Goal: Task Accomplishment & Management: Complete application form

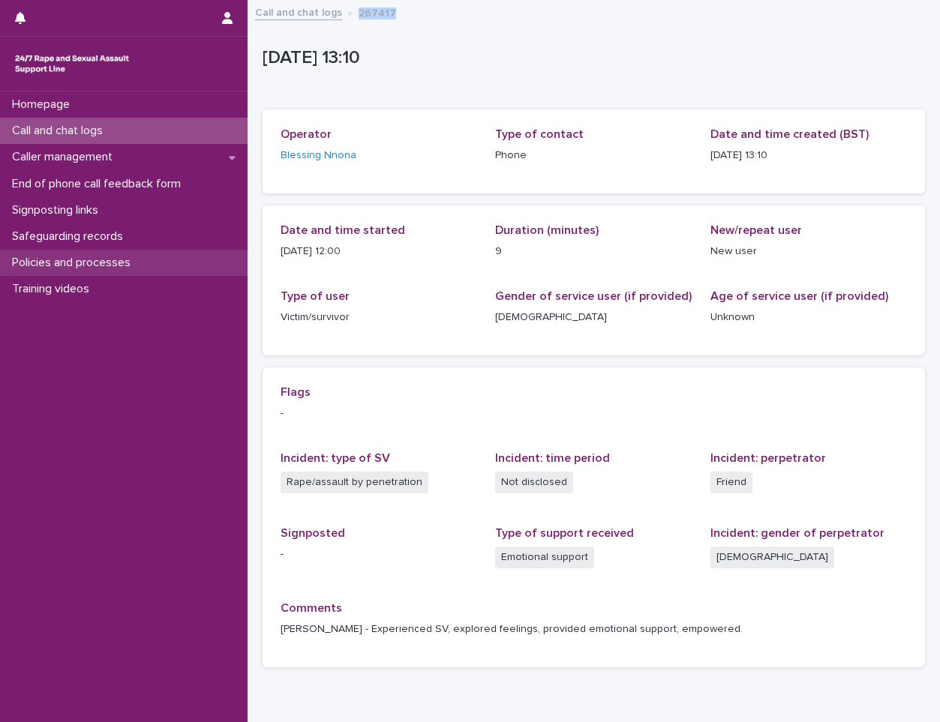
click at [64, 267] on p "Policies and processes" at bounding box center [74, 263] width 136 height 14
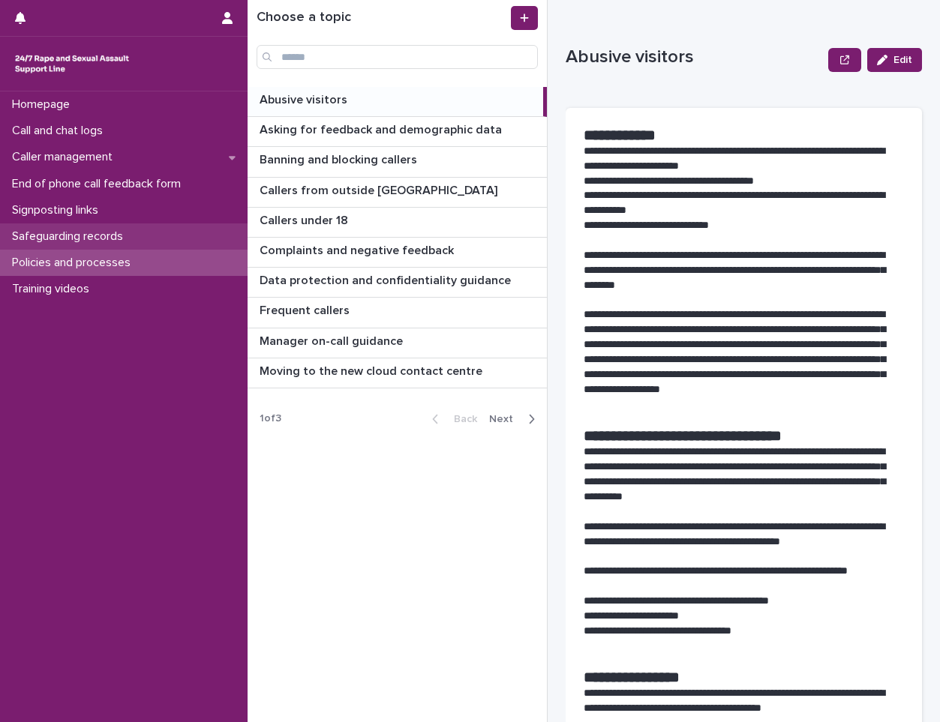
click at [73, 231] on p "Safeguarding records" at bounding box center [70, 236] width 129 height 14
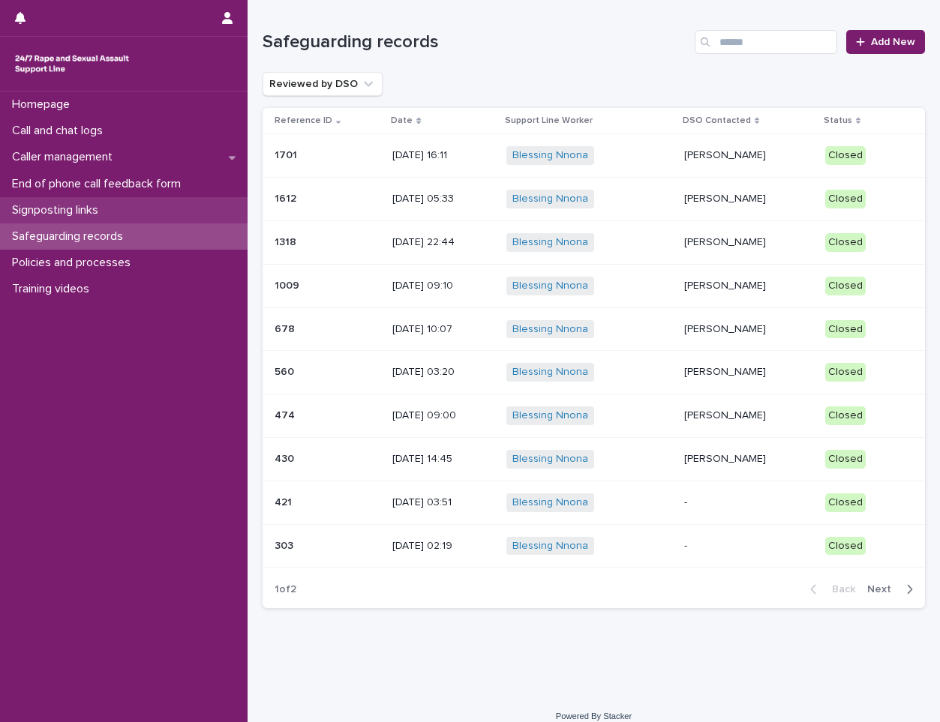
click at [77, 205] on p "Signposting links" at bounding box center [58, 210] width 104 height 14
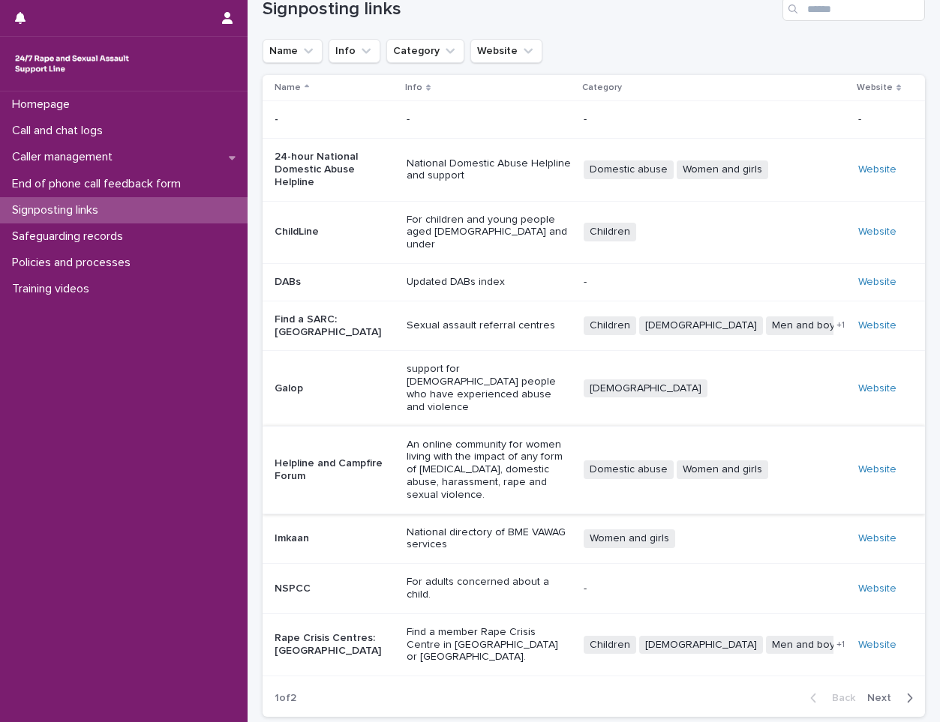
scroll to position [49, 0]
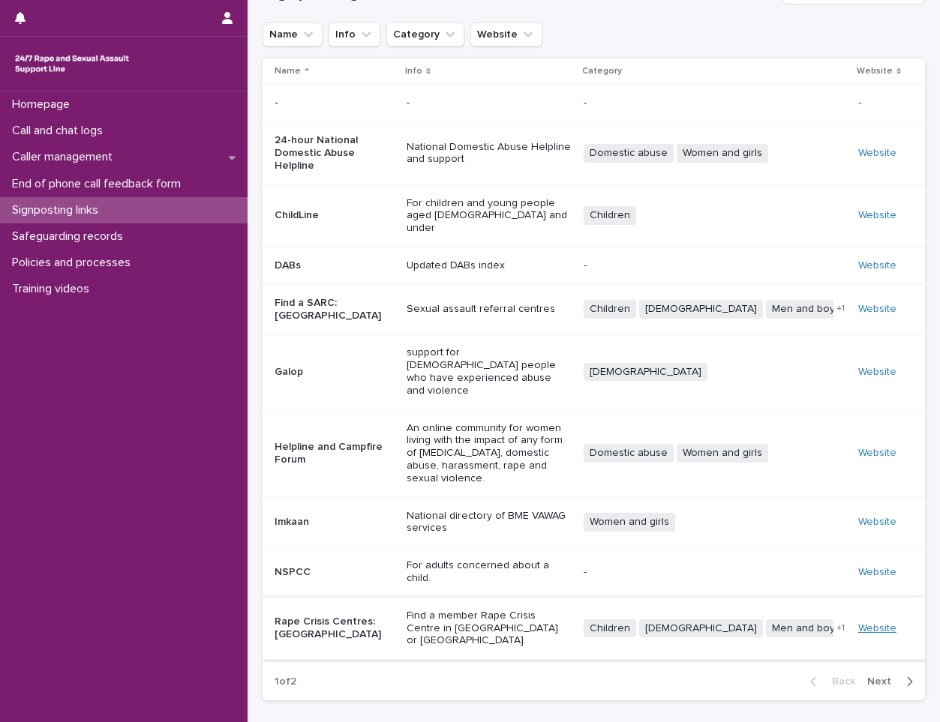
click at [878, 623] on link "Website" at bounding box center [877, 628] width 38 height 10
click at [58, 183] on p "End of phone call feedback form" at bounding box center [99, 184] width 187 height 14
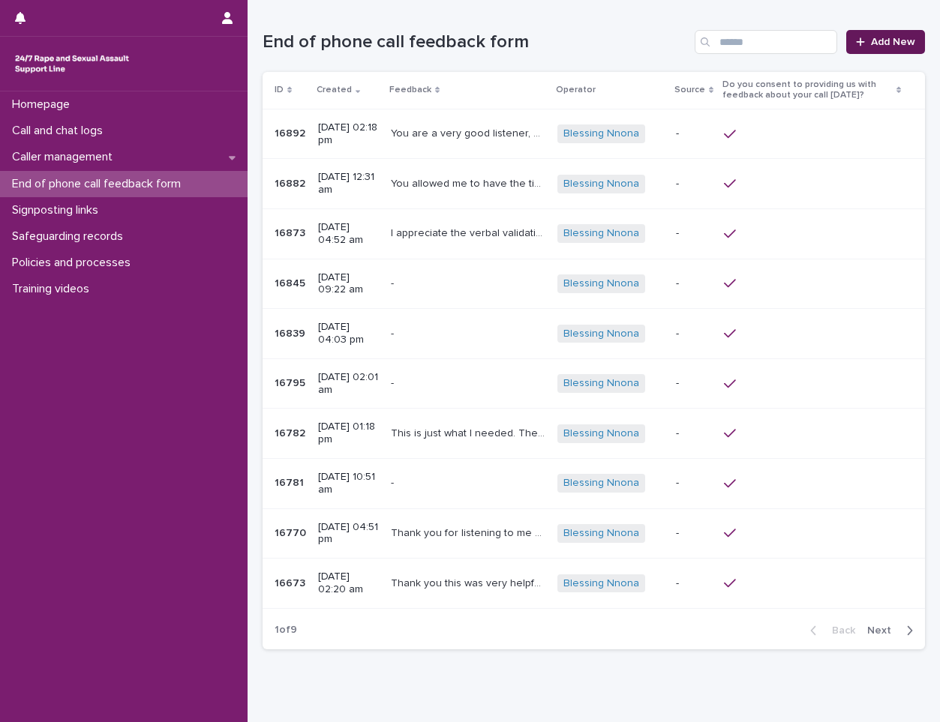
click at [851, 36] on link "Add New" at bounding box center [885, 42] width 79 height 24
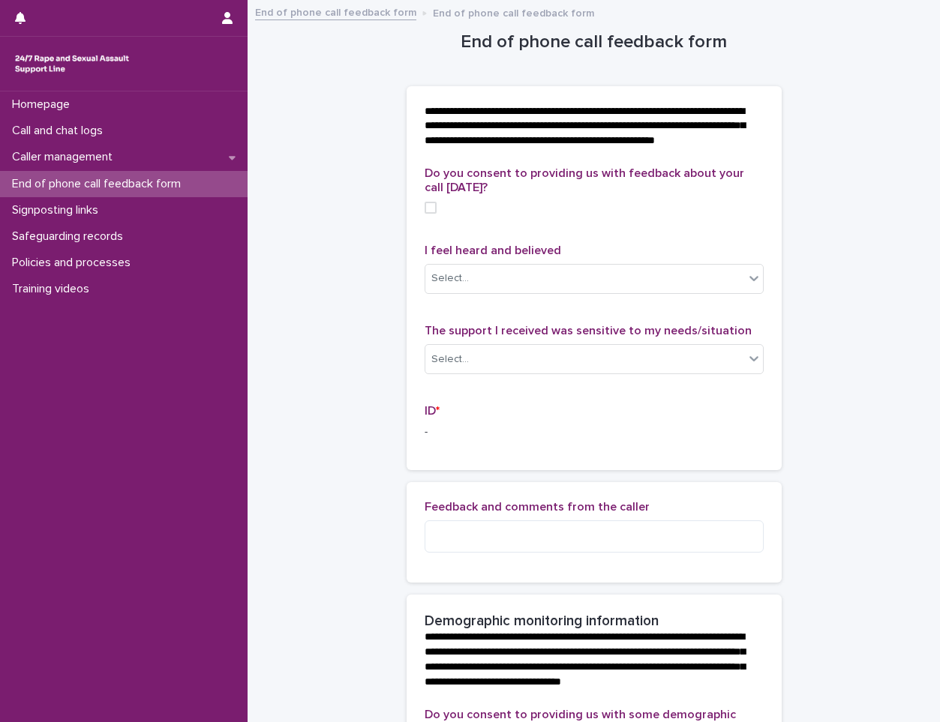
click at [424, 214] on span at bounding box center [430, 208] width 12 height 12
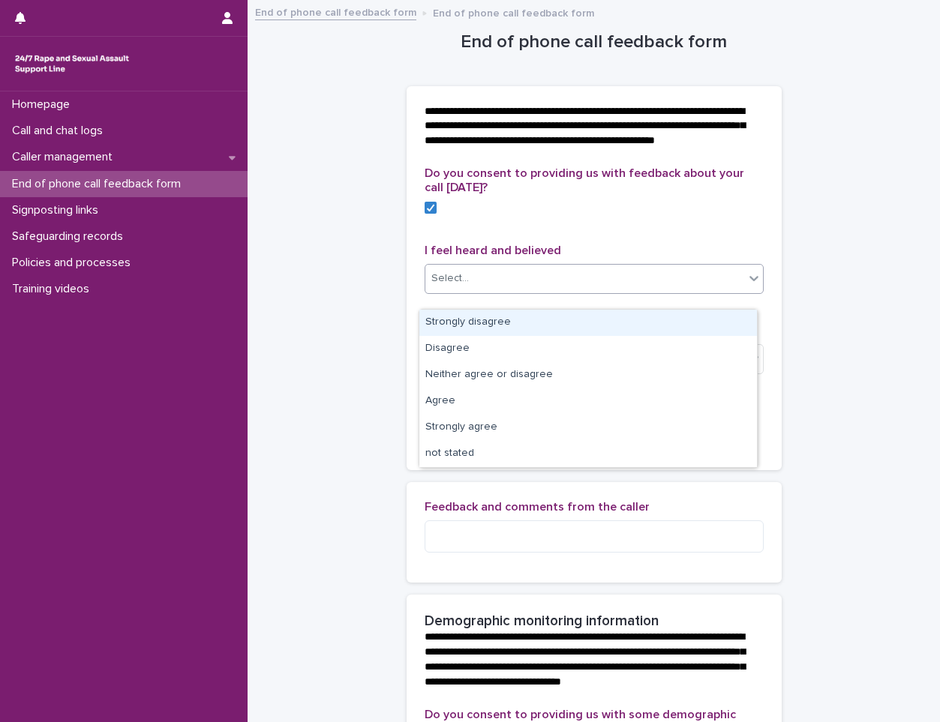
click at [479, 286] on div "Select..." at bounding box center [584, 278] width 319 height 25
click at [504, 325] on div "Strongly disagree" at bounding box center [587, 323] width 337 height 26
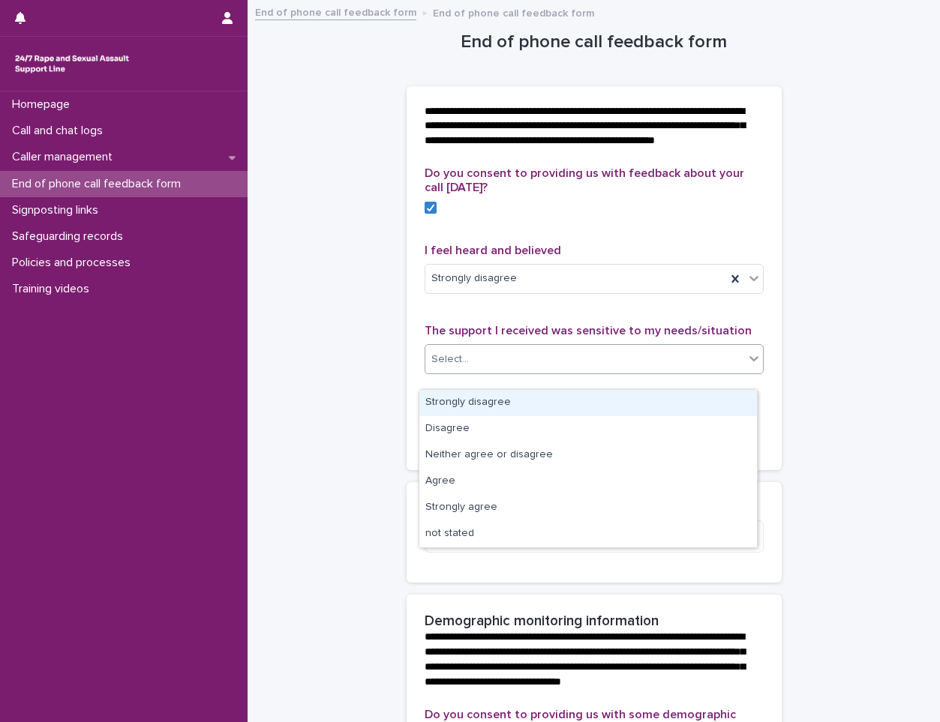
click at [433, 364] on div "Select..." at bounding box center [584, 359] width 319 height 25
click at [436, 397] on div "Strongly disagree" at bounding box center [587, 403] width 337 height 26
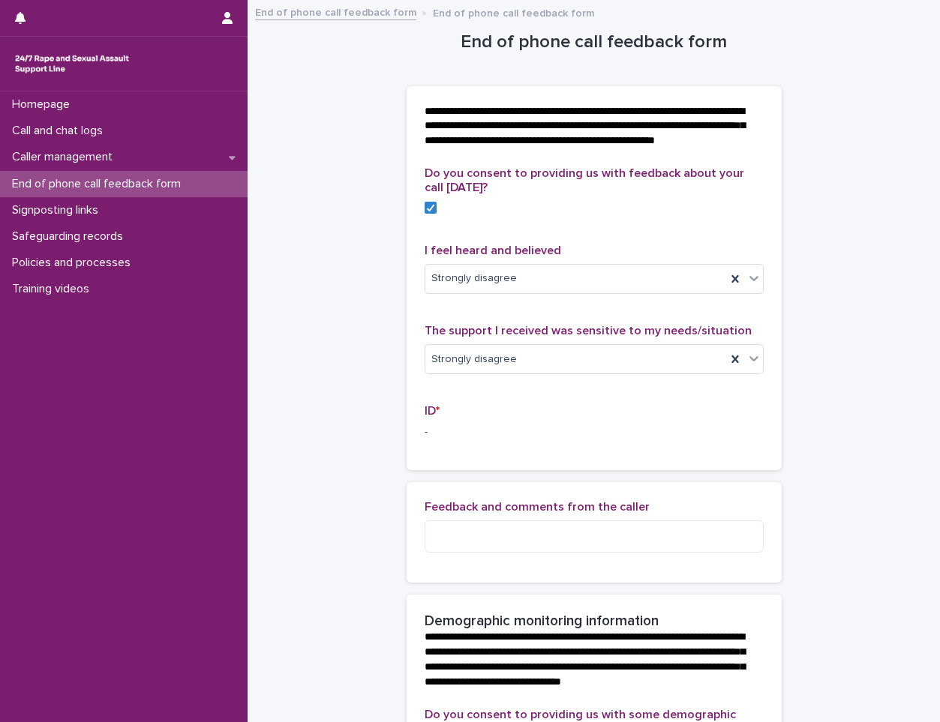
click at [427, 440] on p "-" at bounding box center [593, 432] width 339 height 16
click at [448, 553] on textarea at bounding box center [593, 536] width 339 height 32
click at [426, 440] on p "-" at bounding box center [593, 432] width 339 height 16
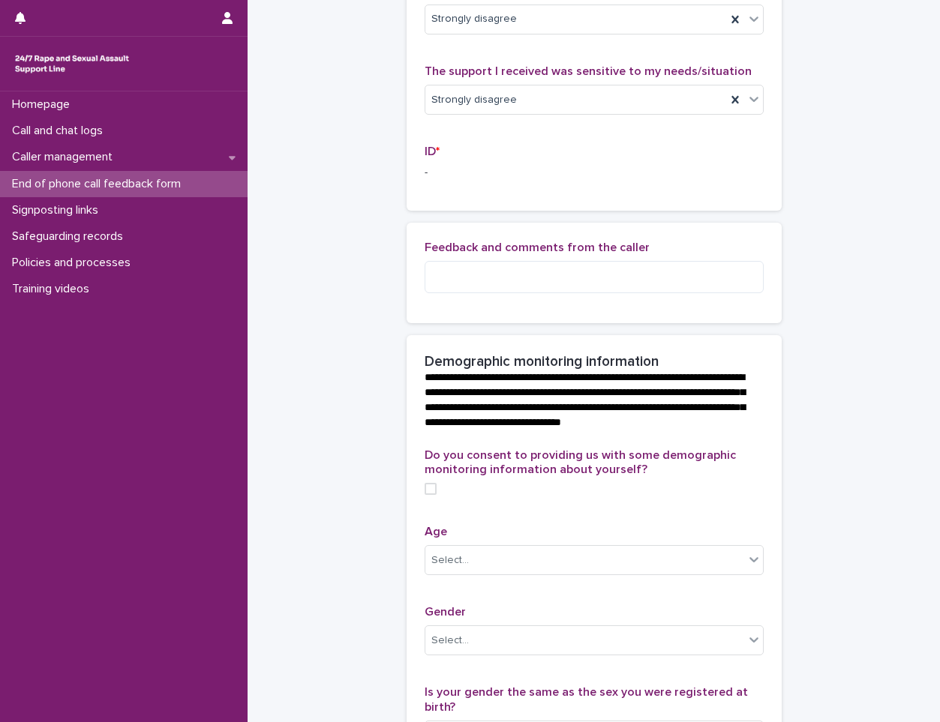
scroll to position [256, 0]
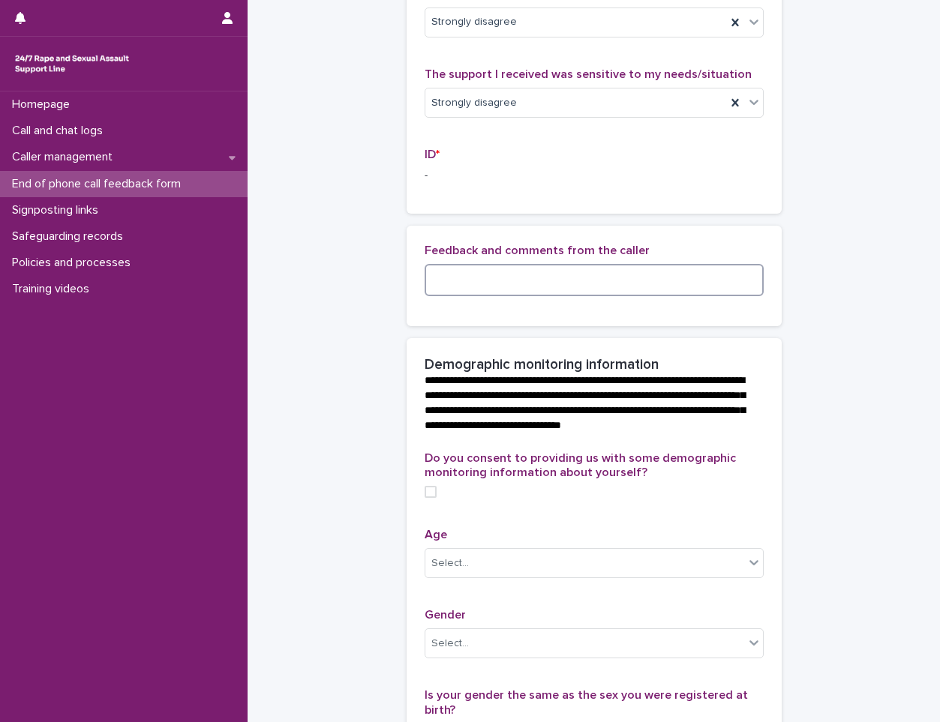
click at [499, 296] on textarea at bounding box center [593, 280] width 339 height 32
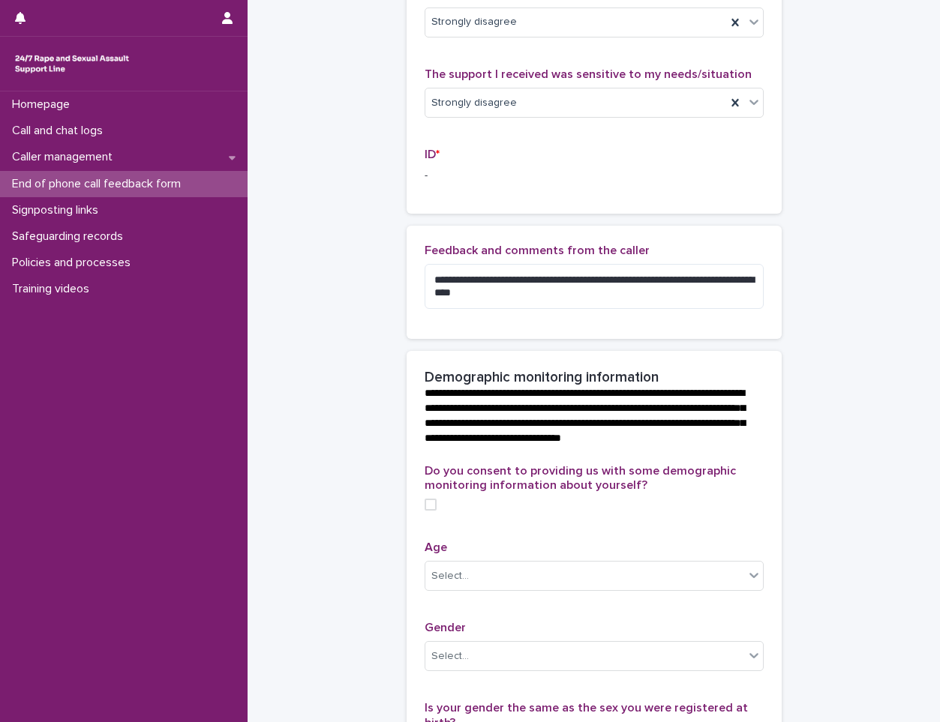
click at [424, 511] on span at bounding box center [430, 505] width 12 height 12
click at [460, 590] on body "**********" at bounding box center [470, 361] width 940 height 722
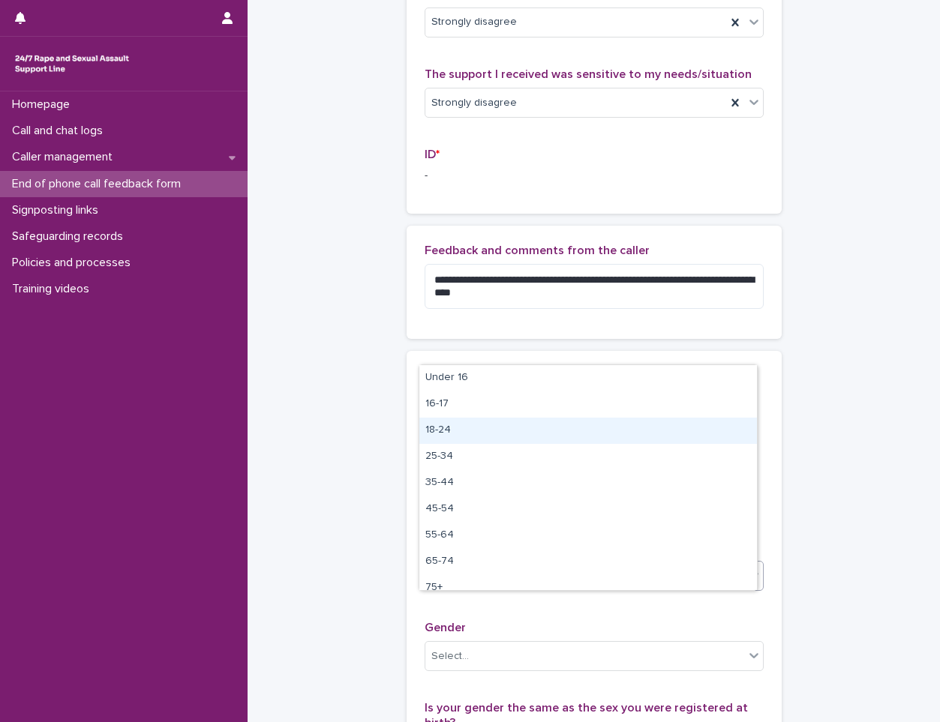
click at [448, 425] on div "18-24" at bounding box center [587, 431] width 337 height 26
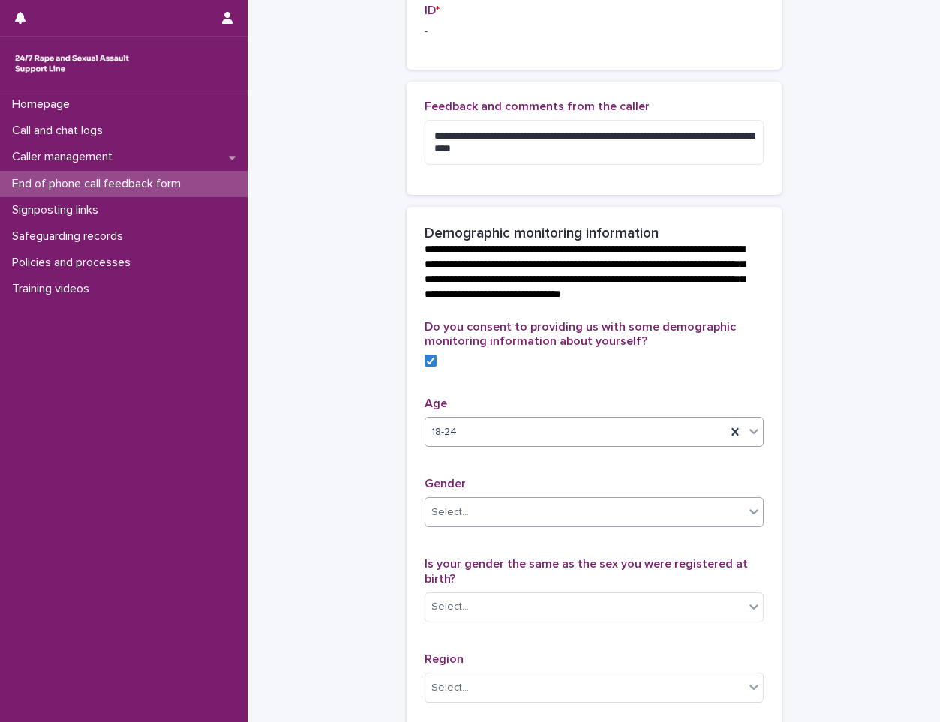
scroll to position [406, 0]
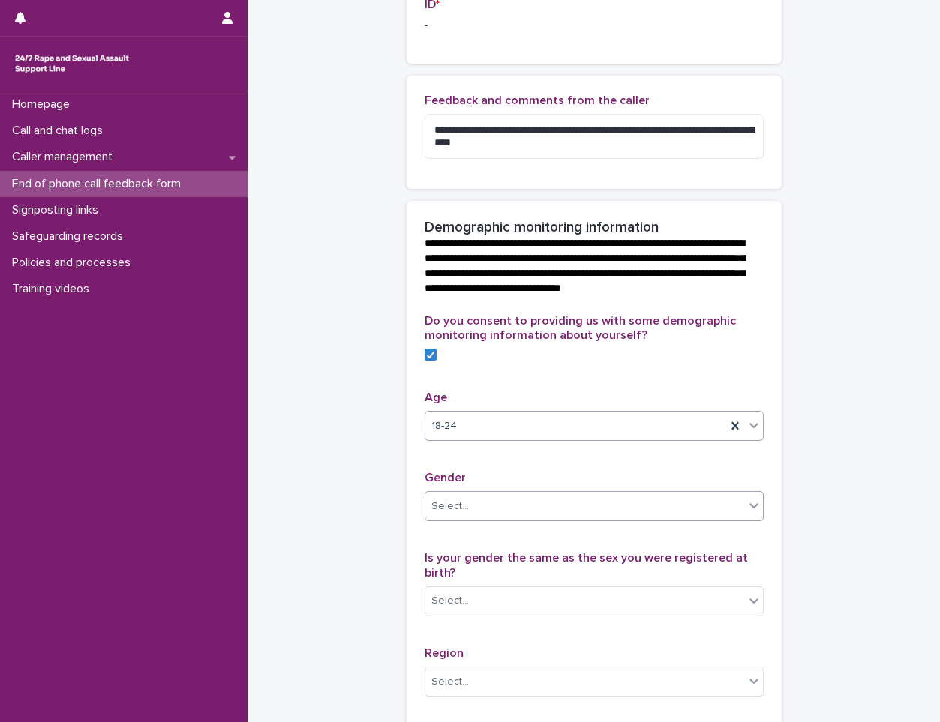
click at [464, 519] on div "Select..." at bounding box center [584, 506] width 319 height 25
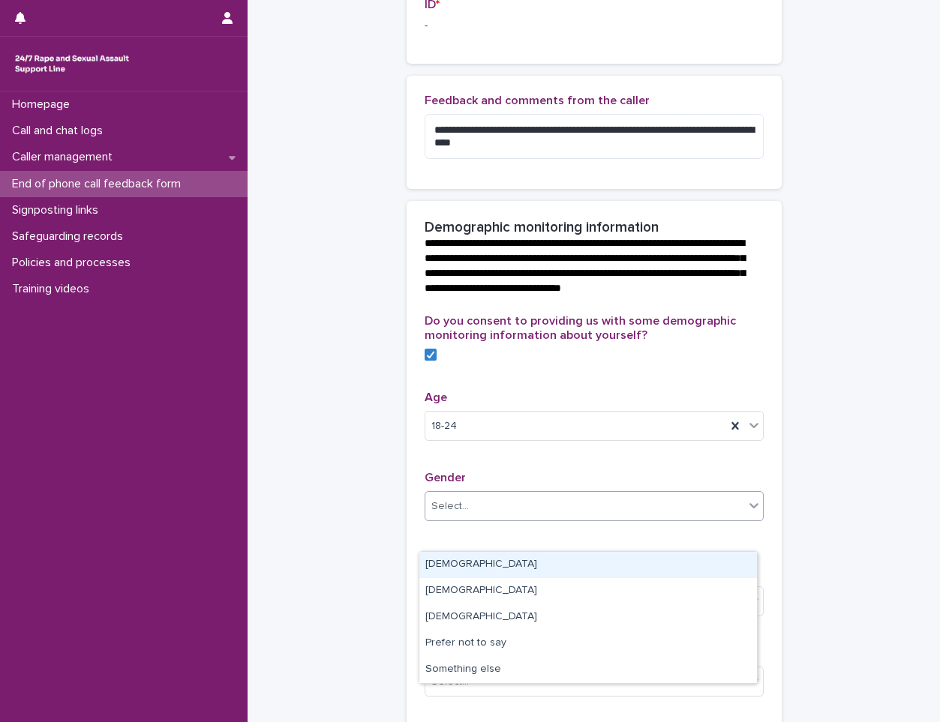
click at [451, 564] on div "[DEMOGRAPHIC_DATA]" at bounding box center [587, 565] width 337 height 26
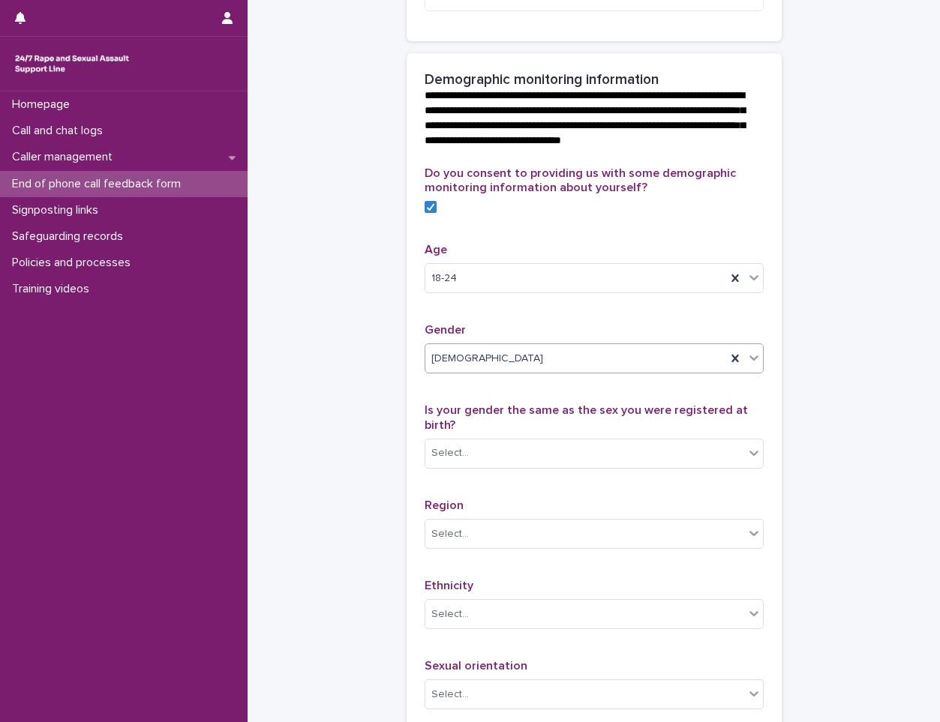
scroll to position [556, 0]
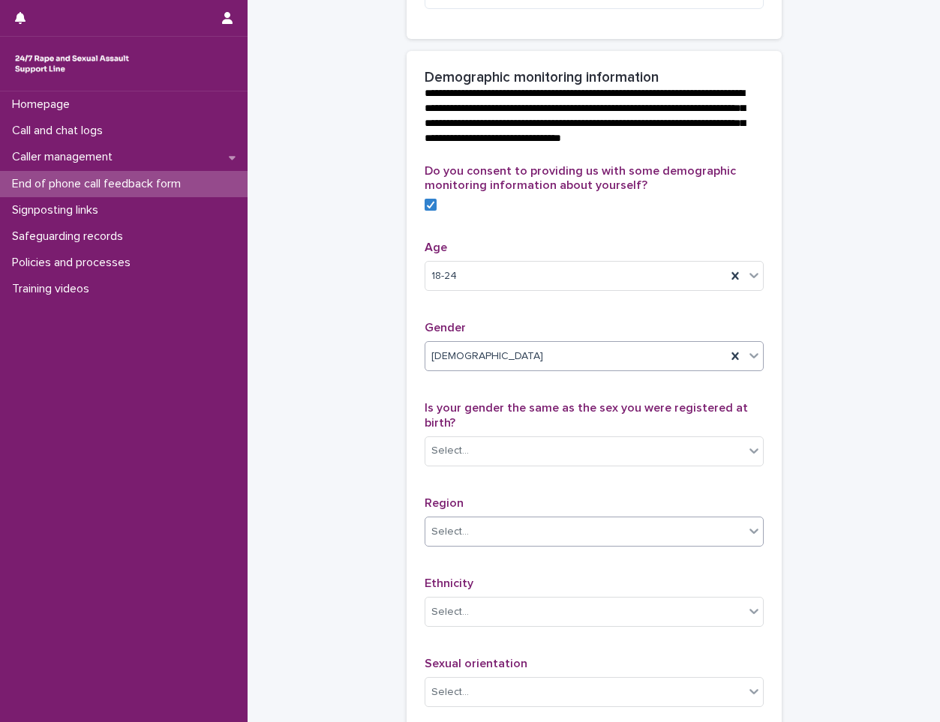
click at [730, 544] on div "Select..." at bounding box center [584, 532] width 319 height 25
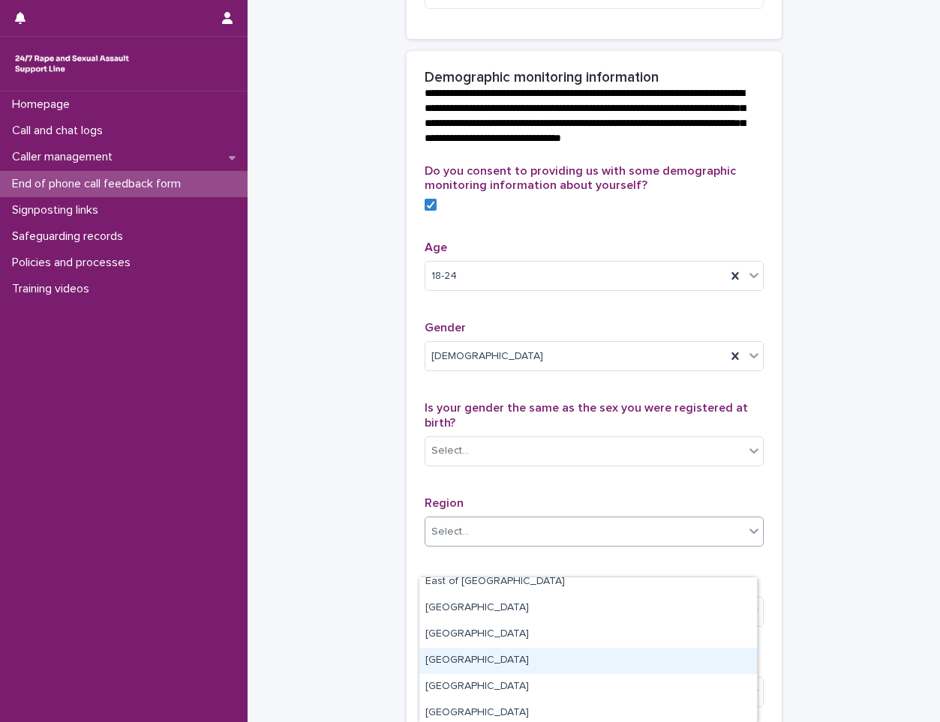
scroll to position [0, 0]
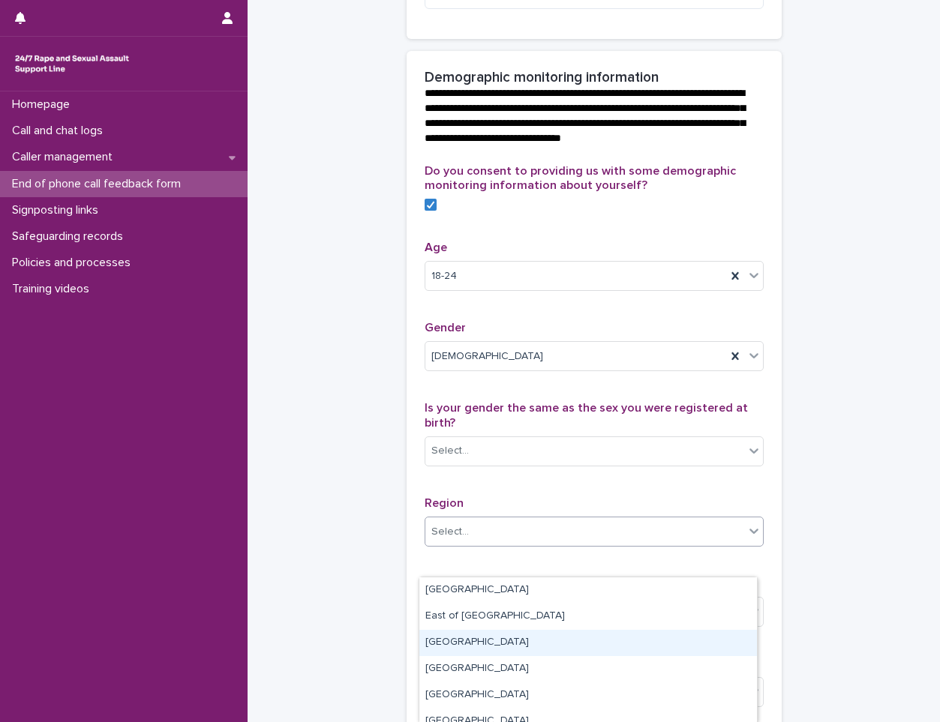
click at [503, 634] on div "[GEOGRAPHIC_DATA]" at bounding box center [587, 643] width 337 height 26
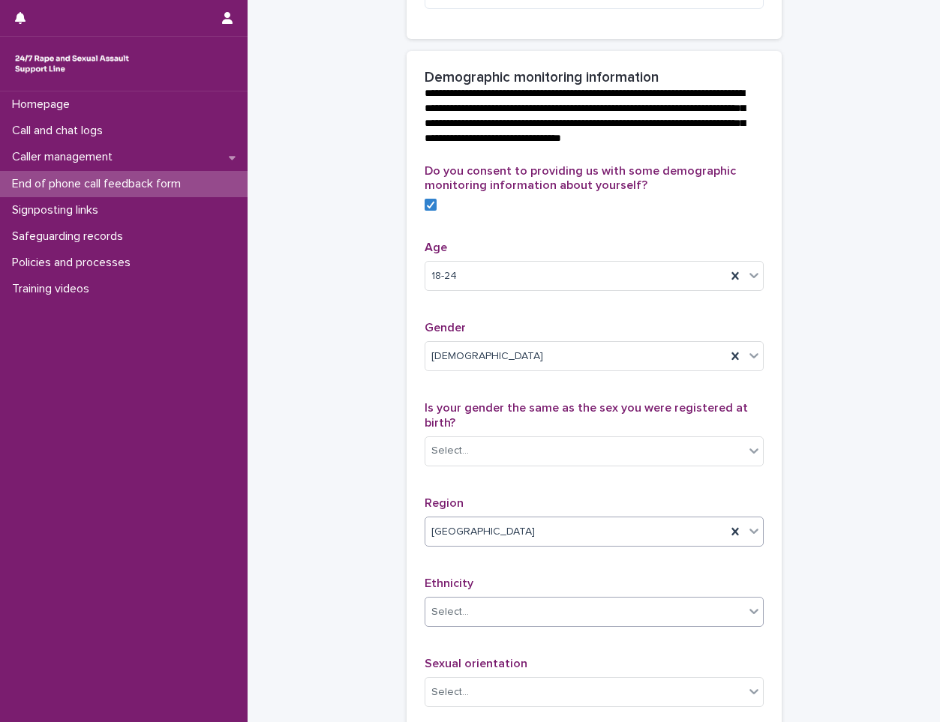
click at [502, 625] on div "Select..." at bounding box center [584, 612] width 319 height 25
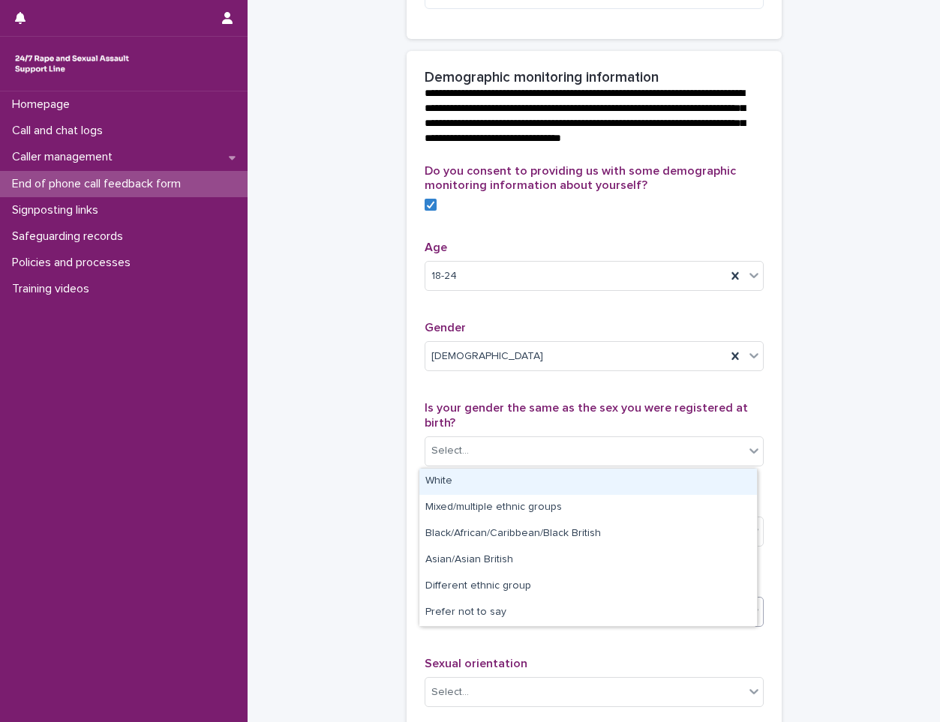
click at [503, 487] on div "White" at bounding box center [587, 482] width 337 height 26
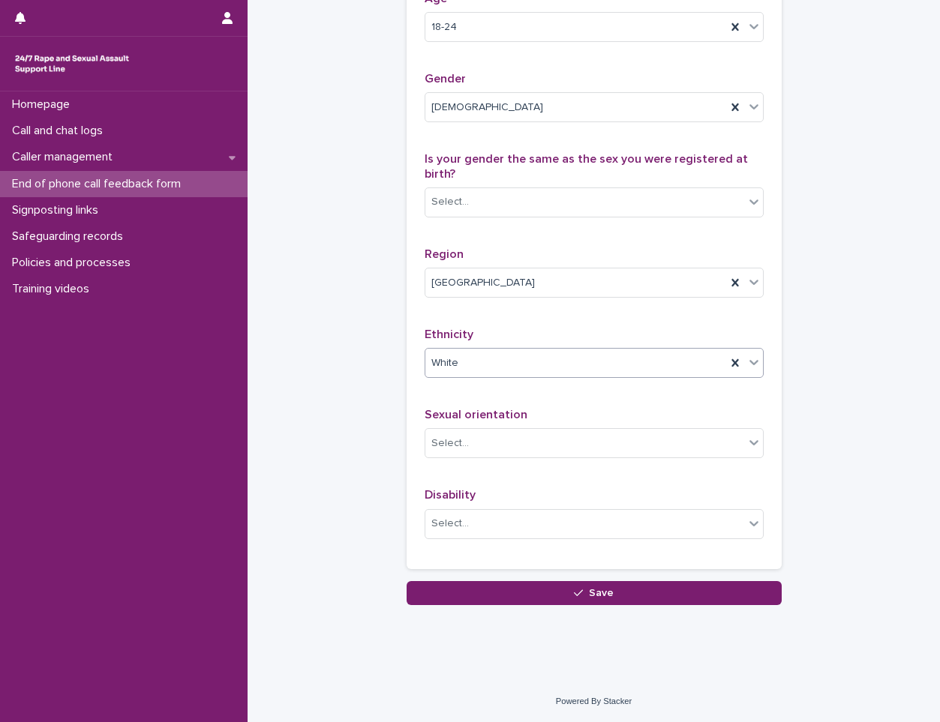
scroll to position [835, 0]
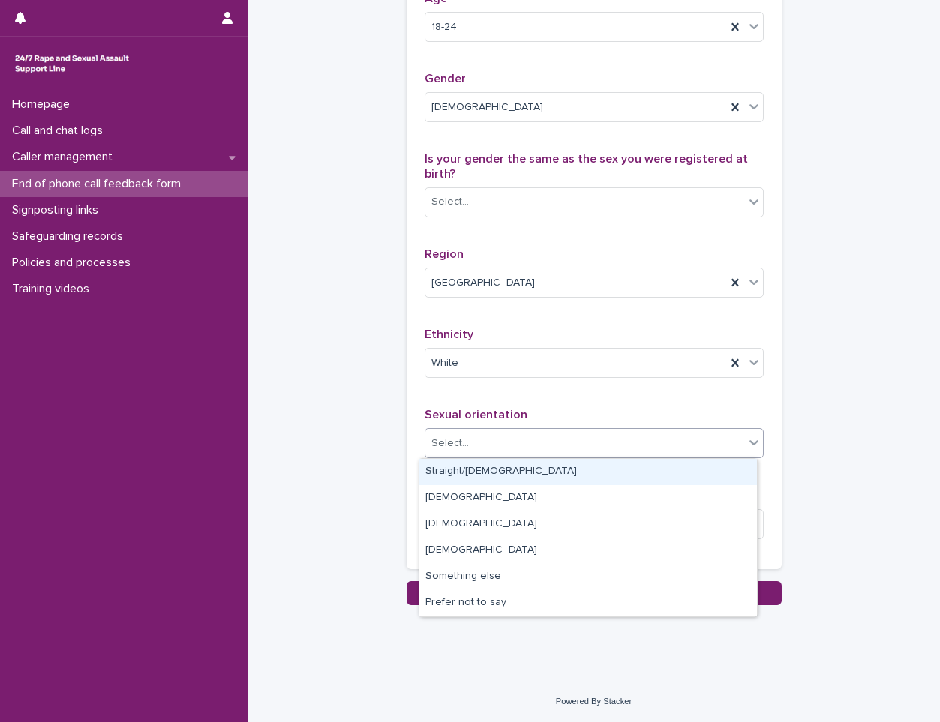
click at [532, 433] on div "Select..." at bounding box center [584, 443] width 319 height 25
click at [564, 469] on div "Straight/[DEMOGRAPHIC_DATA]" at bounding box center [587, 472] width 337 height 26
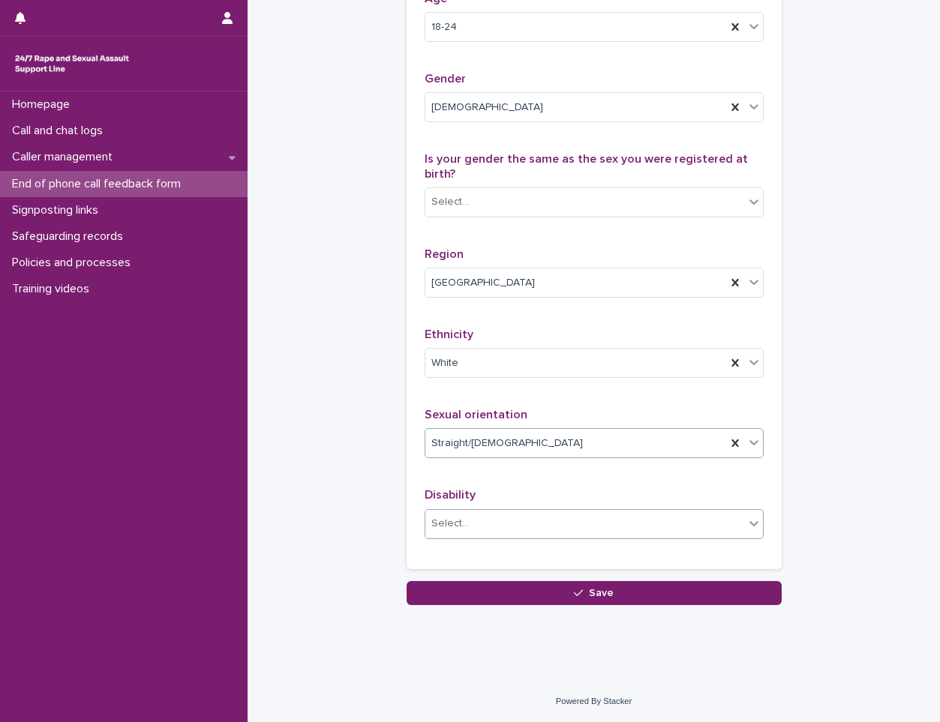
click at [522, 517] on div "Select..." at bounding box center [584, 523] width 319 height 25
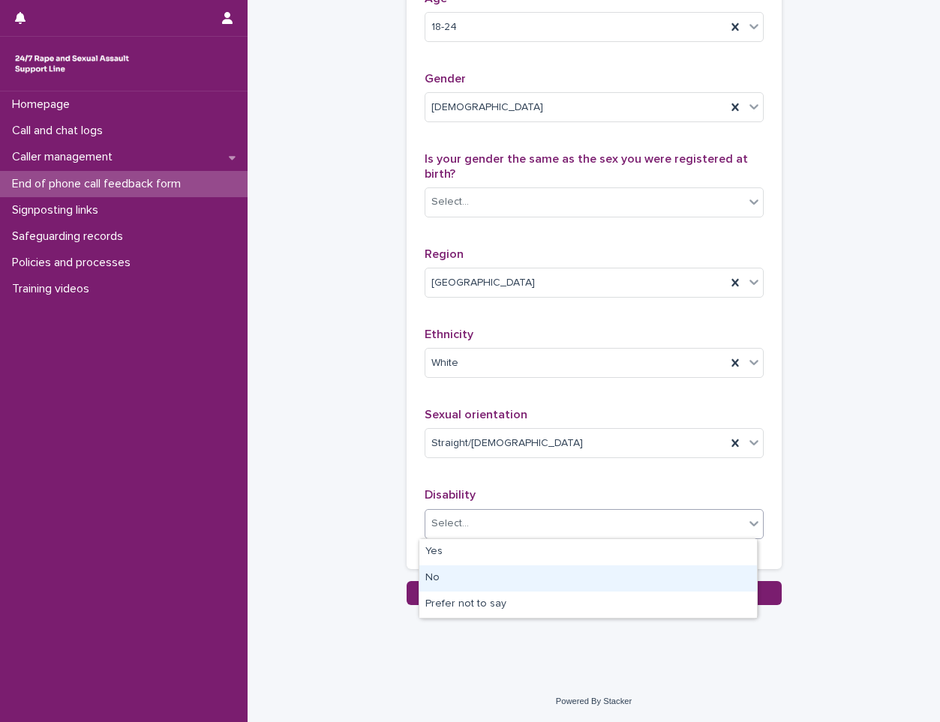
click at [478, 572] on div "No" at bounding box center [587, 578] width 337 height 26
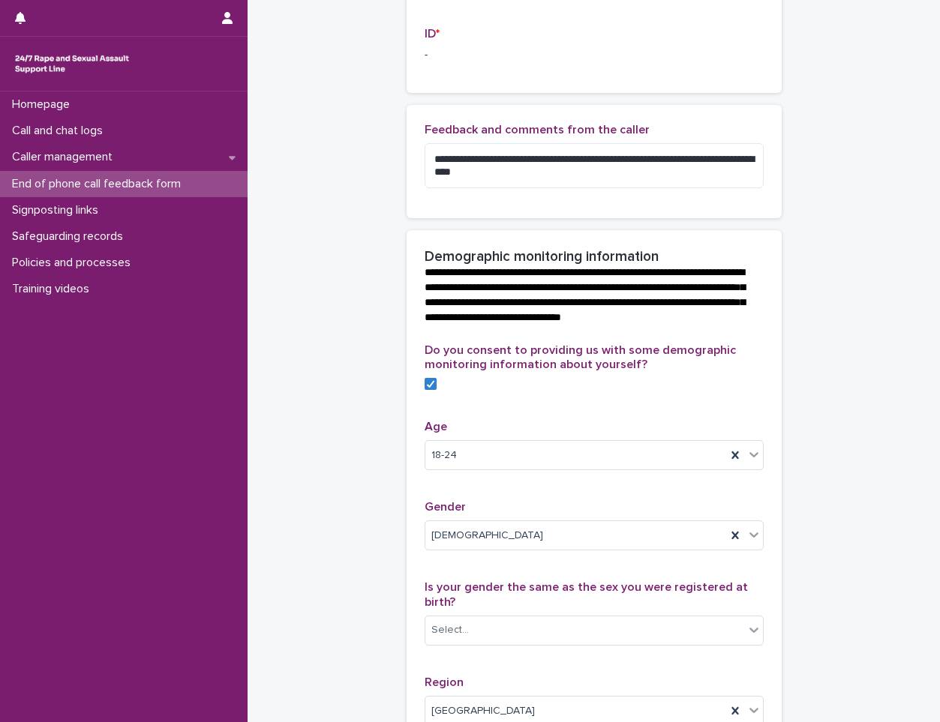
scroll to position [385, 0]
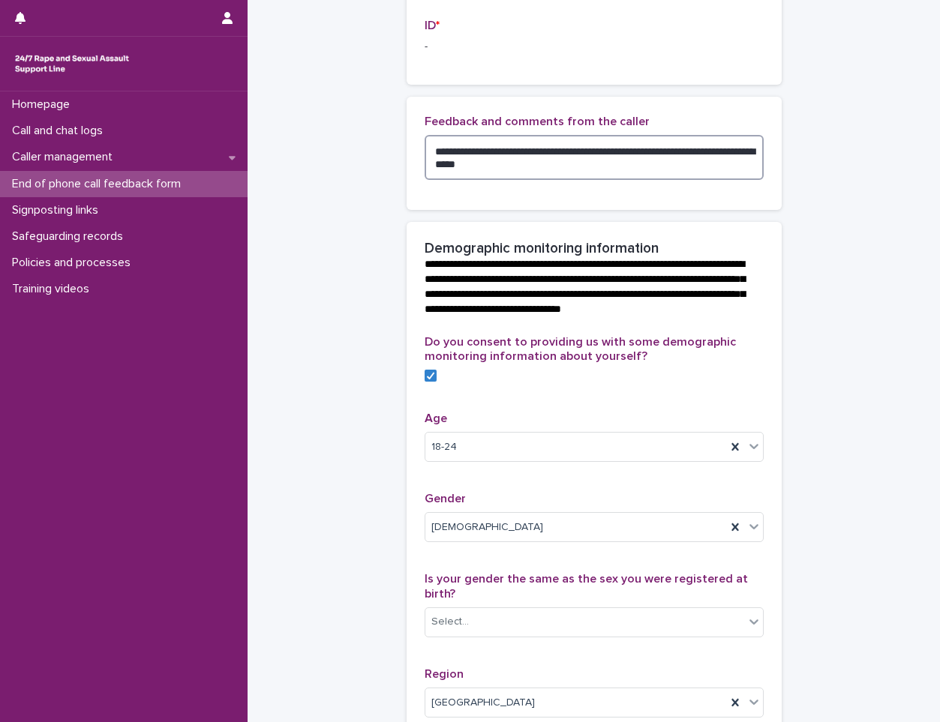
click at [518, 174] on textarea "**********" at bounding box center [593, 157] width 339 height 45
drag, startPoint x: 529, startPoint y: 180, endPoint x: 412, endPoint y: 157, distance: 118.4
click at [412, 157] on div "**********" at bounding box center [593, 153] width 375 height 113
click at [628, 180] on textarea "**********" at bounding box center [593, 157] width 339 height 45
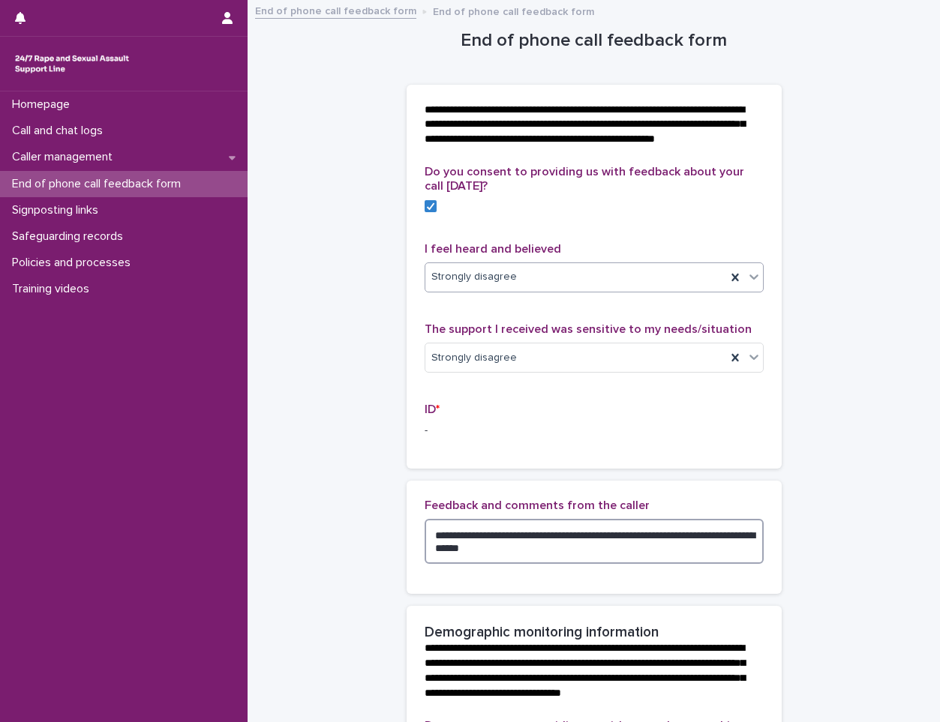
scroll to position [0, 0]
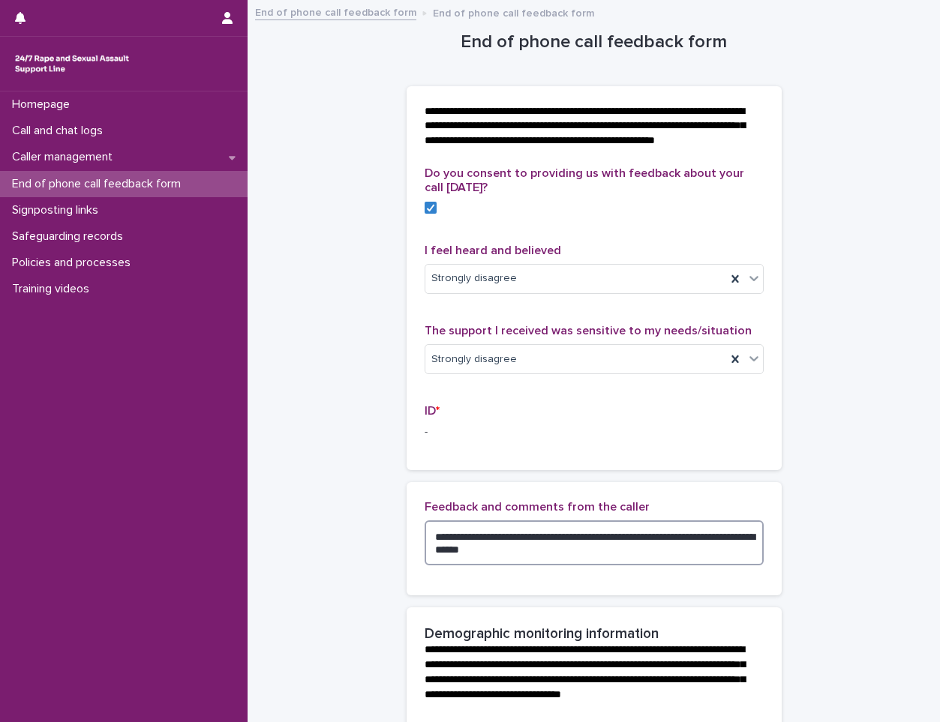
type textarea "**********"
click at [428, 440] on p "-" at bounding box center [593, 432] width 339 height 16
click at [417, 450] on div "Do you consent to providing us with feedback about your call [DATE]? I feel hea…" at bounding box center [593, 318] width 375 height 304
click at [424, 440] on p "-" at bounding box center [593, 432] width 339 height 16
click at [427, 417] on span "ID *" at bounding box center [431, 411] width 15 height 12
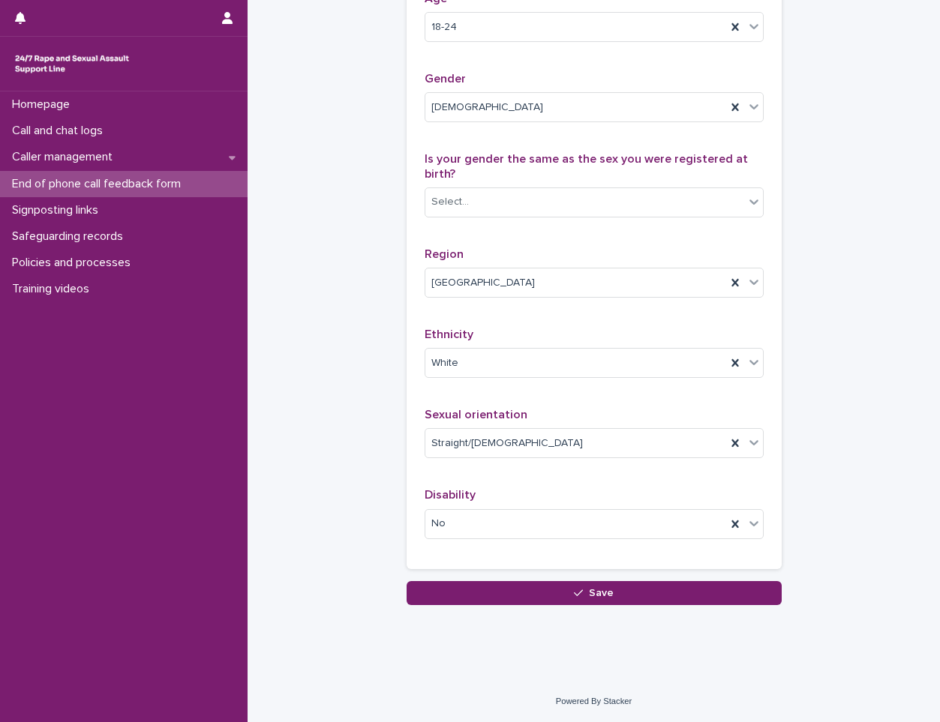
scroll to position [825, 0]
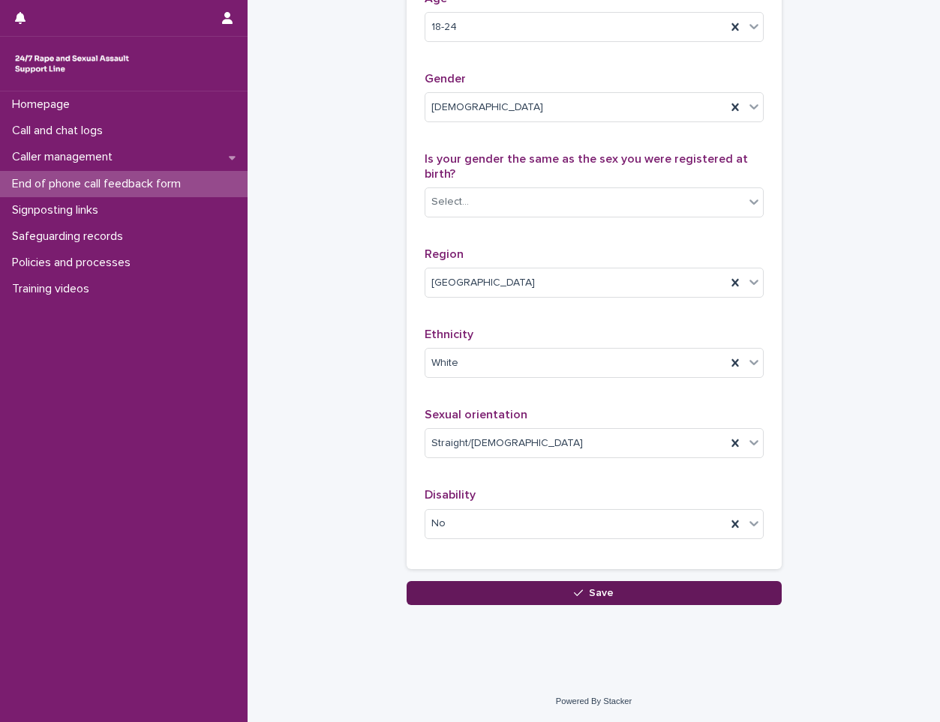
click at [481, 591] on button "Save" at bounding box center [593, 593] width 375 height 24
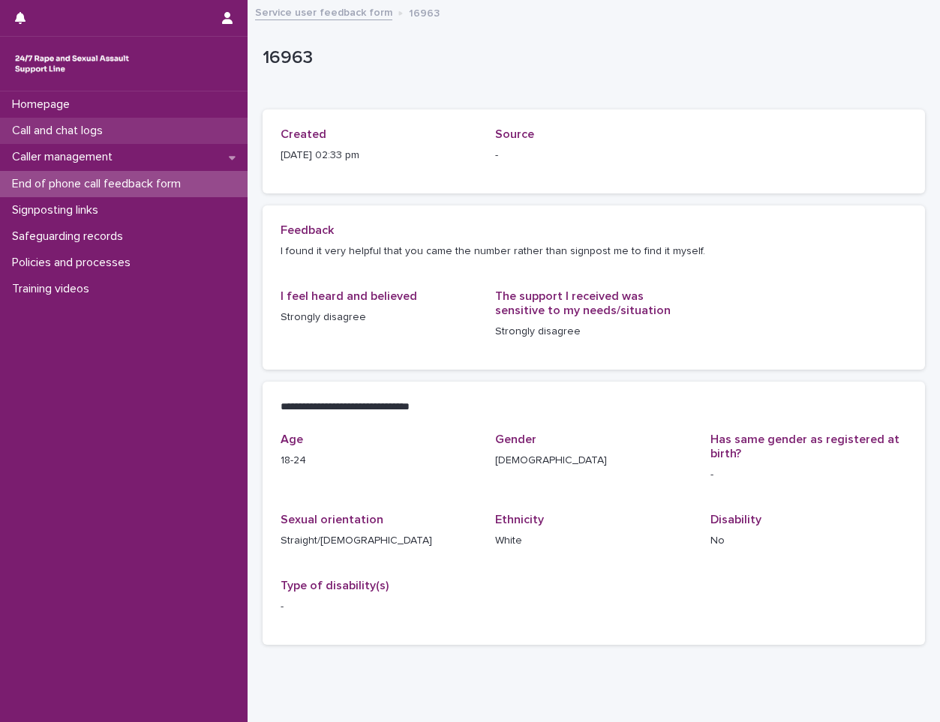
click at [37, 133] on p "Call and chat logs" at bounding box center [60, 131] width 109 height 14
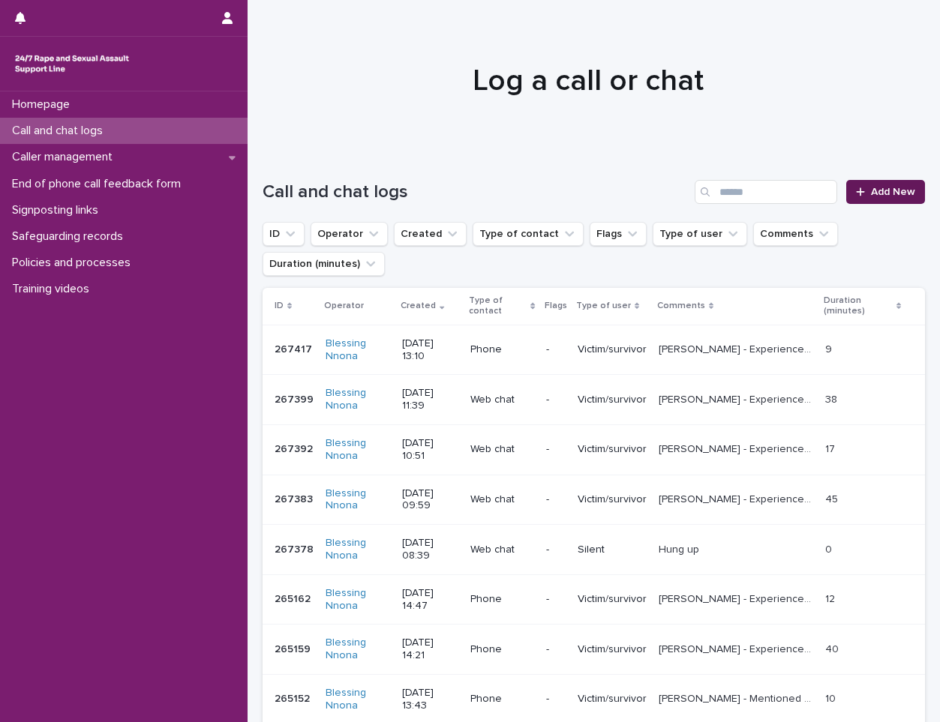
click at [874, 191] on span "Add New" at bounding box center [893, 192] width 44 height 10
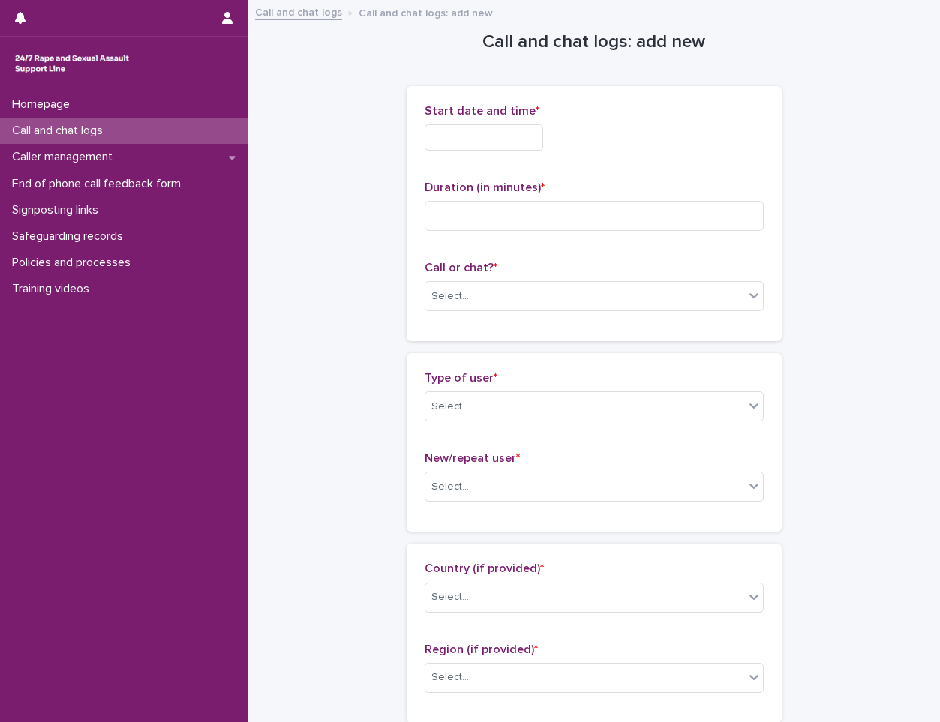
click at [433, 141] on input "text" at bounding box center [483, 137] width 118 height 26
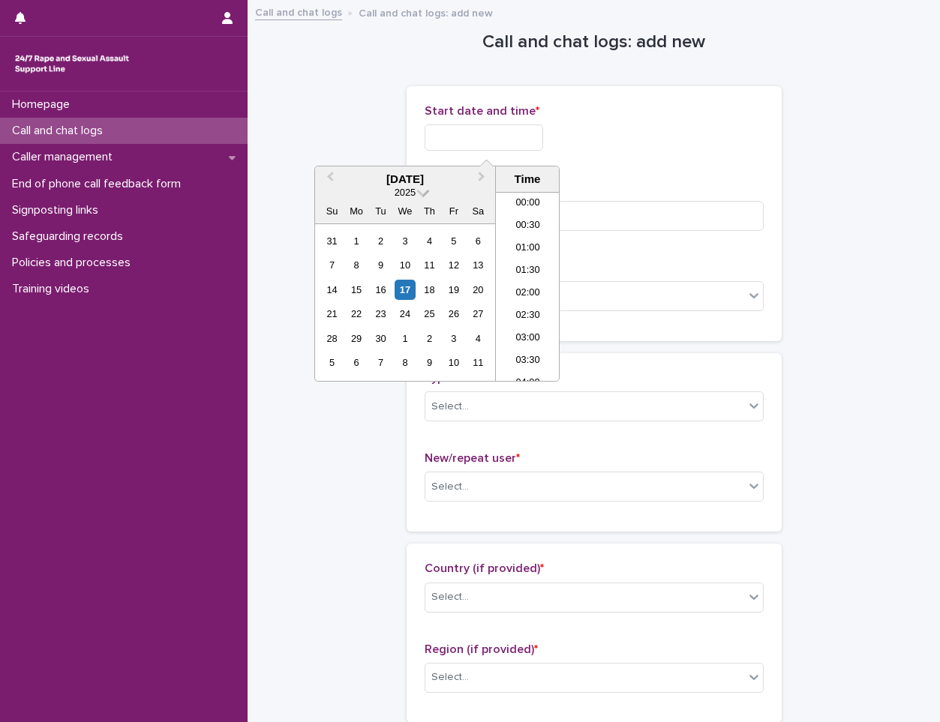
scroll to position [570, 0]
click at [406, 293] on div "17" at bounding box center [404, 290] width 20 height 20
click at [514, 260] on li "14:00" at bounding box center [528, 264] width 64 height 22
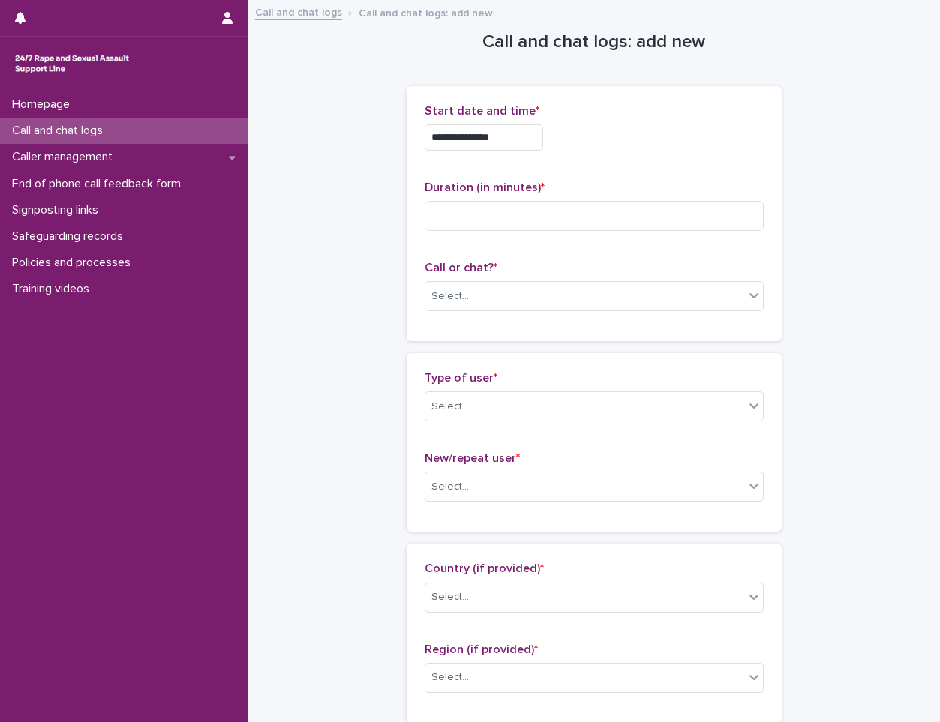
click at [506, 125] on input "**********" at bounding box center [483, 137] width 118 height 26
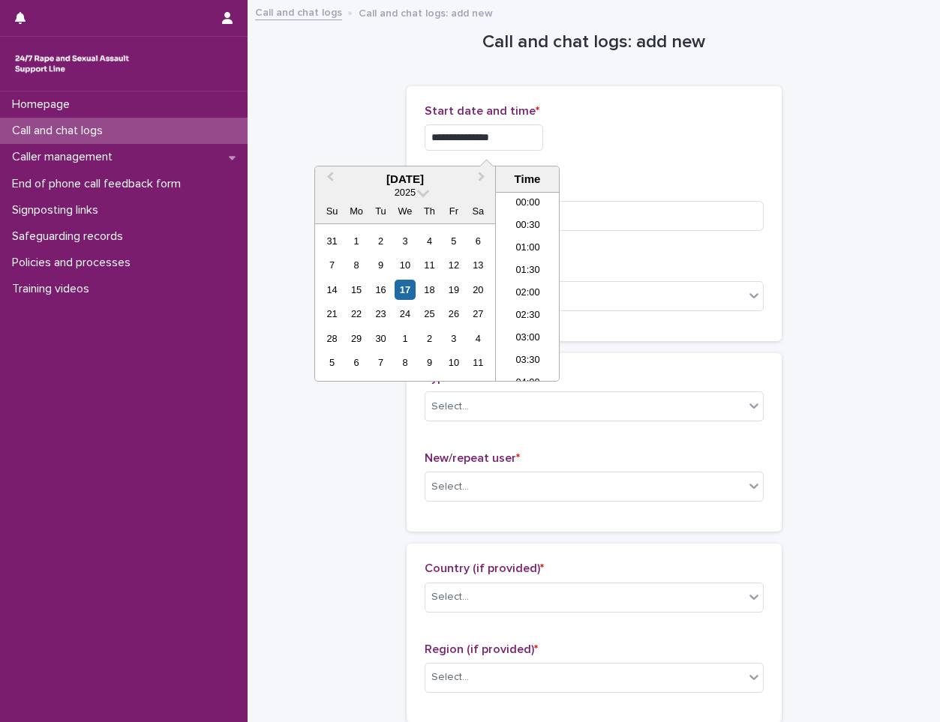
scroll to position [547, 0]
type input "**********"
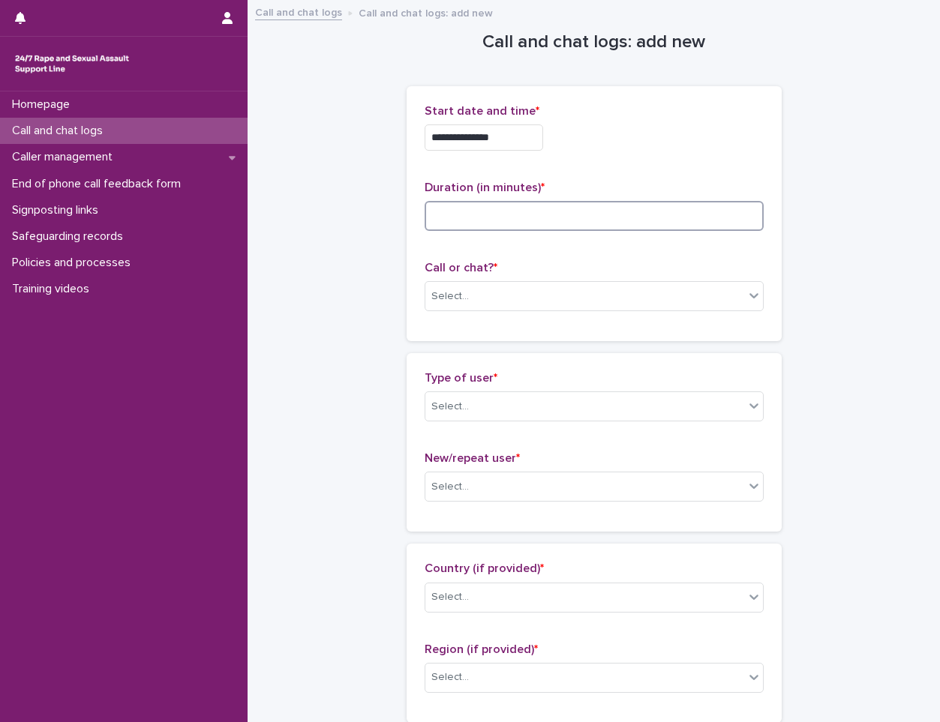
click at [571, 220] on input at bounding box center [593, 216] width 339 height 30
type input "**"
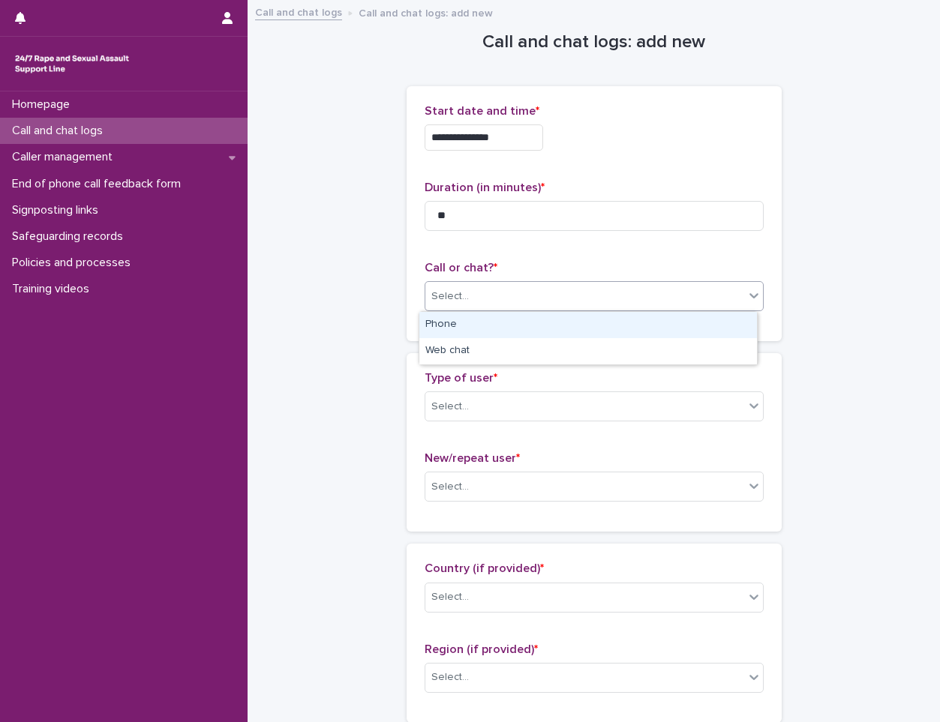
click at [484, 293] on div "Select..." at bounding box center [584, 296] width 319 height 25
click at [463, 329] on div "Phone" at bounding box center [587, 325] width 337 height 26
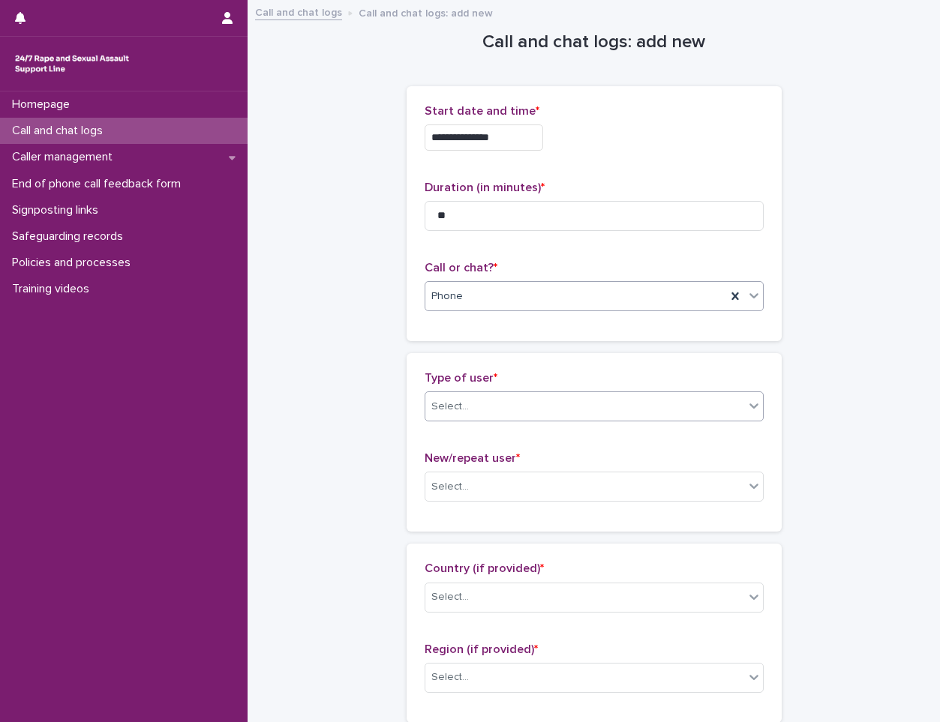
click at [486, 403] on div "Select..." at bounding box center [584, 406] width 319 height 25
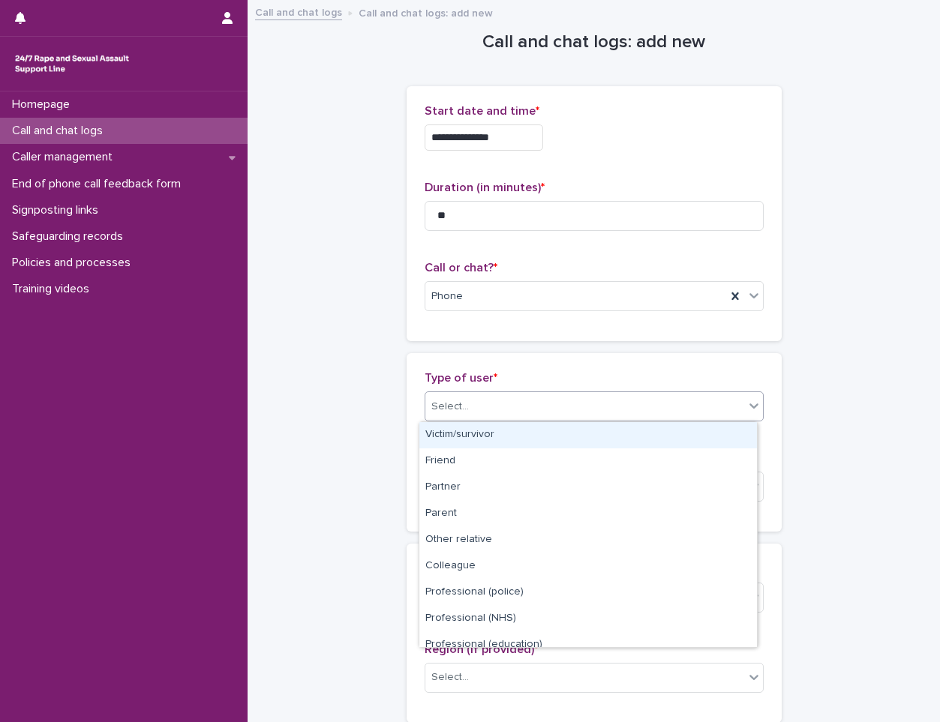
click at [442, 438] on div "Victim/survivor" at bounding box center [587, 435] width 337 height 26
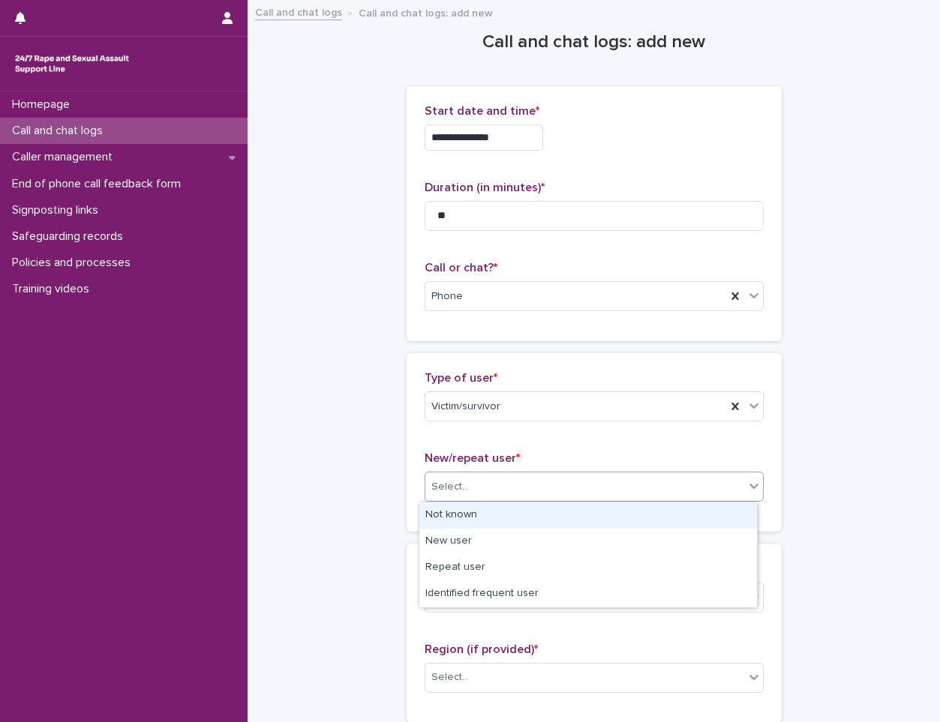
click at [475, 488] on div "Select..." at bounding box center [584, 487] width 319 height 25
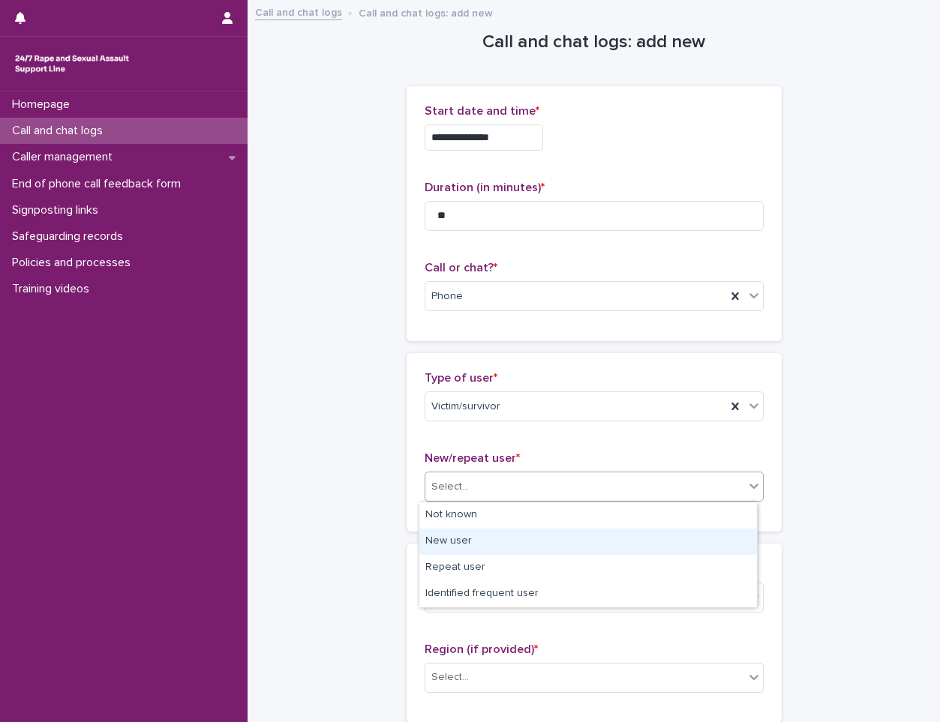
click at [463, 542] on div "New user" at bounding box center [587, 542] width 337 height 26
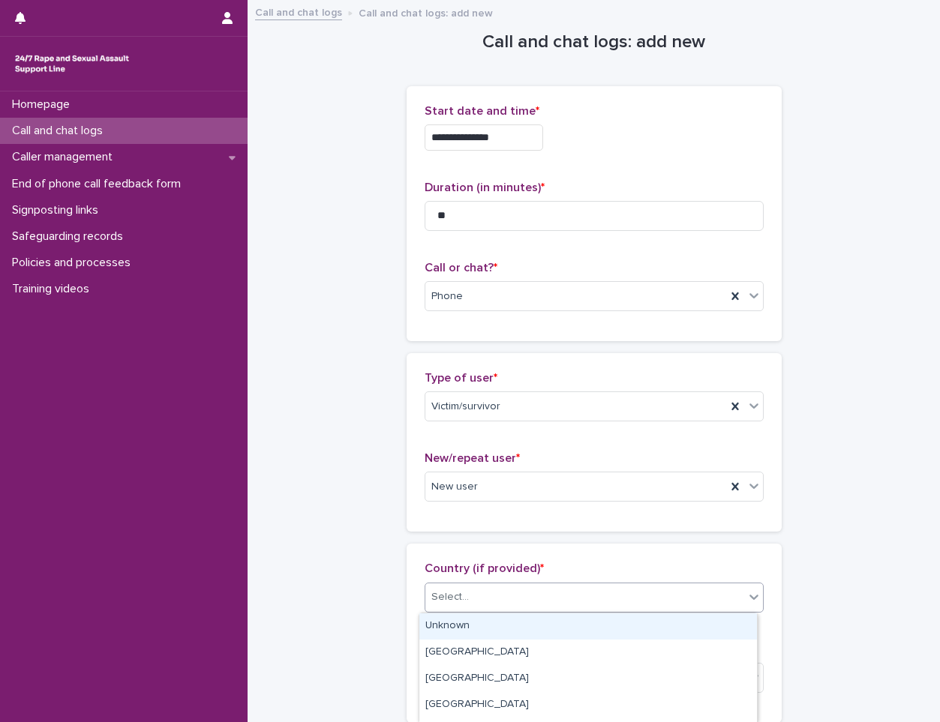
click at [448, 604] on div "Select..." at bounding box center [449, 597] width 37 height 16
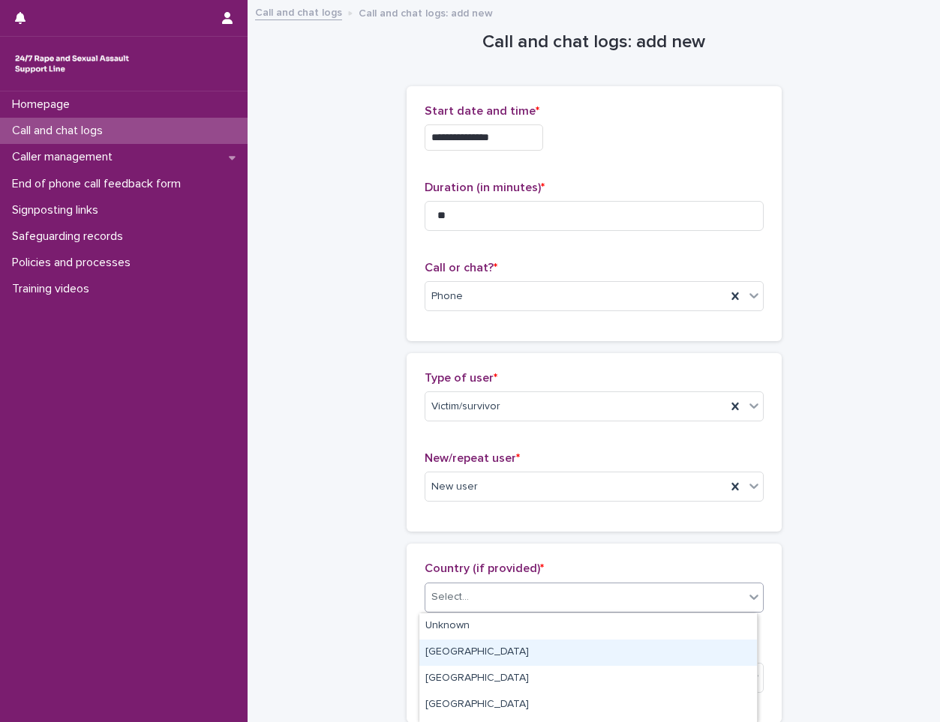
click at [455, 644] on div "[GEOGRAPHIC_DATA]" at bounding box center [587, 653] width 337 height 26
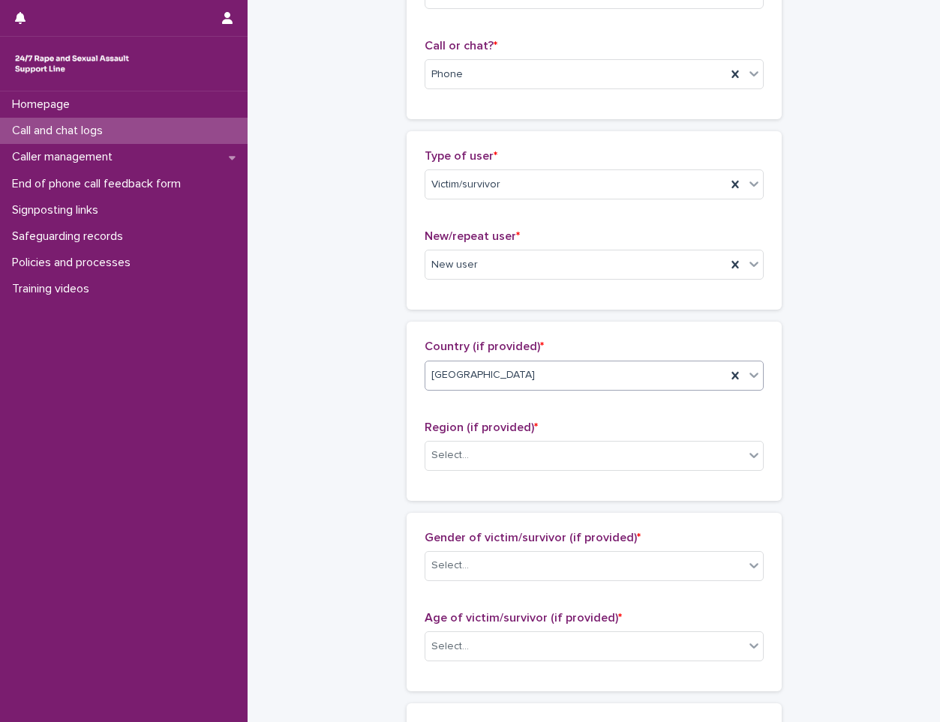
scroll to position [225, 0]
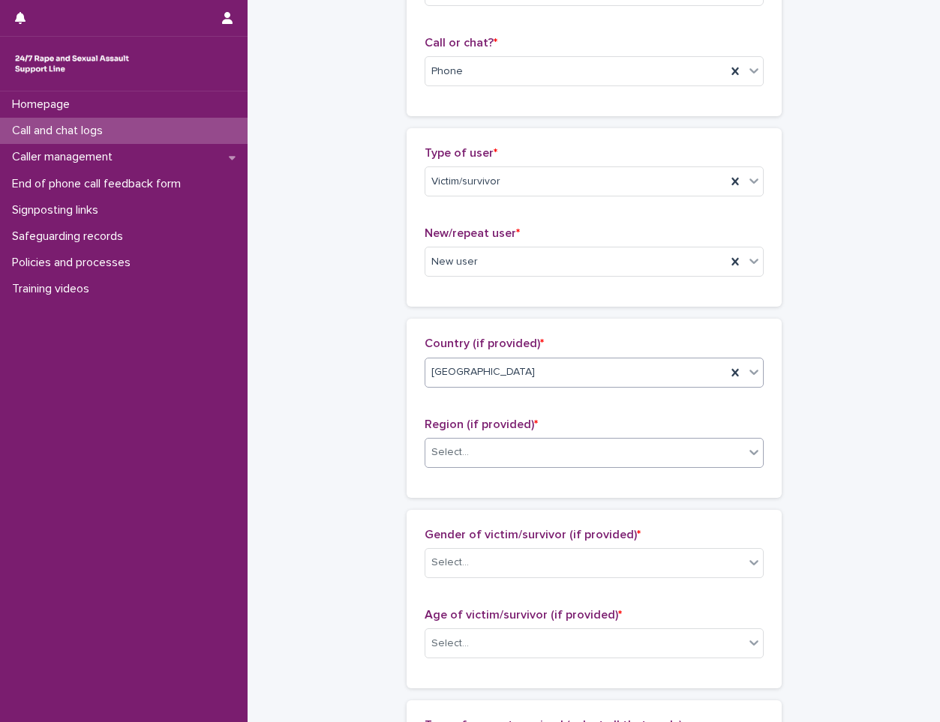
click at [478, 459] on div "Select..." at bounding box center [584, 452] width 319 height 25
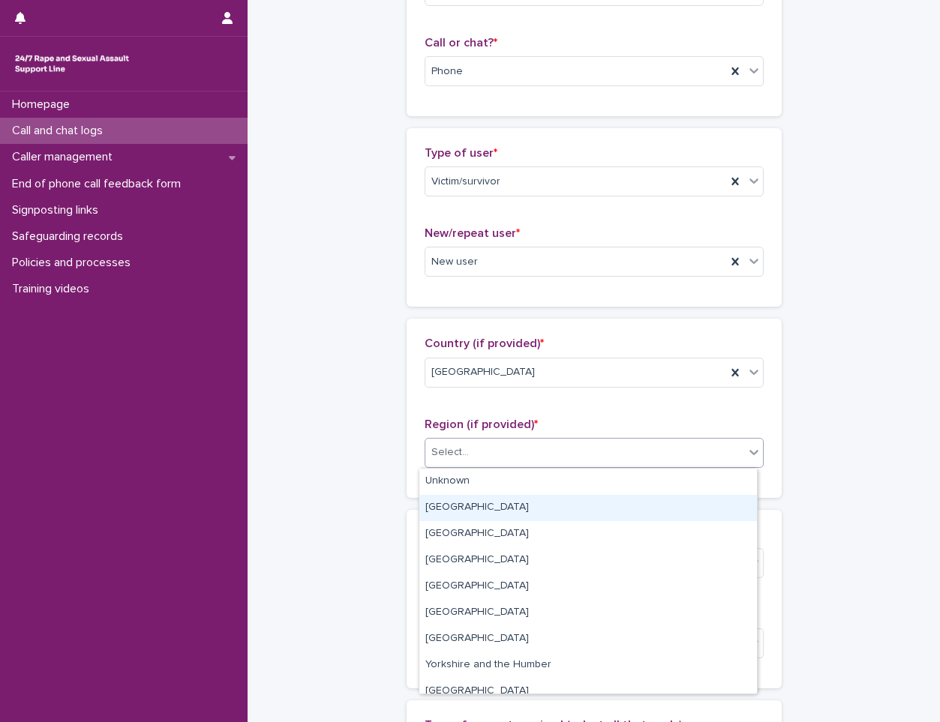
click at [467, 515] on div "[GEOGRAPHIC_DATA]" at bounding box center [587, 508] width 337 height 26
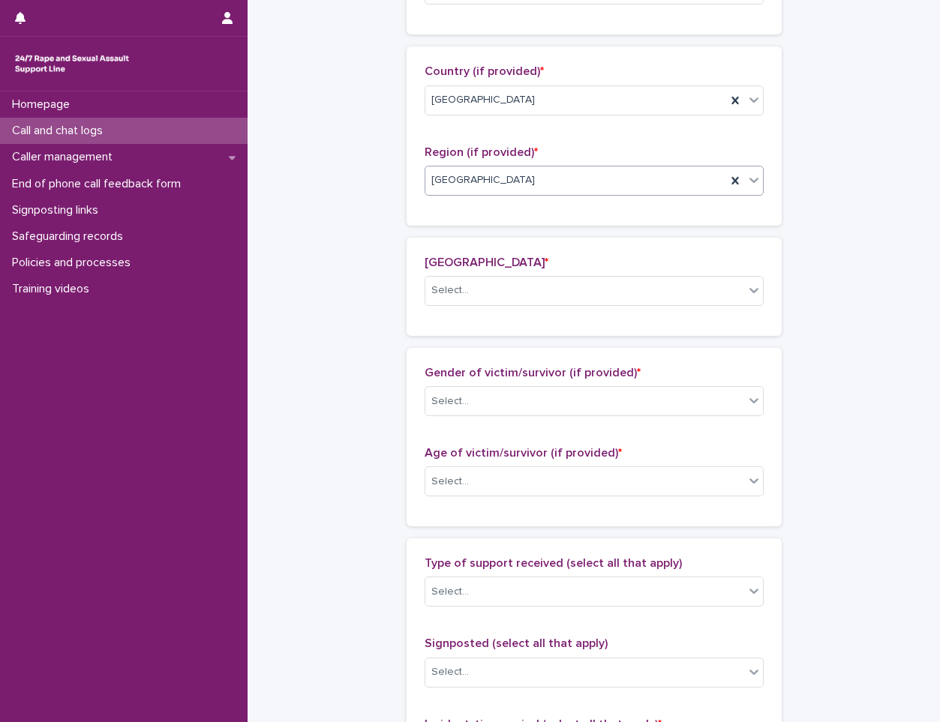
scroll to position [505, 0]
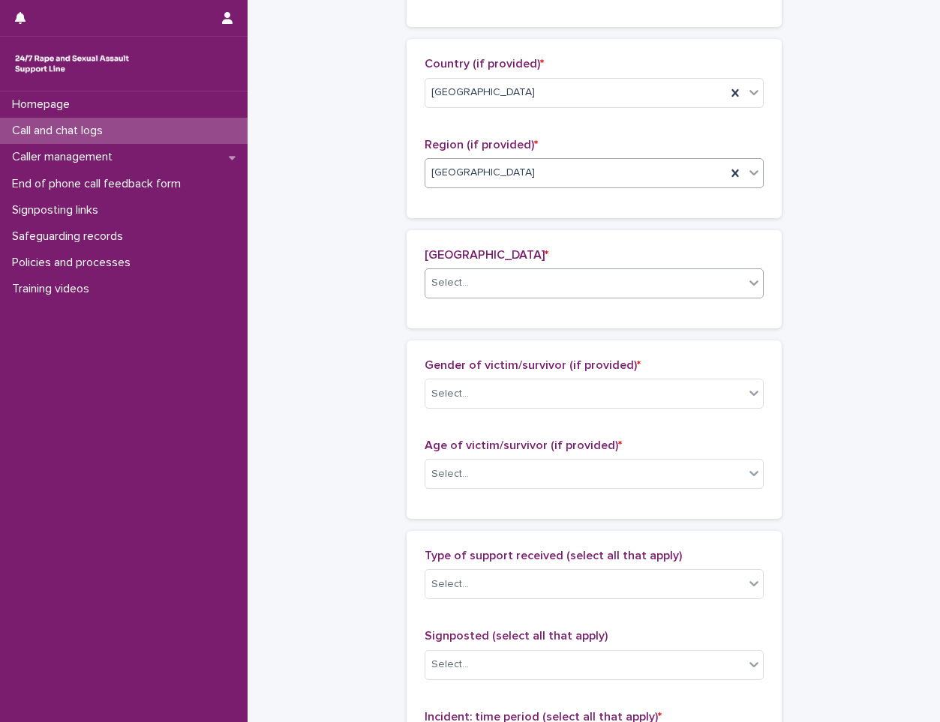
click at [499, 292] on div "Select..." at bounding box center [584, 283] width 319 height 25
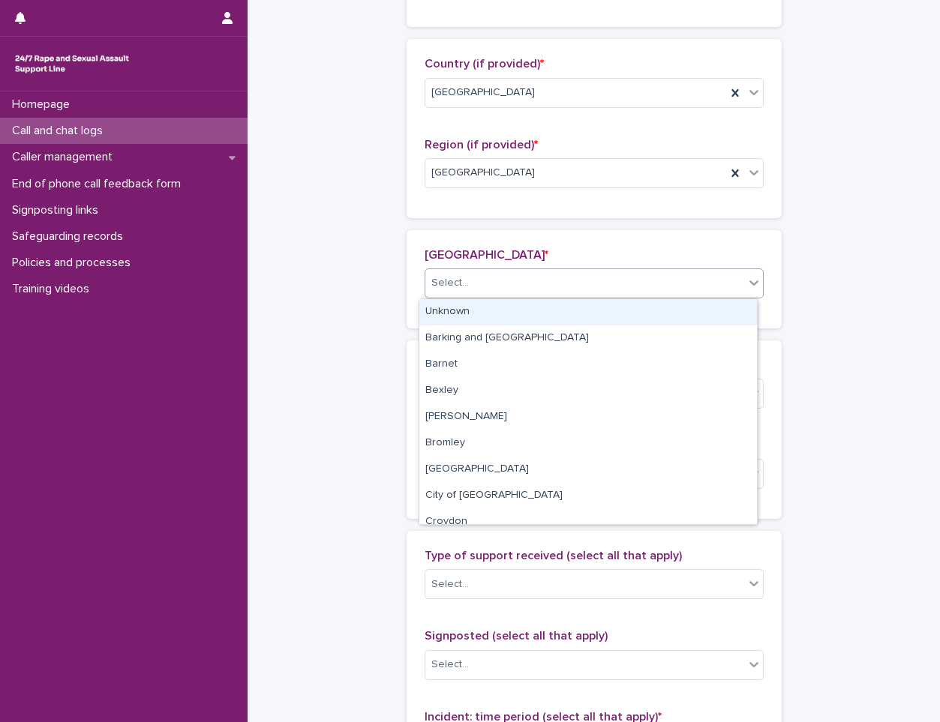
click at [467, 315] on div "Unknown" at bounding box center [587, 312] width 337 height 26
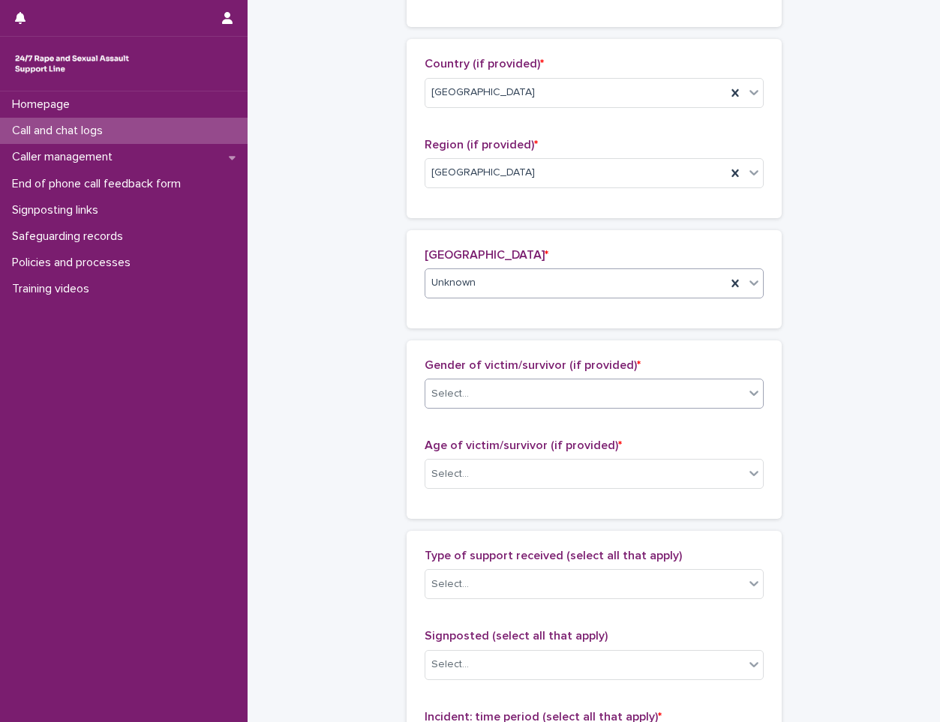
click at [481, 399] on div "Select..." at bounding box center [584, 394] width 319 height 25
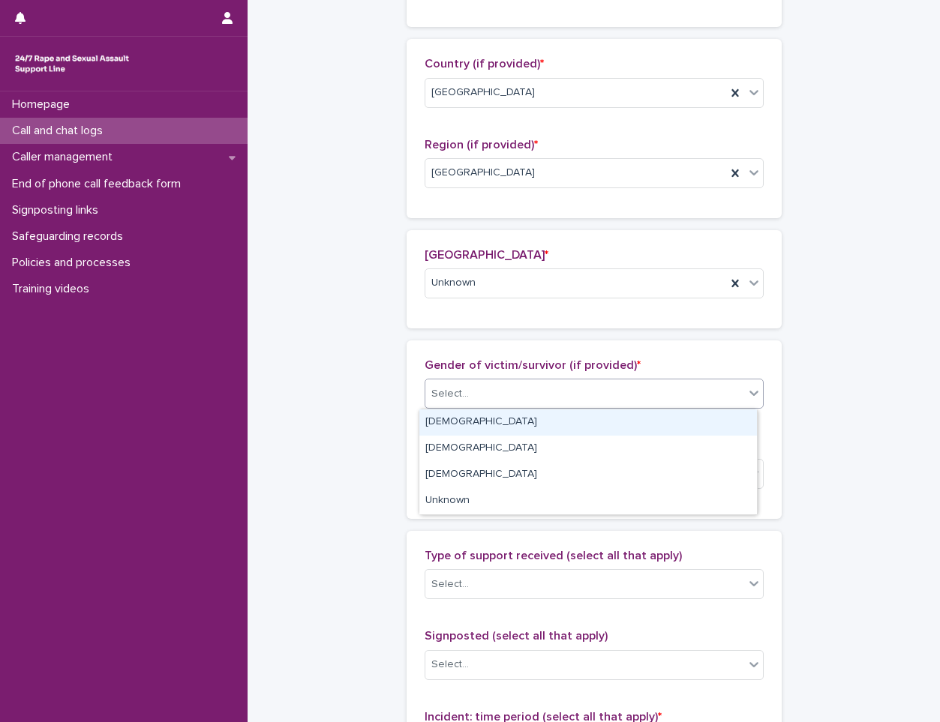
click at [470, 419] on div "[DEMOGRAPHIC_DATA]" at bounding box center [587, 422] width 337 height 26
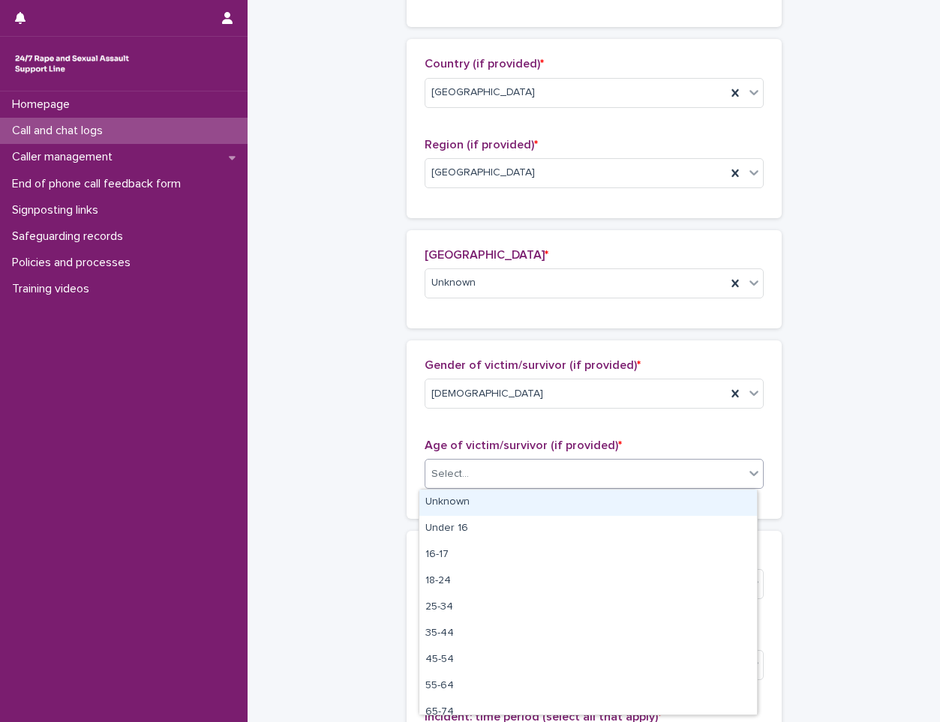
click at [473, 472] on div "Select..." at bounding box center [584, 474] width 319 height 25
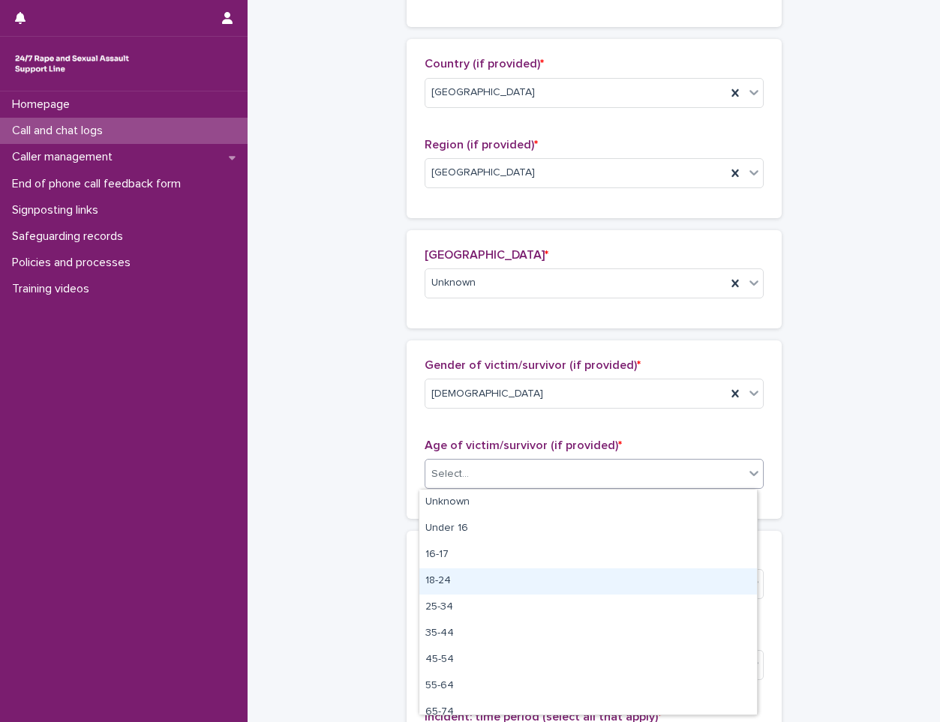
click at [457, 582] on div "18-24" at bounding box center [587, 581] width 337 height 26
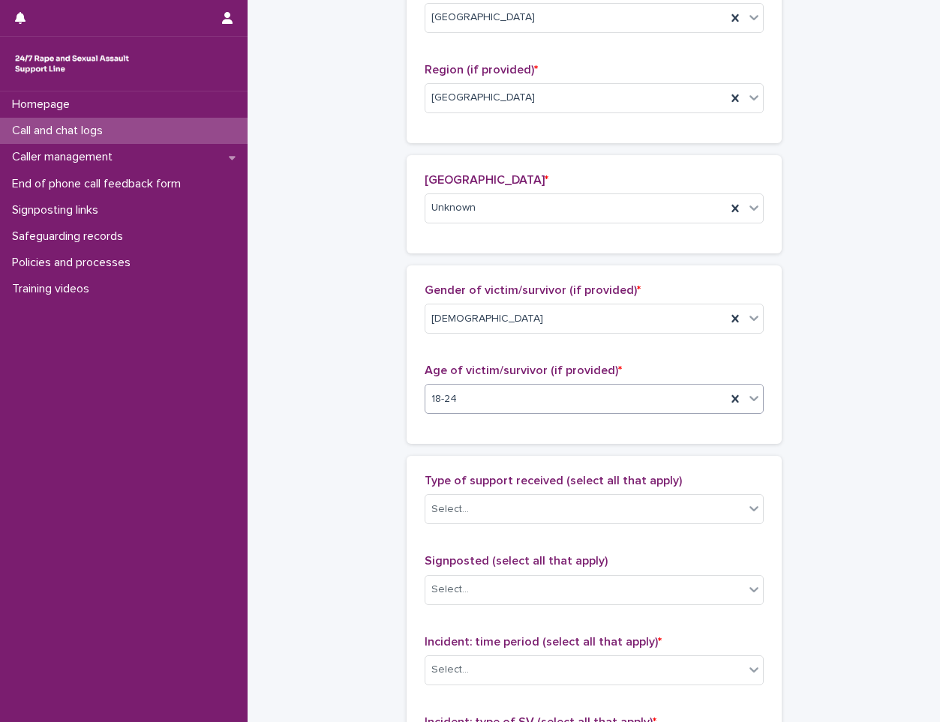
scroll to position [655, 0]
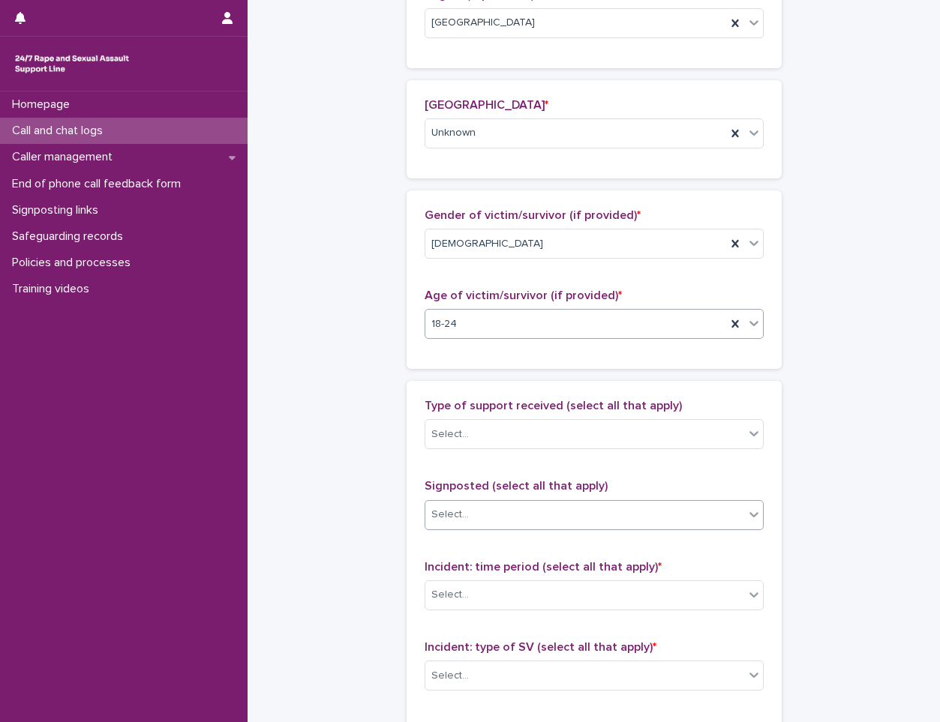
click at [501, 519] on div "Select..." at bounding box center [584, 514] width 319 height 25
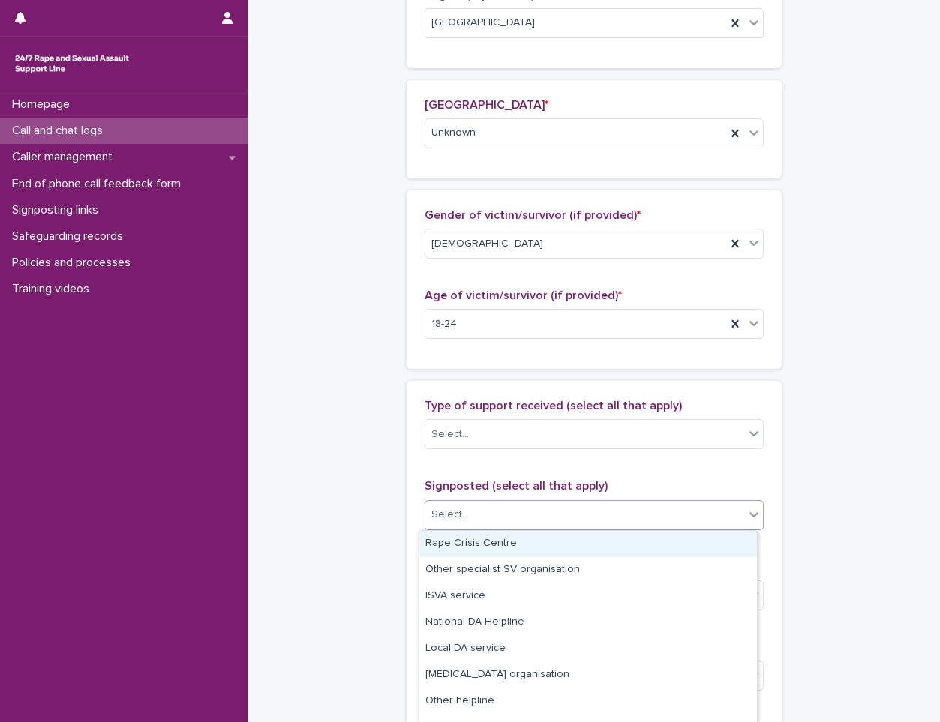
click at [513, 550] on div "Rape Crisis Centre" at bounding box center [587, 544] width 337 height 26
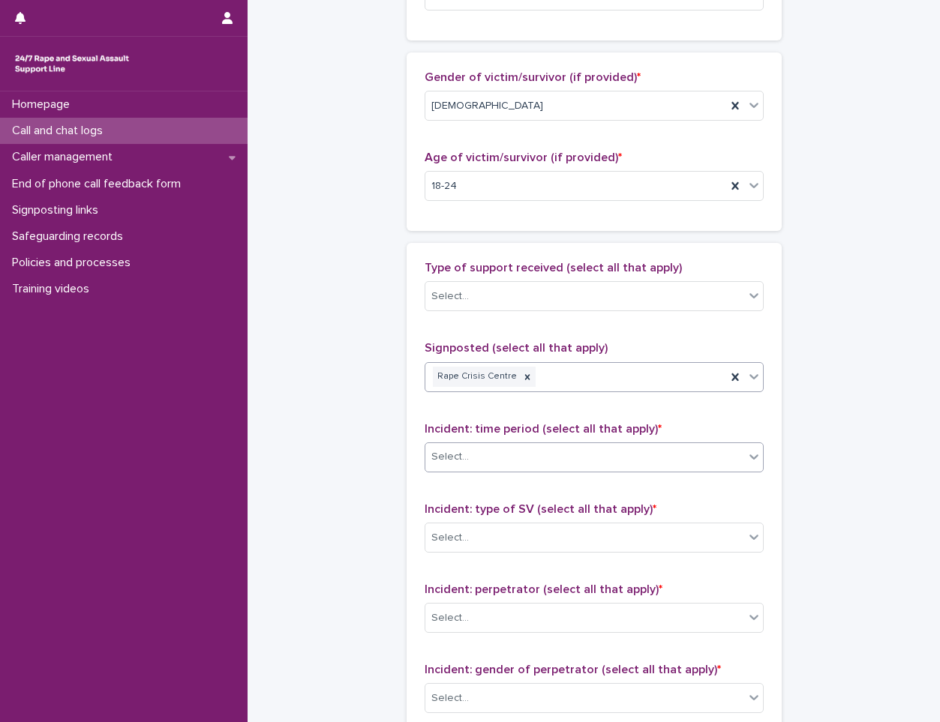
scroll to position [805, 0]
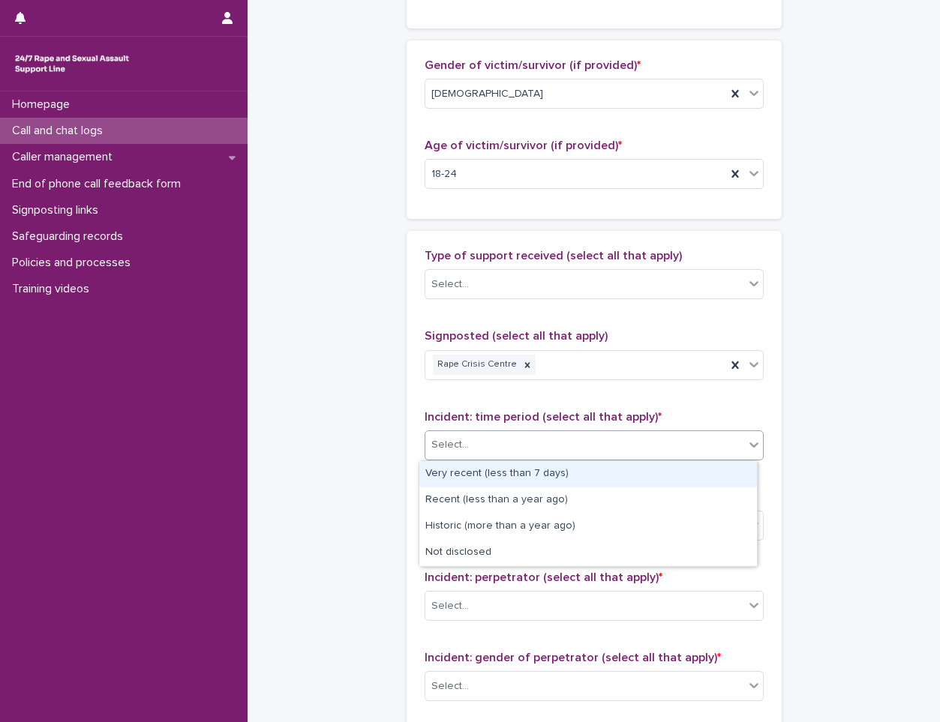
click at [589, 446] on div "Select..." at bounding box center [584, 445] width 319 height 25
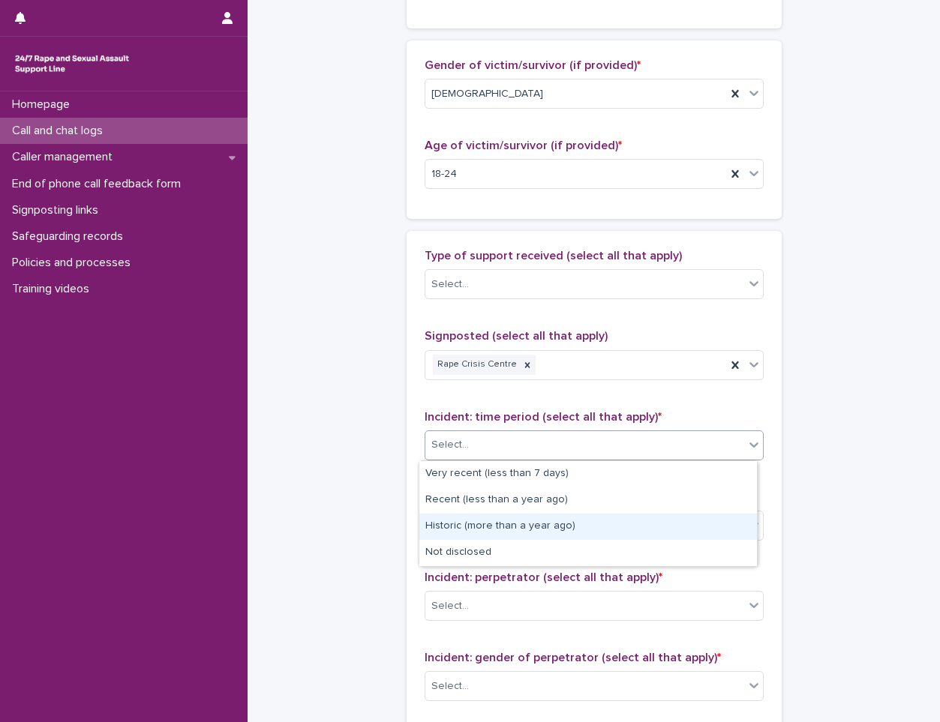
click at [460, 523] on div "Historic (more than a year ago)" at bounding box center [587, 527] width 337 height 26
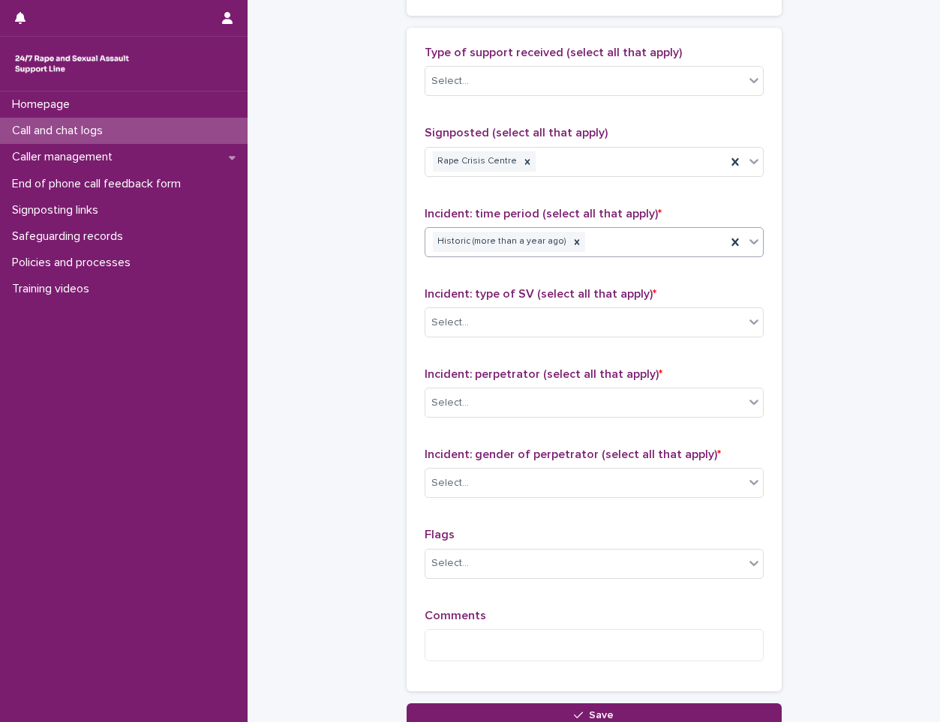
scroll to position [1030, 0]
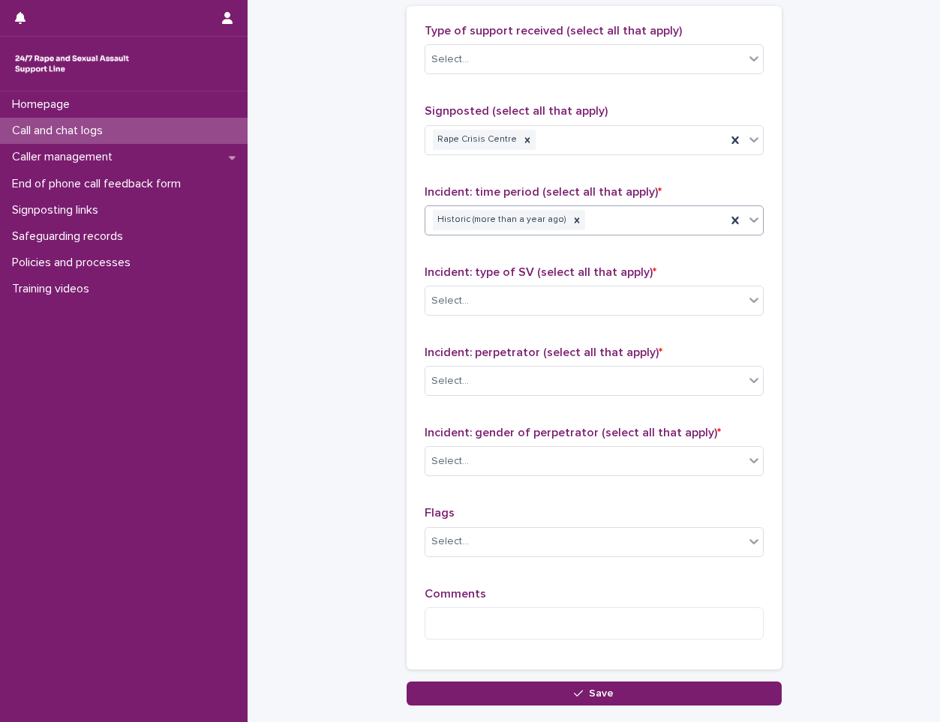
click at [501, 274] on span "Incident: type of SV (select all that apply) *" at bounding box center [540, 272] width 232 height 12
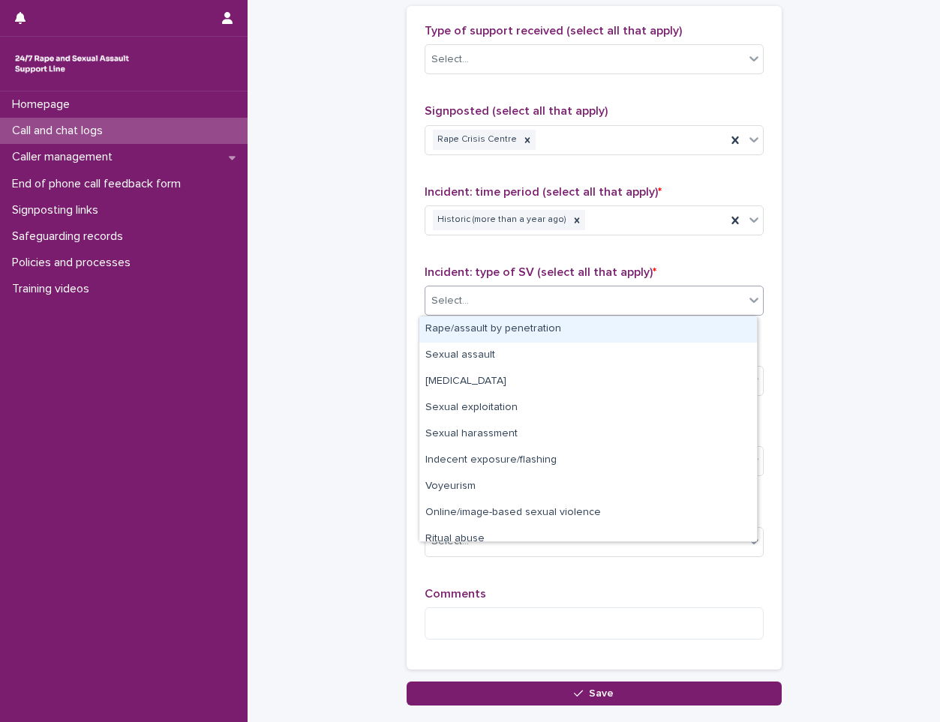
click at [501, 310] on div "Select..." at bounding box center [584, 301] width 319 height 25
click at [458, 328] on div "Rape/assault by penetration" at bounding box center [587, 329] width 337 height 26
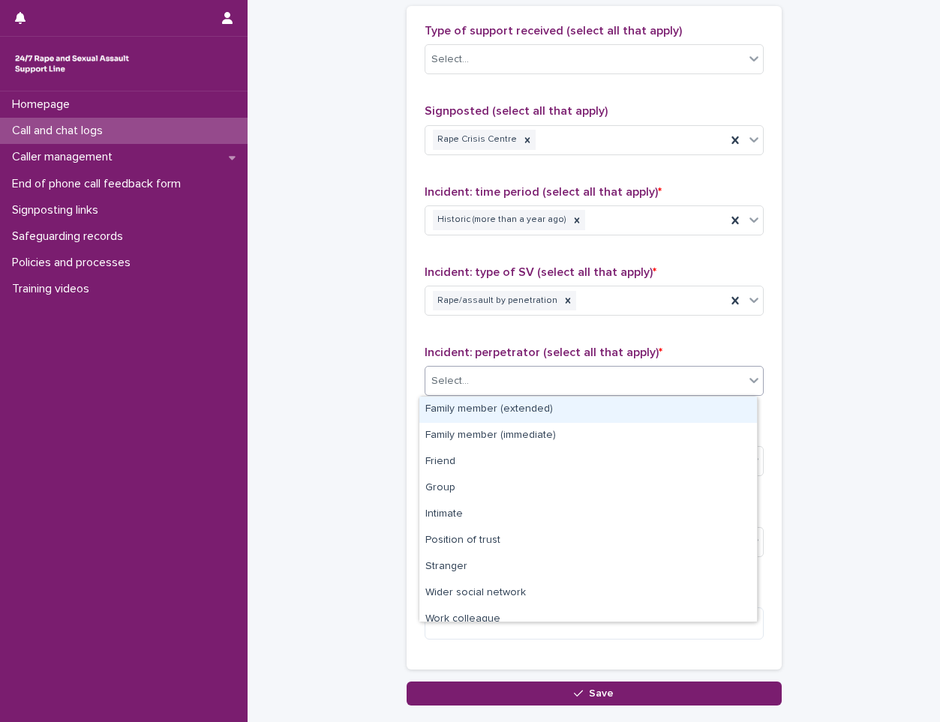
click at [484, 386] on div "Select..." at bounding box center [584, 381] width 319 height 25
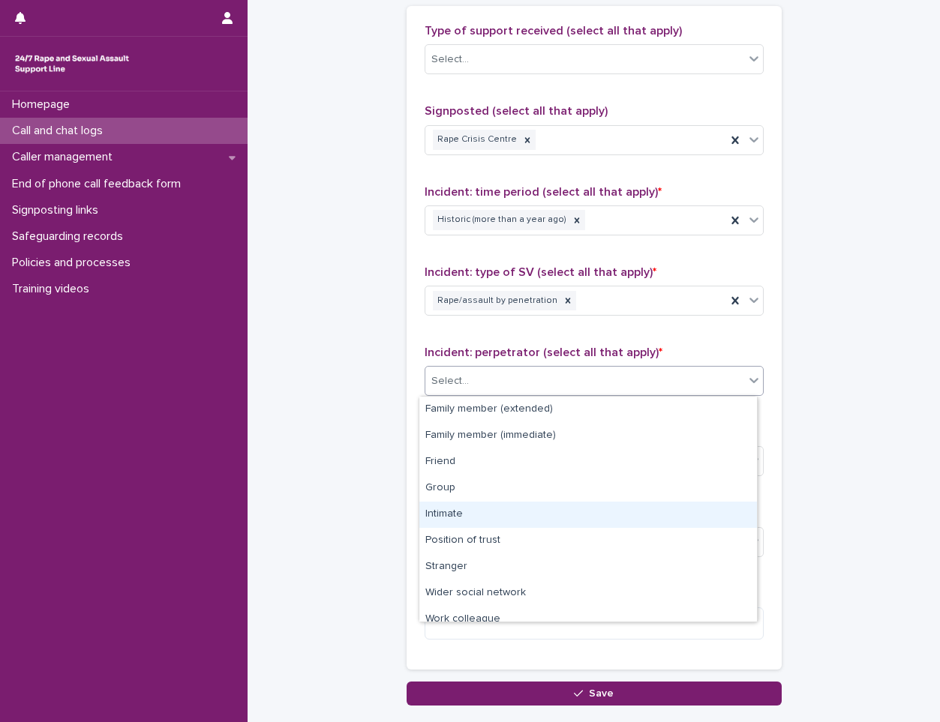
scroll to position [64, 0]
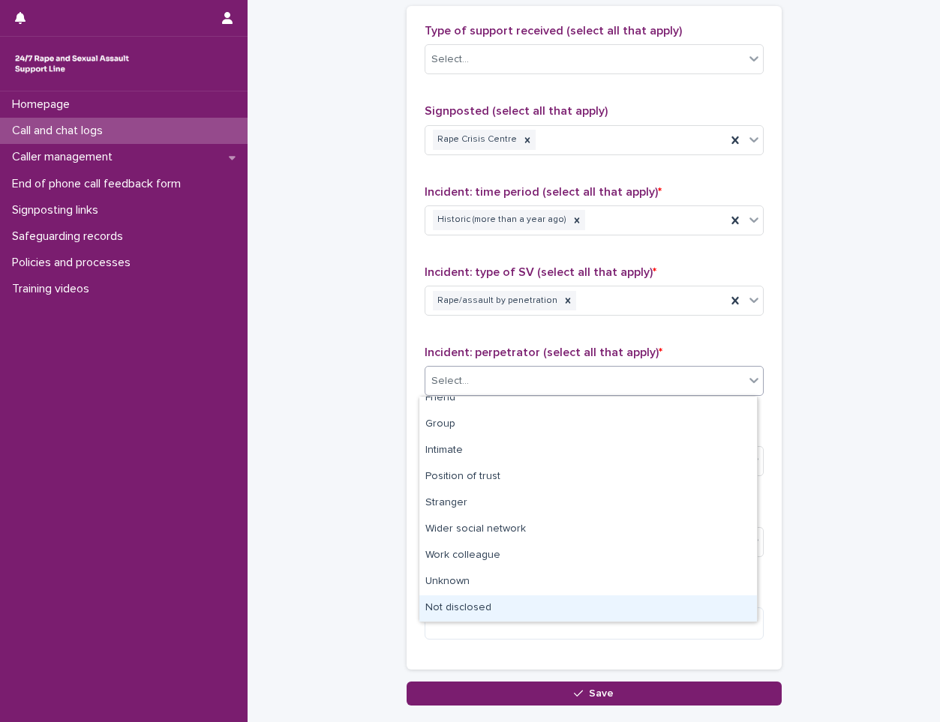
click at [463, 602] on div "Not disclosed" at bounding box center [587, 608] width 337 height 26
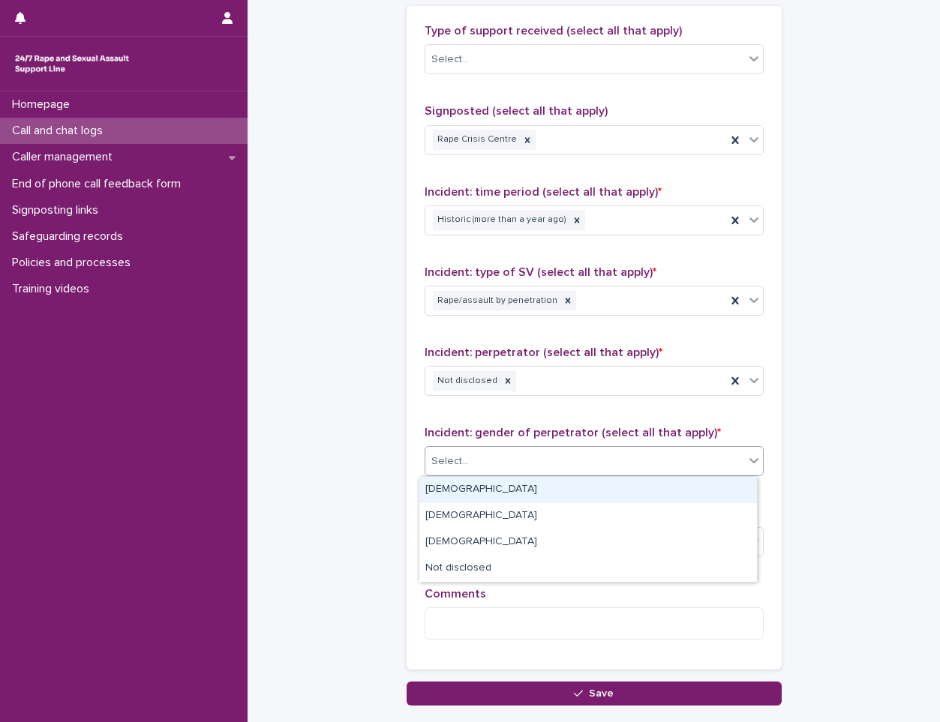
drag, startPoint x: 523, startPoint y: 466, endPoint x: 499, endPoint y: 479, distance: 27.8
click at [520, 466] on div "Select..." at bounding box center [584, 461] width 319 height 25
click at [463, 491] on div "[DEMOGRAPHIC_DATA]" at bounding box center [587, 490] width 337 height 26
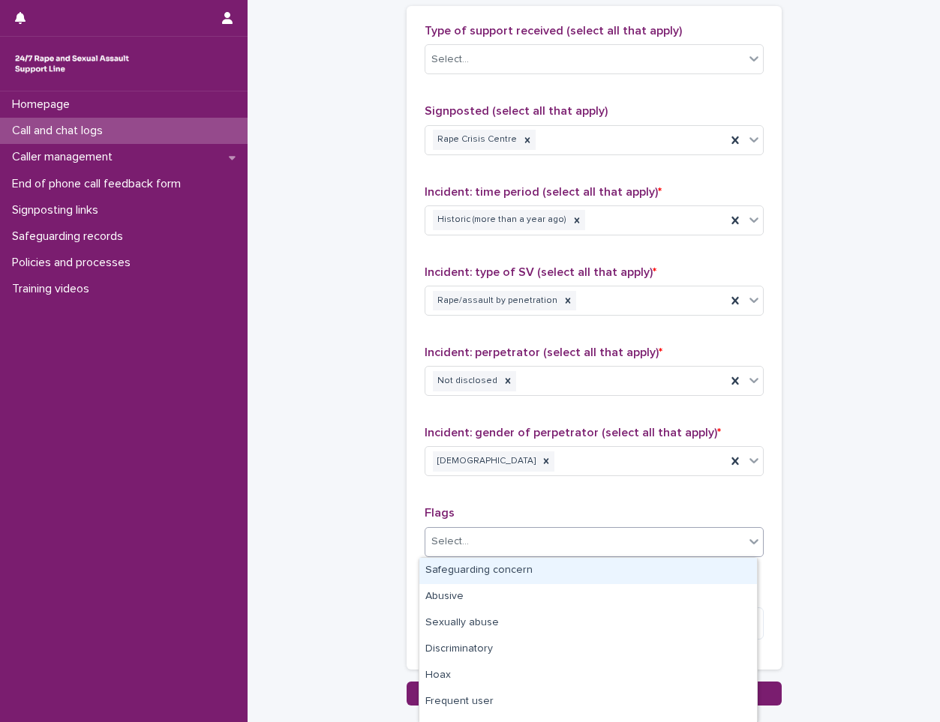
click at [444, 540] on div "Select..." at bounding box center [449, 542] width 37 height 16
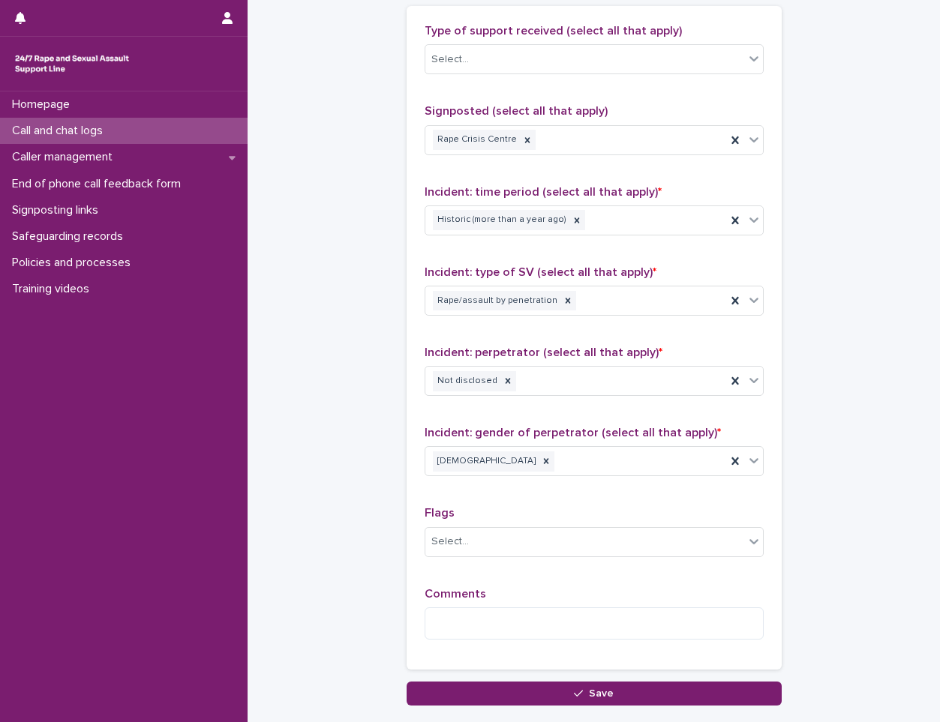
click at [409, 493] on div "Type of support received (select all that apply) Select... Signposted (select a…" at bounding box center [593, 338] width 375 height 664
click at [493, 624] on textarea at bounding box center [593, 623] width 339 height 32
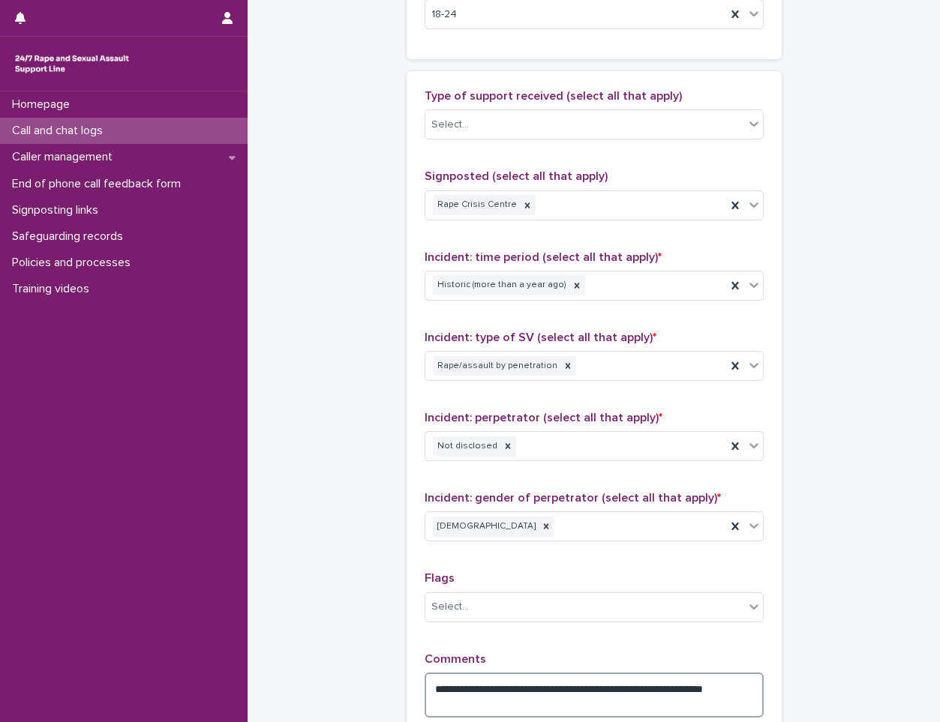
scroll to position [805, 0]
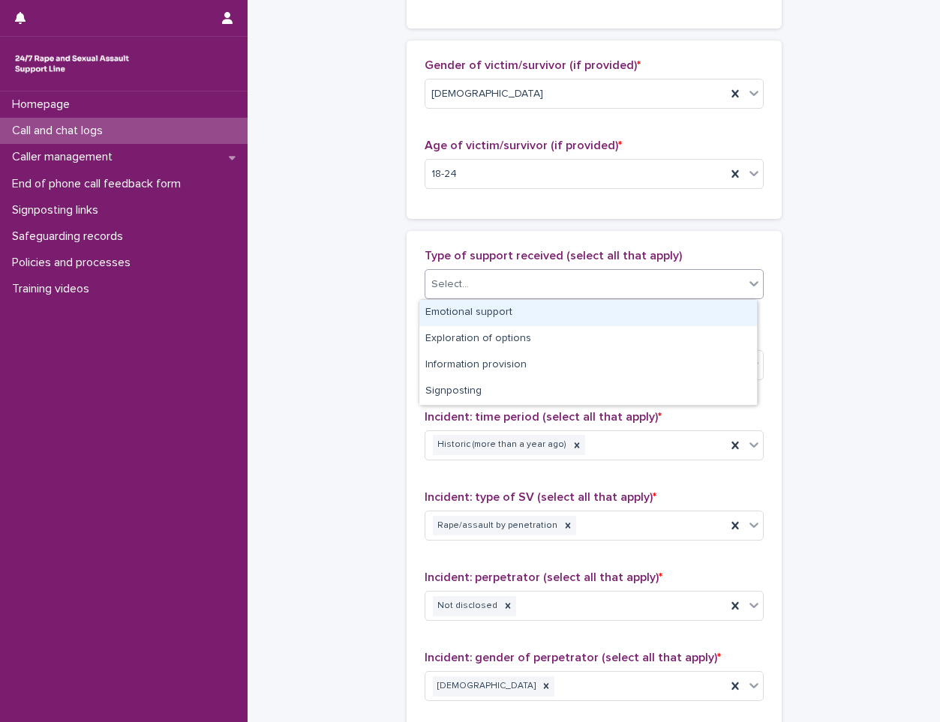
click at [519, 289] on div "Select..." at bounding box center [584, 284] width 319 height 25
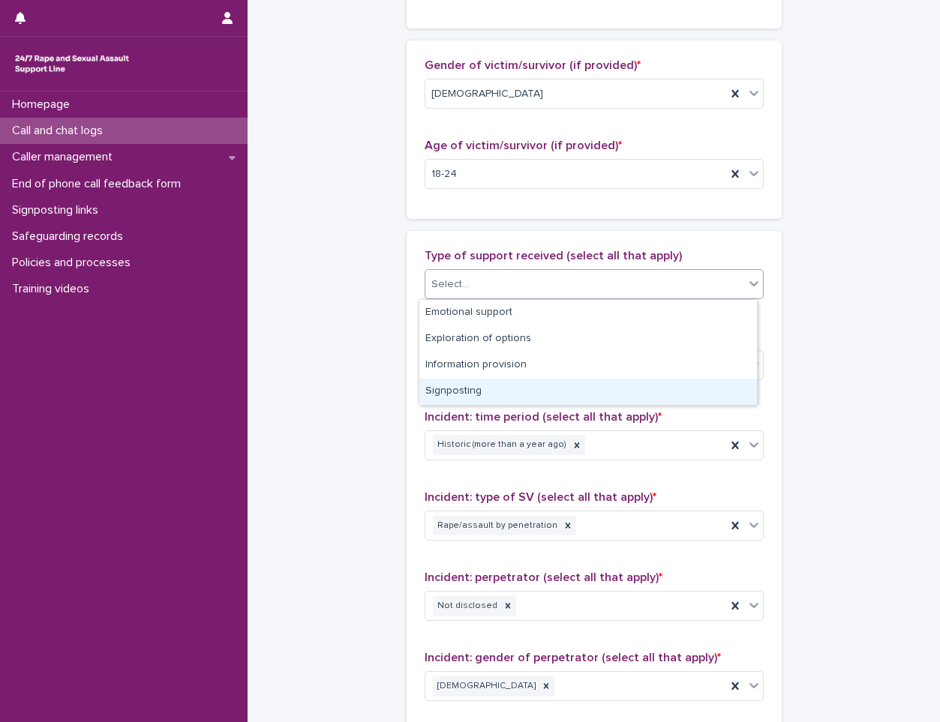
click at [508, 384] on div "Signposting" at bounding box center [587, 392] width 337 height 26
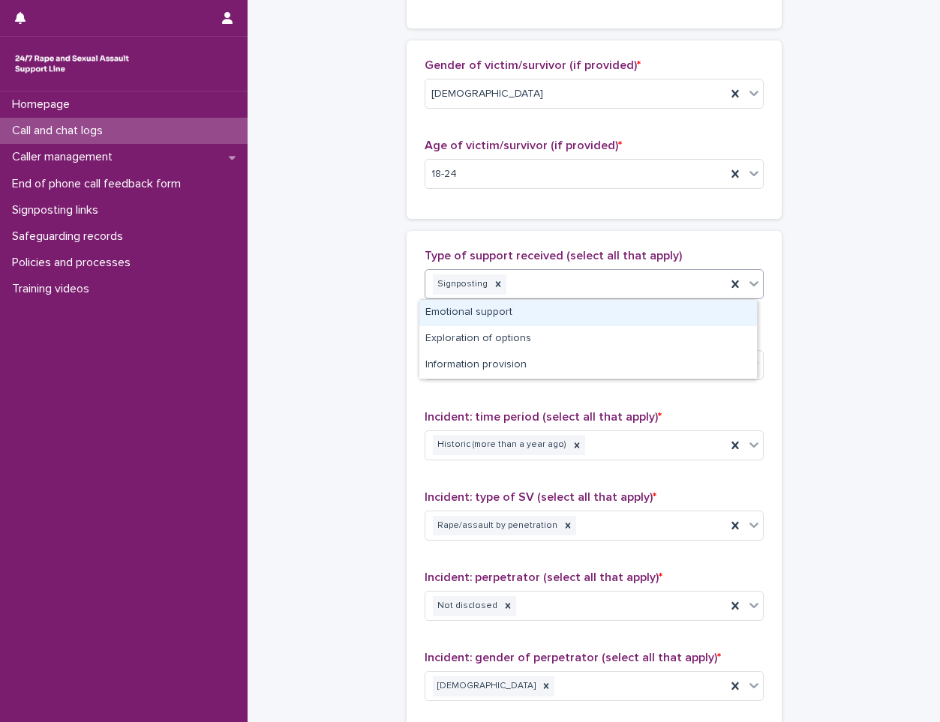
click at [755, 286] on div at bounding box center [754, 283] width 18 height 27
drag, startPoint x: 604, startPoint y: 327, endPoint x: 604, endPoint y: 318, distance: 9.0
click at [604, 318] on div "Emotional support" at bounding box center [587, 313] width 337 height 26
click at [746, 280] on icon at bounding box center [753, 283] width 15 height 15
click at [680, 309] on div "Exploration of options" at bounding box center [587, 313] width 337 height 26
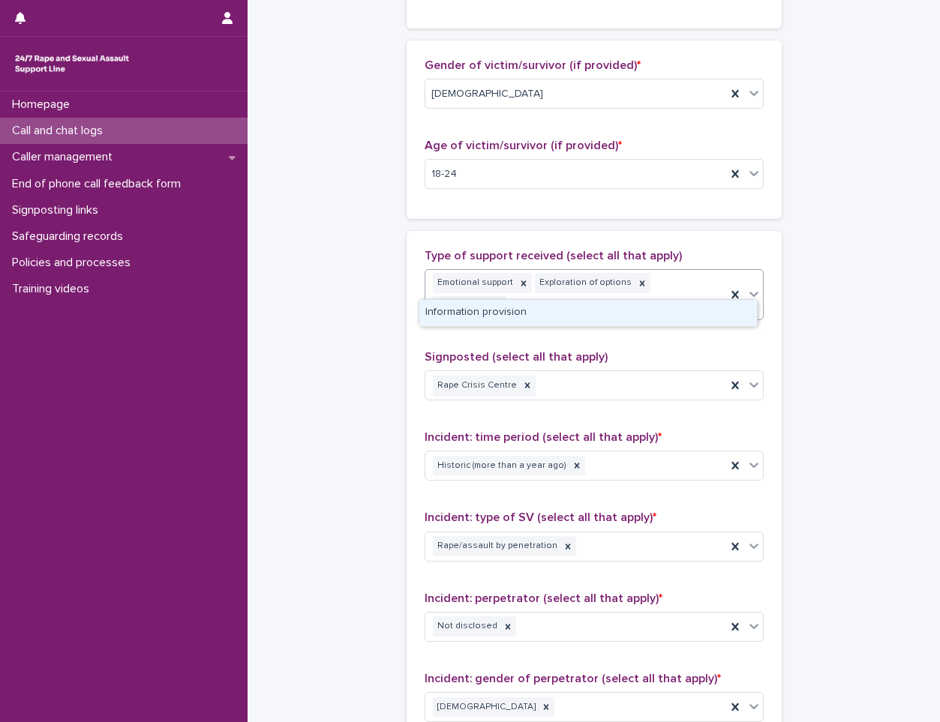
click at [746, 286] on icon at bounding box center [753, 293] width 15 height 15
click at [660, 315] on div "Information provision" at bounding box center [587, 313] width 337 height 26
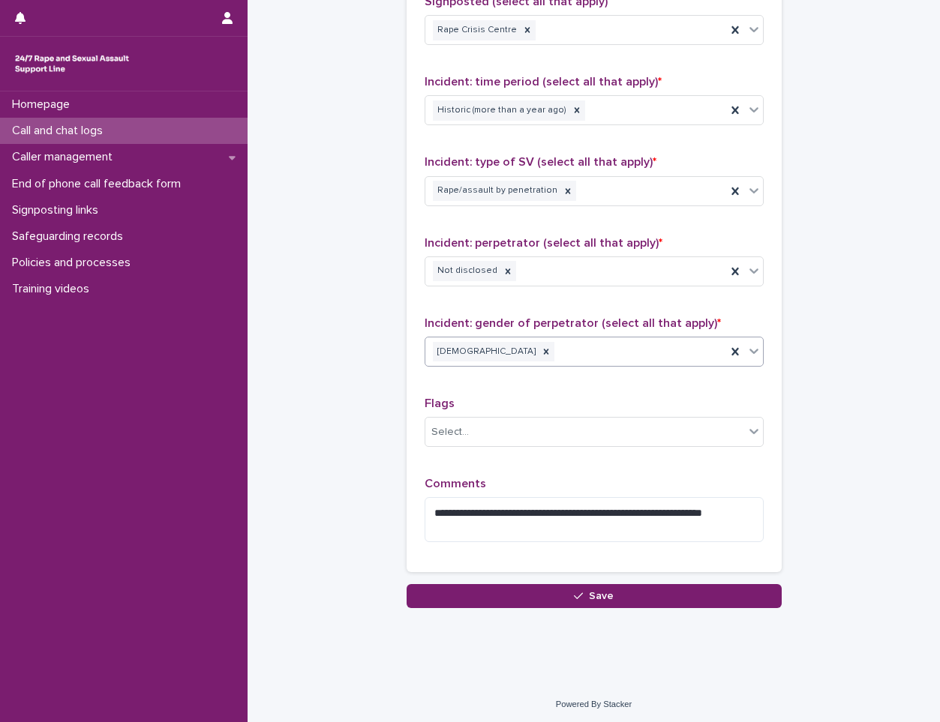
scroll to position [1164, 0]
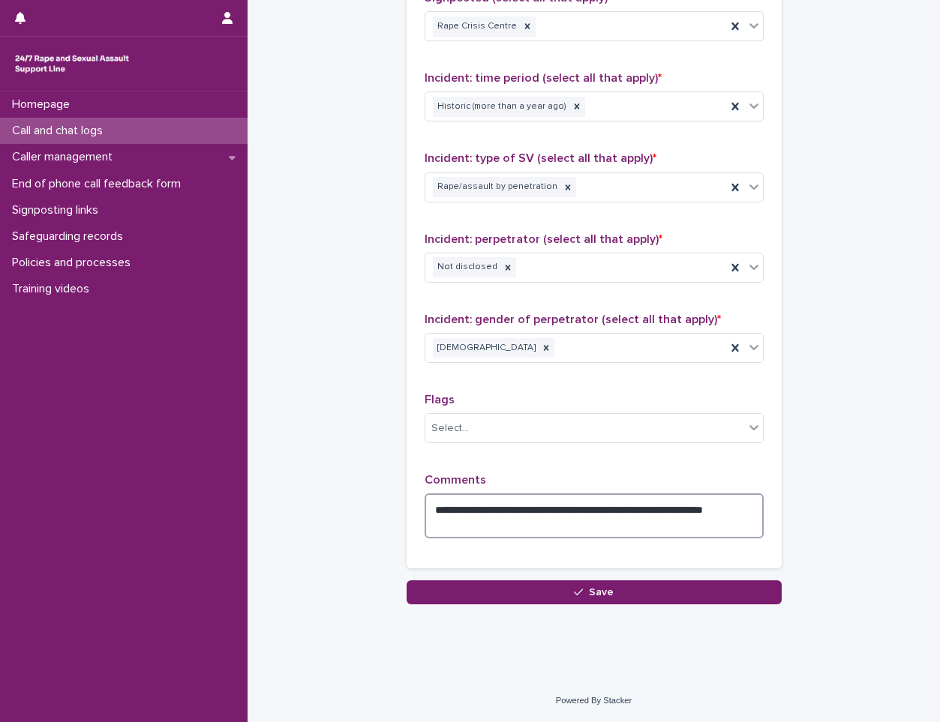
drag, startPoint x: 473, startPoint y: 532, endPoint x: 472, endPoint y: 524, distance: 8.4
click at [473, 530] on textarea "**********" at bounding box center [593, 515] width 339 height 45
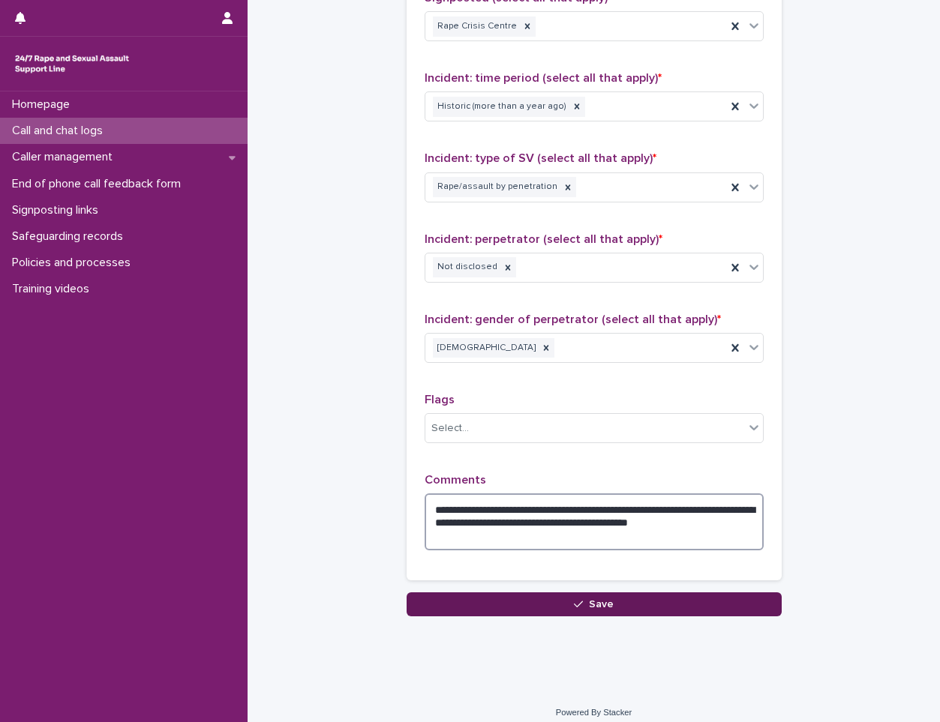
type textarea "**********"
click at [598, 609] on span "Save" at bounding box center [601, 604] width 25 height 10
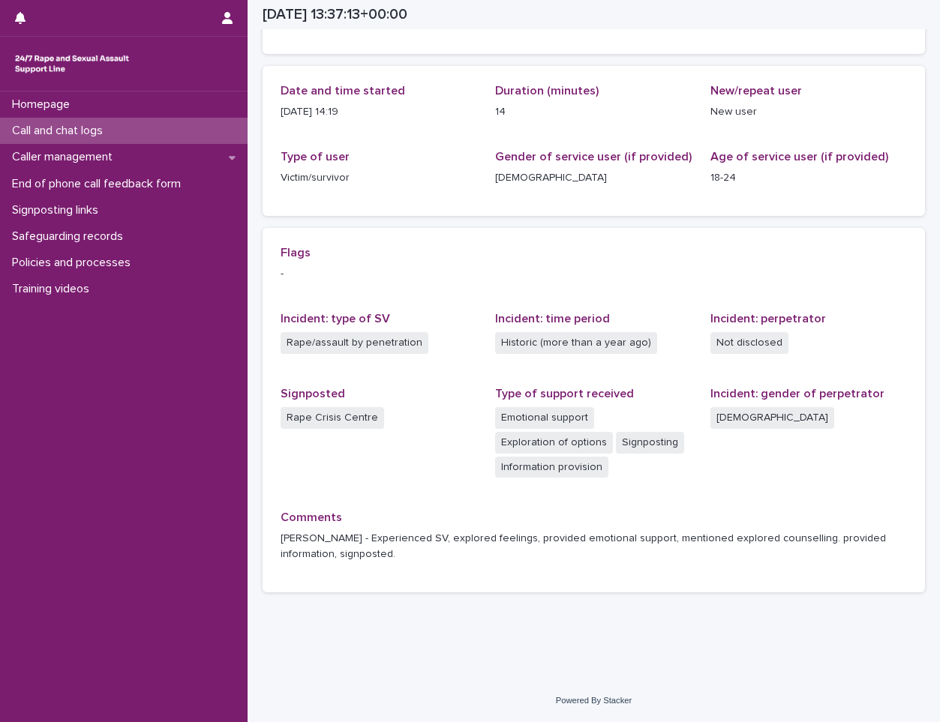
scroll to position [139, 0]
click at [83, 129] on p "Call and chat logs" at bounding box center [60, 131] width 109 height 14
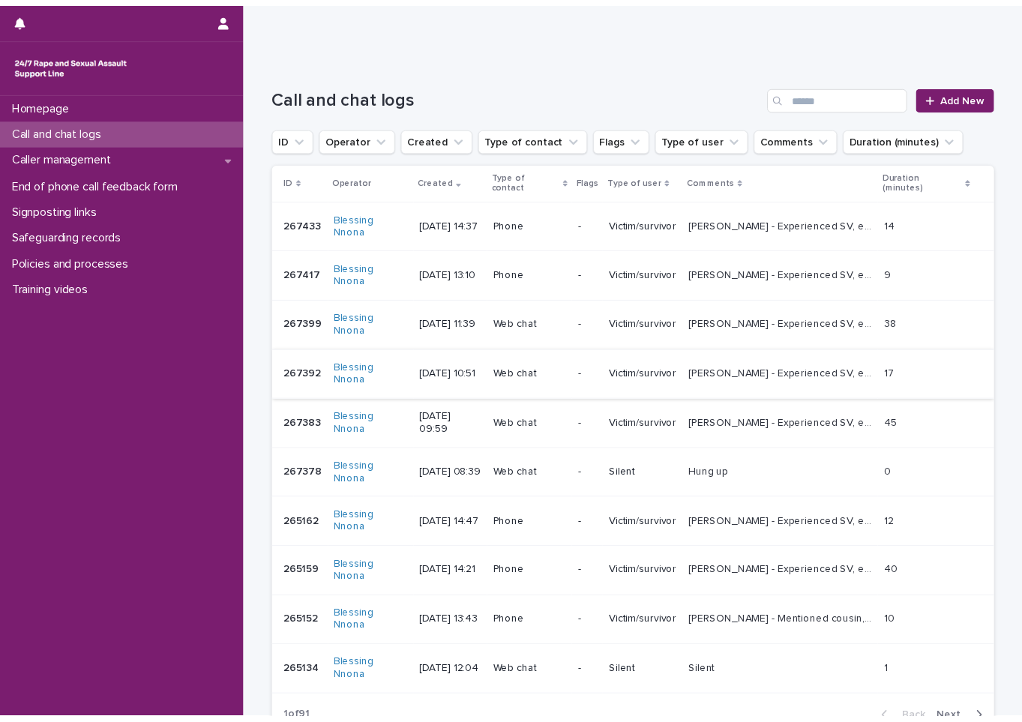
scroll to position [106, 0]
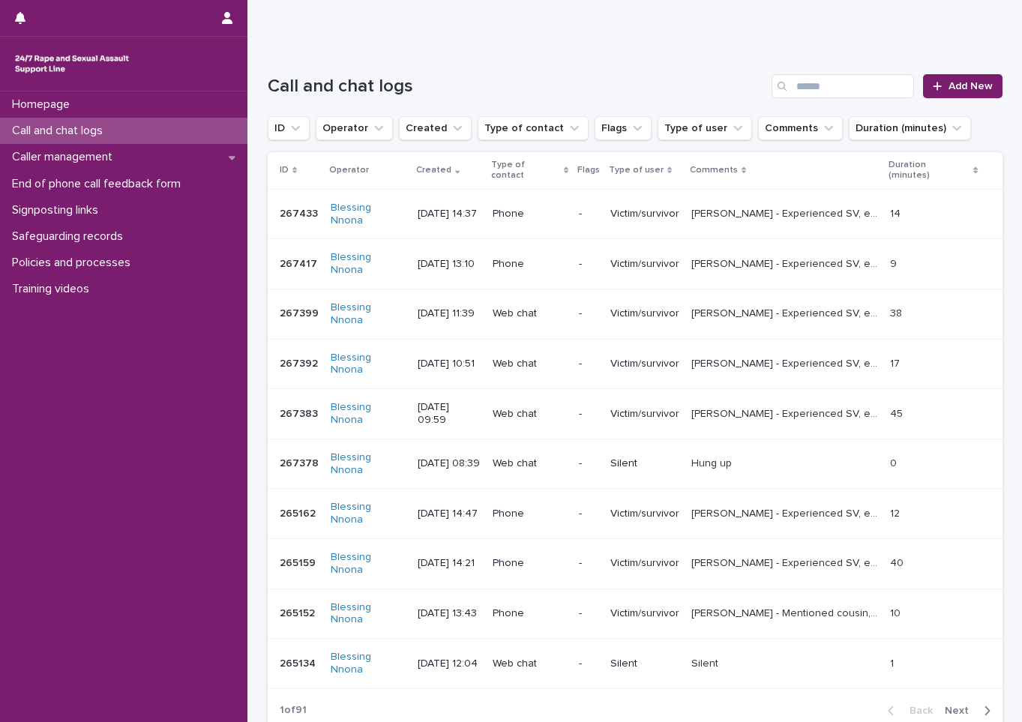
drag, startPoint x: 944, startPoint y: 32, endPoint x: 942, endPoint y: 46, distance: 14.4
click at [937, 76] on link "Add New" at bounding box center [962, 86] width 79 height 24
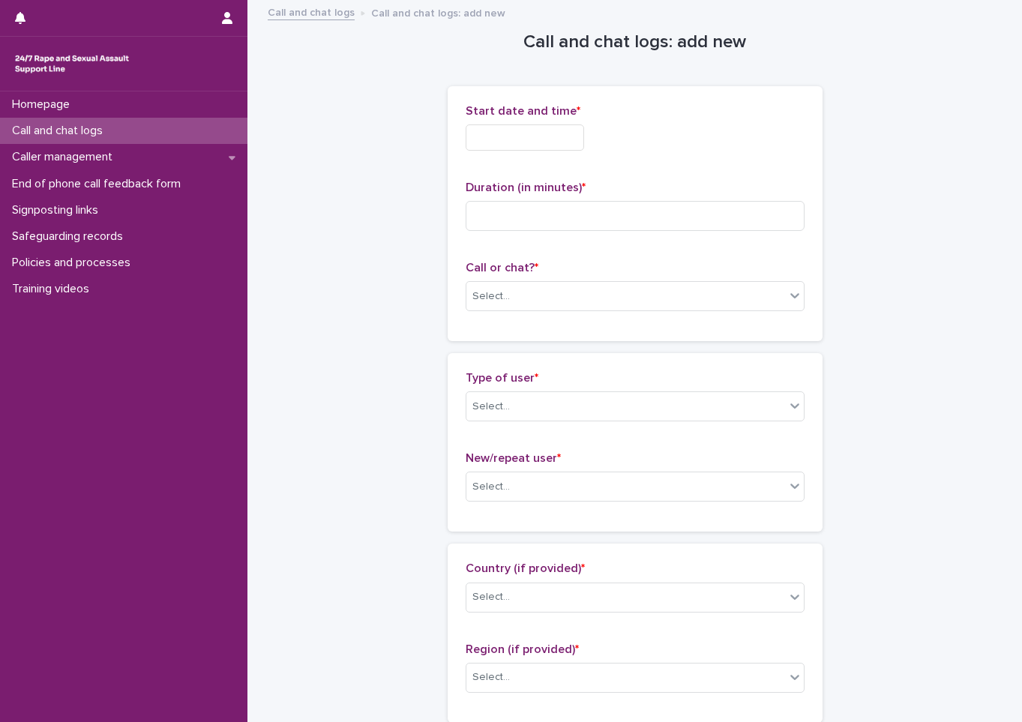
click at [561, 145] on input "text" at bounding box center [525, 137] width 118 height 26
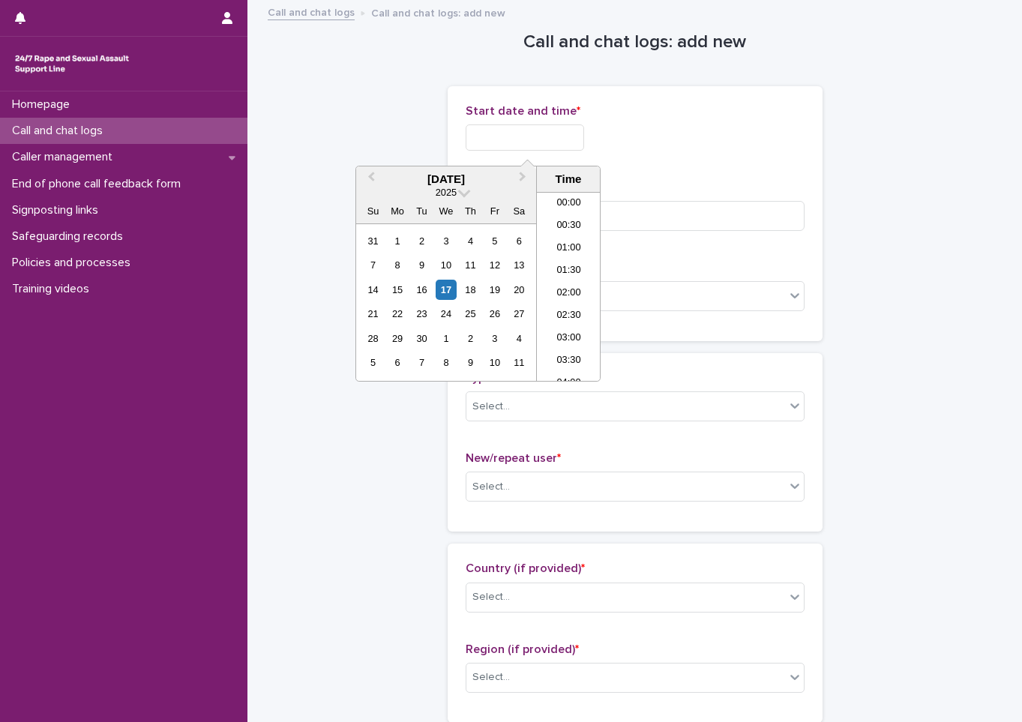
scroll to position [570, 0]
click at [448, 288] on div "17" at bounding box center [446, 290] width 20 height 20
drag, startPoint x: 568, startPoint y: 265, endPoint x: 556, endPoint y: 211, distance: 55.3
click at [568, 264] on li "14:00" at bounding box center [569, 264] width 64 height 22
click at [541, 130] on input "**********" at bounding box center [525, 137] width 118 height 26
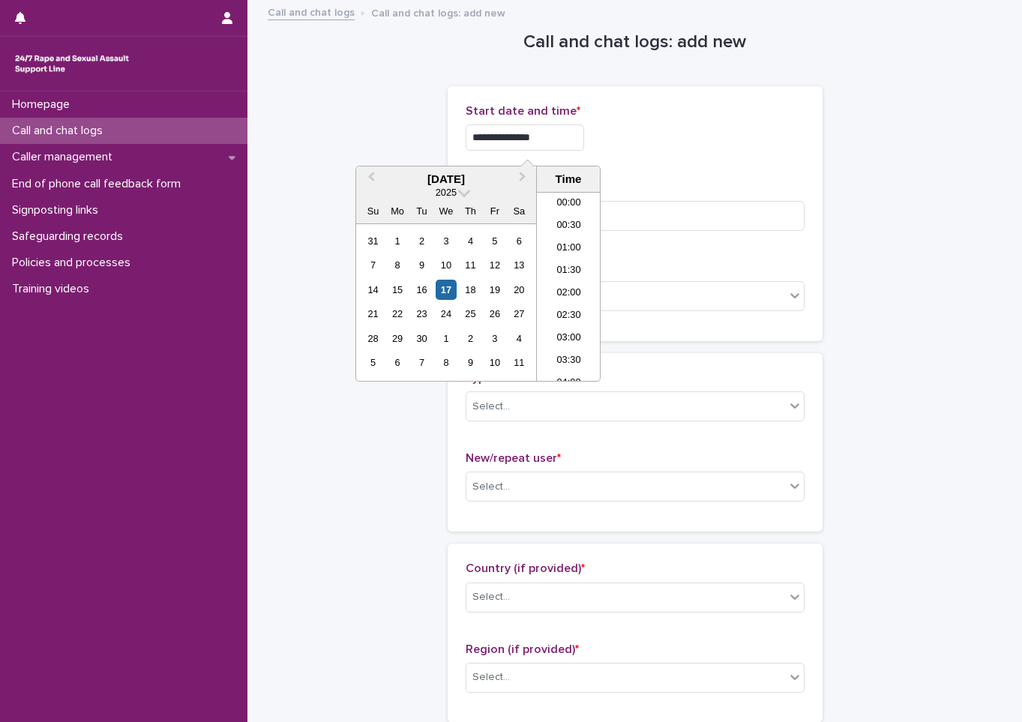
scroll to position [547, 0]
type input "**********"
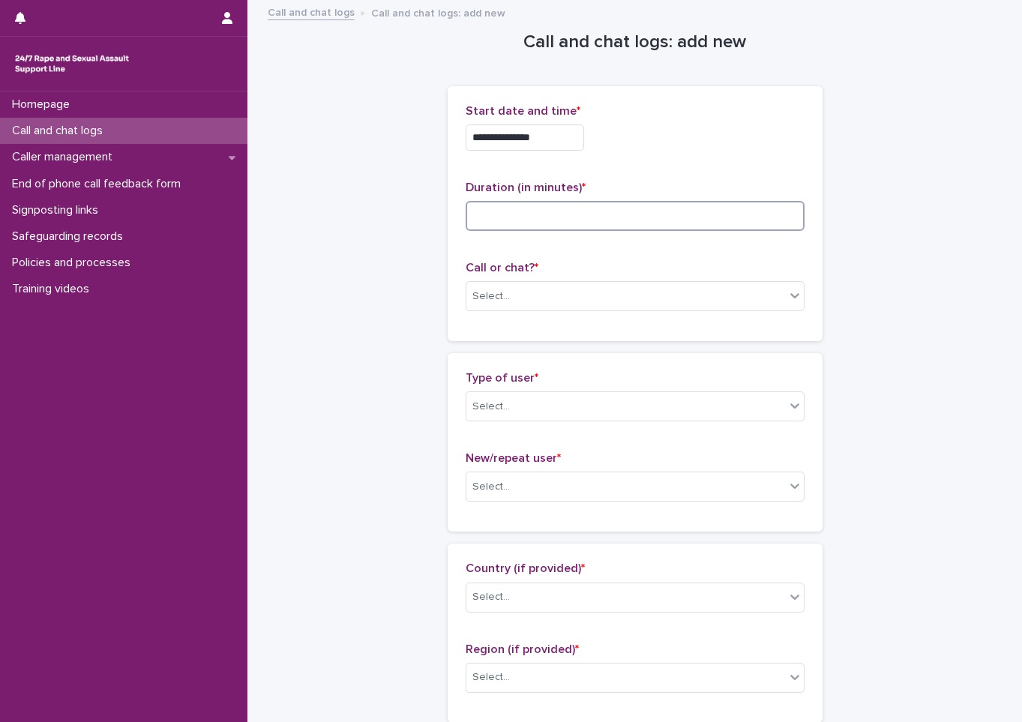
click at [652, 214] on input at bounding box center [635, 216] width 339 height 30
type input "**"
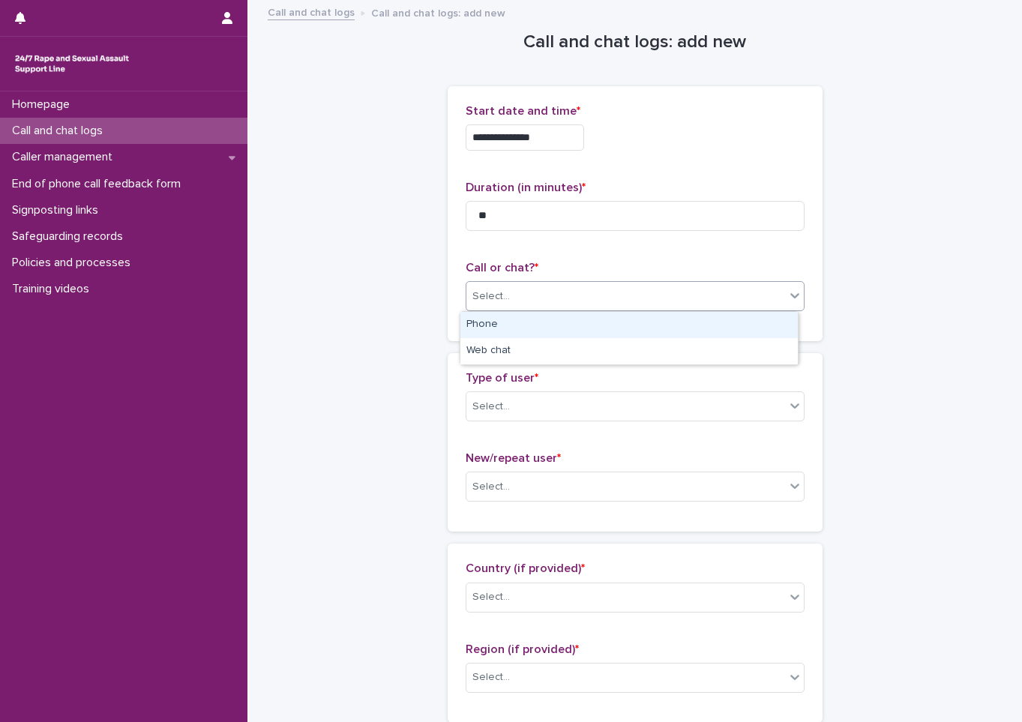
click at [580, 289] on div "Select..." at bounding box center [625, 296] width 319 height 25
click at [561, 325] on div "Phone" at bounding box center [628, 325] width 337 height 26
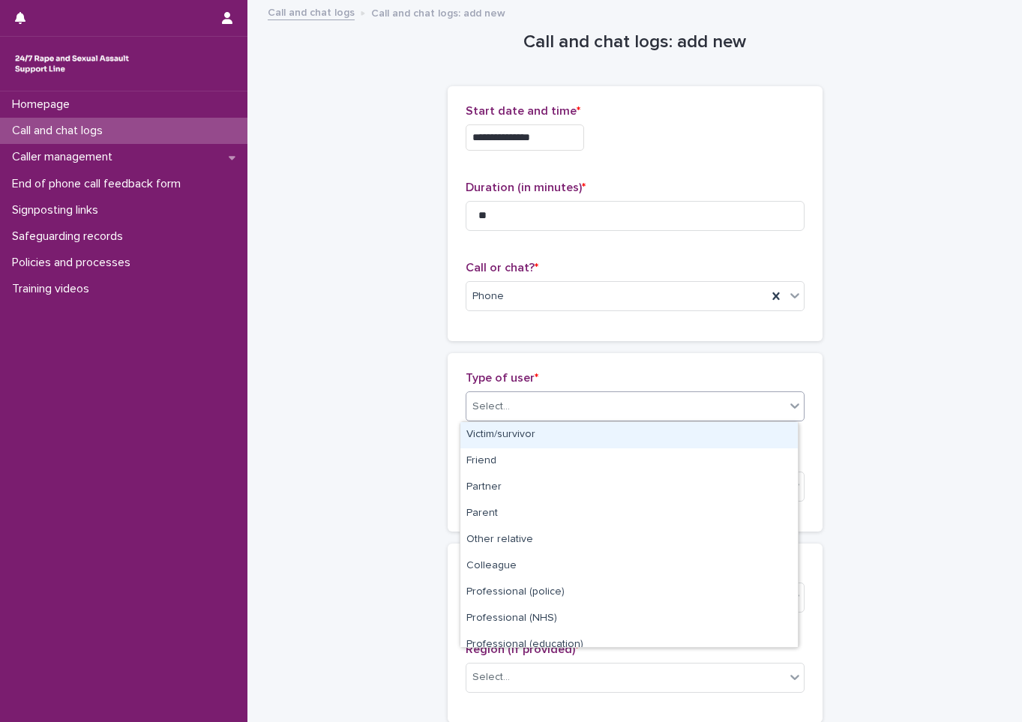
click at [561, 395] on div "Select..." at bounding box center [625, 406] width 319 height 25
click at [511, 432] on div "Victim/survivor" at bounding box center [628, 435] width 337 height 26
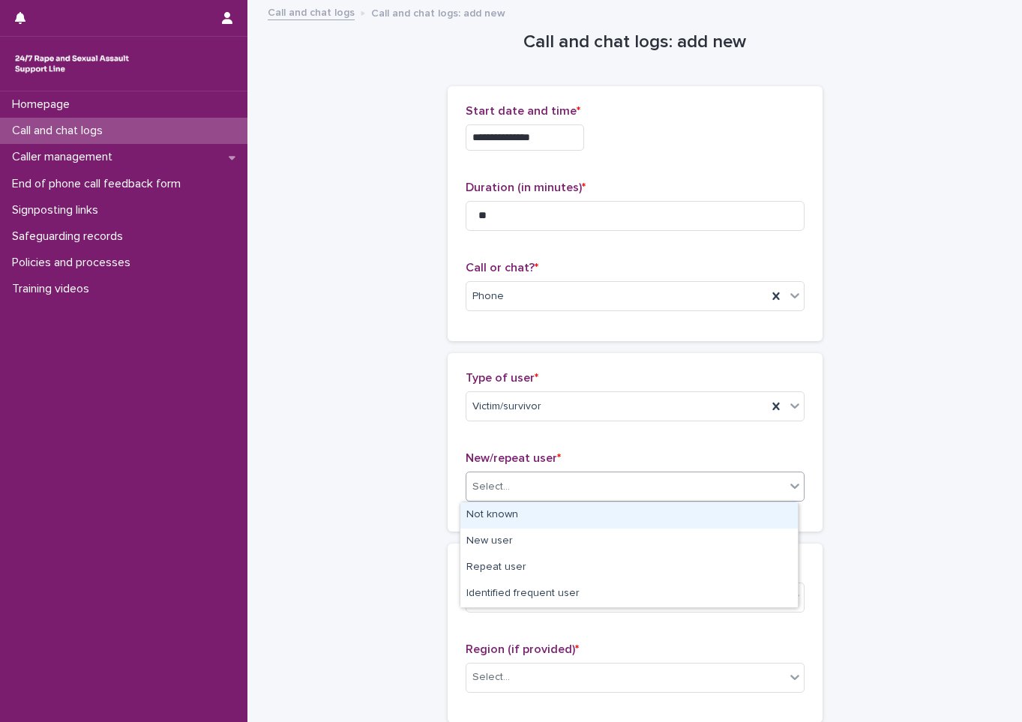
click at [494, 485] on div "Select..." at bounding box center [490, 487] width 37 height 16
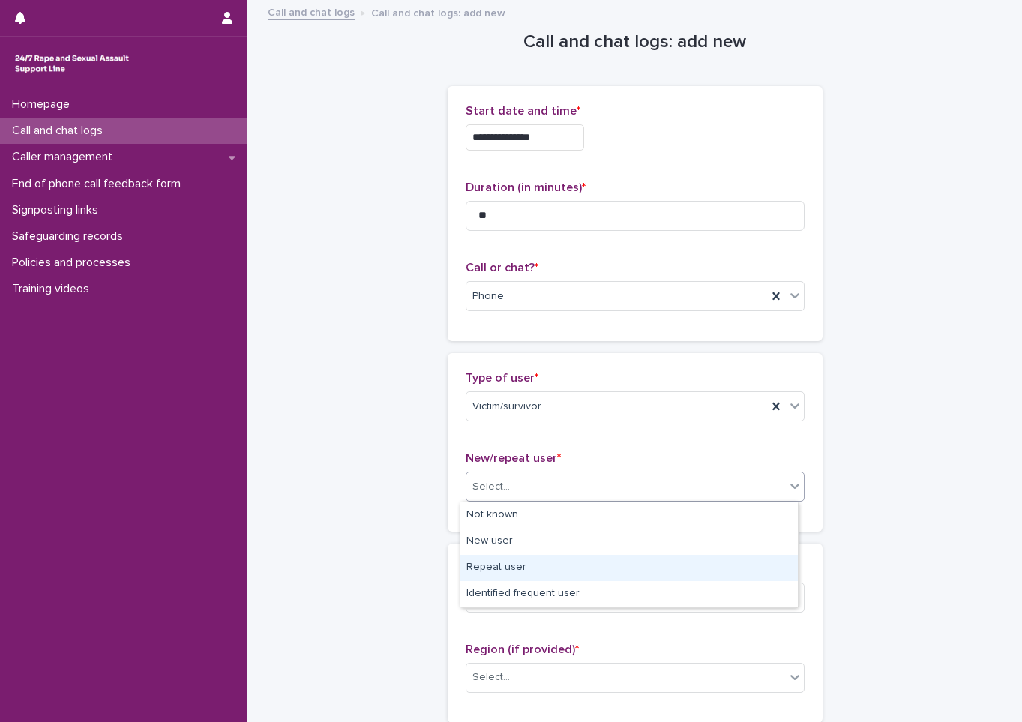
click at [496, 566] on div "Repeat user" at bounding box center [628, 568] width 337 height 26
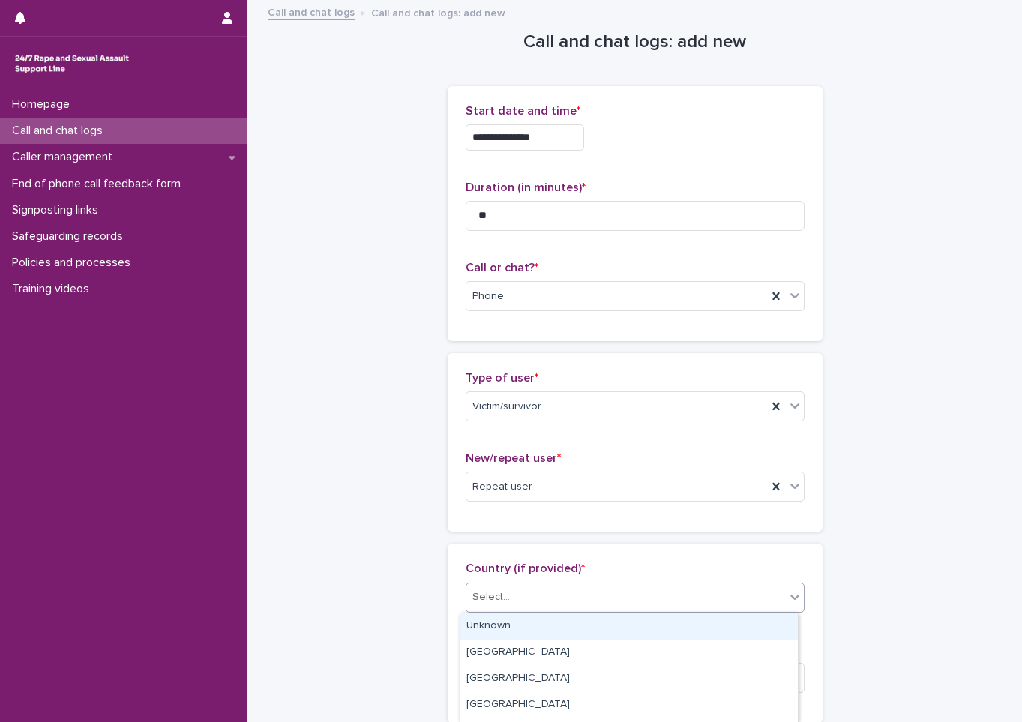
click at [500, 591] on div "Select..." at bounding box center [490, 597] width 37 height 16
click at [501, 629] on div "Unknown" at bounding box center [628, 626] width 337 height 26
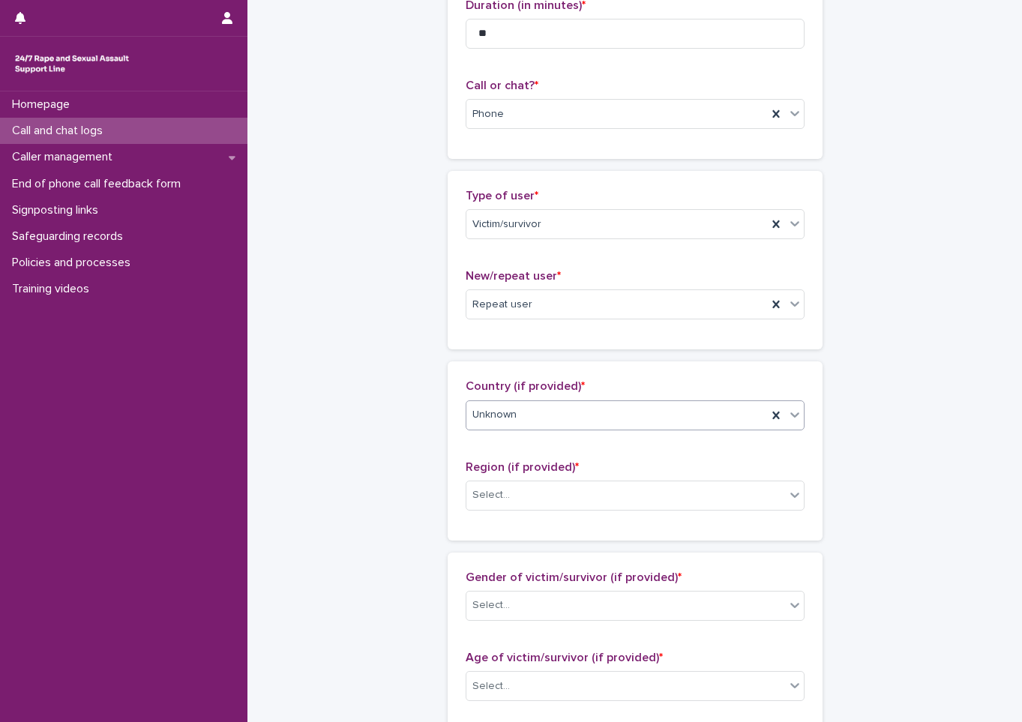
scroll to position [225, 0]
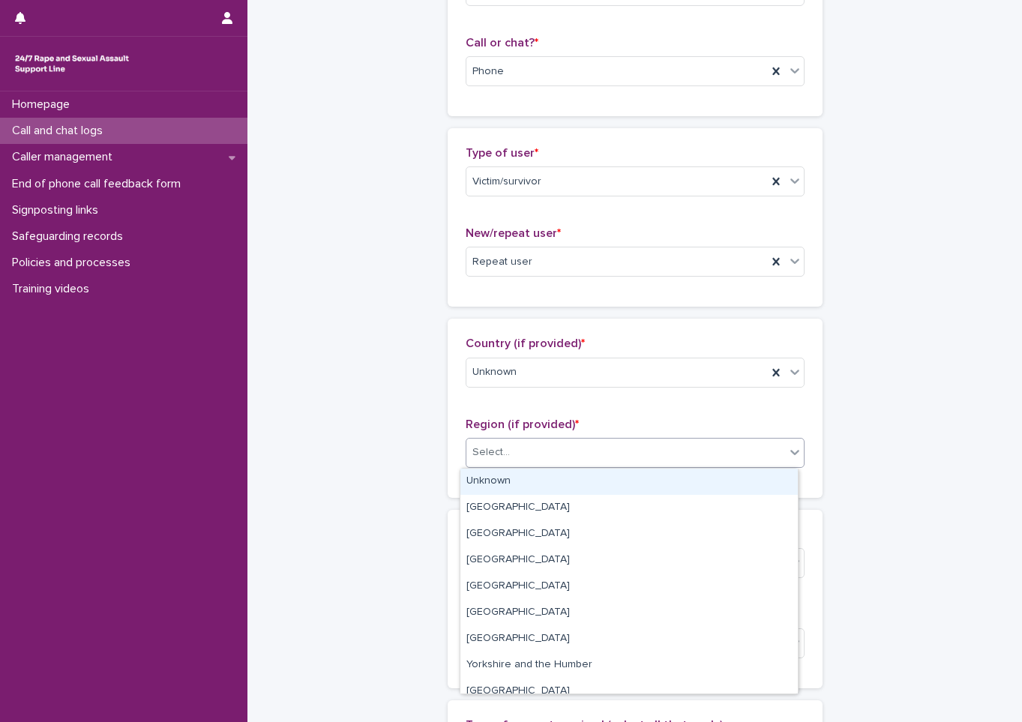
click at [583, 453] on div "Select..." at bounding box center [625, 452] width 319 height 25
click at [540, 493] on div "Unknown" at bounding box center [628, 482] width 337 height 26
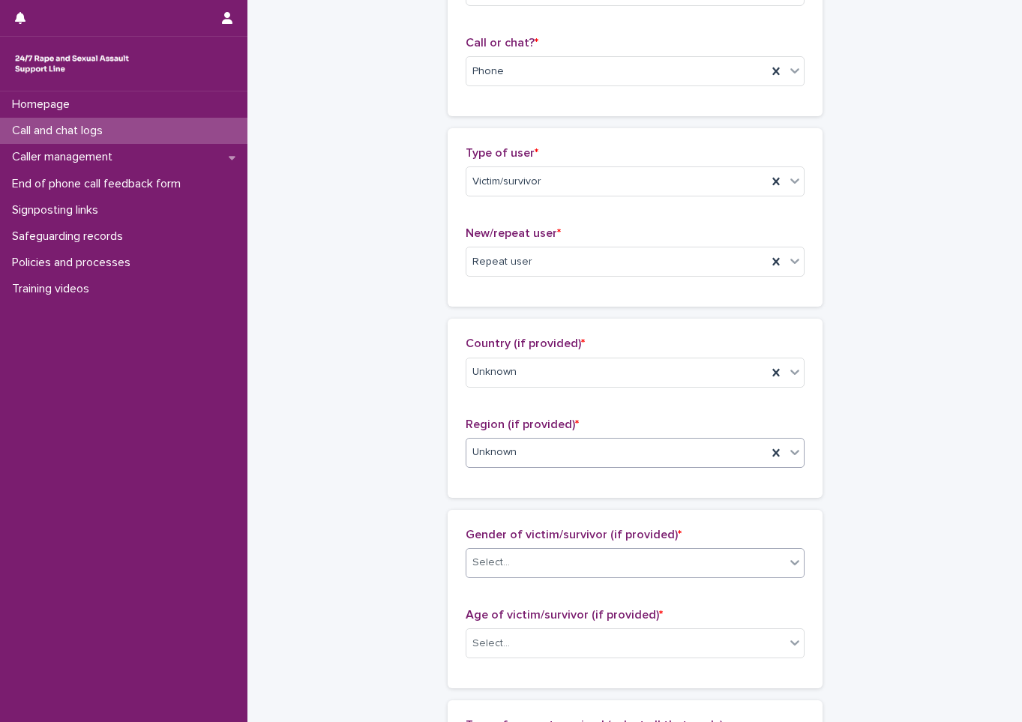
click at [503, 573] on div "Select..." at bounding box center [625, 562] width 319 height 25
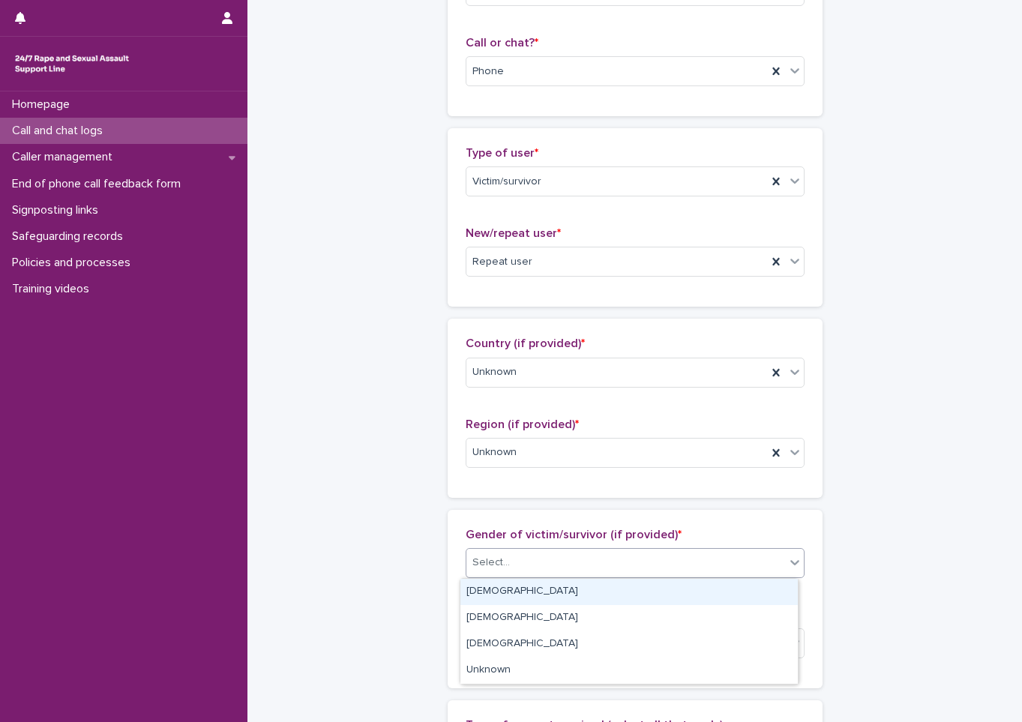
click at [506, 586] on div "[DEMOGRAPHIC_DATA]" at bounding box center [628, 592] width 337 height 26
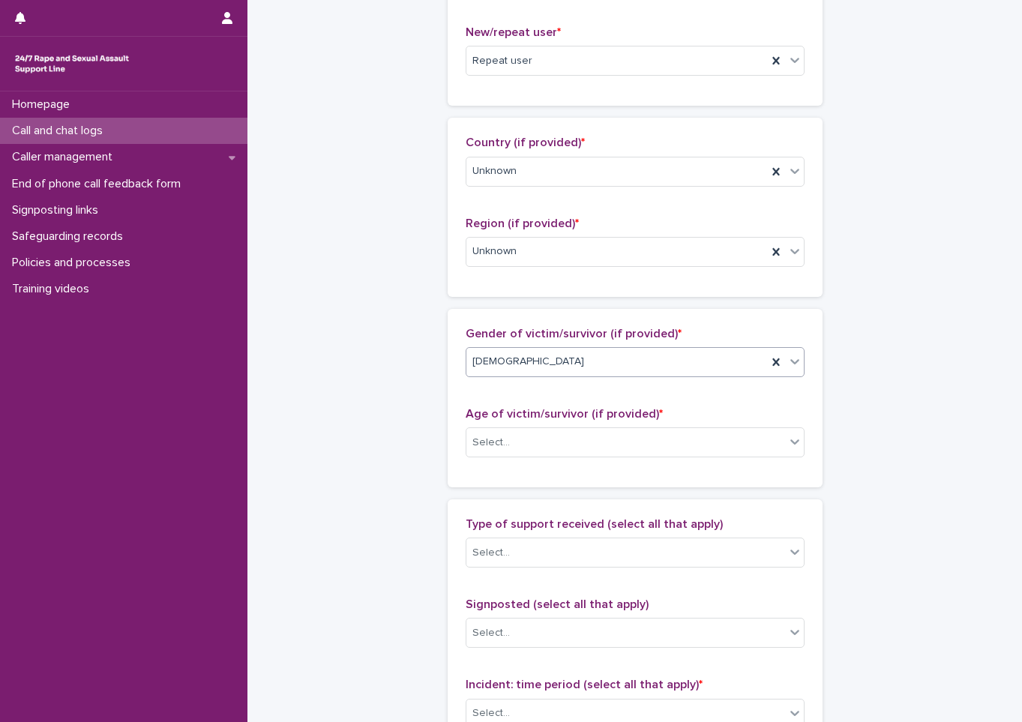
scroll to position [525, 0]
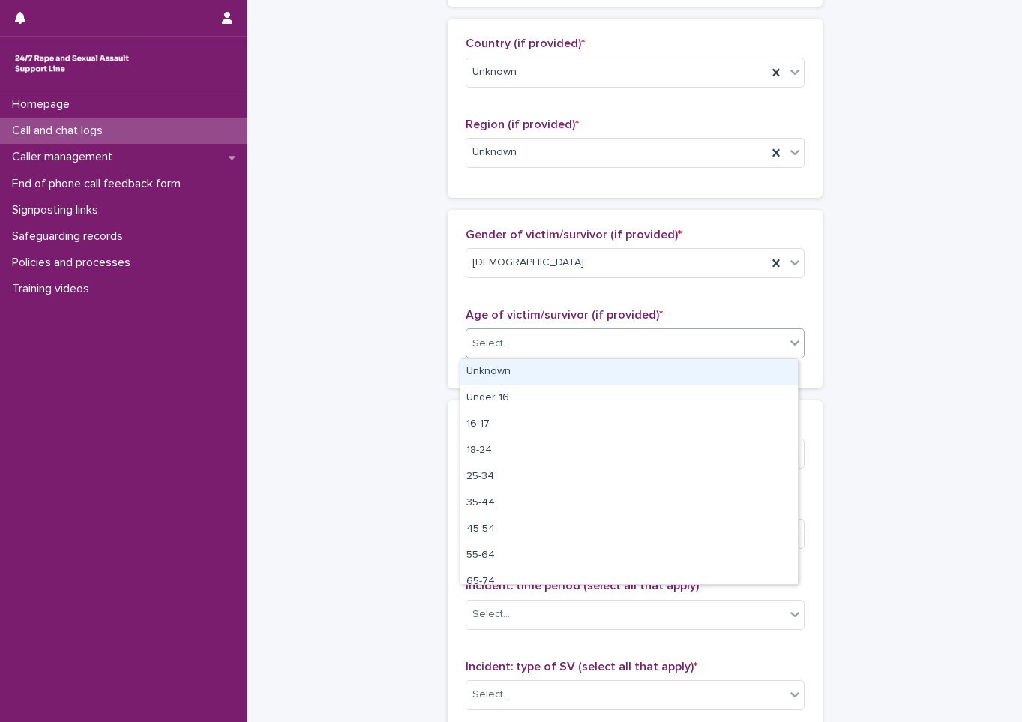
click at [483, 357] on div "Select..." at bounding box center [635, 343] width 339 height 30
click at [490, 376] on div "Unknown" at bounding box center [628, 372] width 337 height 26
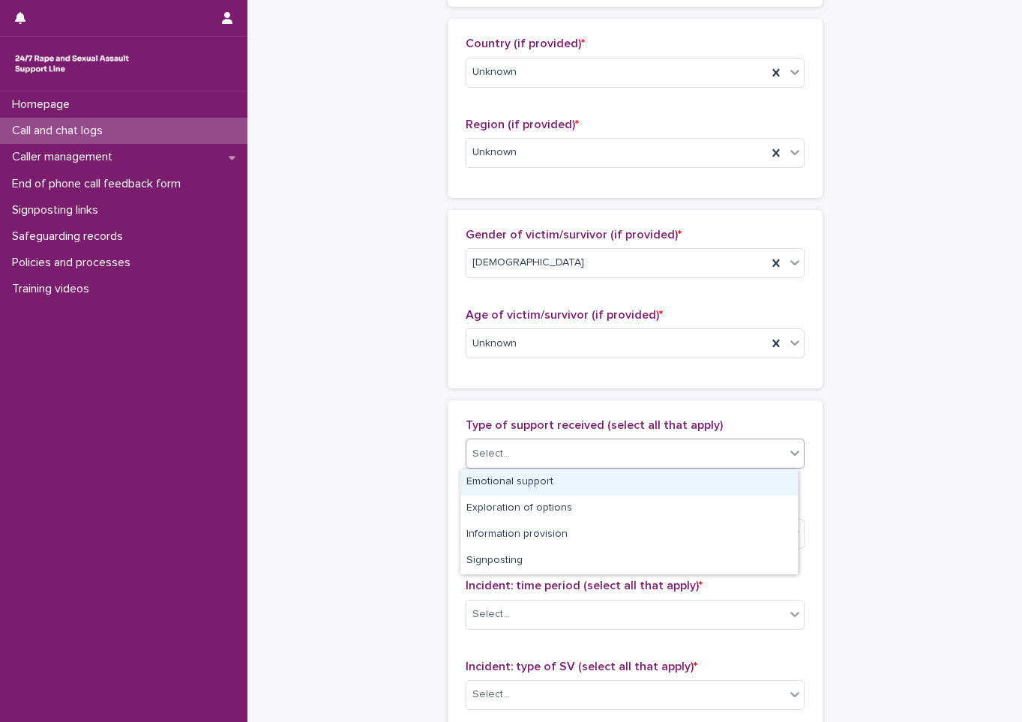
click at [482, 446] on div "Select..." at bounding box center [490, 454] width 37 height 16
click at [481, 485] on div "Emotional support" at bounding box center [628, 482] width 337 height 26
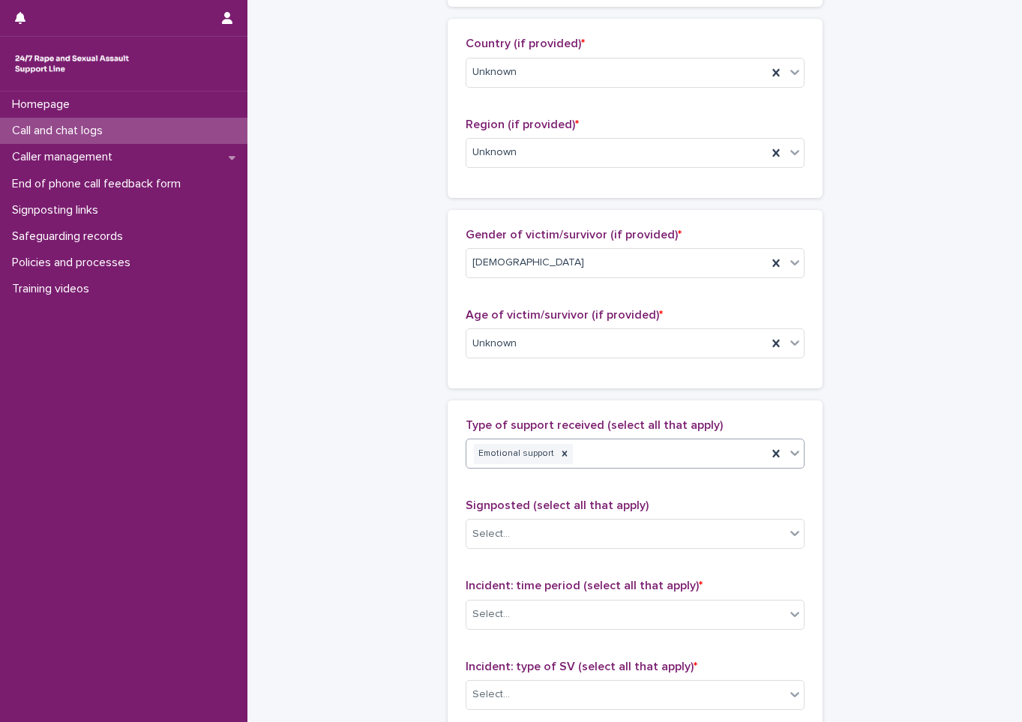
click at [787, 454] on icon at bounding box center [794, 452] width 15 height 15
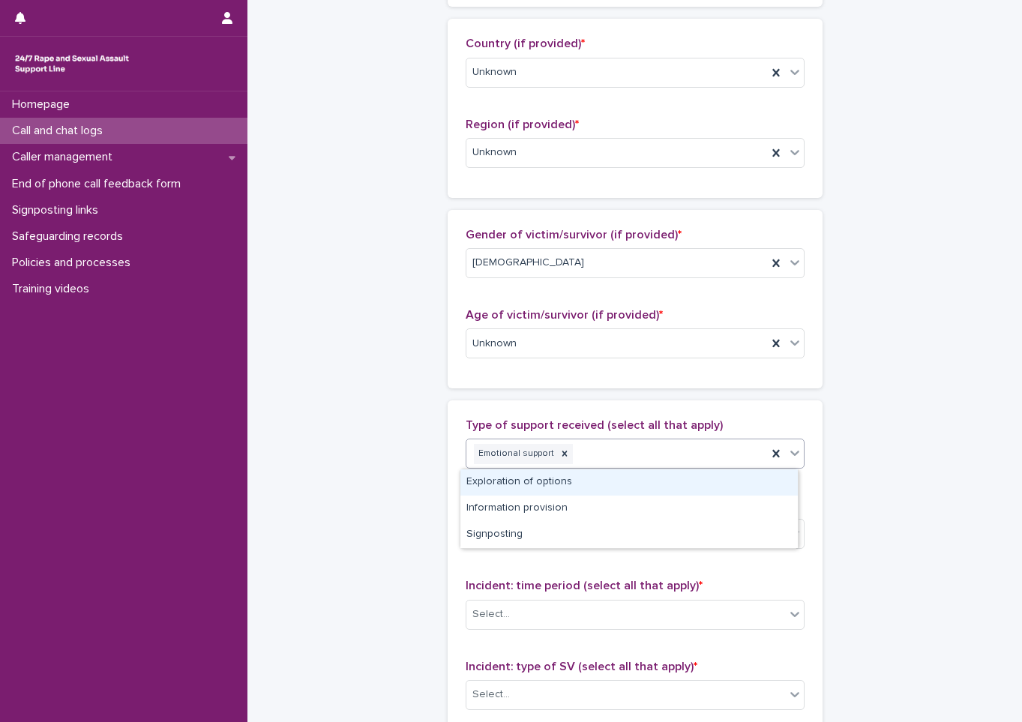
click at [722, 483] on div "Exploration of options" at bounding box center [628, 482] width 337 height 26
click at [790, 451] on icon at bounding box center [794, 452] width 15 height 15
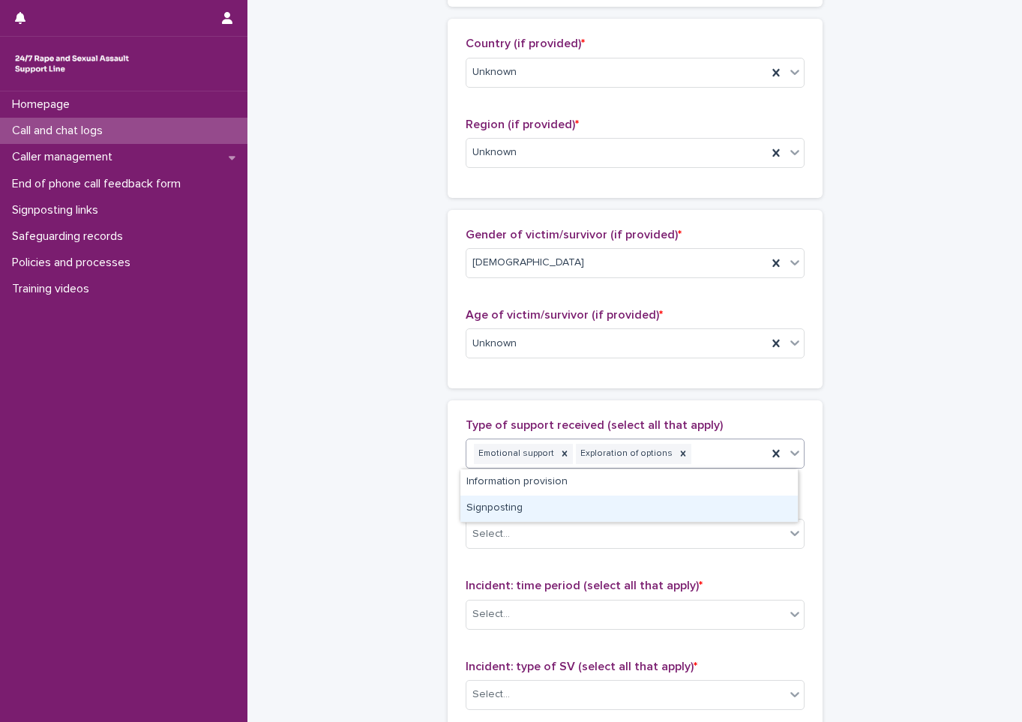
click at [397, 490] on div "**********" at bounding box center [635, 289] width 735 height 1624
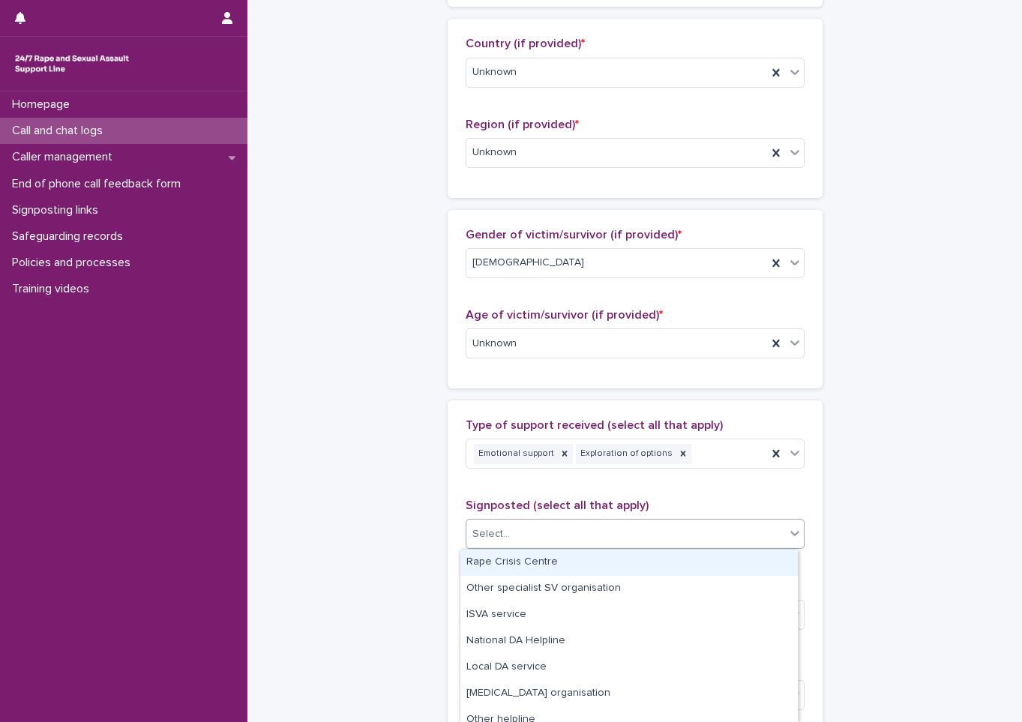
click at [700, 532] on div "Select..." at bounding box center [625, 534] width 319 height 25
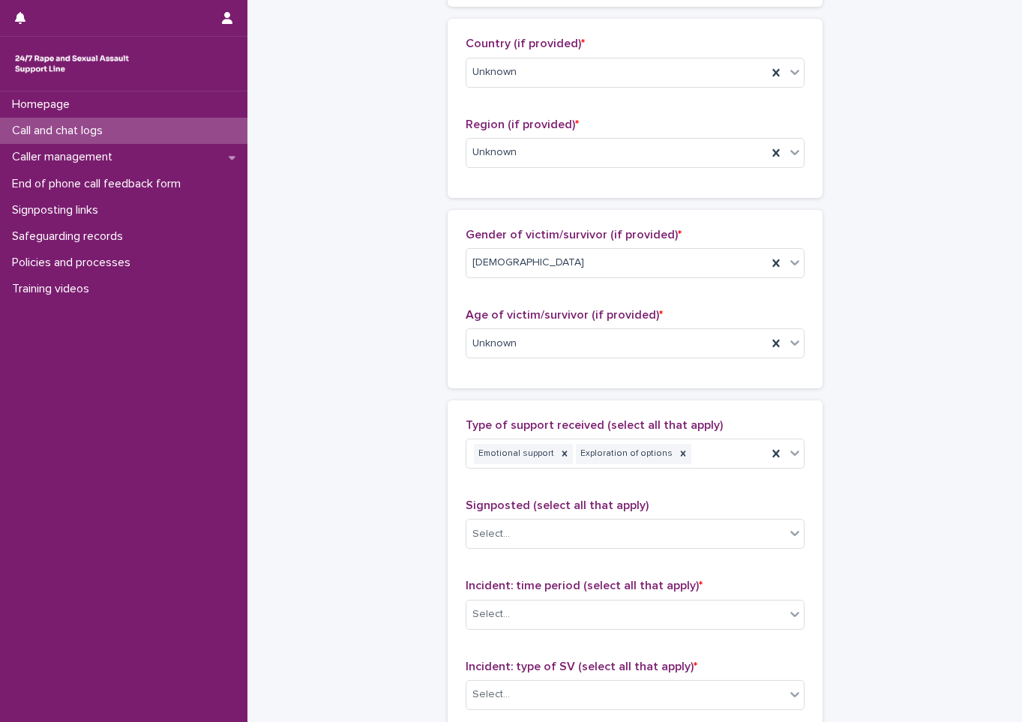
click at [400, 533] on div "**********" at bounding box center [635, 289] width 735 height 1624
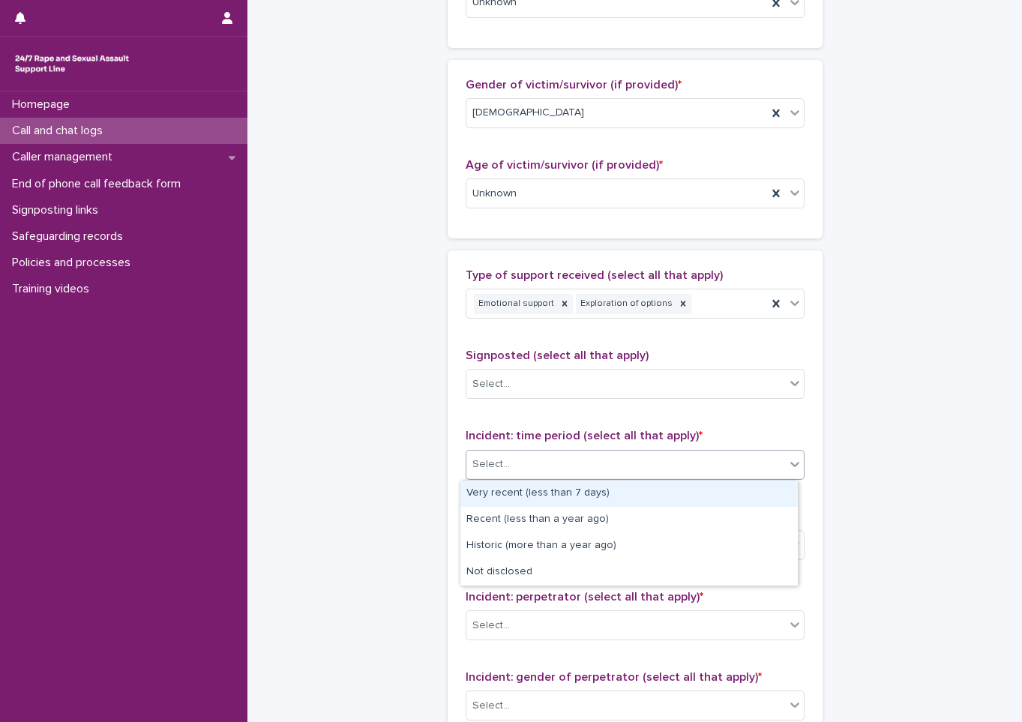
click at [602, 465] on div "Select..." at bounding box center [625, 464] width 319 height 25
click at [565, 494] on div "Very recent (less than 7 days)" at bounding box center [628, 494] width 337 height 26
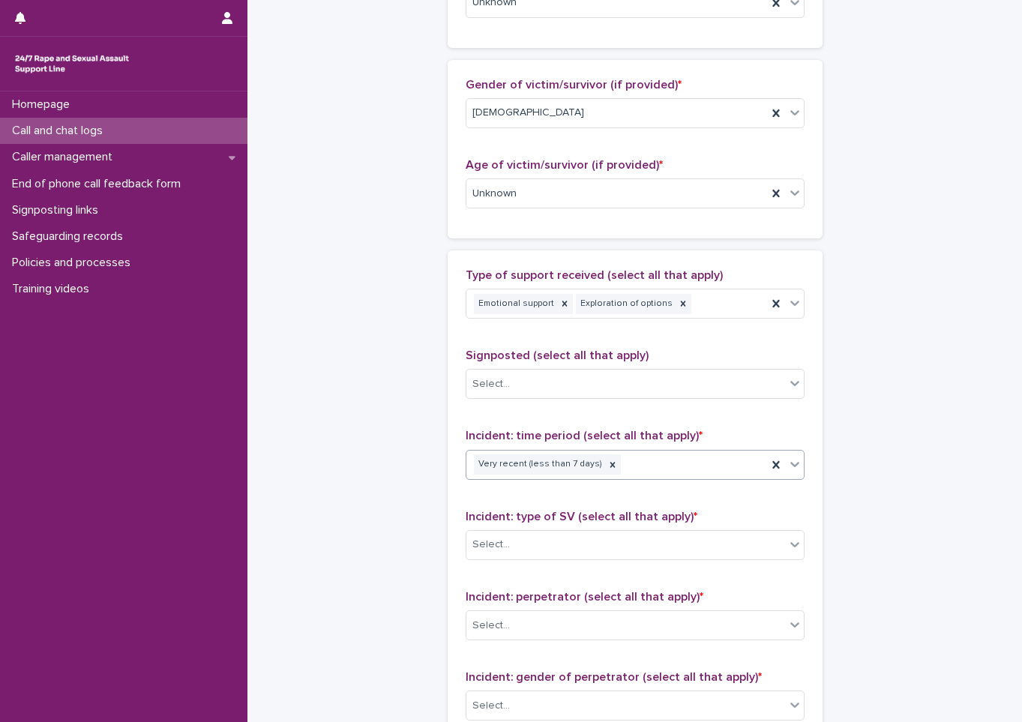
click at [789, 468] on icon at bounding box center [794, 464] width 15 height 15
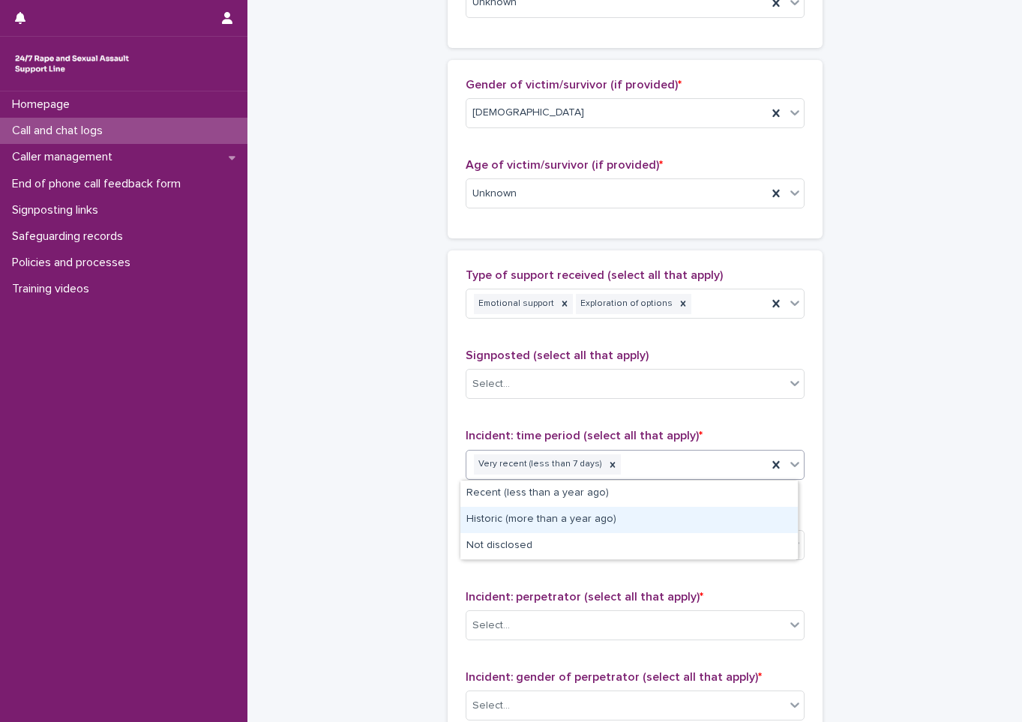
click at [572, 513] on div "Historic (more than a year ago)" at bounding box center [628, 520] width 337 height 26
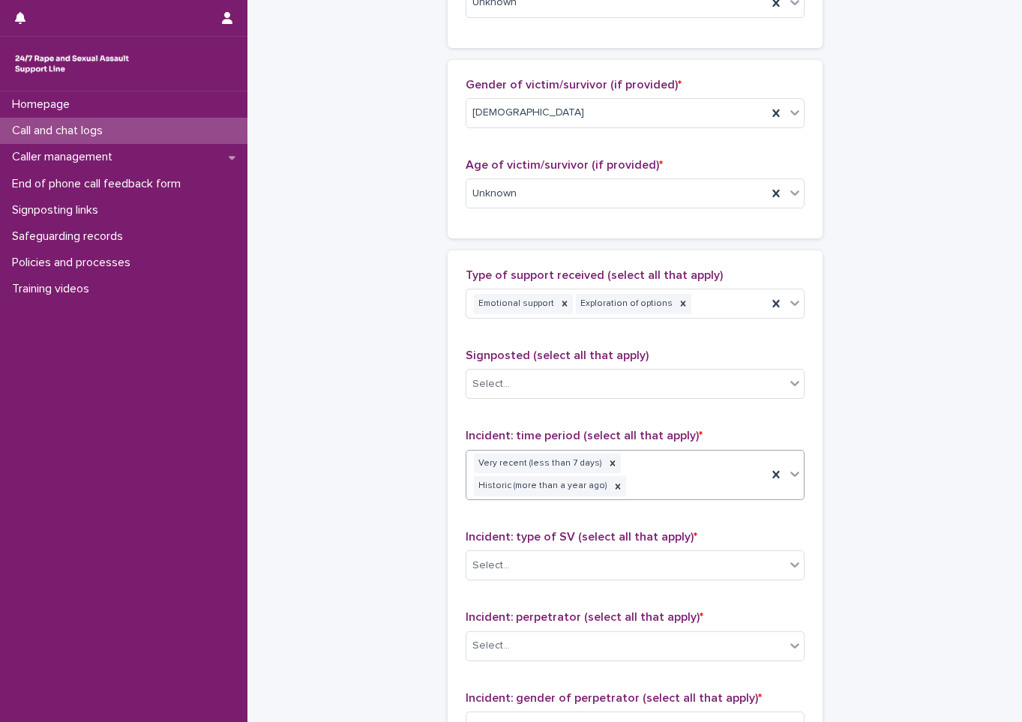
scroll to position [685, 0]
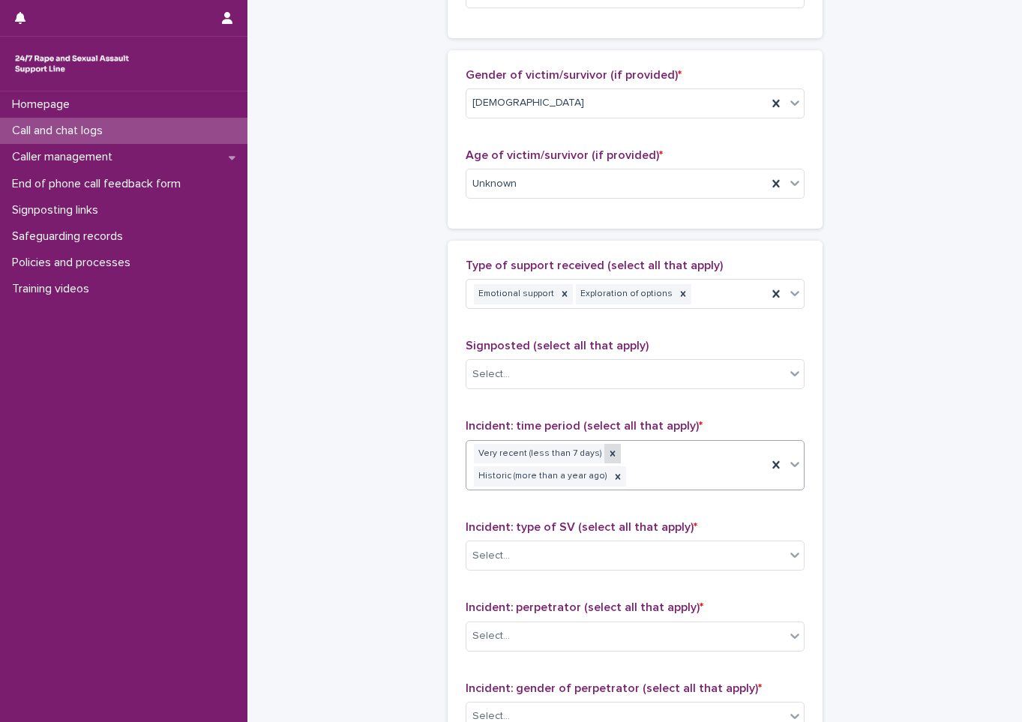
click at [610, 455] on icon at bounding box center [612, 453] width 5 height 5
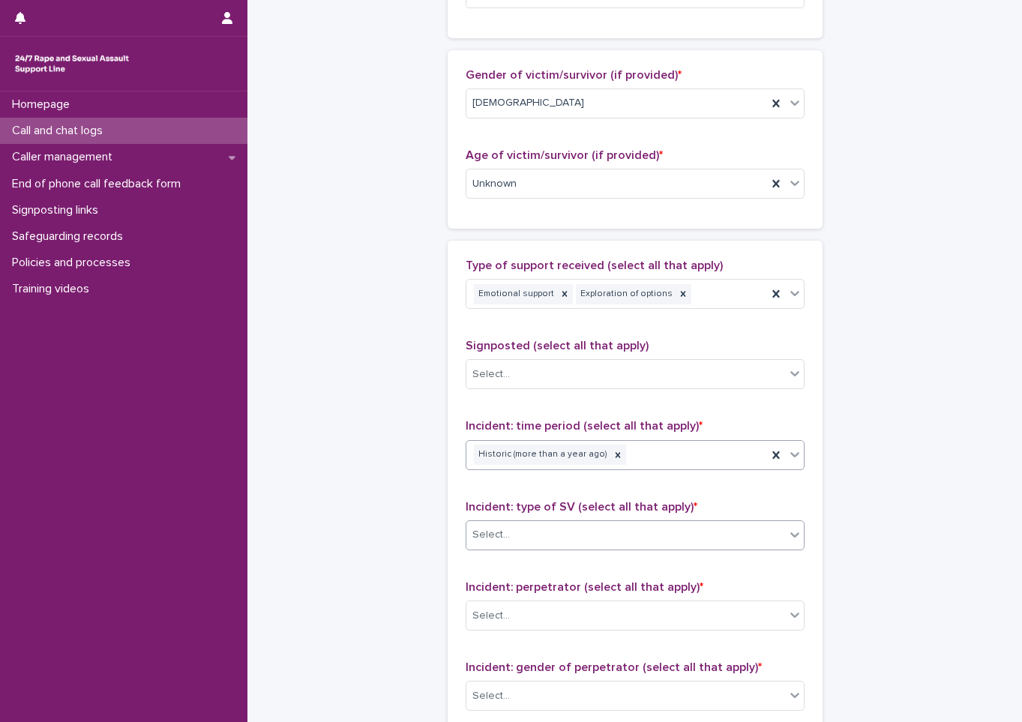
scroll to position [675, 0]
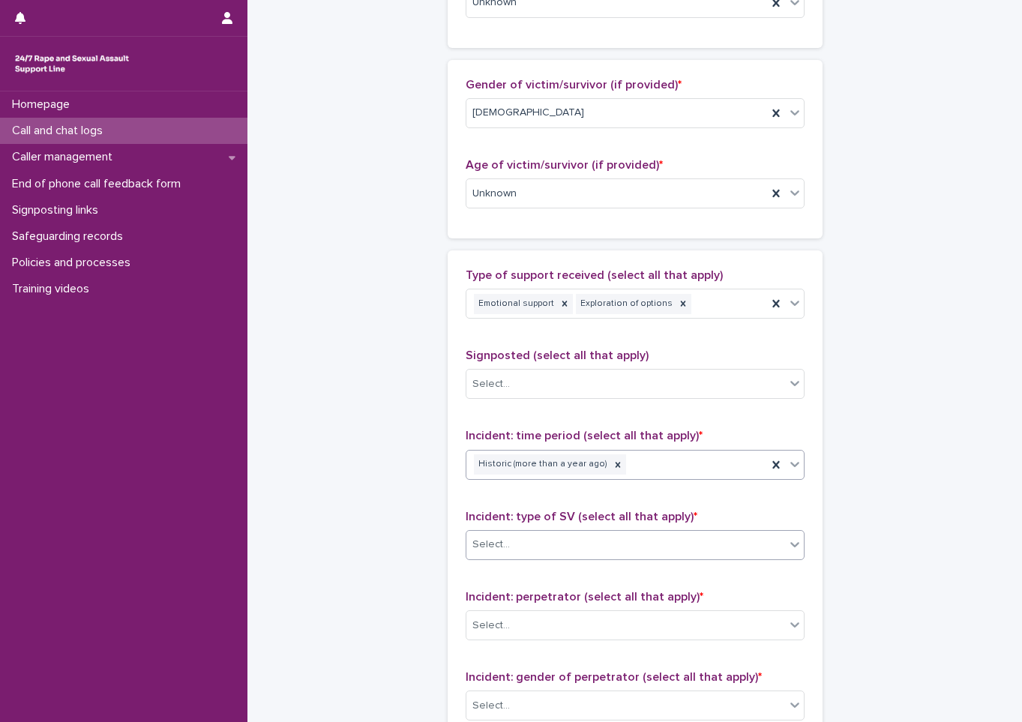
click at [587, 539] on div "Select..." at bounding box center [625, 544] width 319 height 25
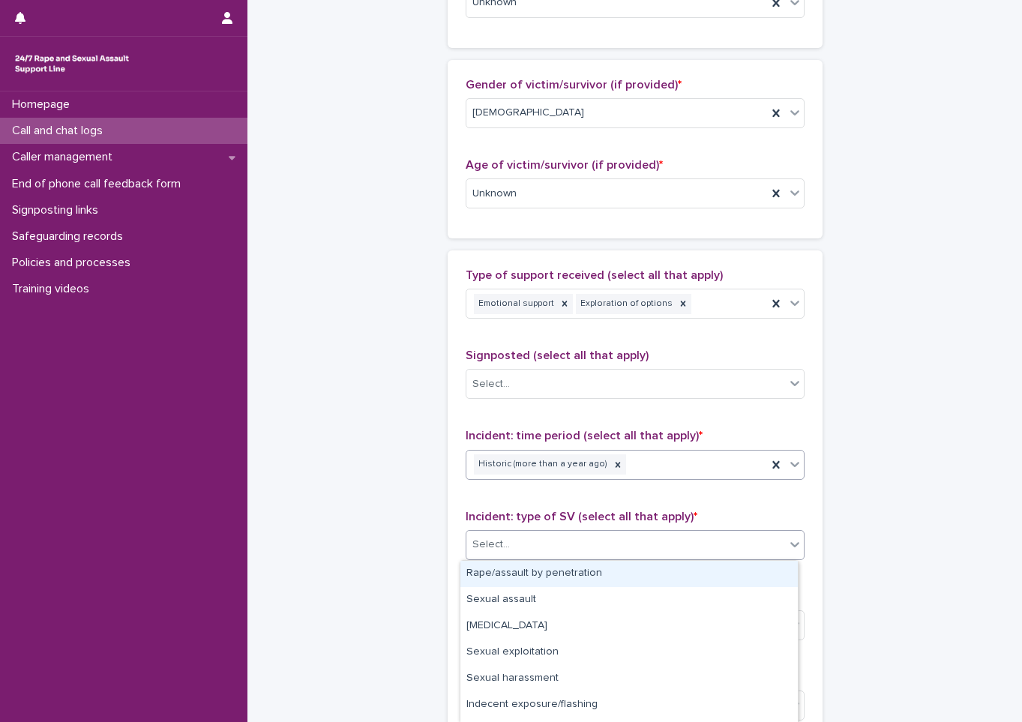
click at [549, 572] on div "Rape/assault by penetration" at bounding box center [628, 574] width 337 height 26
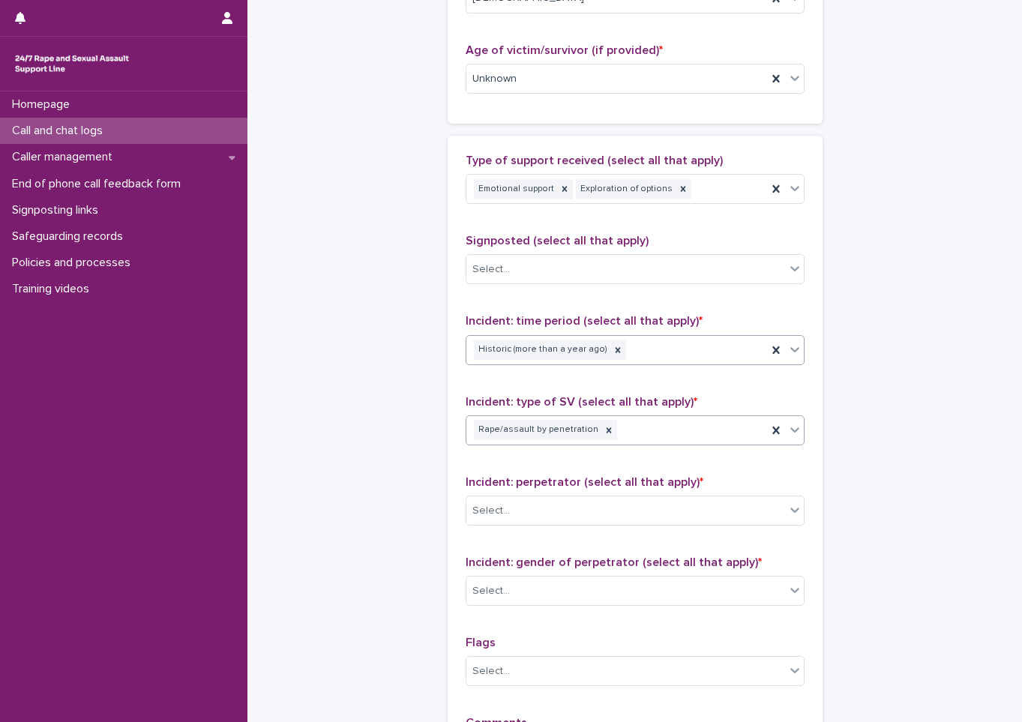
scroll to position [825, 0]
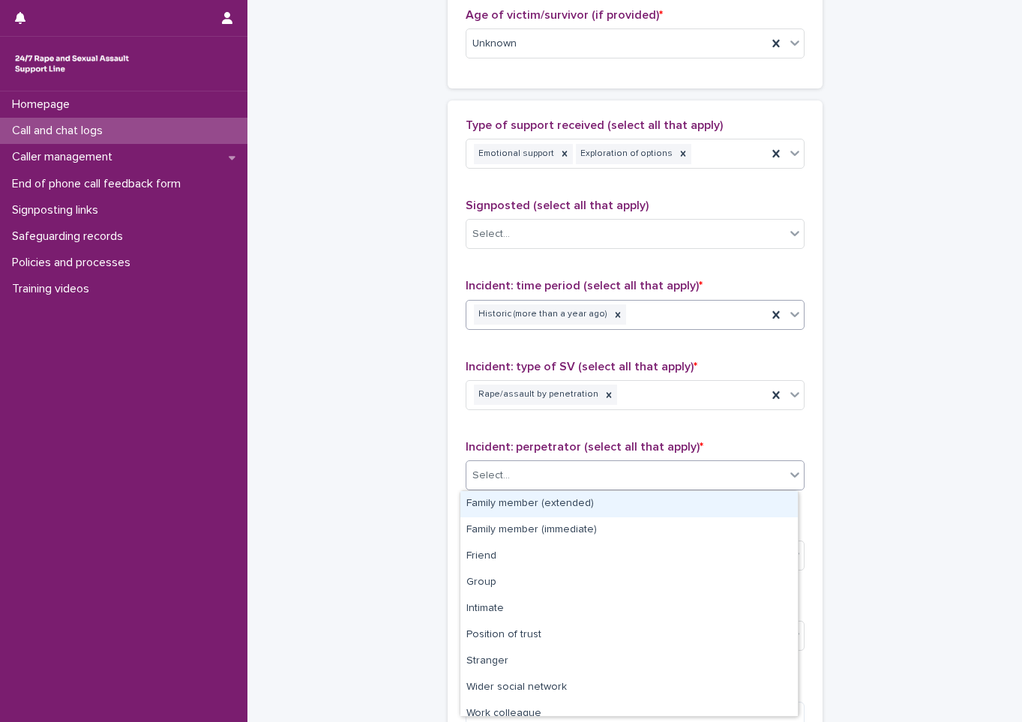
click at [591, 477] on div "Select..." at bounding box center [625, 475] width 319 height 25
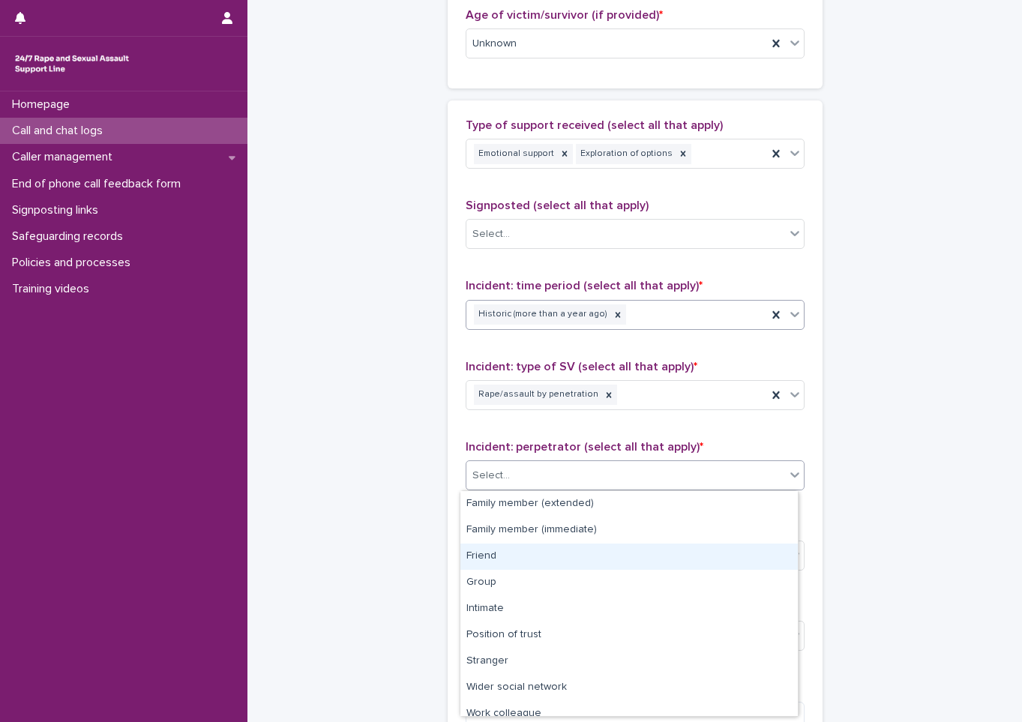
scroll to position [64, 0]
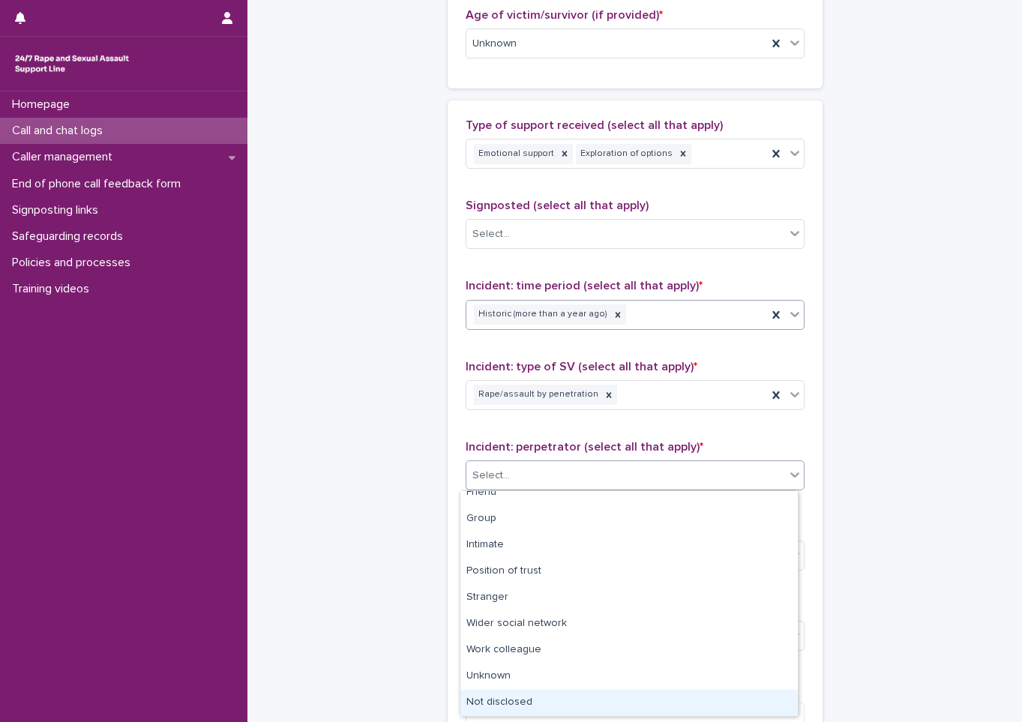
click at [520, 699] on div "Not disclosed" at bounding box center [628, 703] width 337 height 26
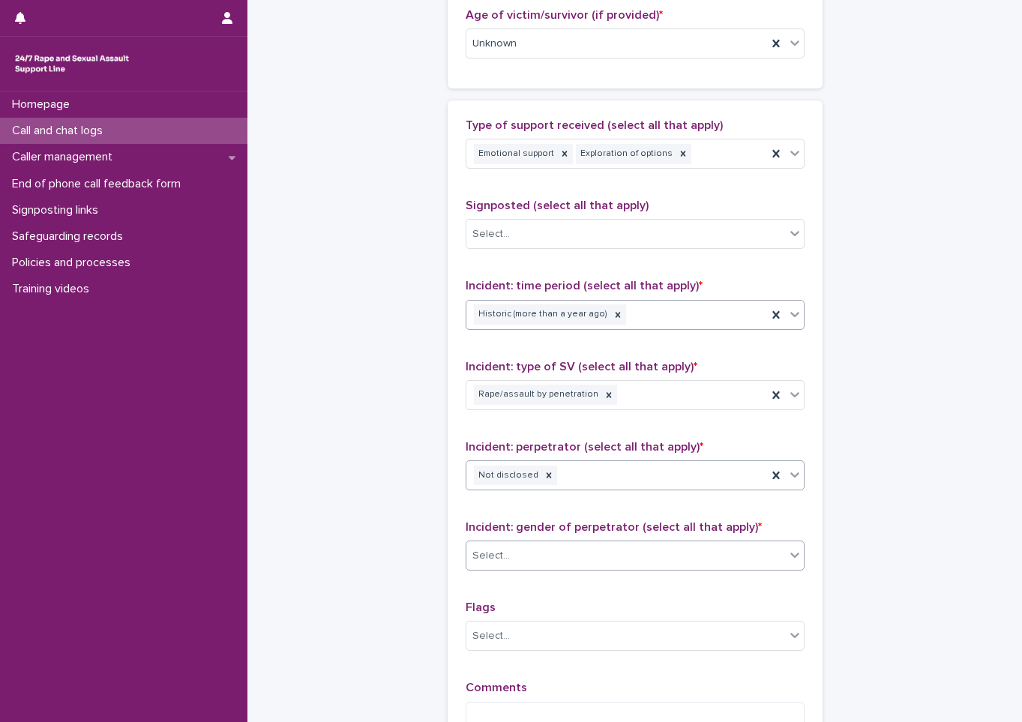
click at [535, 563] on div "Select..." at bounding box center [625, 556] width 319 height 25
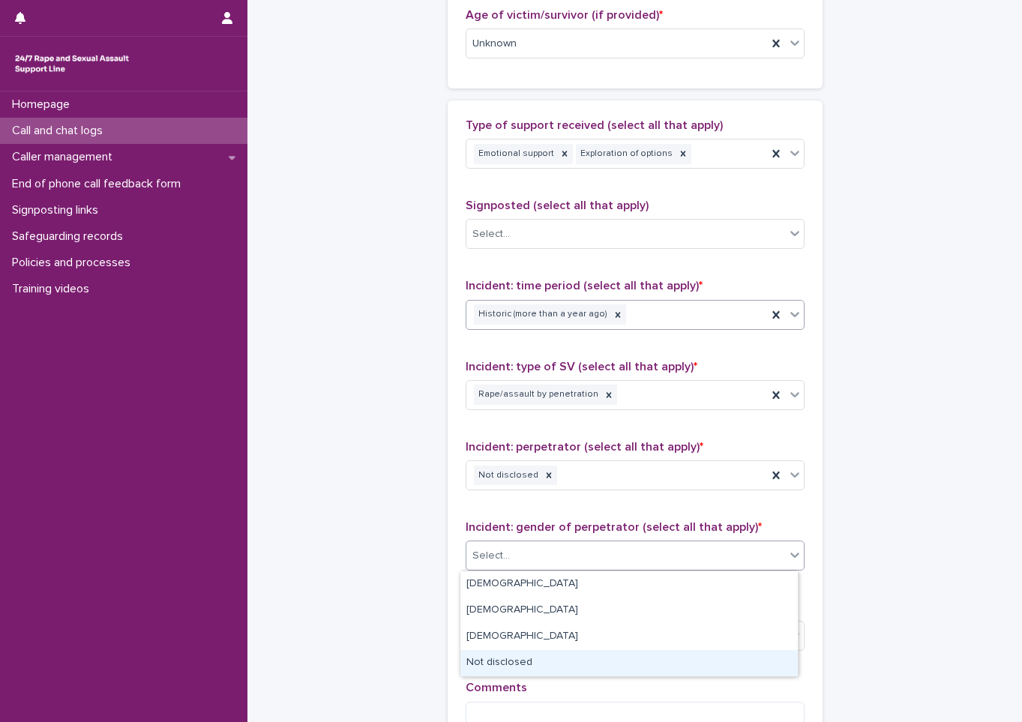
click at [515, 664] on div "Not disclosed" at bounding box center [628, 663] width 337 height 26
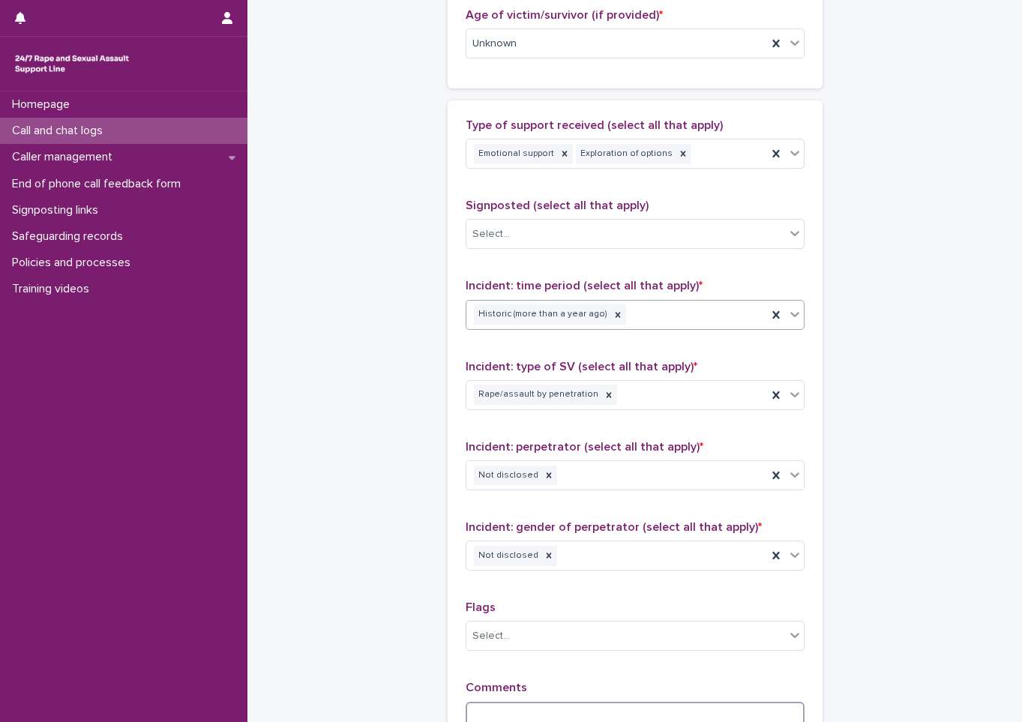
click at [504, 708] on textarea at bounding box center [635, 718] width 339 height 32
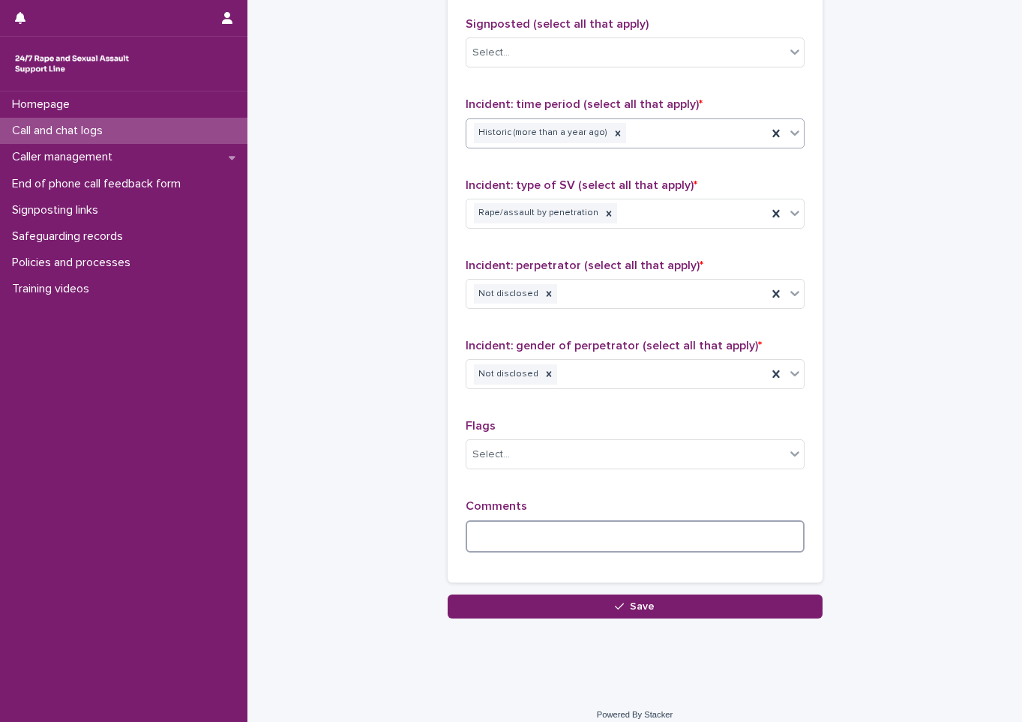
scroll to position [1020, 0]
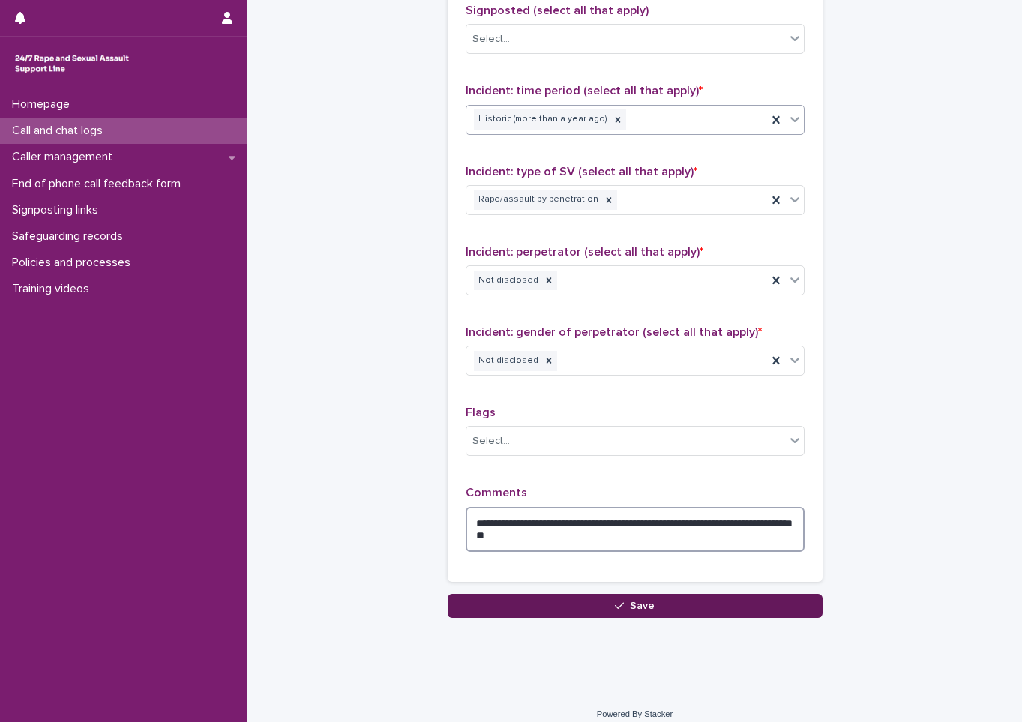
type textarea "**********"
click at [574, 610] on button "Save" at bounding box center [635, 606] width 375 height 24
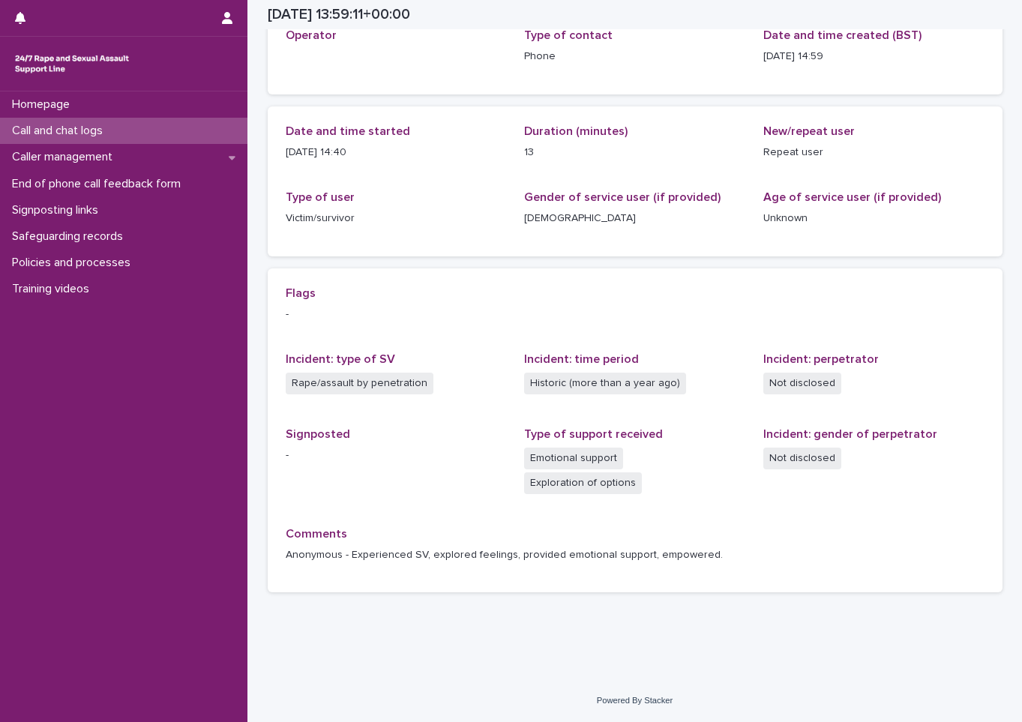
scroll to position [74, 0]
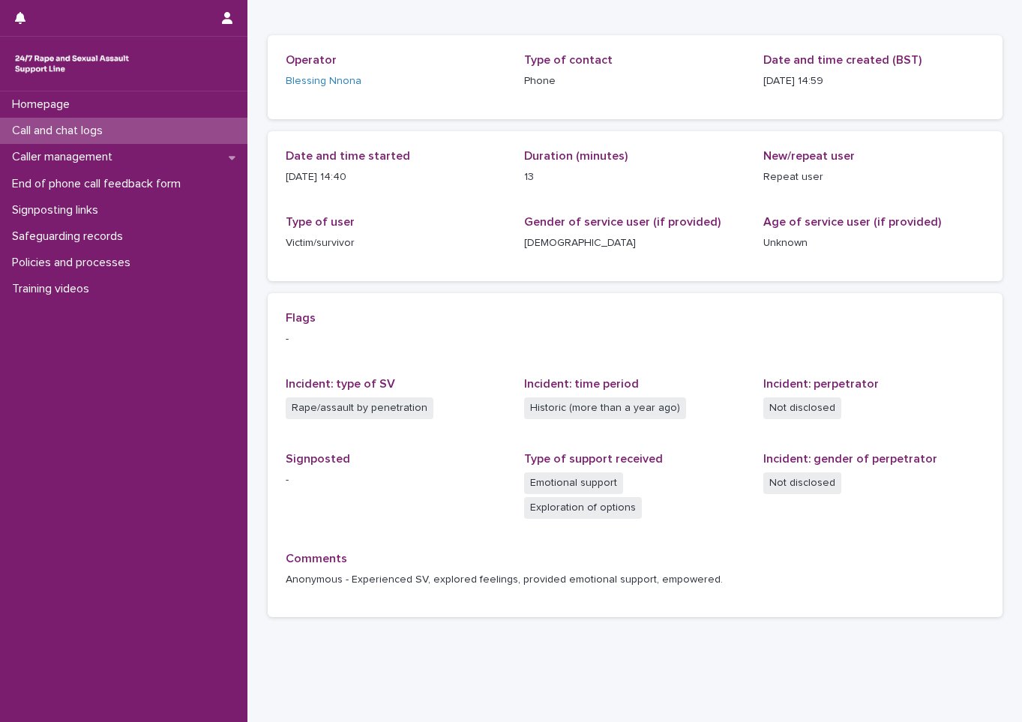
click at [144, 541] on div "Homepage Call and chat logs Caller management End of phone call feedback form S…" at bounding box center [123, 406] width 247 height 631
click at [129, 124] on div "Call and chat logs" at bounding box center [123, 131] width 247 height 26
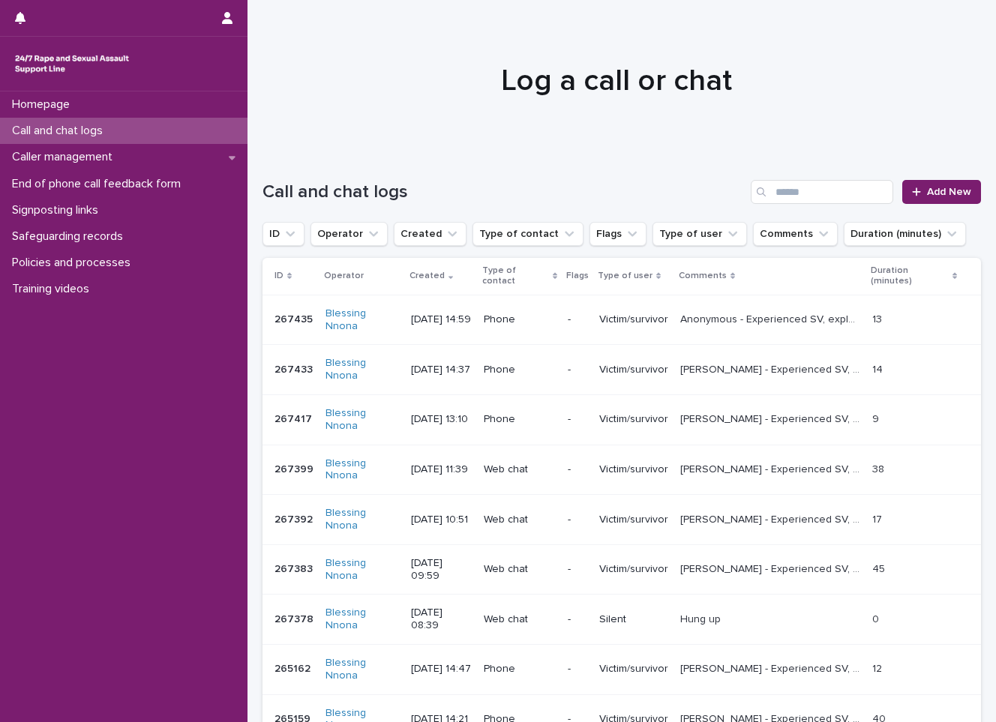
click at [34, 510] on div "Homepage Call and chat logs Caller management End of phone call feedback form S…" at bounding box center [123, 406] width 247 height 631
click at [102, 205] on p "Signposting links" at bounding box center [58, 210] width 104 height 14
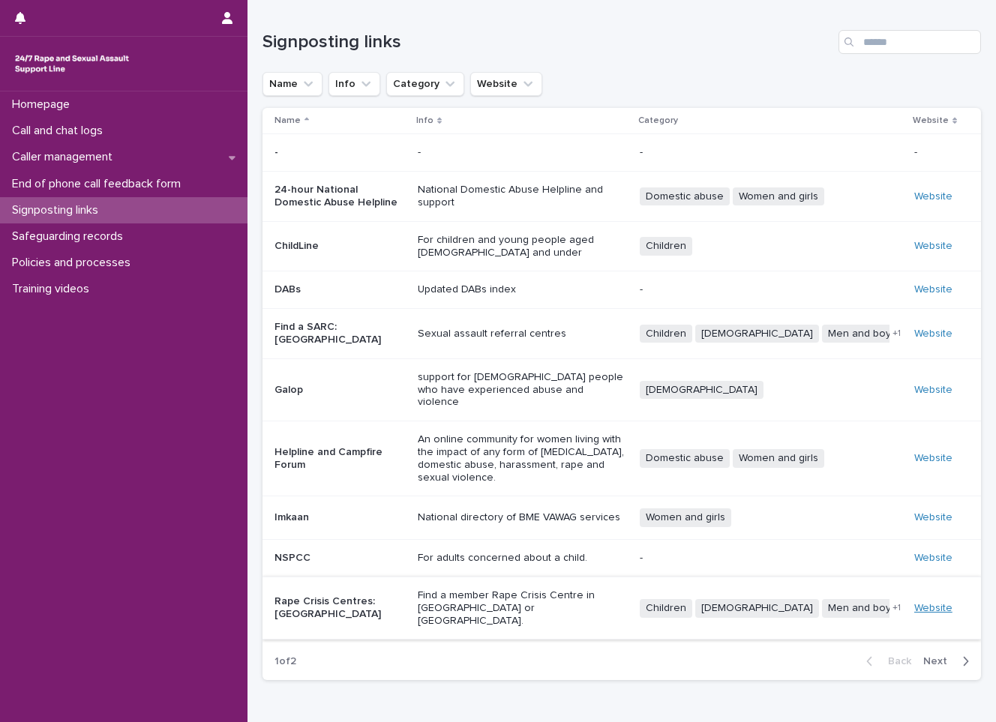
click at [939, 603] on link "Website" at bounding box center [933, 608] width 38 height 10
click at [86, 177] on p "End of phone call feedback form" at bounding box center [99, 184] width 187 height 14
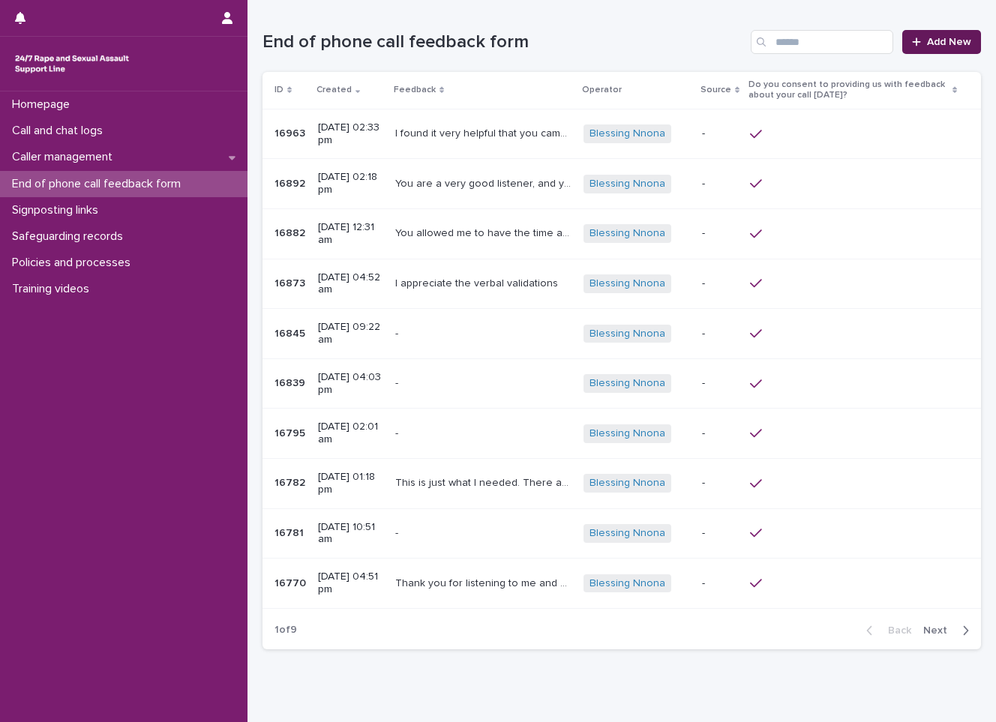
click at [925, 34] on link "Add New" at bounding box center [941, 42] width 79 height 24
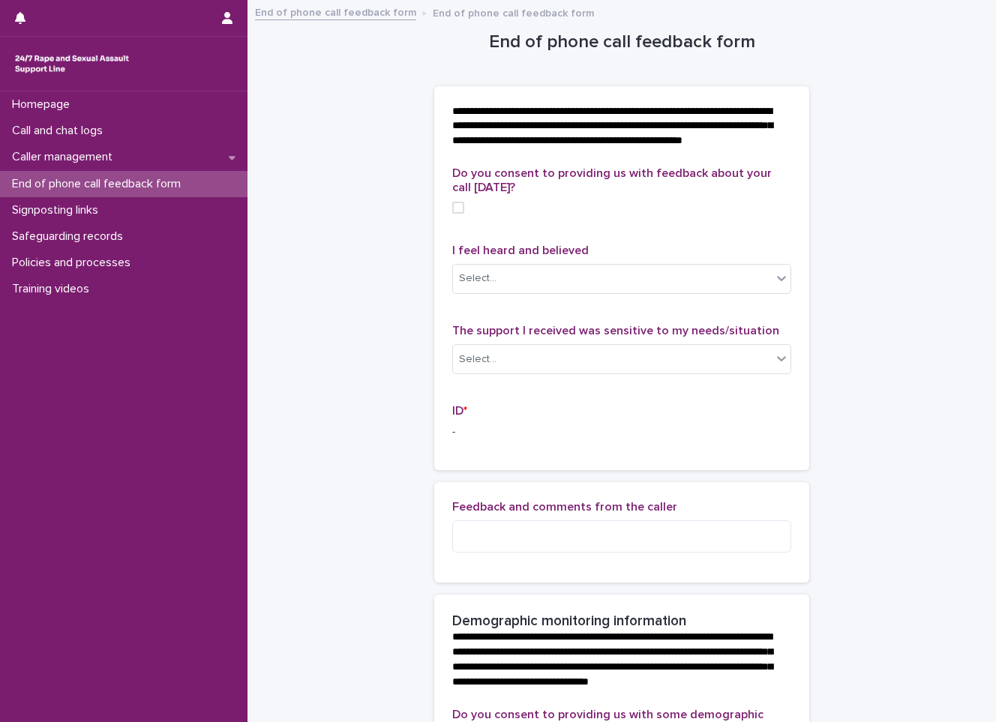
click at [454, 214] on span at bounding box center [458, 208] width 12 height 12
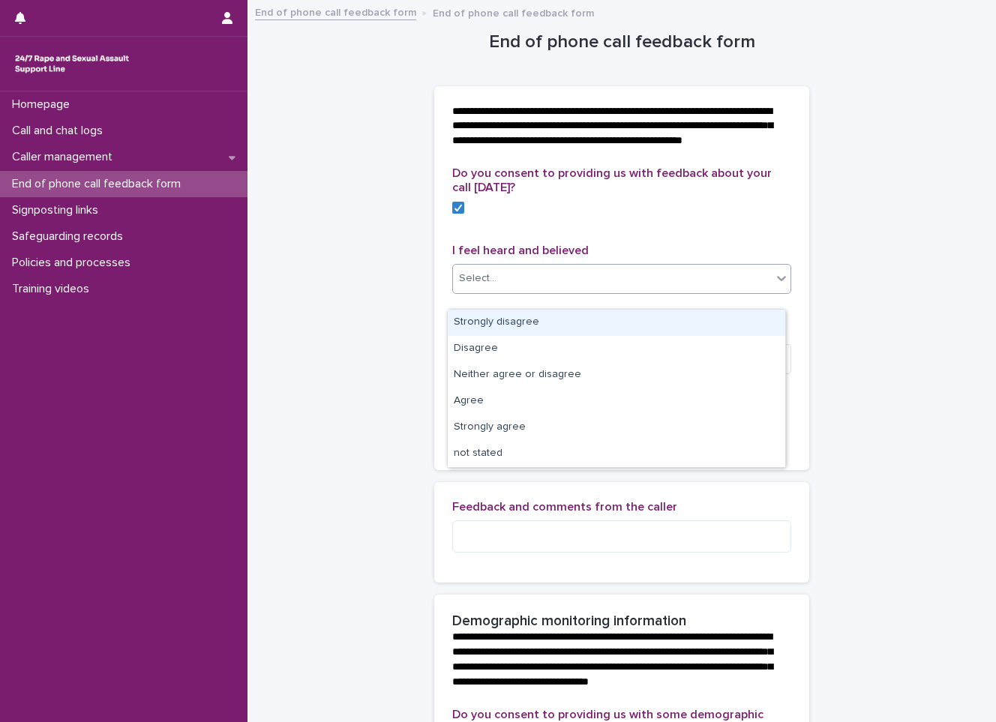
click at [667, 288] on div "Select..." at bounding box center [612, 278] width 319 height 25
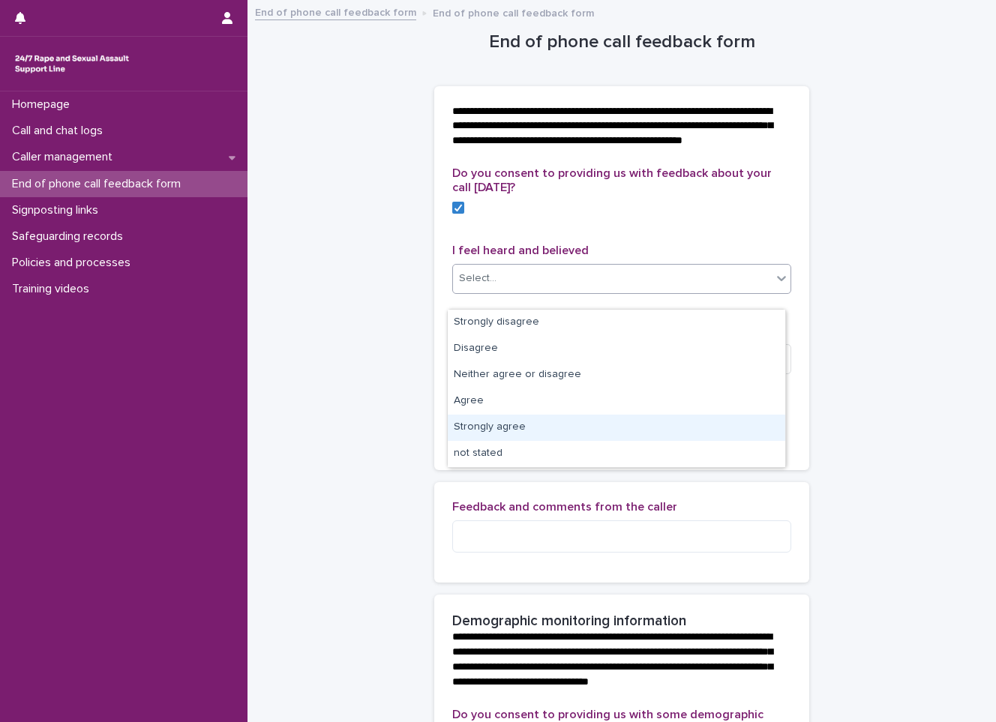
drag, startPoint x: 550, startPoint y: 413, endPoint x: 527, endPoint y: 427, distance: 26.2
click at [527, 427] on div "Strongly agree" at bounding box center [616, 428] width 337 height 26
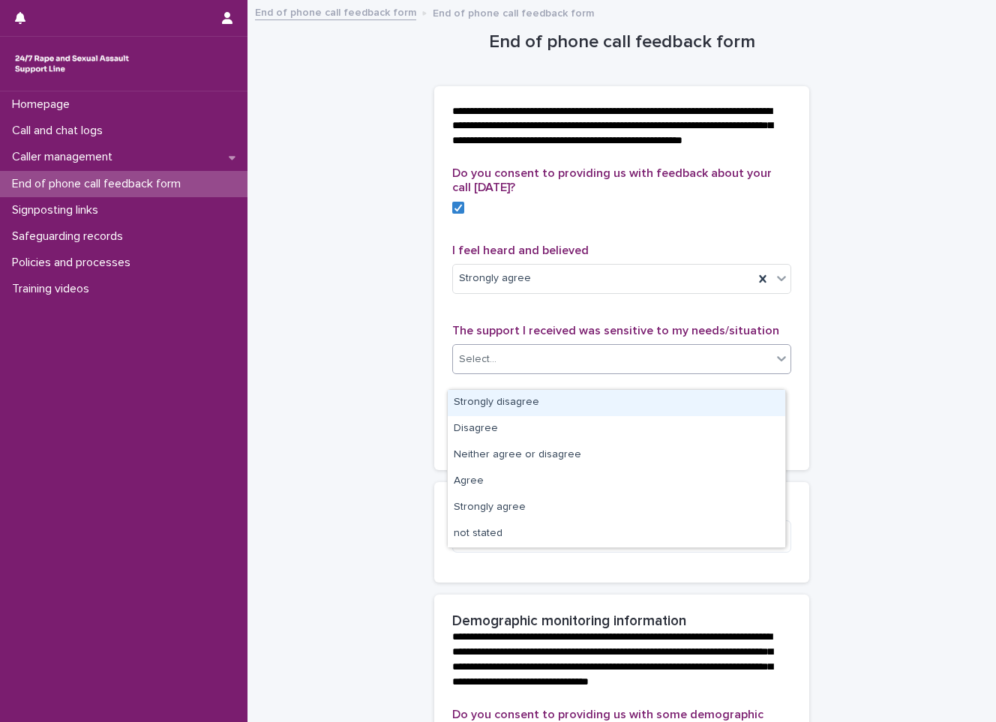
click at [532, 372] on div "Select..." at bounding box center [612, 359] width 319 height 25
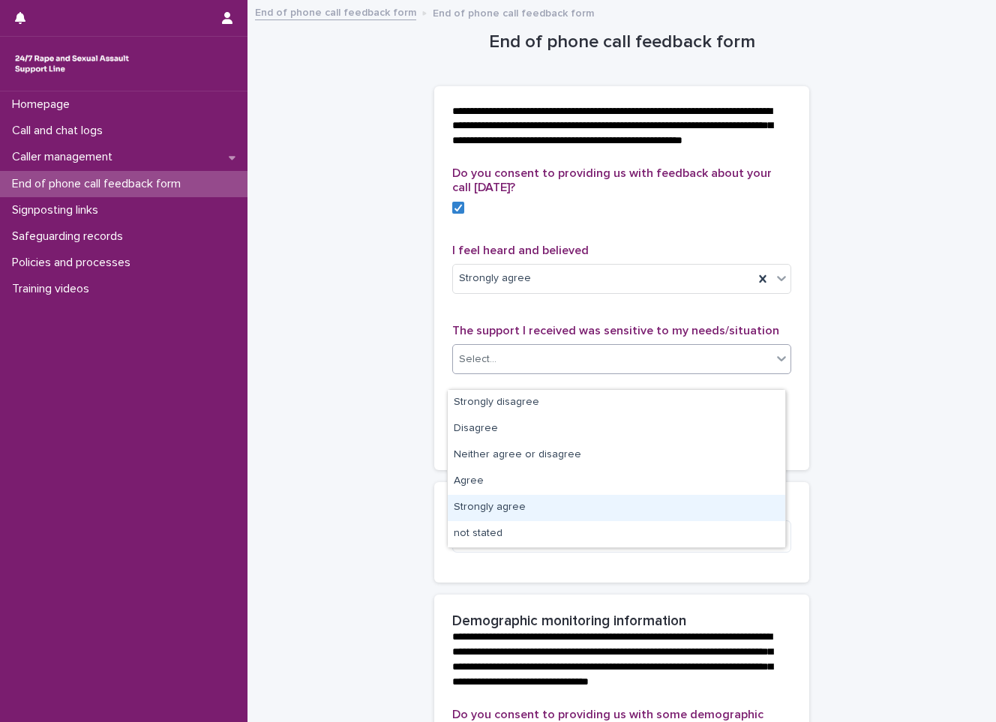
click at [544, 511] on div "Strongly agree" at bounding box center [616, 508] width 337 height 26
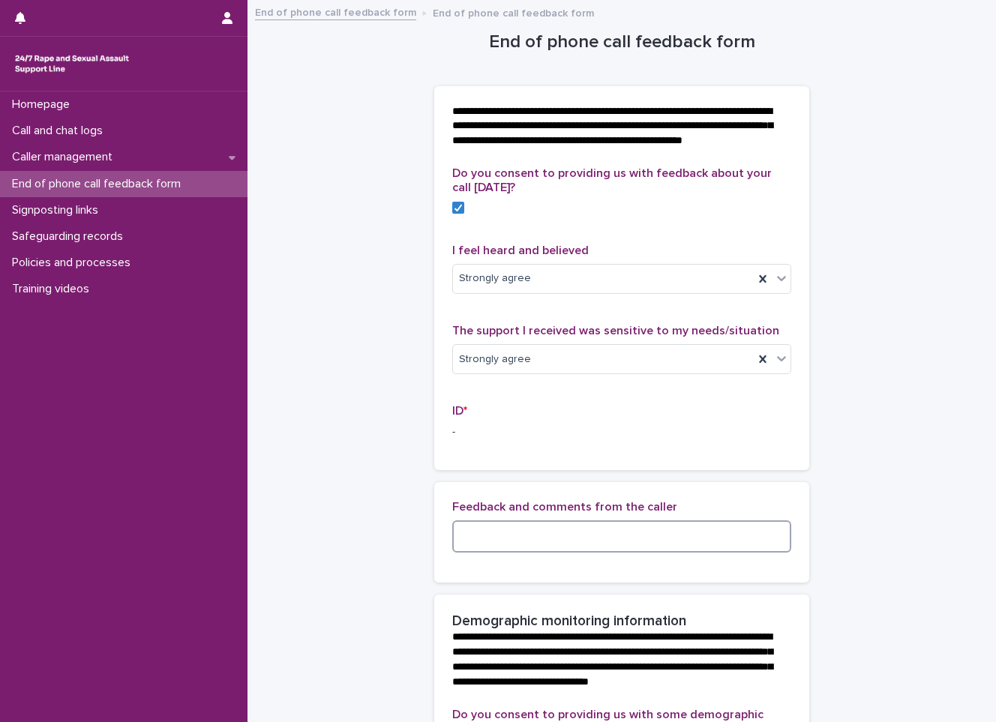
click at [516, 553] on textarea at bounding box center [621, 536] width 339 height 32
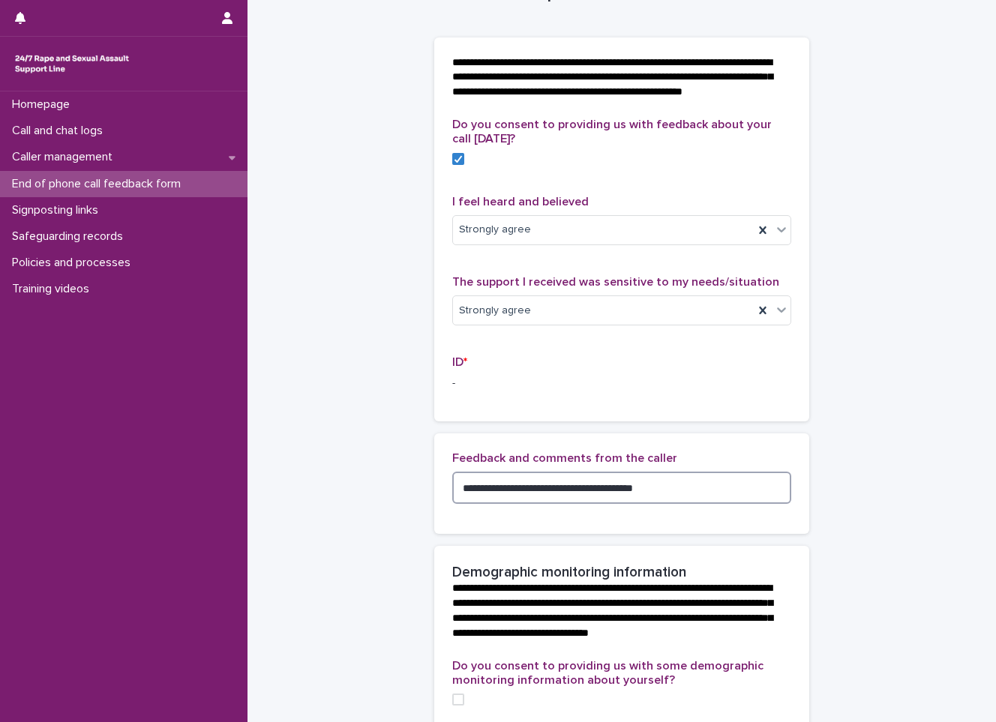
scroll to position [150, 0]
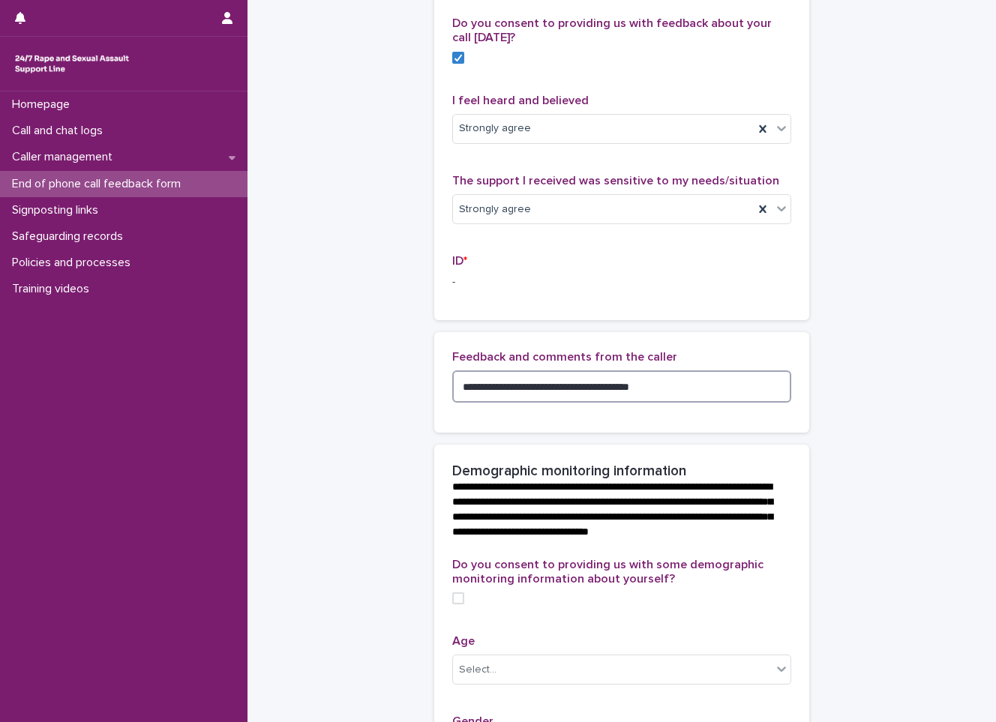
click at [460, 401] on textarea "**********" at bounding box center [621, 386] width 339 height 32
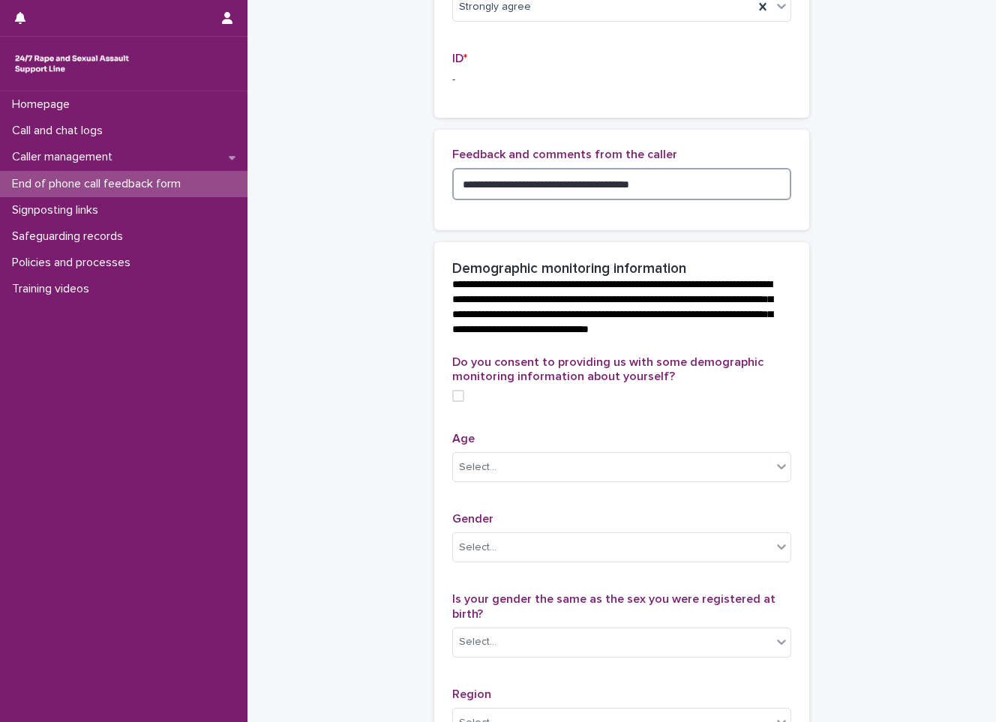
scroll to position [450, 0]
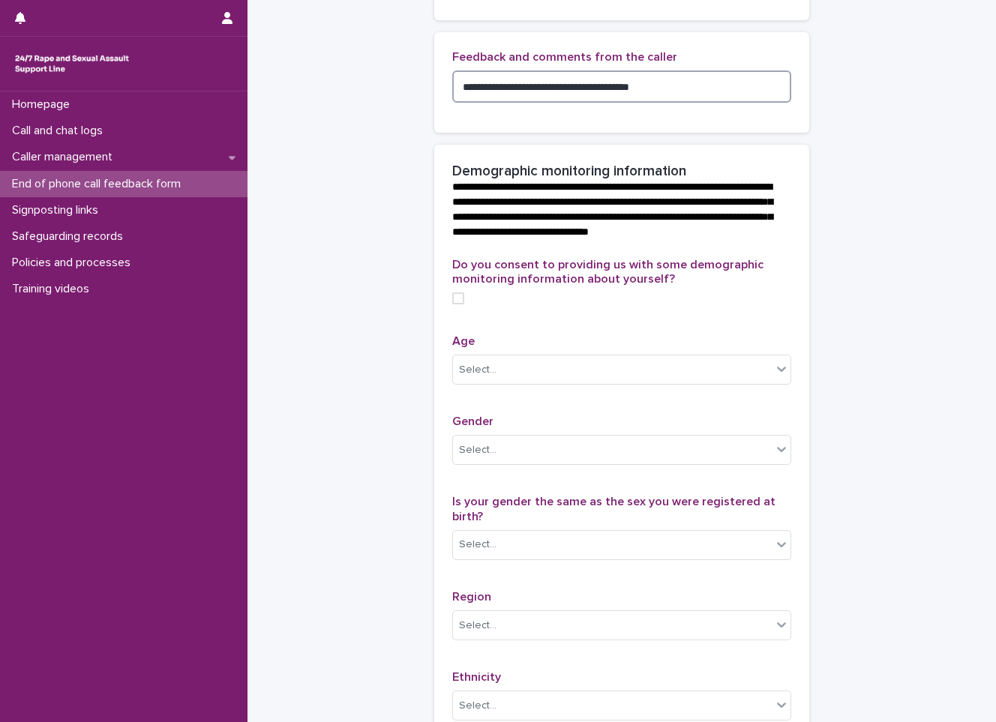
click at [457, 304] on span at bounding box center [458, 298] width 12 height 12
drag, startPoint x: 671, startPoint y: 94, endPoint x: 439, endPoint y: 106, distance: 232.8
click at [439, 106] on div "**********" at bounding box center [621, 82] width 375 height 100
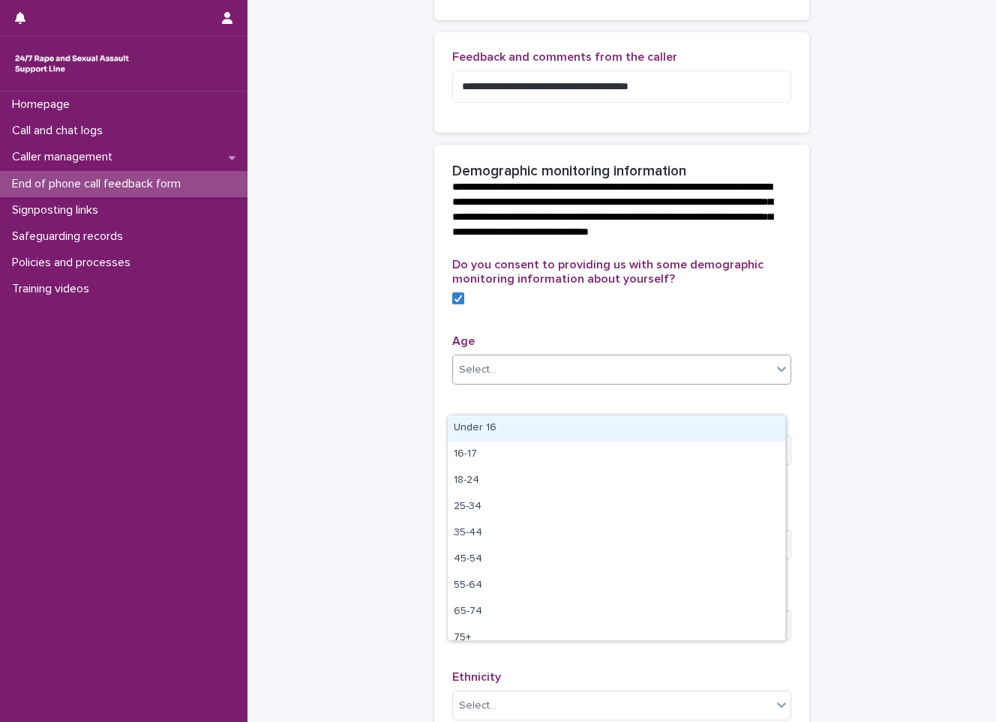
click at [540, 382] on div "Select..." at bounding box center [612, 370] width 319 height 25
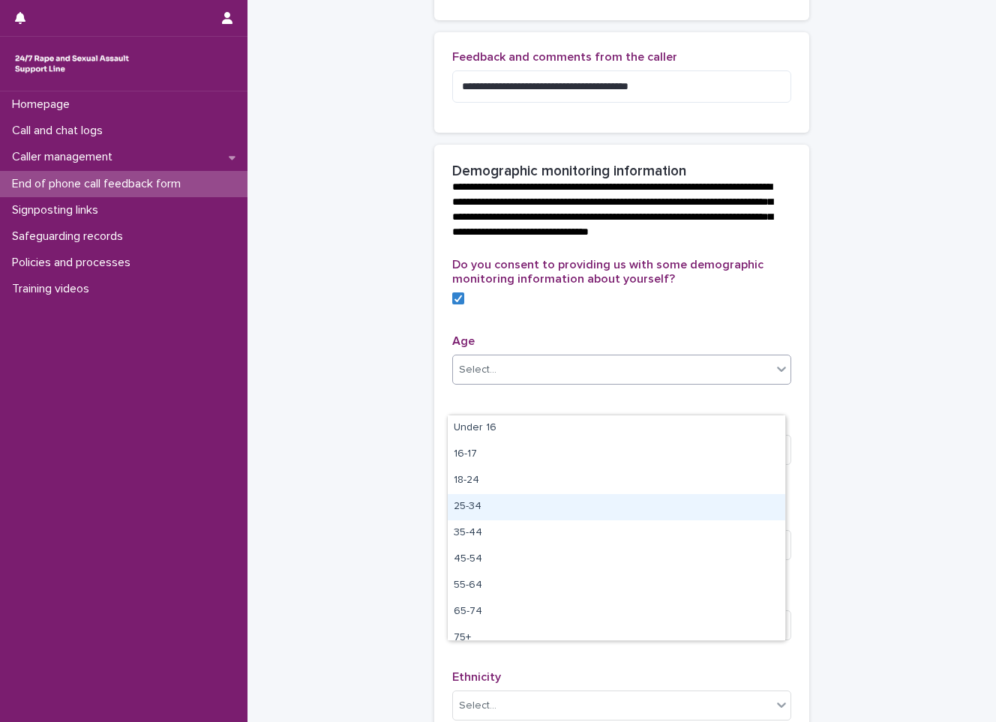
scroll to position [37, 0]
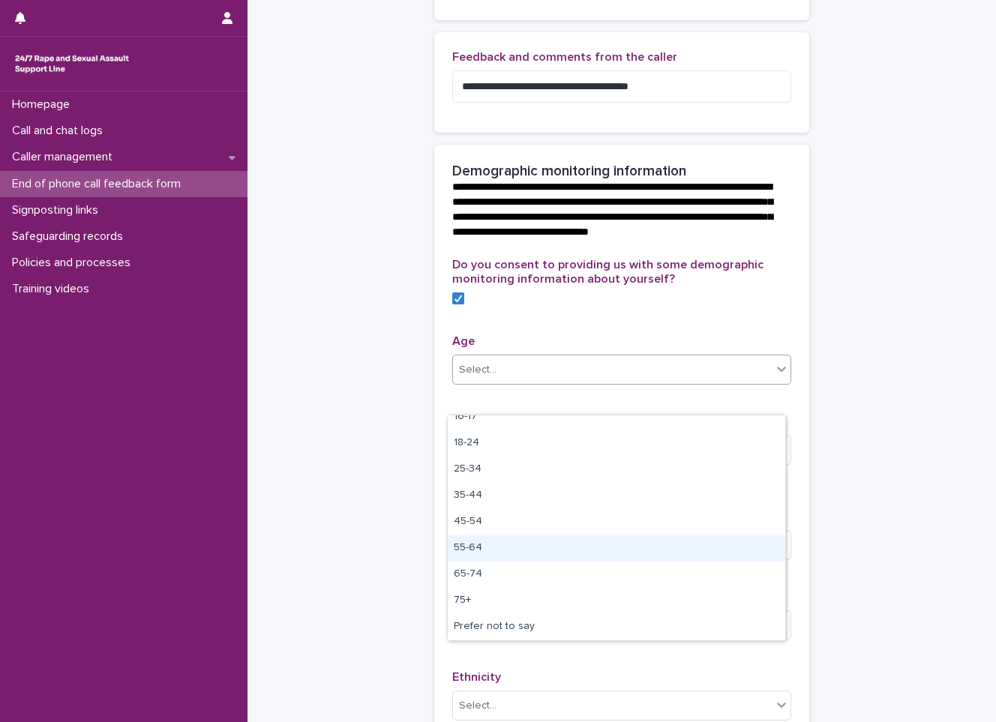
click at [475, 552] on div "55-64" at bounding box center [616, 548] width 337 height 26
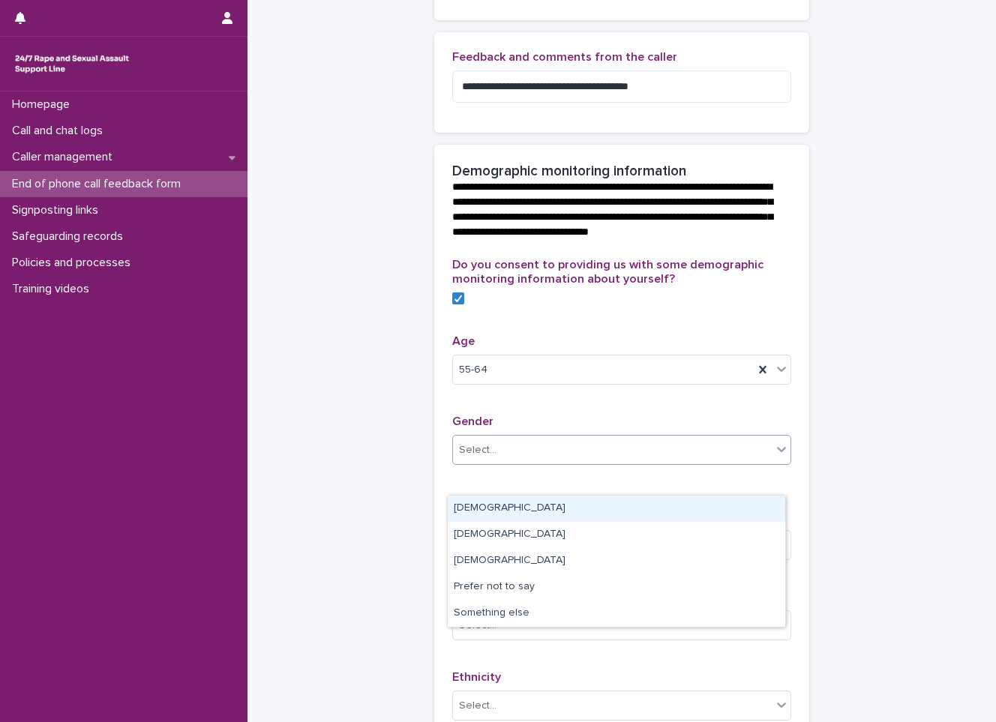
click at [537, 463] on div "Select..." at bounding box center [612, 450] width 319 height 25
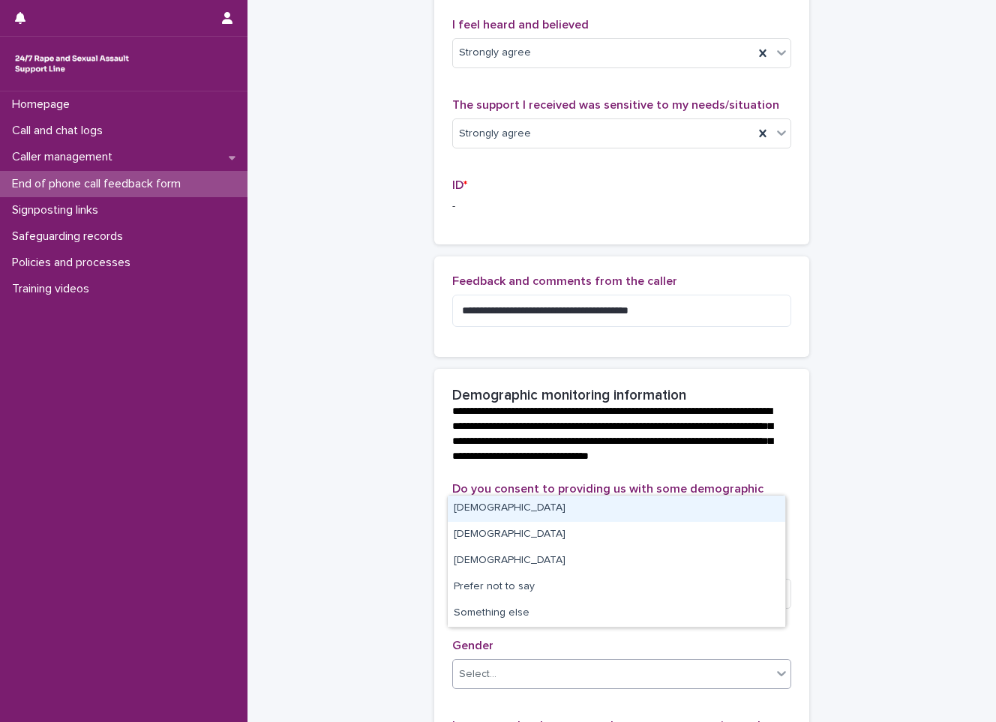
scroll to position [225, 0]
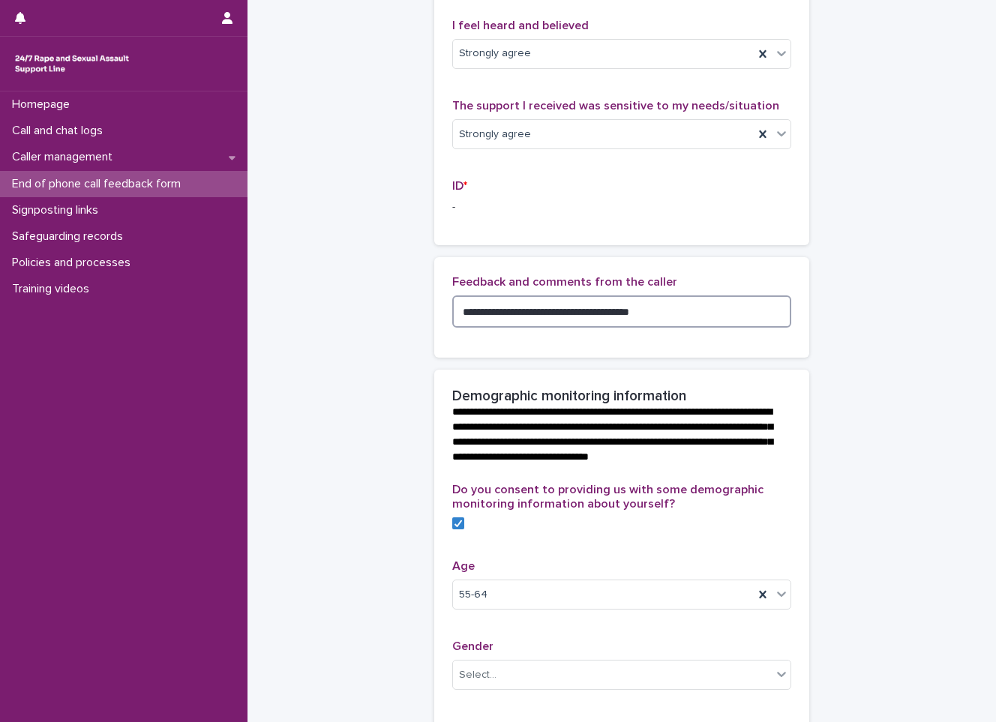
click at [661, 328] on textarea "**********" at bounding box center [621, 311] width 339 height 32
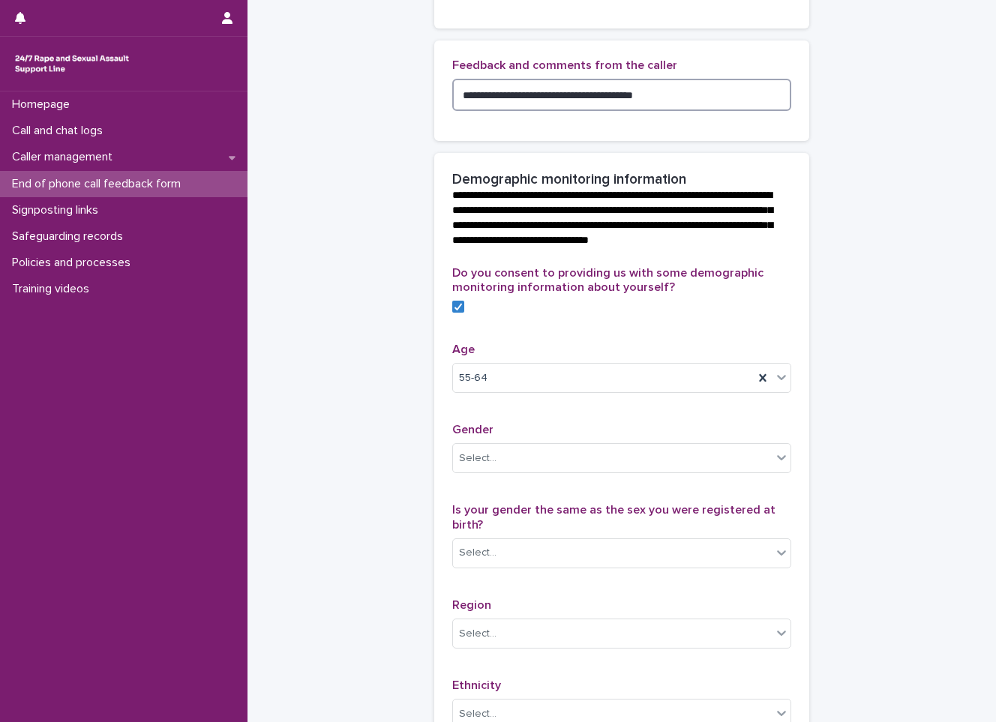
scroll to position [450, 0]
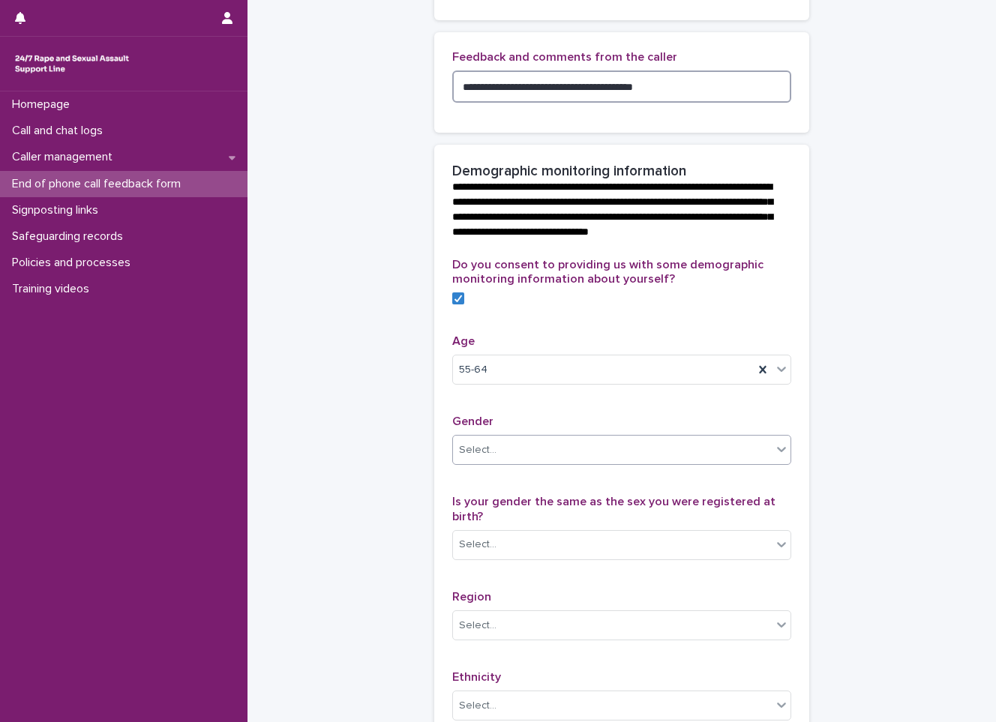
type textarea "**********"
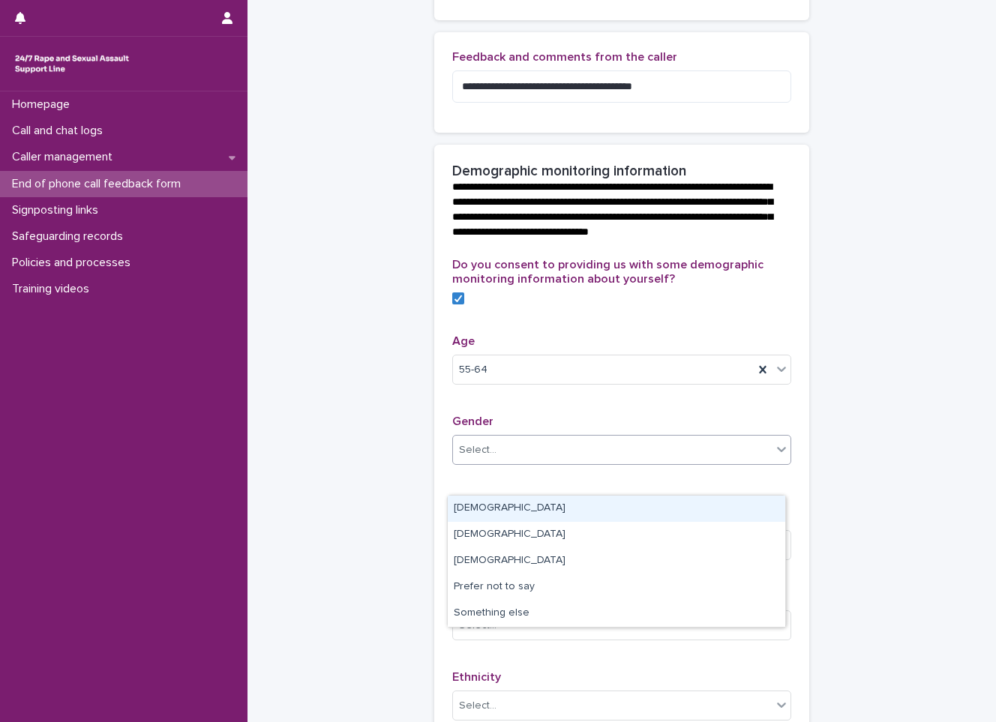
click at [497, 463] on div "Select..." at bounding box center [612, 450] width 319 height 25
click at [469, 514] on div "[DEMOGRAPHIC_DATA]" at bounding box center [616, 509] width 337 height 26
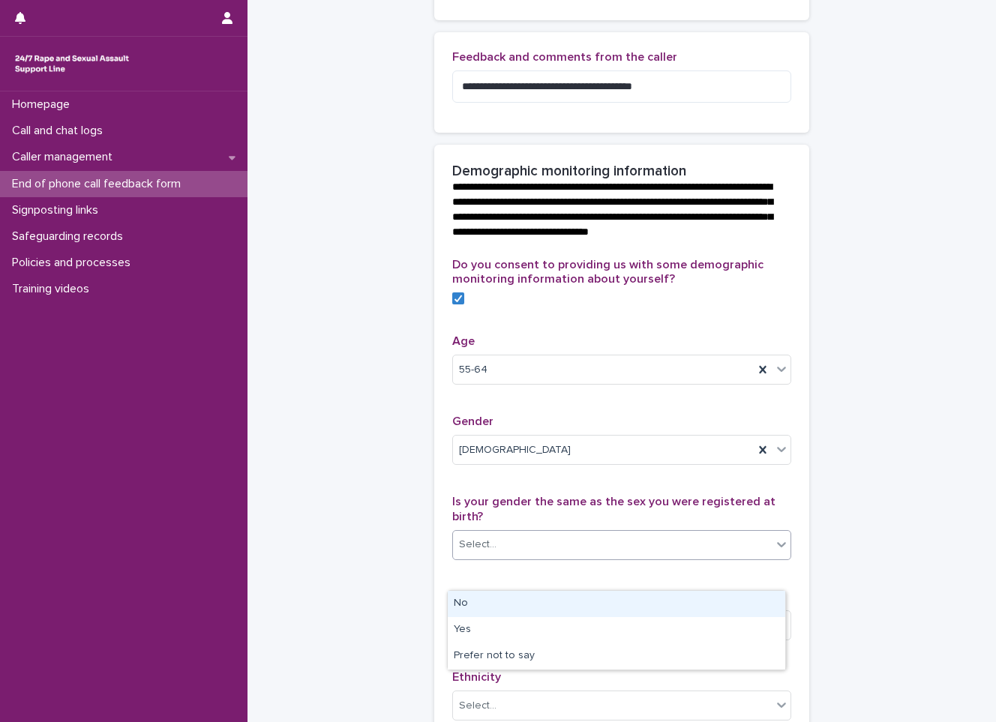
click at [517, 557] on div "Select..." at bounding box center [612, 544] width 319 height 25
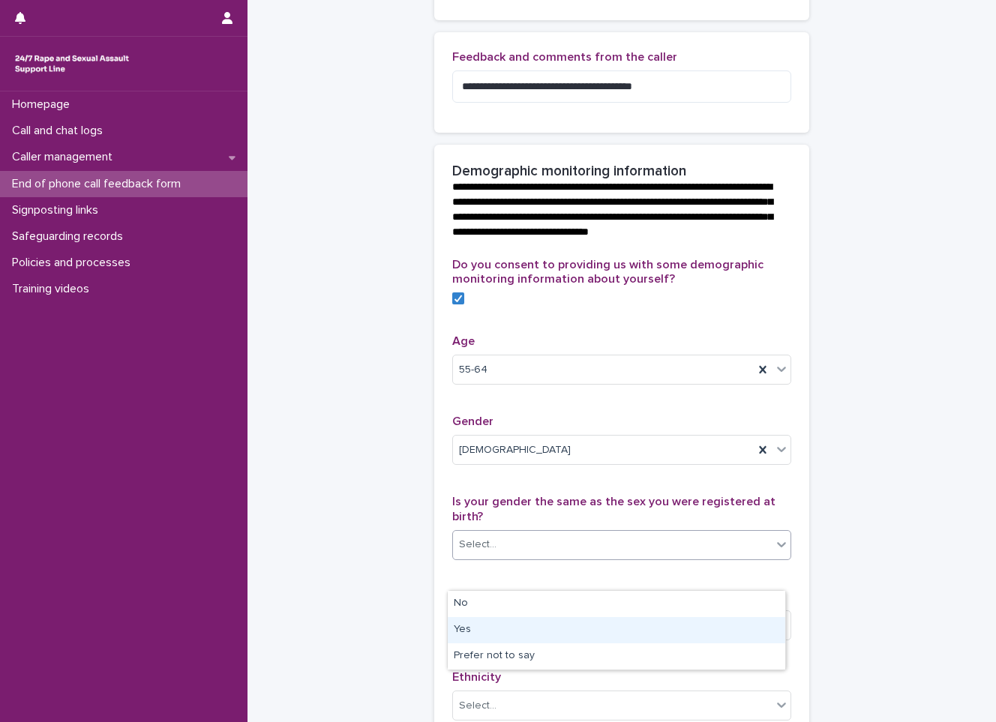
click at [464, 628] on div "Yes" at bounding box center [616, 630] width 337 height 26
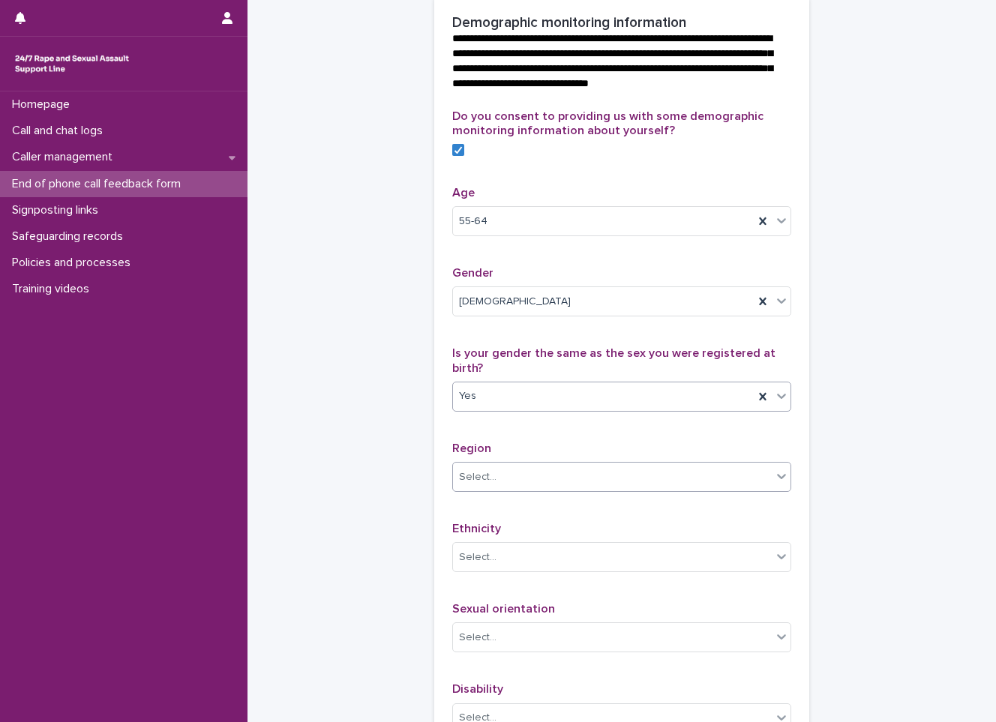
scroll to position [600, 0]
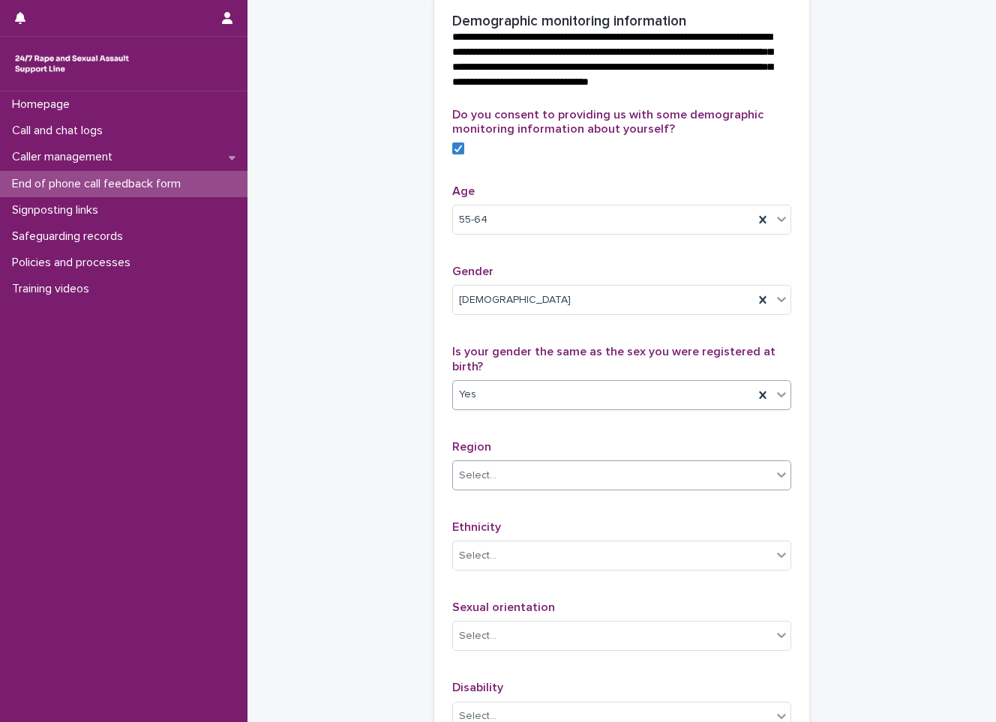
click at [543, 488] on div "Select..." at bounding box center [612, 475] width 319 height 25
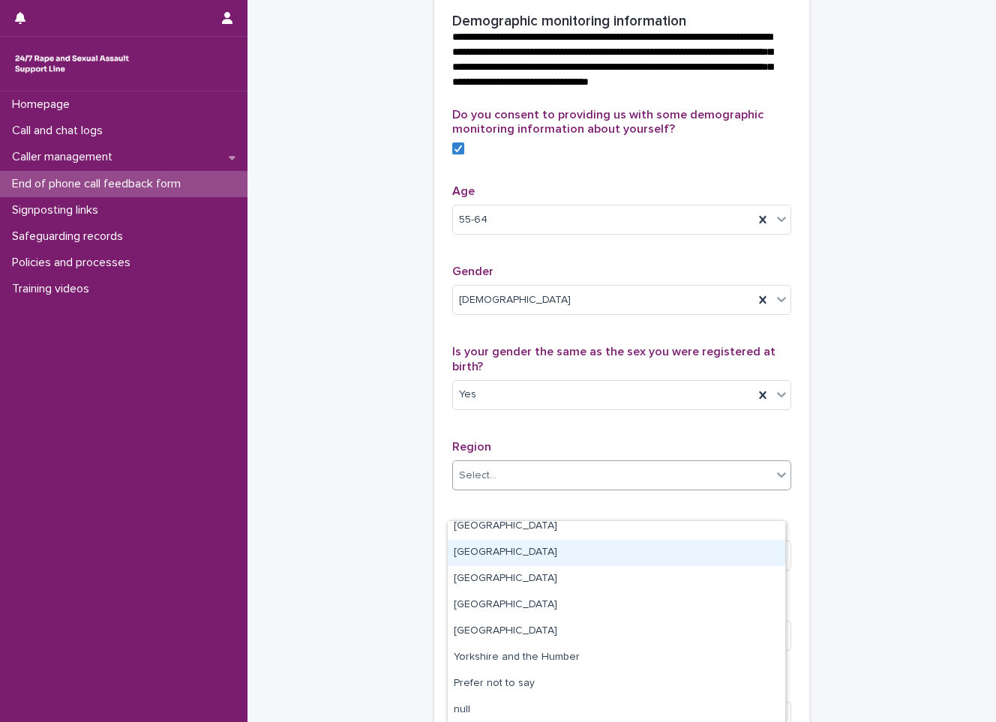
scroll to position [113, 0]
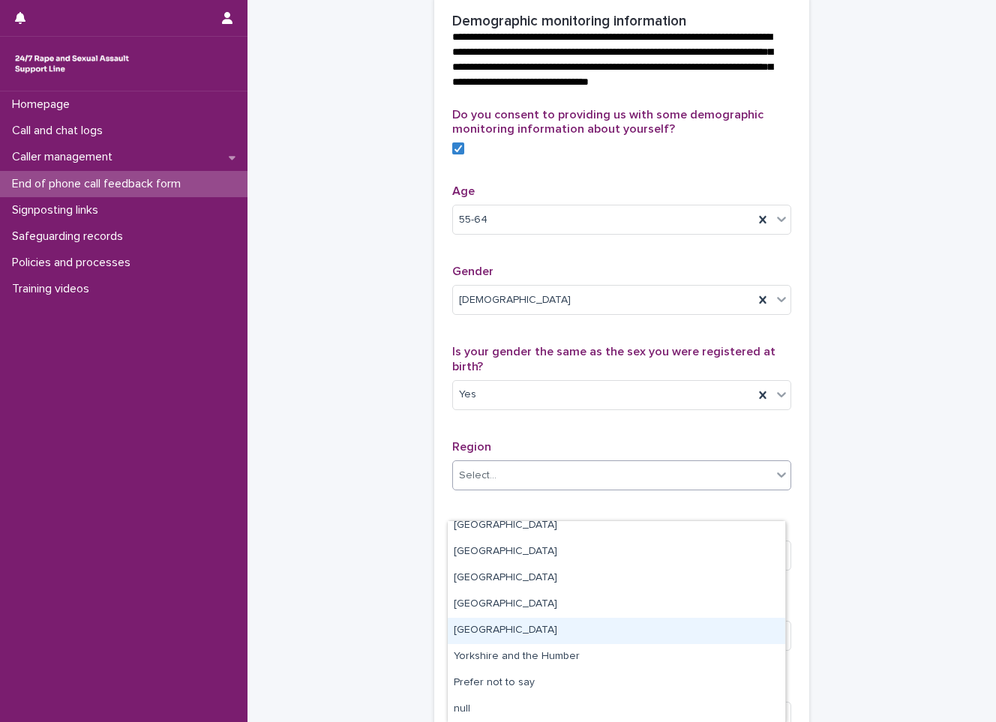
drag, startPoint x: 504, startPoint y: 645, endPoint x: 504, endPoint y: 629, distance: 15.7
click at [504, 629] on div "[GEOGRAPHIC_DATA]" at bounding box center [616, 631] width 337 height 26
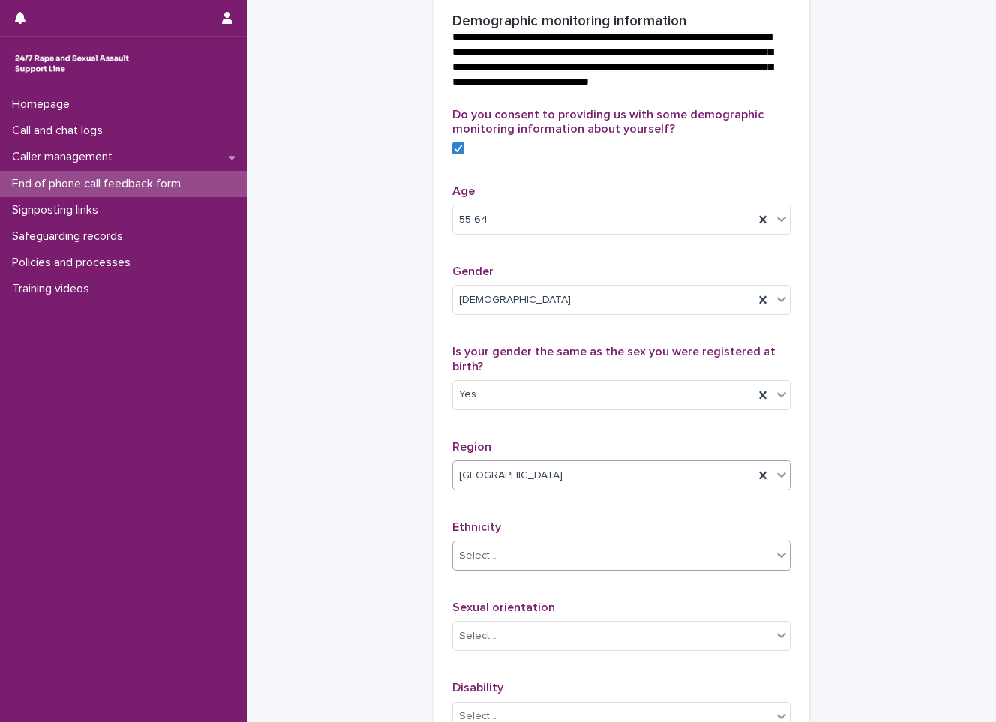
click at [531, 568] on div "Select..." at bounding box center [612, 556] width 319 height 25
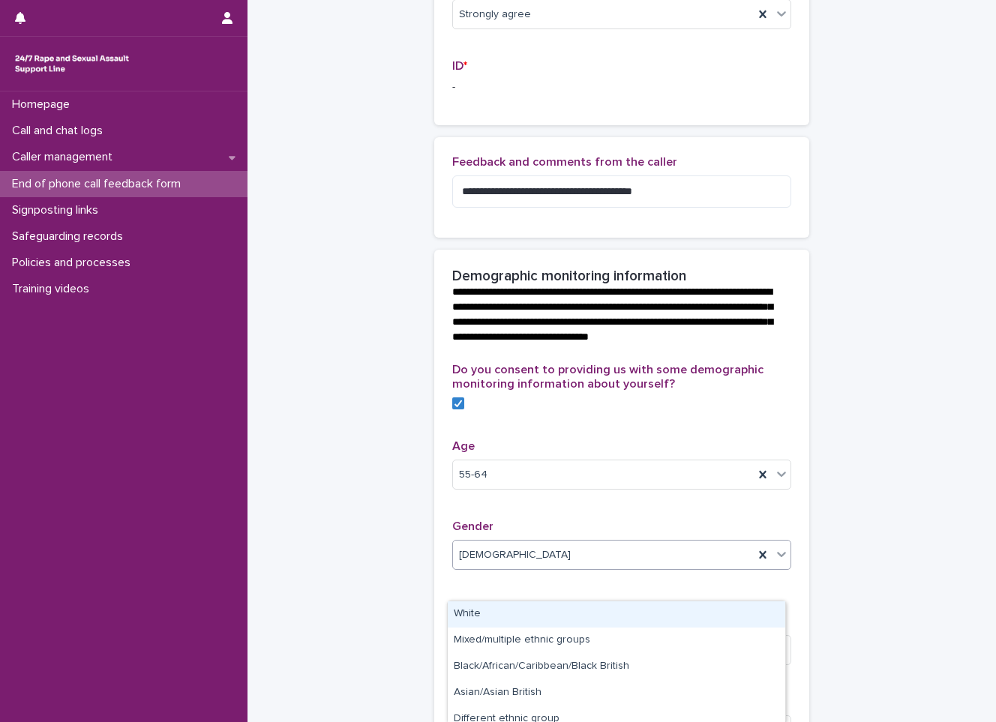
scroll to position [375, 0]
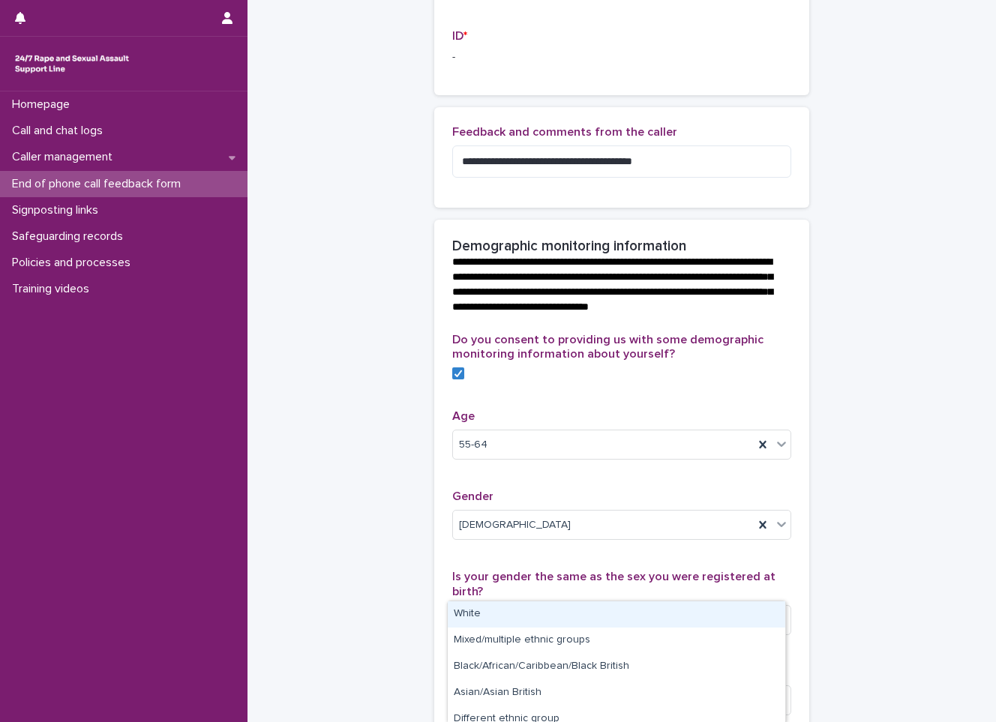
click at [520, 613] on div "White" at bounding box center [616, 614] width 337 height 26
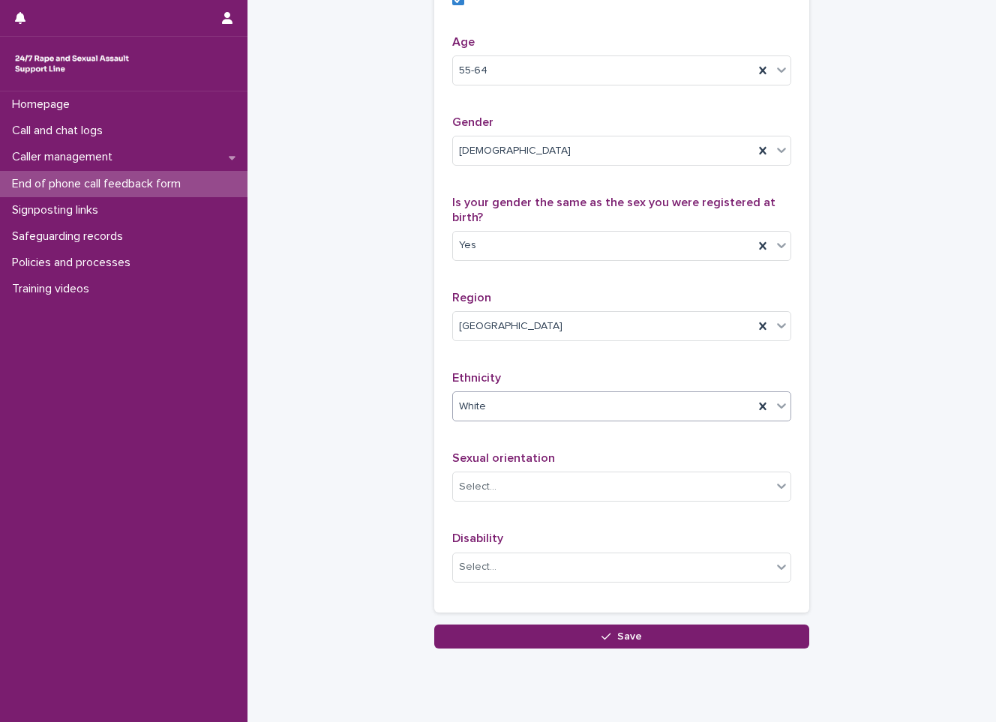
scroll to position [750, 0]
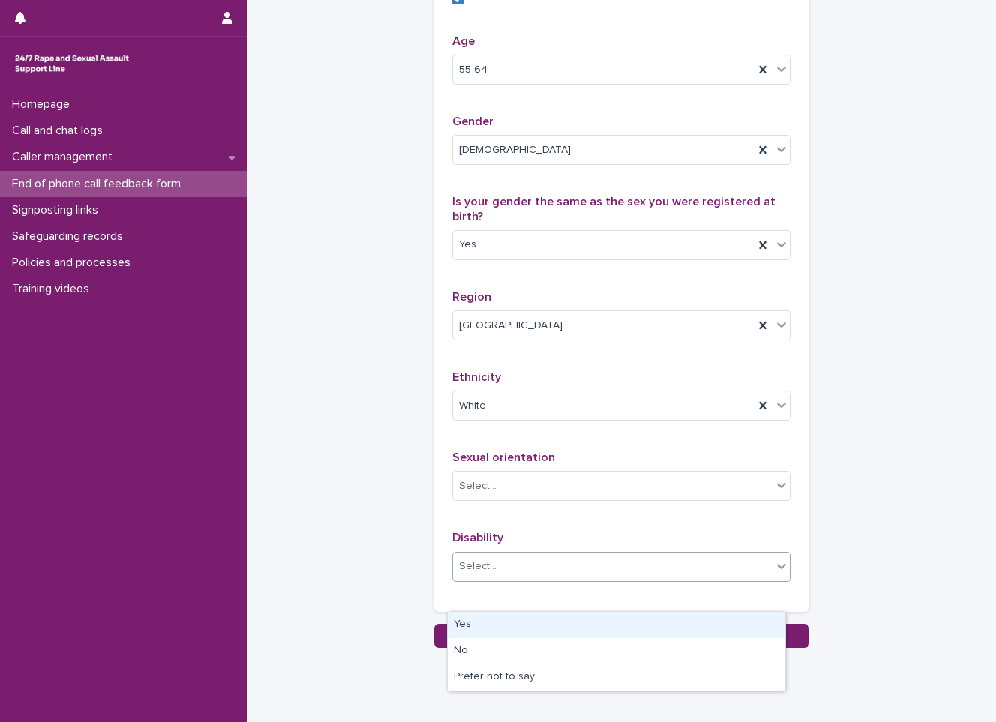
click at [554, 579] on div "Select..." at bounding box center [612, 566] width 319 height 25
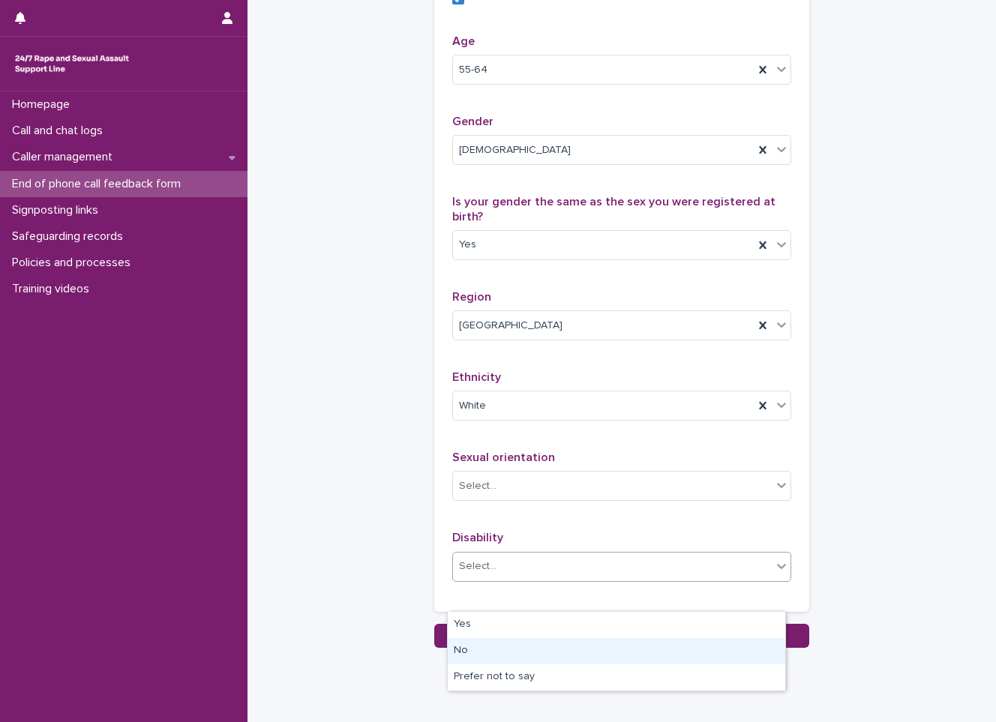
click at [490, 643] on div "No" at bounding box center [616, 651] width 337 height 26
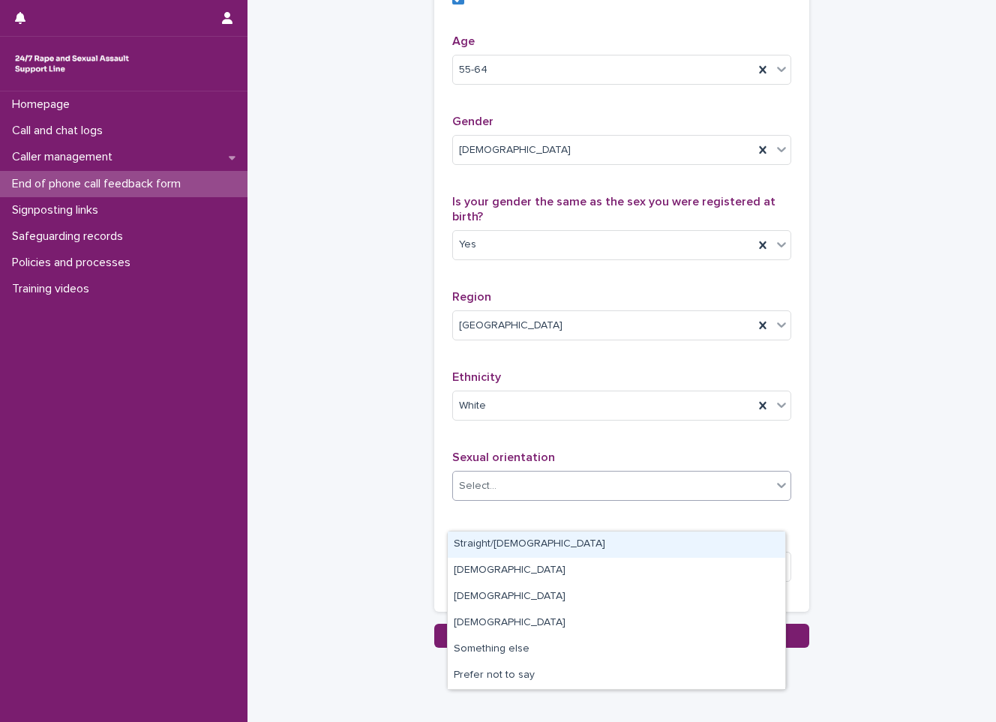
click at [605, 499] on div "Select..." at bounding box center [612, 486] width 319 height 25
click at [601, 551] on div "Straight/[DEMOGRAPHIC_DATA]" at bounding box center [616, 545] width 337 height 26
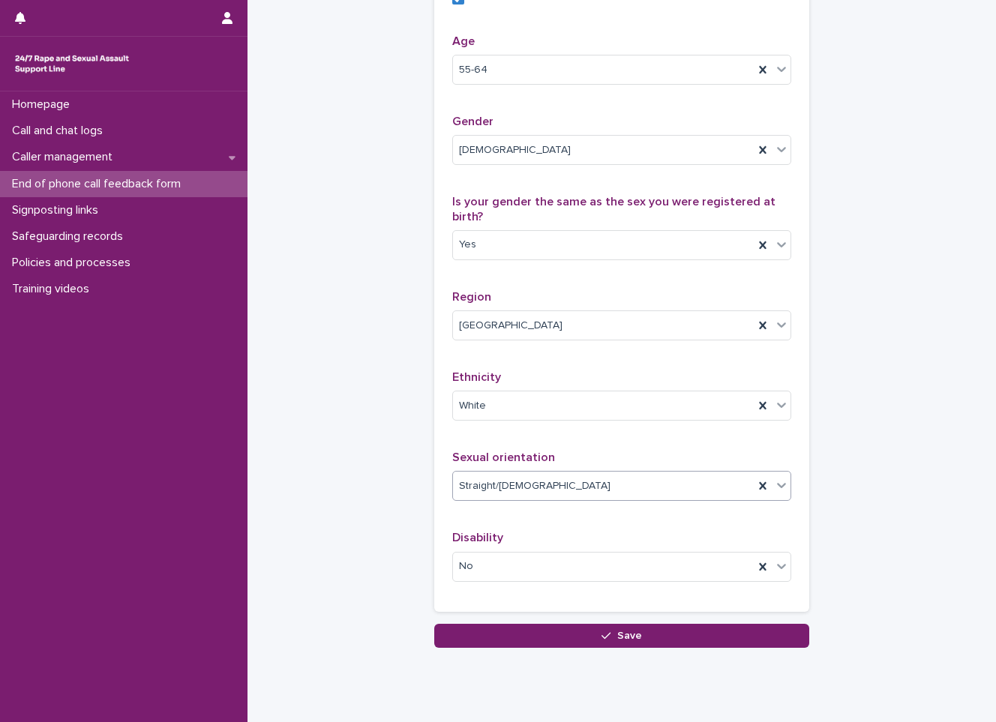
scroll to position [823, 0]
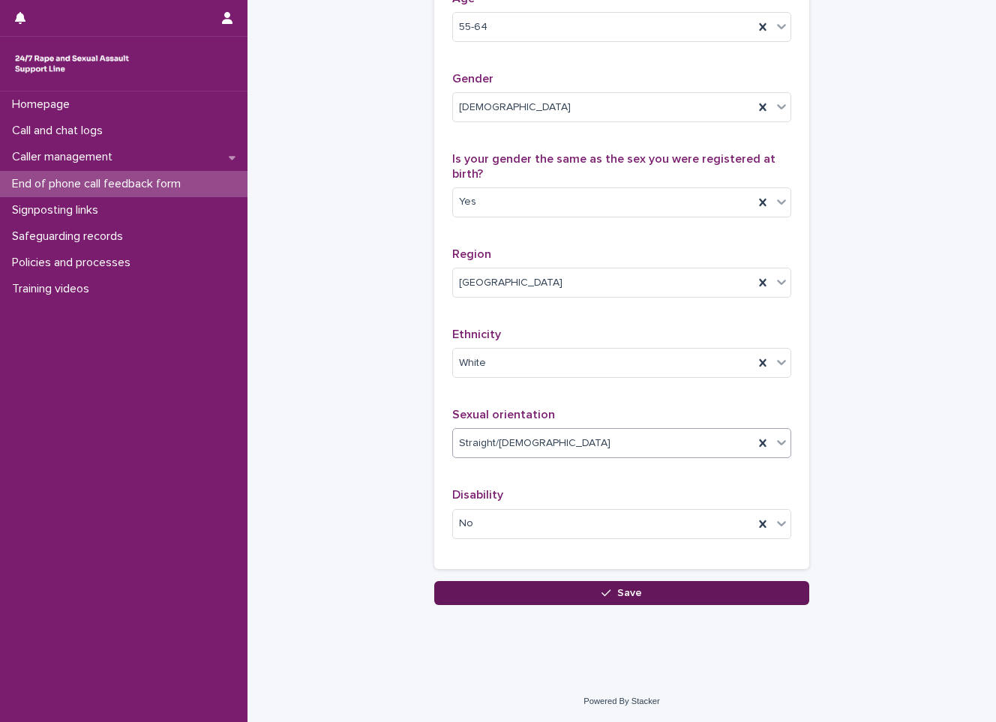
click at [665, 583] on button "Save" at bounding box center [621, 593] width 375 height 24
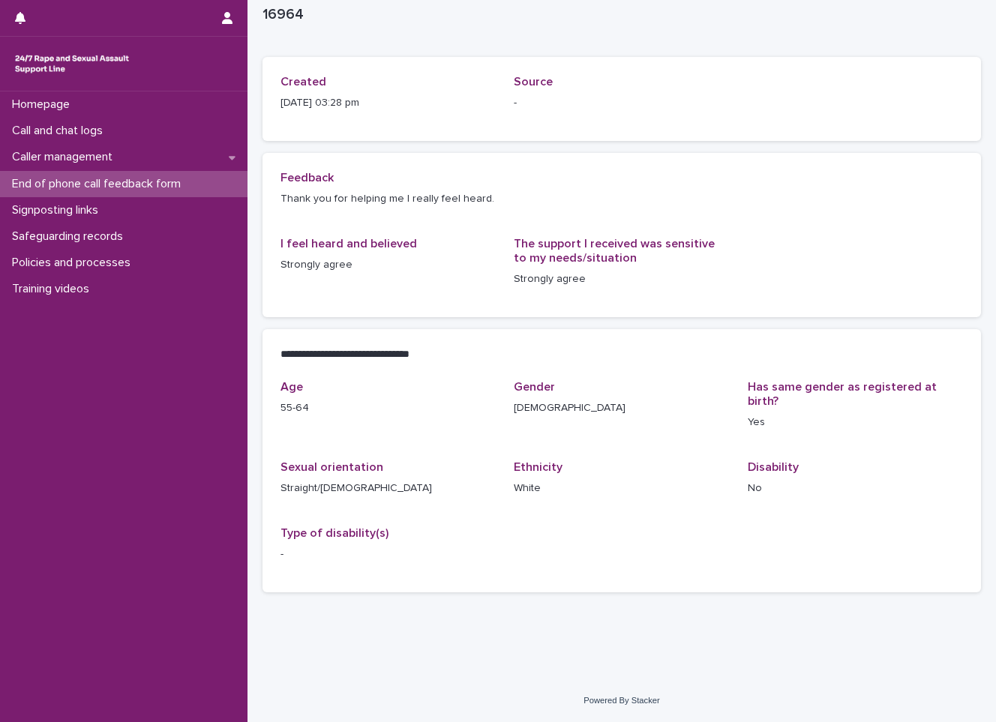
scroll to position [52, 0]
click at [58, 182] on p "End of phone call feedback form" at bounding box center [99, 184] width 187 height 14
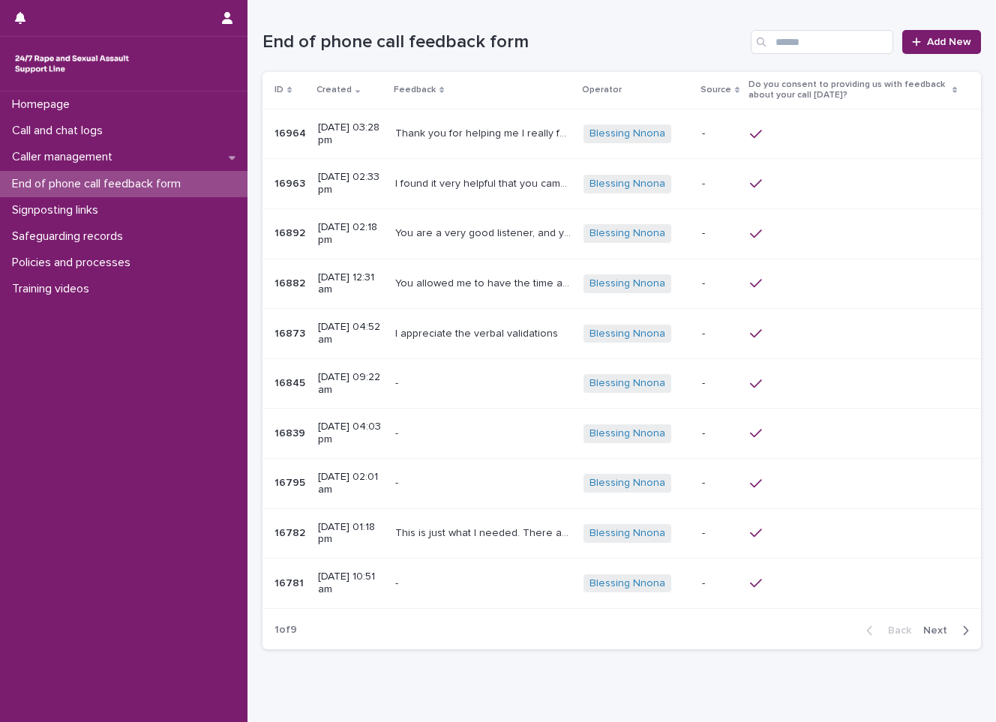
click at [577, 164] on td "I found it very helpful that you came the number rather than signpost me to fin…" at bounding box center [483, 184] width 188 height 50
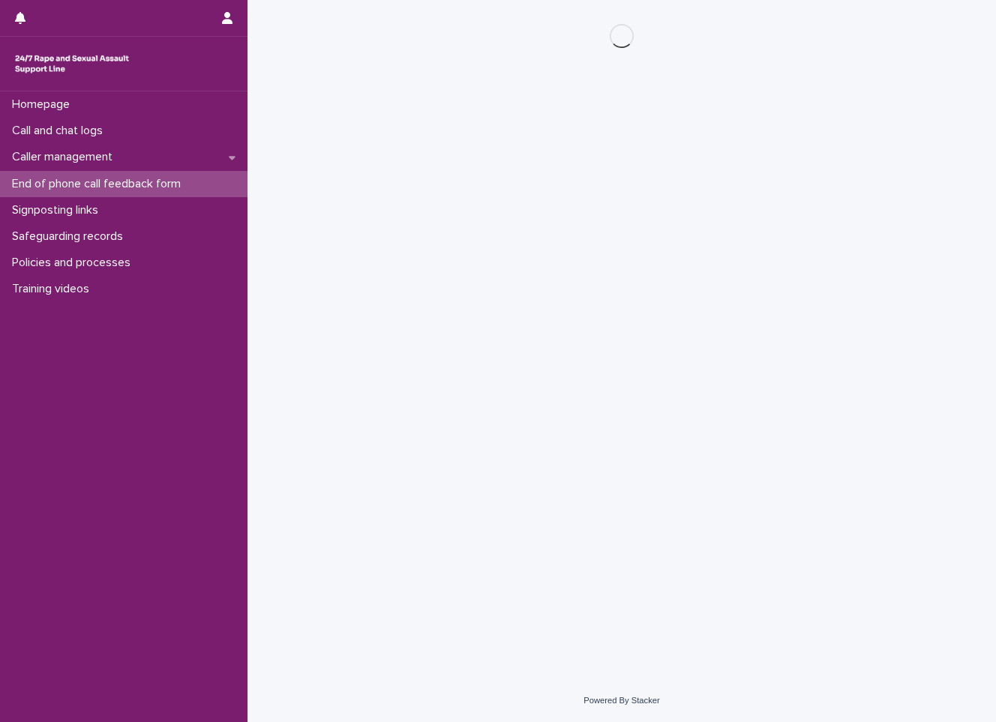
click at [585, 164] on div "Loading... Saving… Loading... Saving…" at bounding box center [621, 321] width 733 height 642
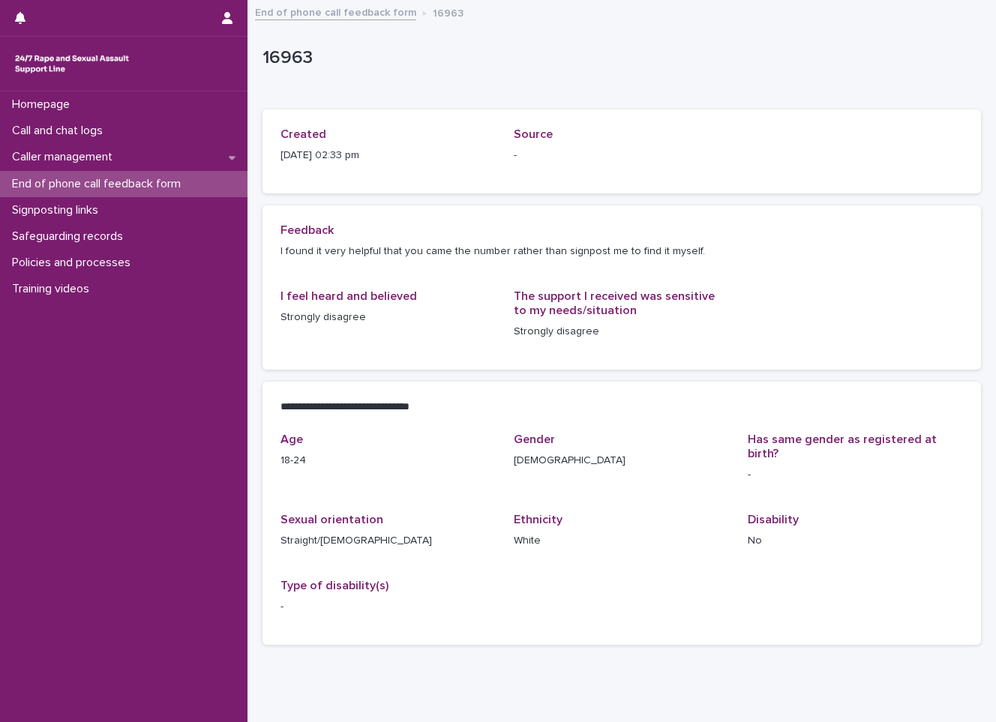
click at [571, 189] on div "Created [DATE] 02:33 pm Source -" at bounding box center [621, 151] width 718 height 84
drag, startPoint x: 336, startPoint y: 55, endPoint x: 260, endPoint y: 58, distance: 75.8
click at [260, 58] on div "**********" at bounding box center [621, 347] width 733 height 693
copy p "16963"
click at [387, 82] on div "16963" at bounding box center [621, 61] width 718 height 60
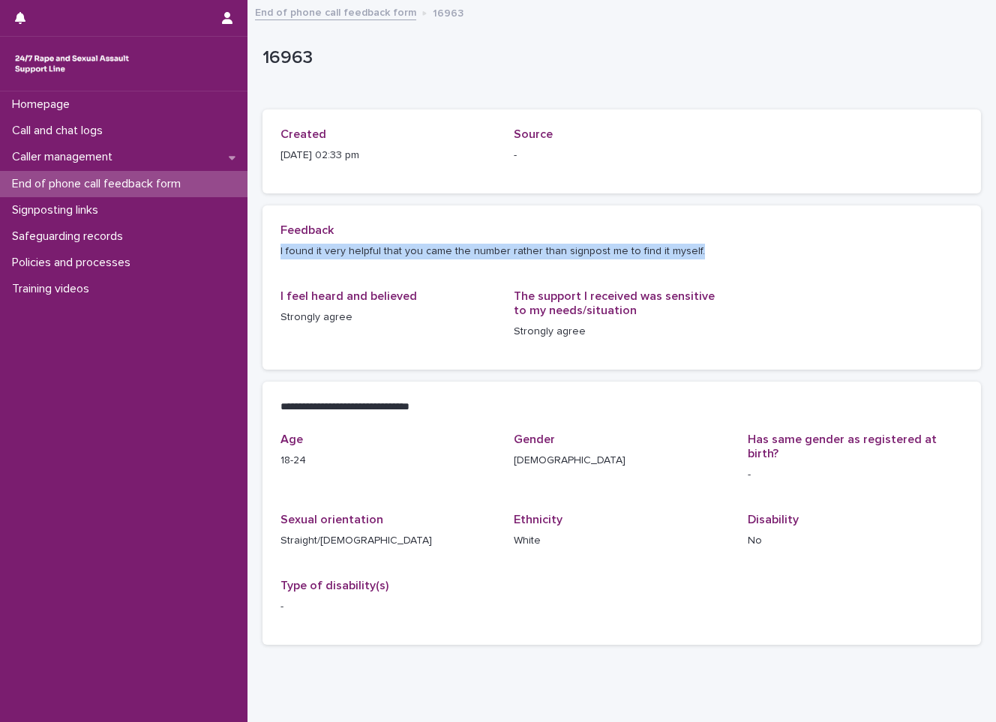
drag, startPoint x: 691, startPoint y: 250, endPoint x: 271, endPoint y: 253, distance: 420.0
click at [271, 253] on div "Feedback I found it very helpful that you came the number rather than signpost …" at bounding box center [621, 287] width 718 height 164
copy p "I found it very helpful that you came the number rather than signpost me to fin…"
click at [28, 136] on p "Call and chat logs" at bounding box center [60, 131] width 109 height 14
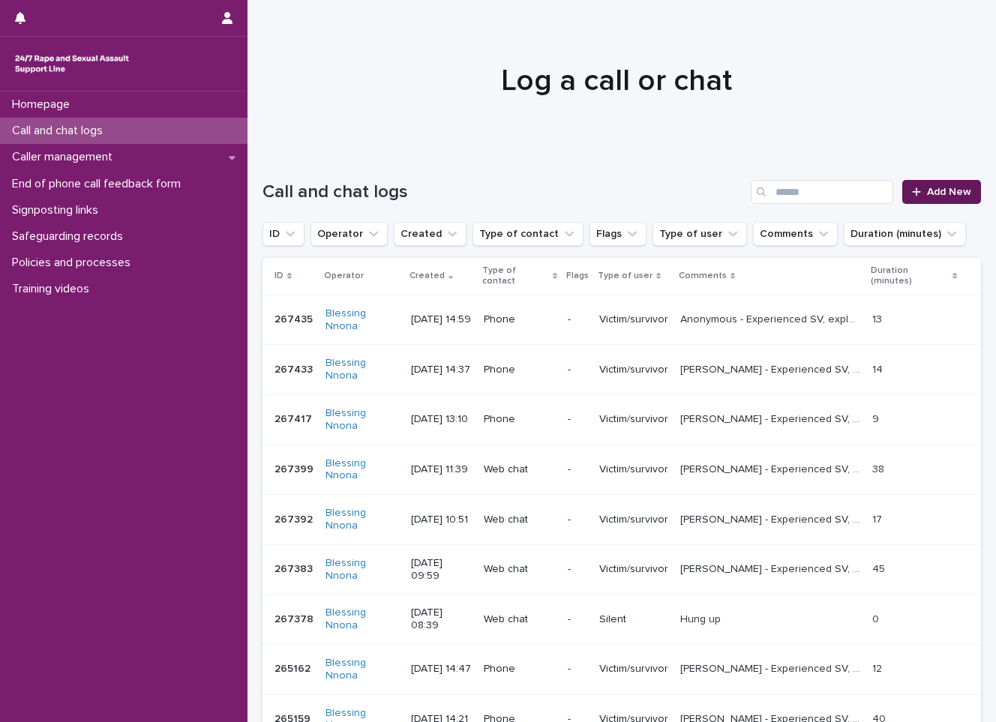
click at [928, 186] on link "Add New" at bounding box center [941, 192] width 79 height 24
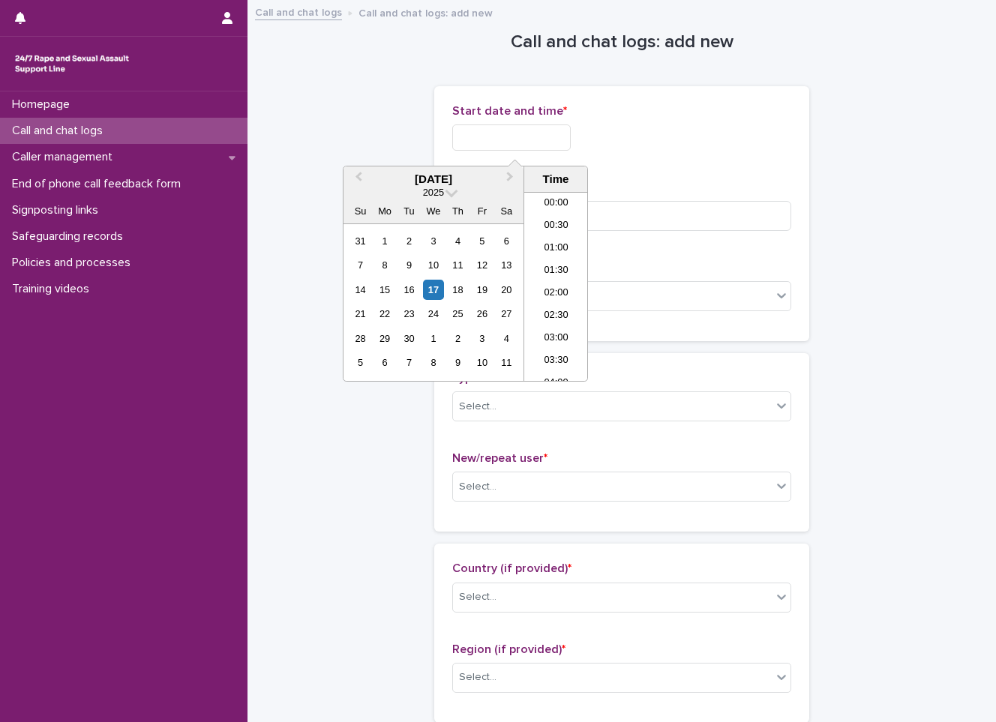
click at [454, 144] on input "text" at bounding box center [511, 137] width 118 height 26
click at [436, 286] on div "17" at bounding box center [433, 290] width 20 height 20
click at [553, 208] on li "15:30" at bounding box center [556, 211] width 64 height 22
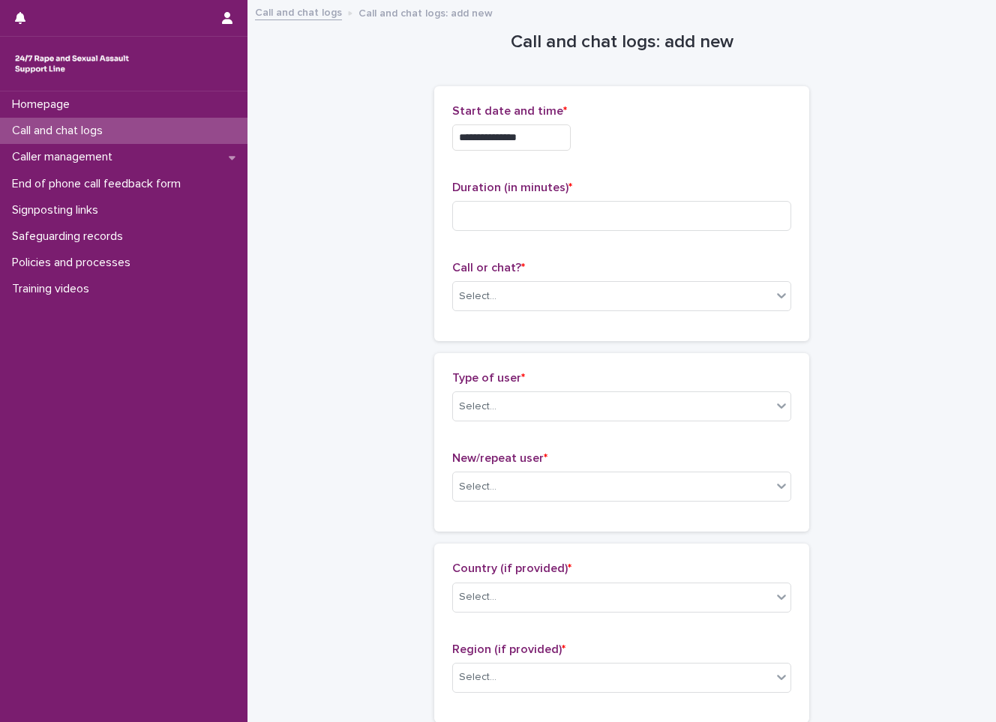
click at [539, 143] on input "**********" at bounding box center [511, 137] width 118 height 26
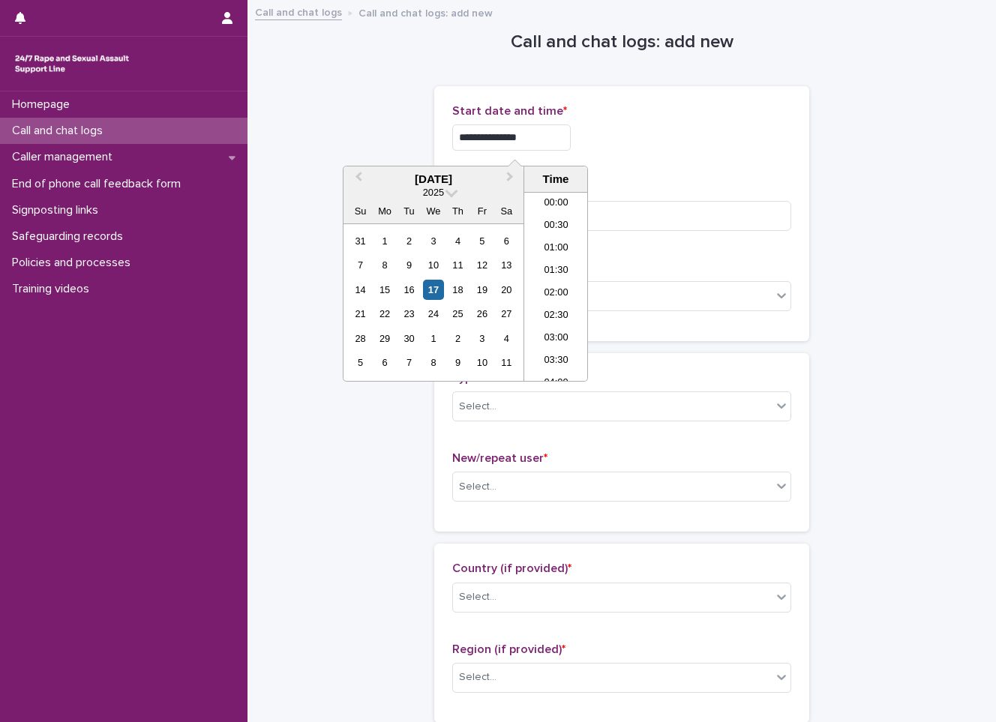
scroll to position [615, 0]
type input "**********"
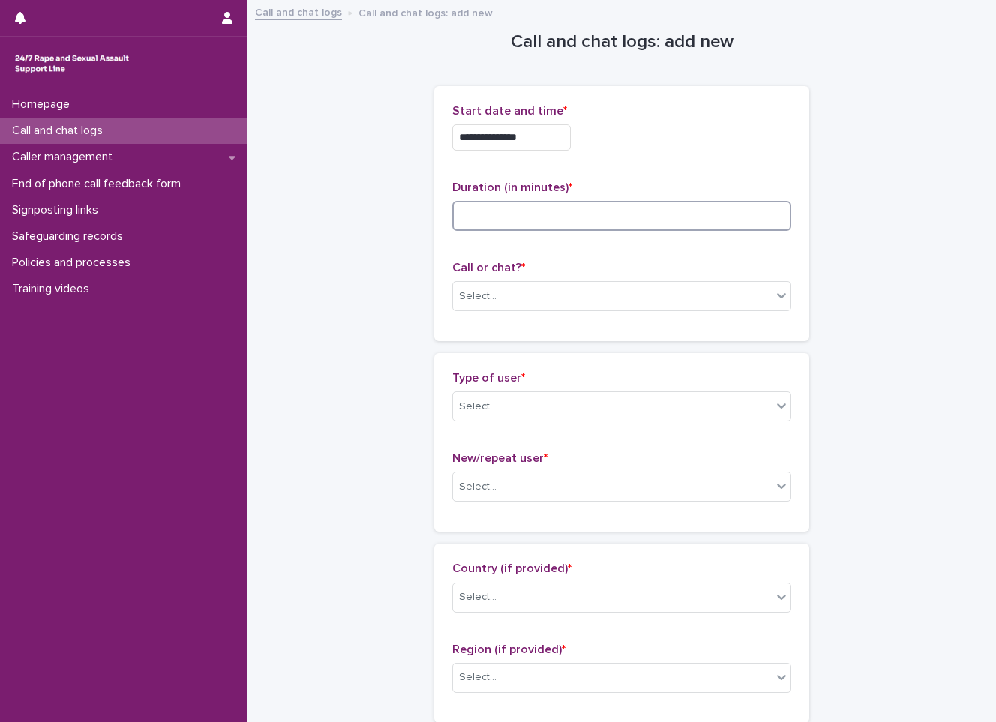
click at [715, 228] on input at bounding box center [621, 216] width 339 height 30
type input "**"
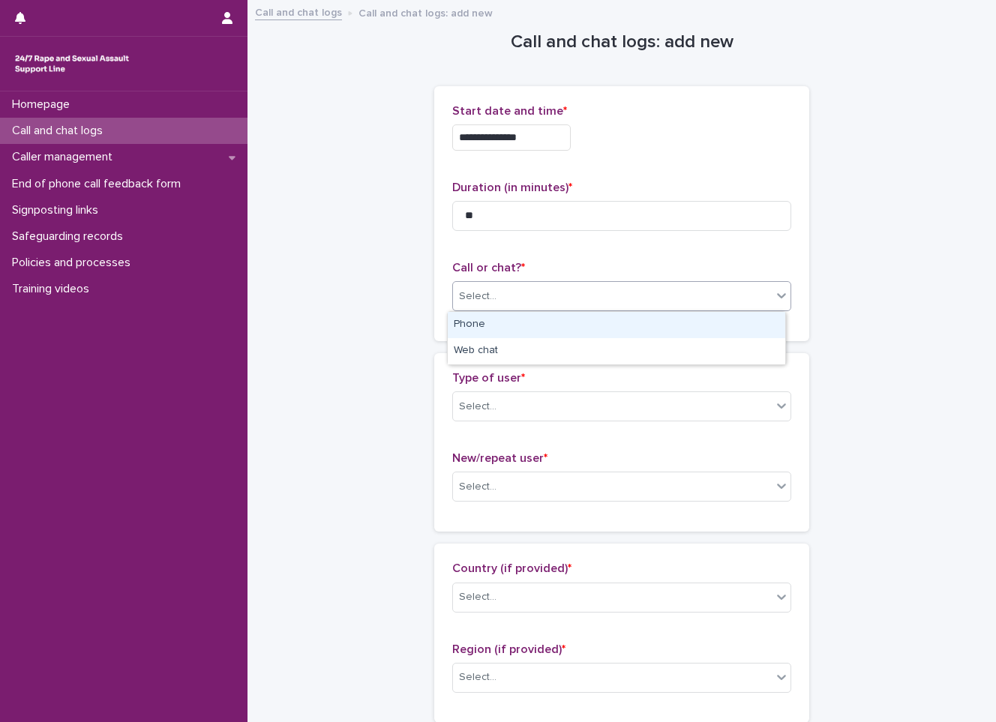
click at [655, 289] on div "Select..." at bounding box center [612, 296] width 319 height 25
click at [475, 328] on div "Phone" at bounding box center [616, 325] width 337 height 26
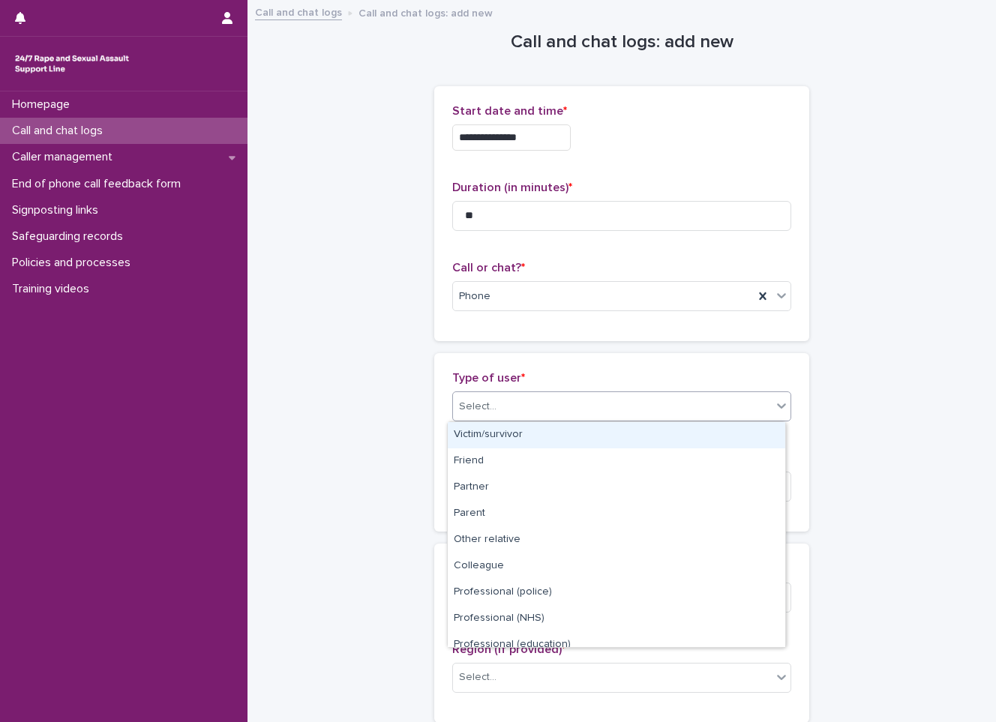
click at [488, 400] on div "Select..." at bounding box center [477, 407] width 37 height 16
click at [472, 436] on div "Victim/survivor" at bounding box center [616, 435] width 337 height 26
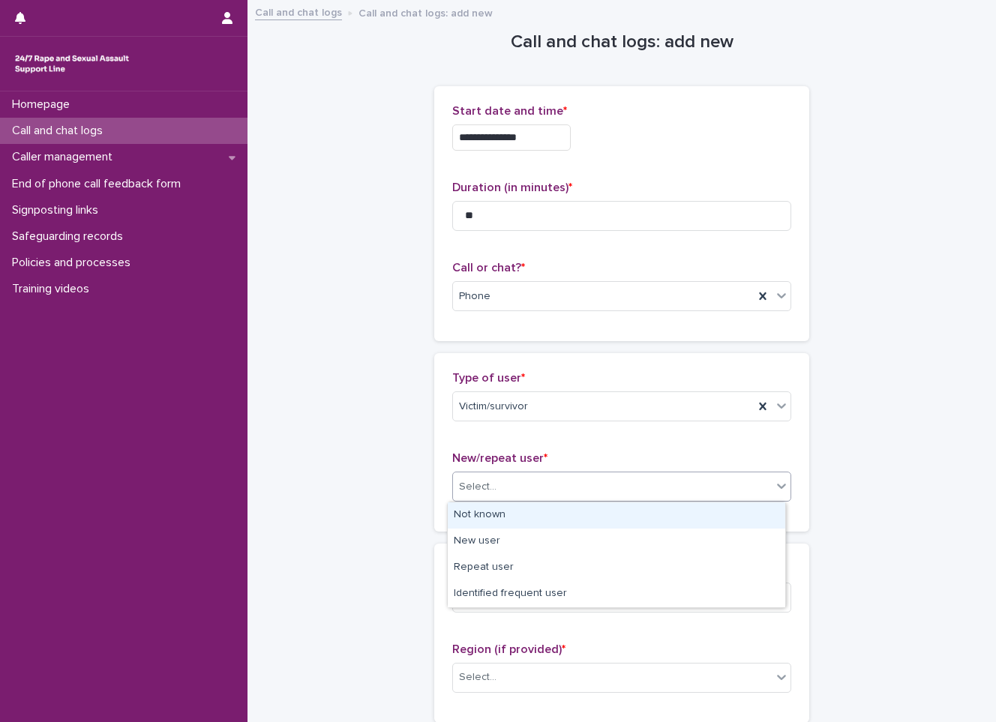
click at [469, 478] on div "Select..." at bounding box center [612, 487] width 319 height 25
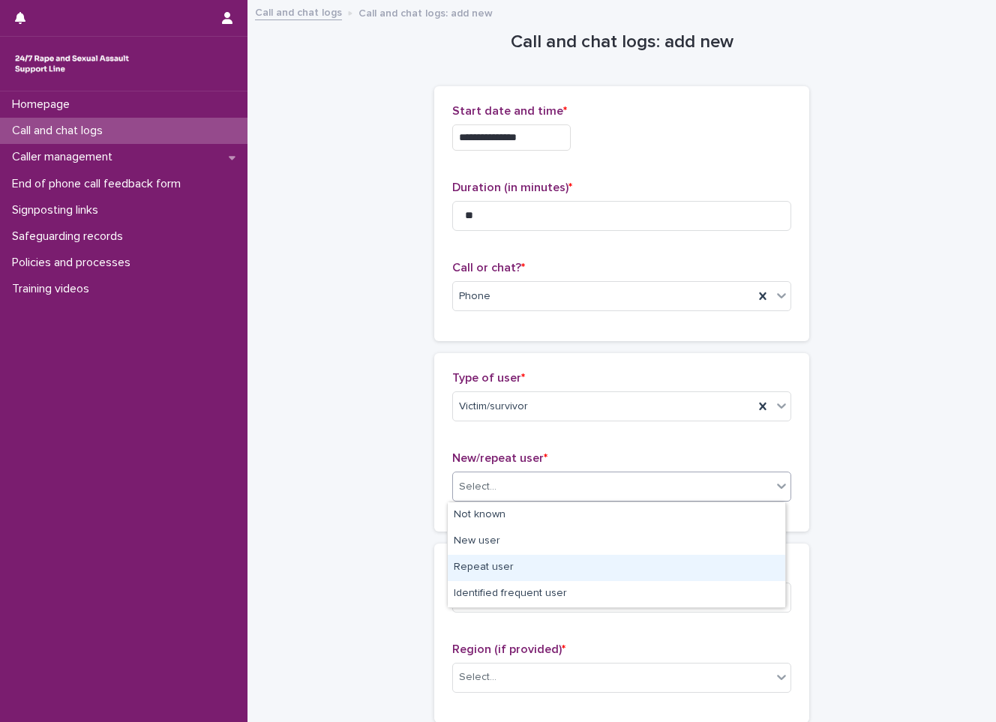
drag, startPoint x: 491, startPoint y: 551, endPoint x: 490, endPoint y: 559, distance: 8.3
click at [490, 559] on div "Repeat user" at bounding box center [616, 568] width 337 height 26
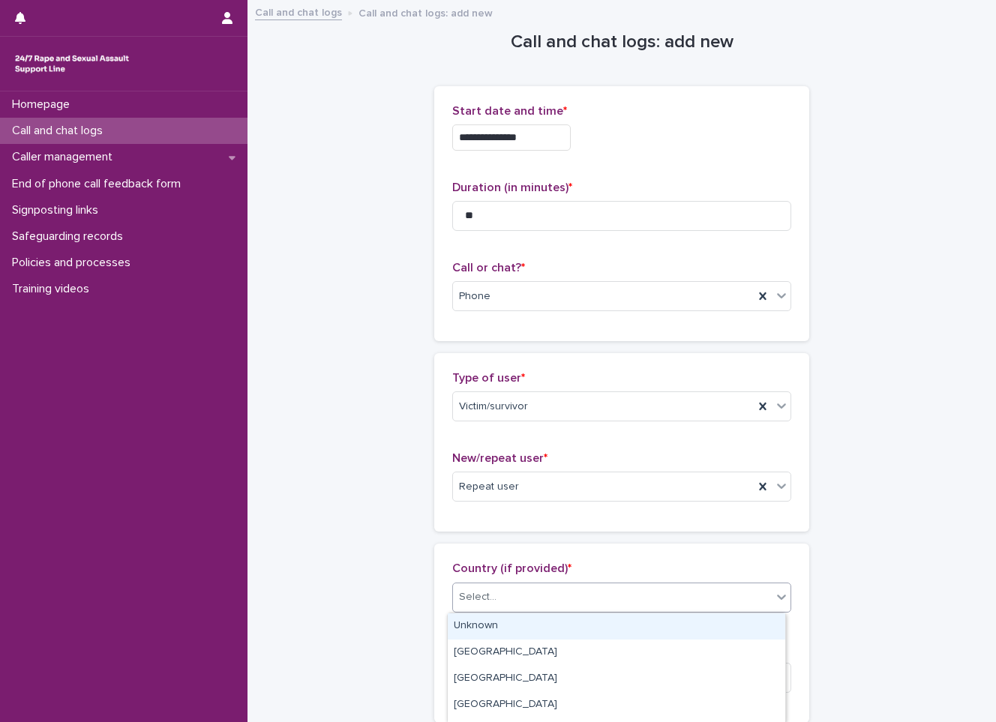
click at [485, 593] on div "Select..." at bounding box center [477, 597] width 37 height 16
click at [475, 620] on div "Unknown" at bounding box center [616, 626] width 337 height 26
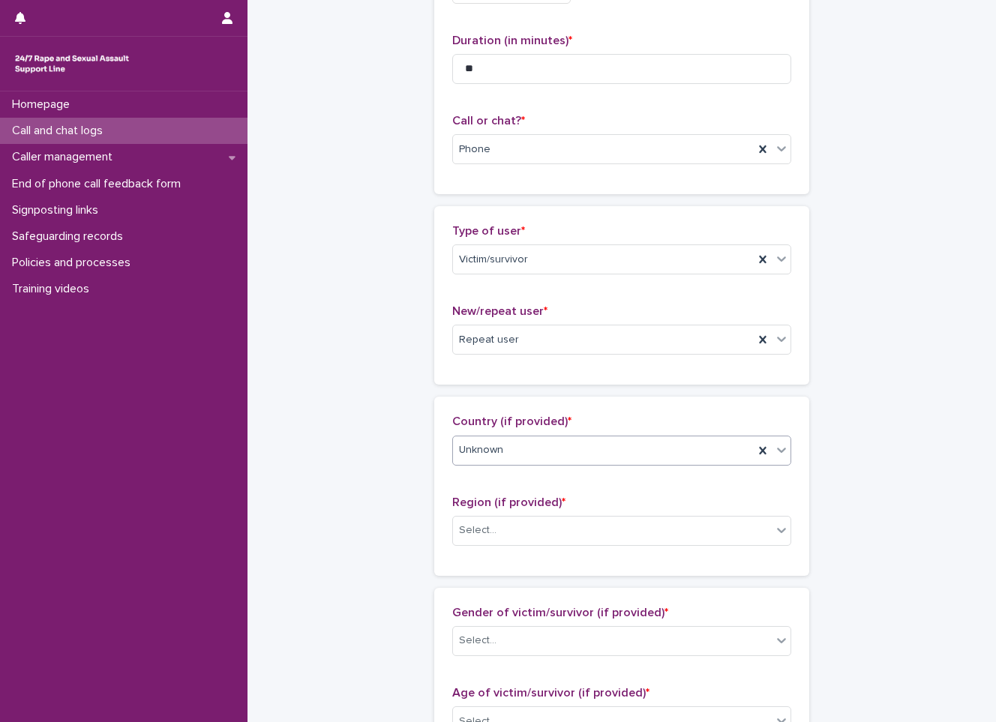
scroll to position [150, 0]
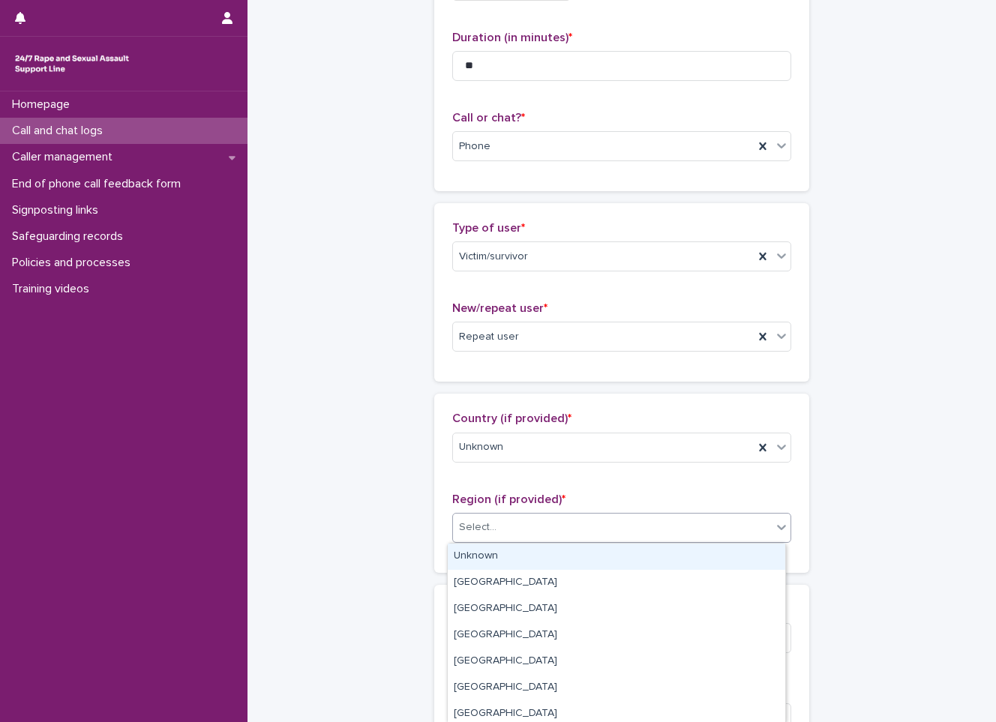
click at [468, 526] on div "Select..." at bounding box center [477, 528] width 37 height 16
click at [463, 553] on div "Unknown" at bounding box center [616, 557] width 337 height 26
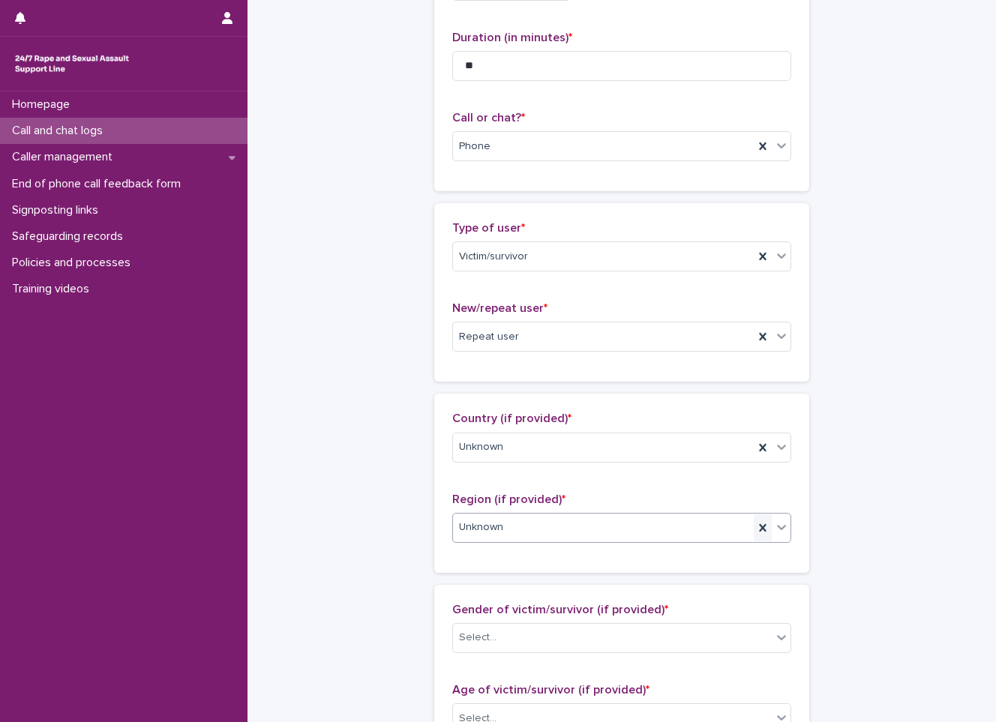
click at [759, 526] on icon at bounding box center [762, 527] width 7 height 7
click at [774, 528] on icon at bounding box center [781, 527] width 15 height 15
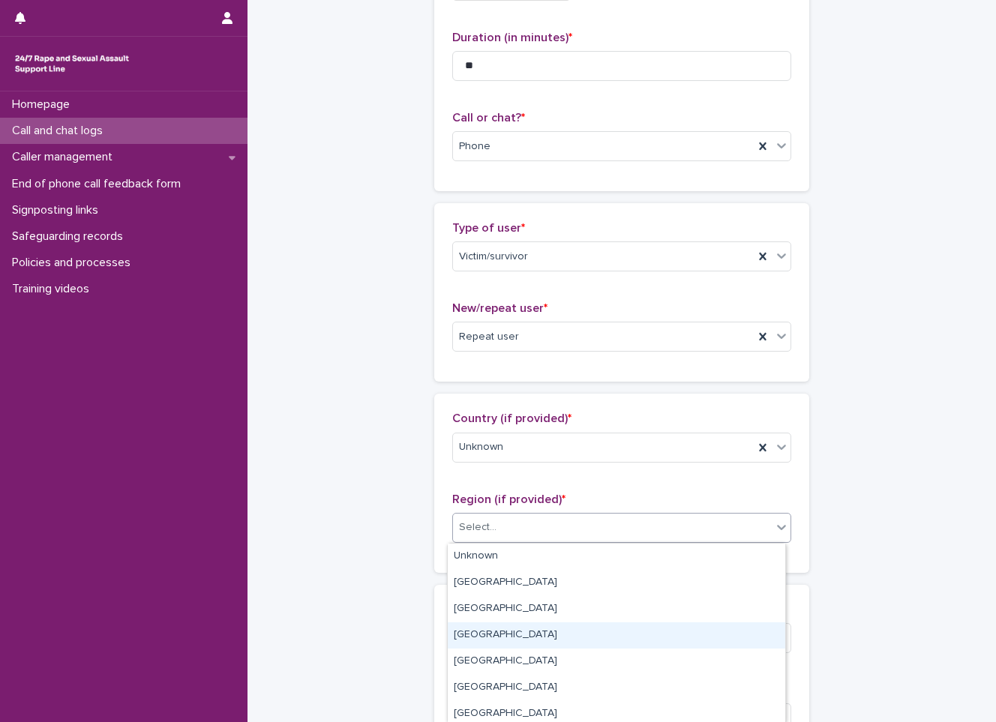
scroll to position [75, 0]
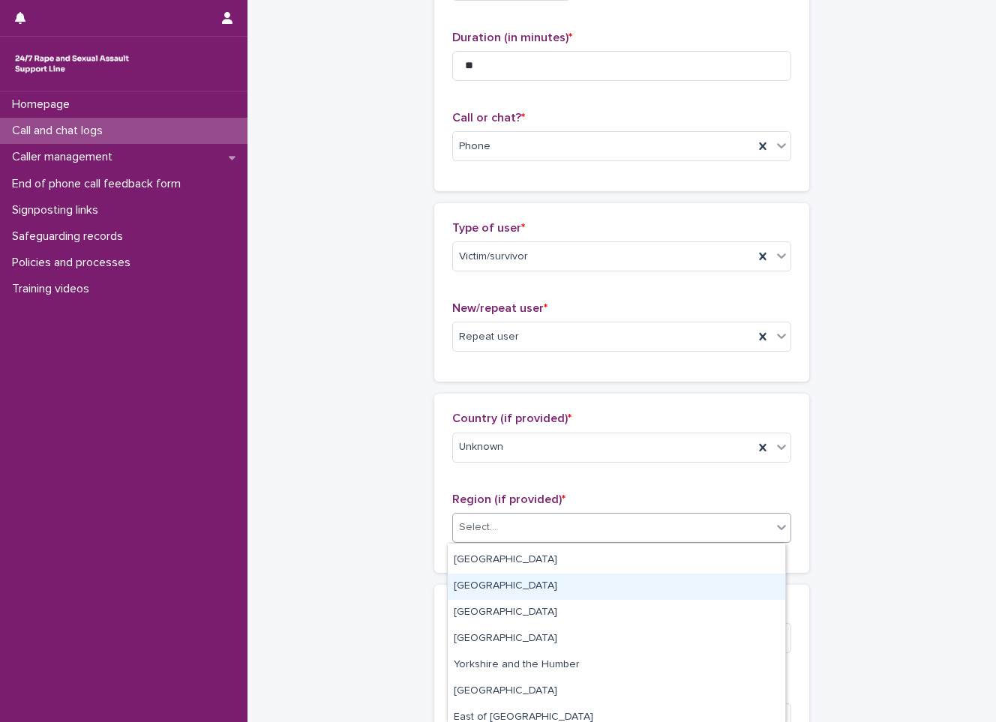
click at [481, 579] on div "[GEOGRAPHIC_DATA]" at bounding box center [616, 587] width 337 height 26
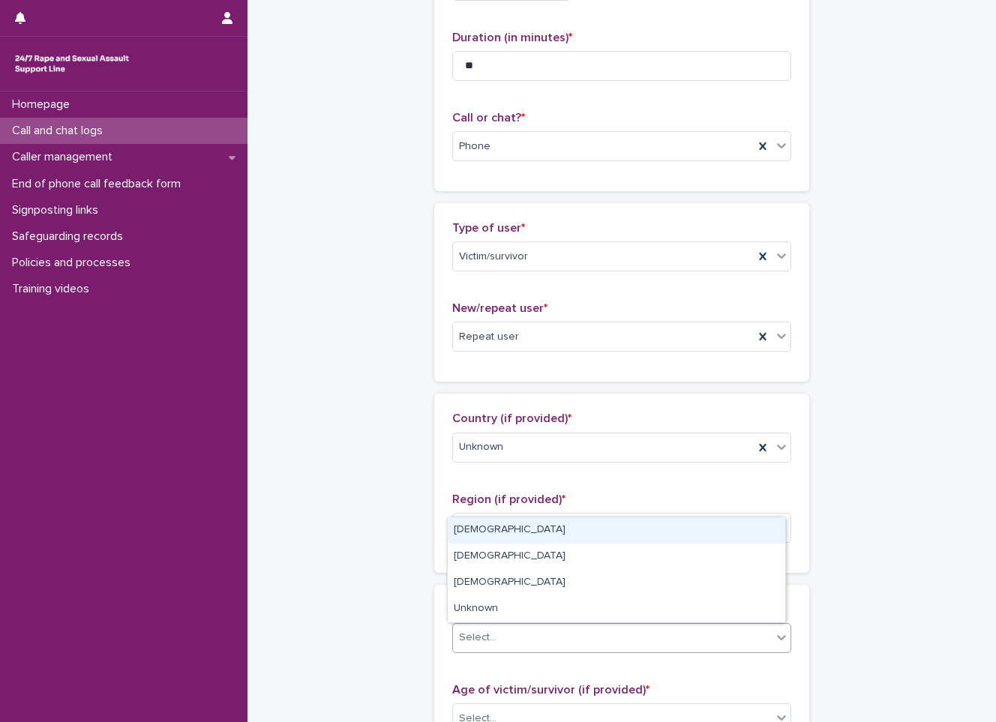
click at [483, 631] on div "Select..." at bounding box center [477, 638] width 37 height 16
click at [492, 540] on div "[DEMOGRAPHIC_DATA]" at bounding box center [616, 530] width 337 height 26
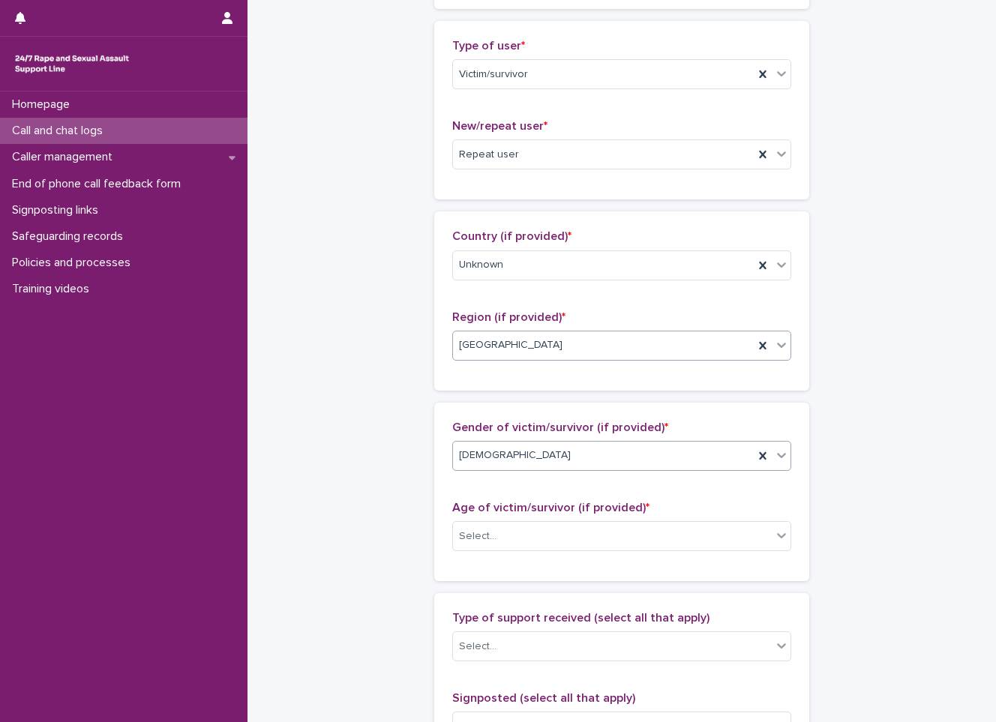
scroll to position [375, 0]
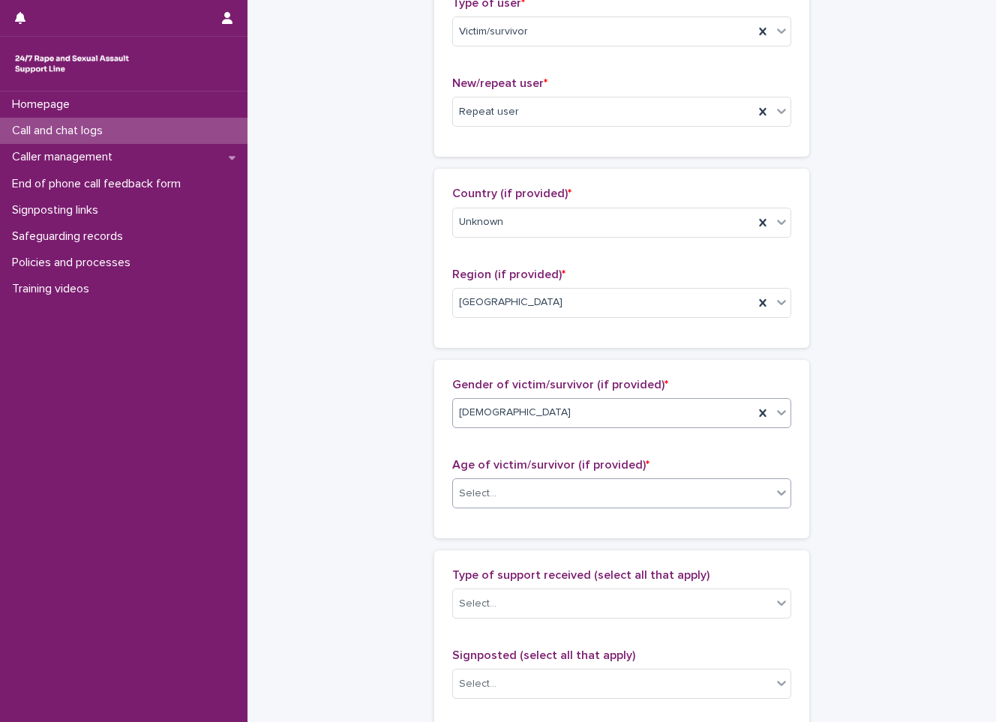
click at [526, 493] on div "Select..." at bounding box center [612, 493] width 319 height 25
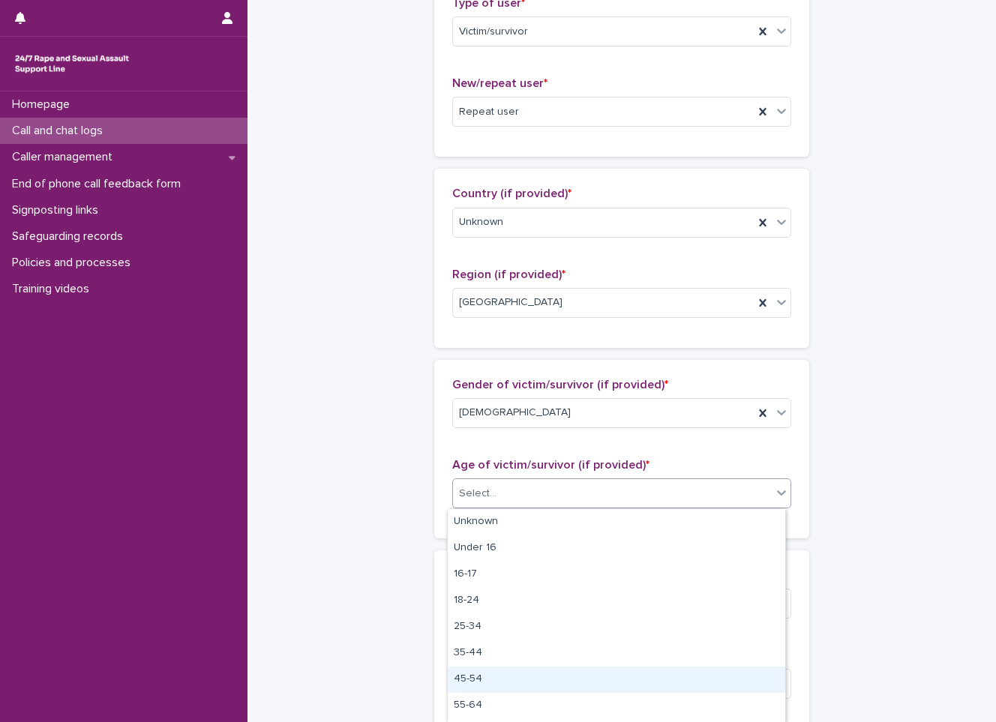
scroll to position [49, 0]
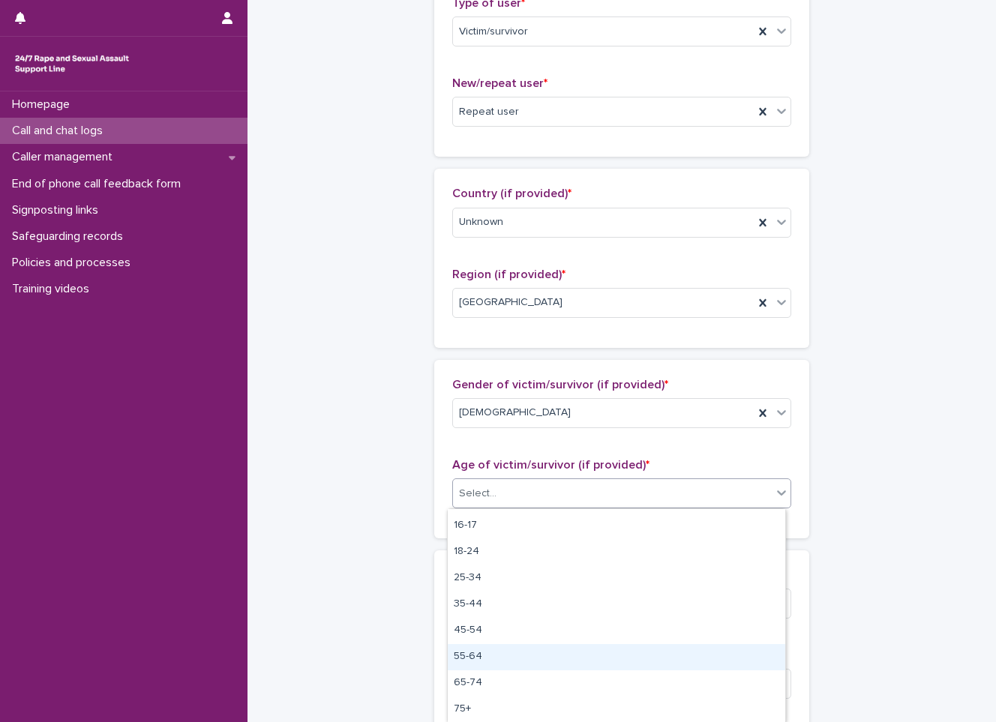
click at [464, 655] on div "55-64" at bounding box center [616, 657] width 337 height 26
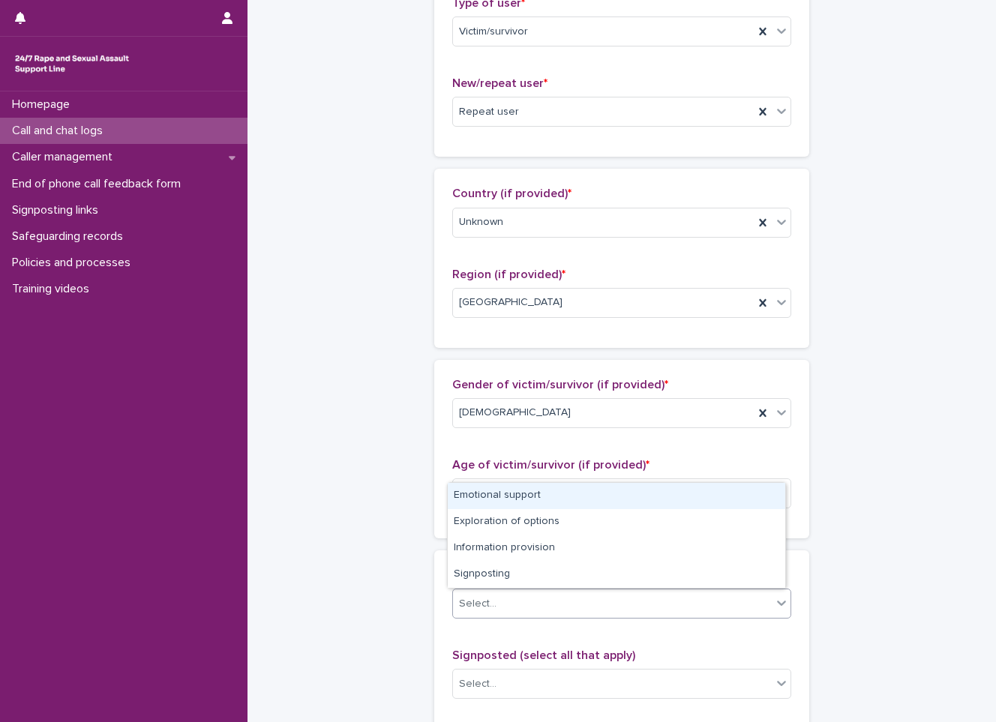
click at [529, 590] on div "Select..." at bounding box center [621, 604] width 339 height 30
click at [460, 499] on div "Emotional support" at bounding box center [616, 496] width 337 height 26
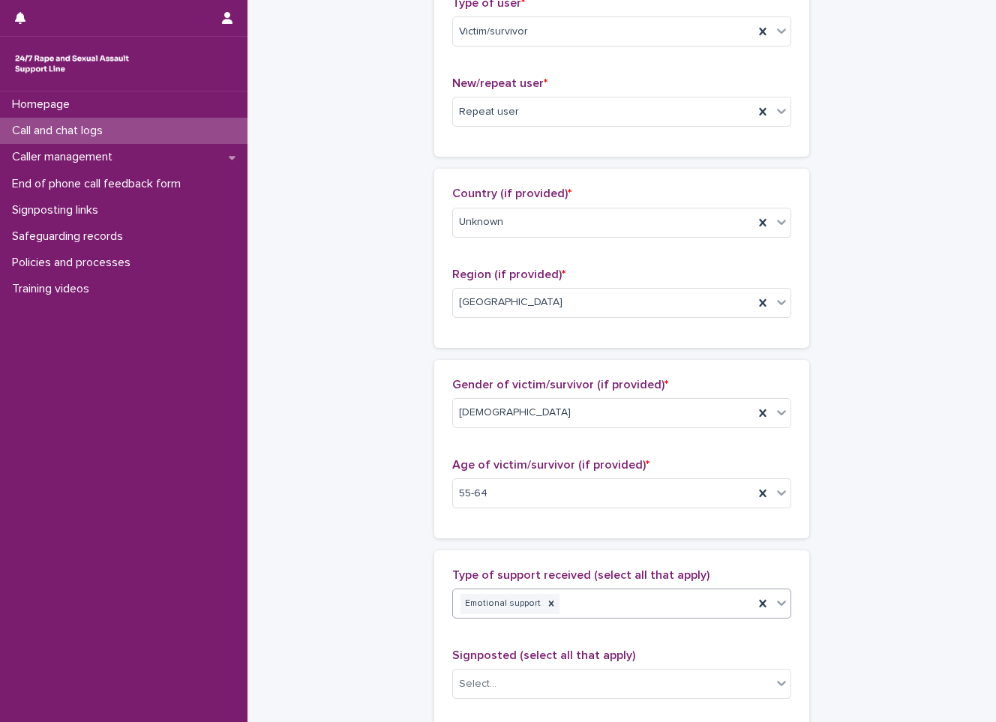
click at [777, 607] on icon at bounding box center [781, 602] width 15 height 15
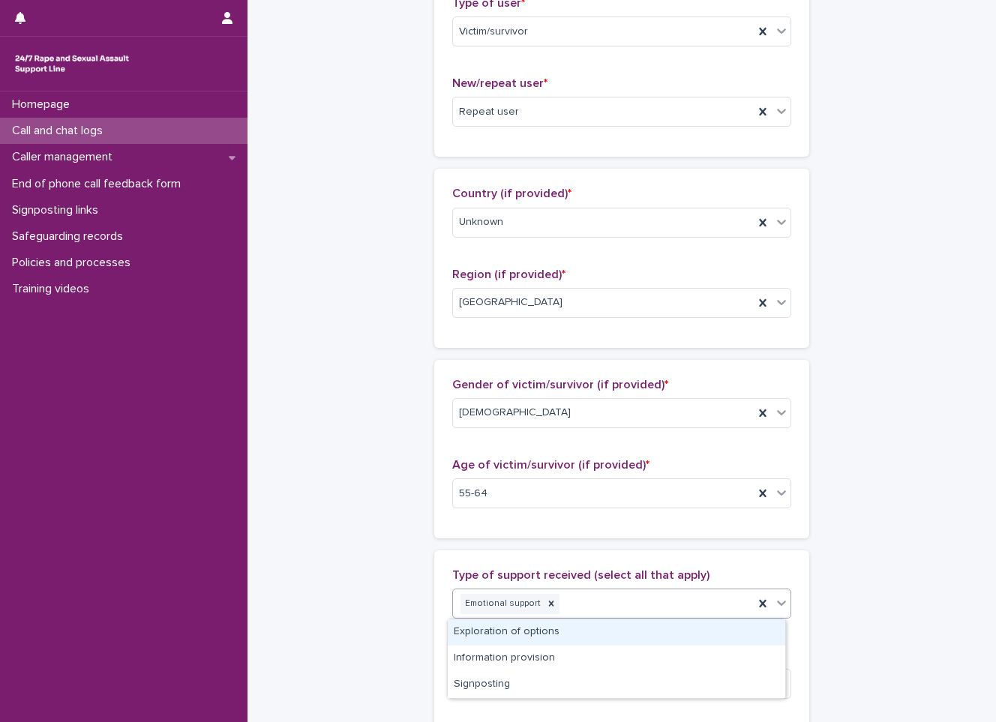
click at [664, 626] on div "Exploration of options" at bounding box center [616, 632] width 337 height 26
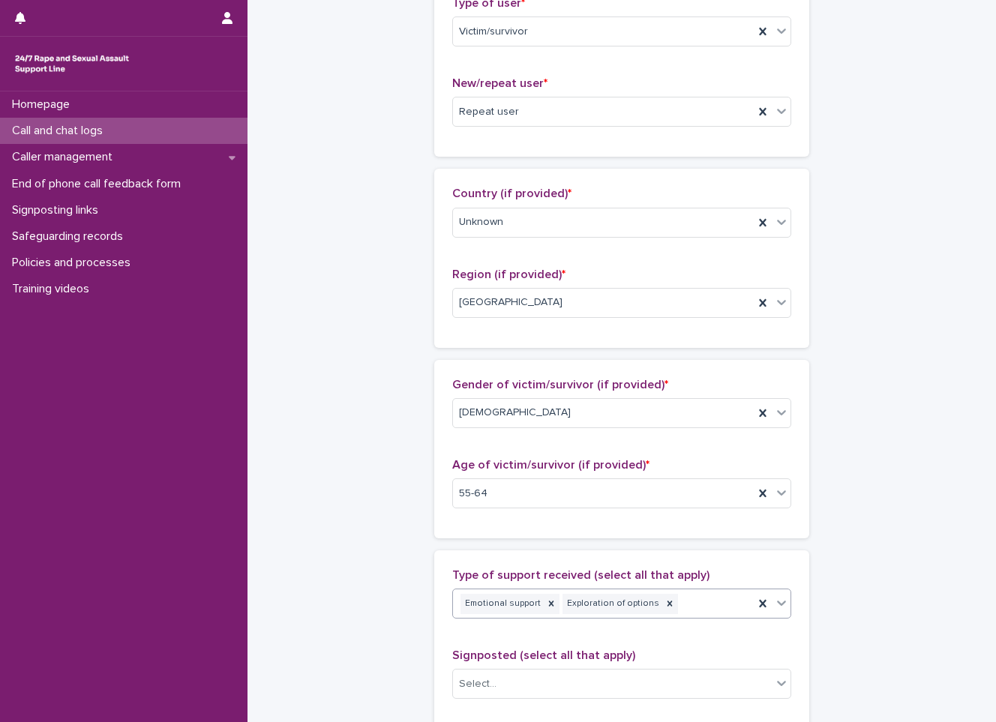
click at [782, 600] on icon at bounding box center [781, 602] width 15 height 15
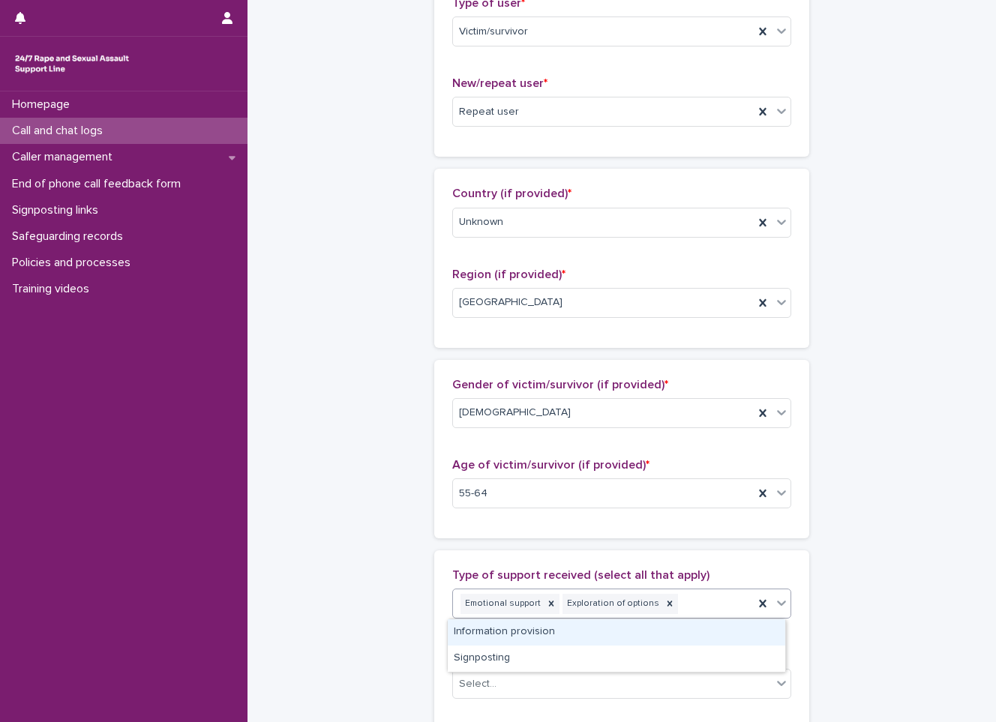
click at [667, 635] on div "Information provision" at bounding box center [616, 632] width 337 height 26
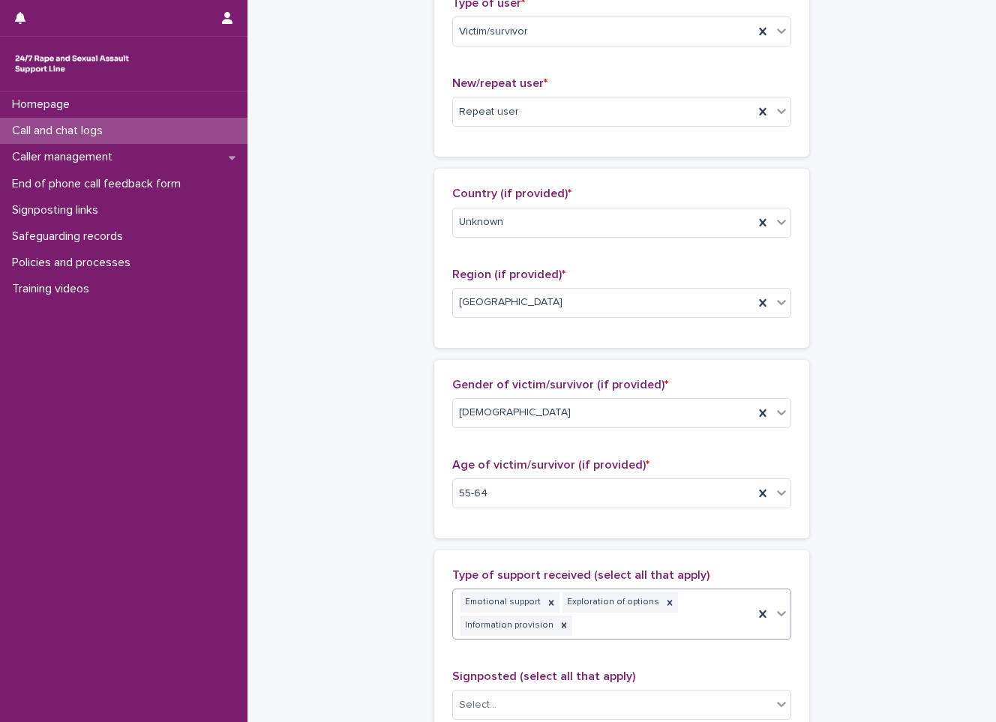
scroll to position [385, 0]
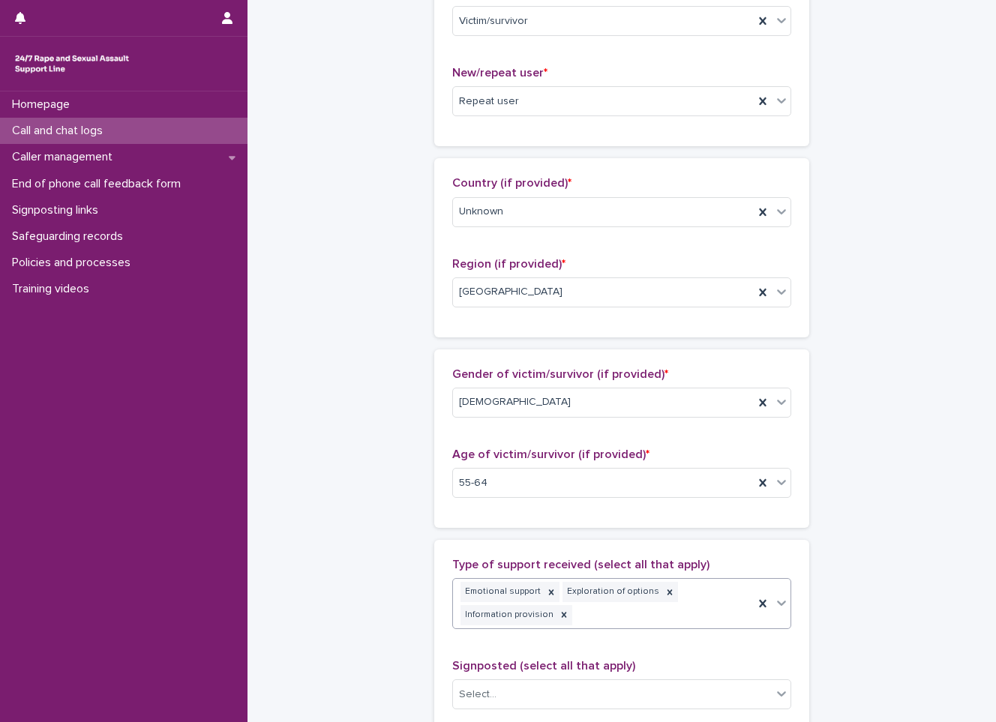
click at [777, 605] on icon at bounding box center [781, 603] width 9 height 5
click at [699, 643] on div "Signposting" at bounding box center [616, 643] width 337 height 26
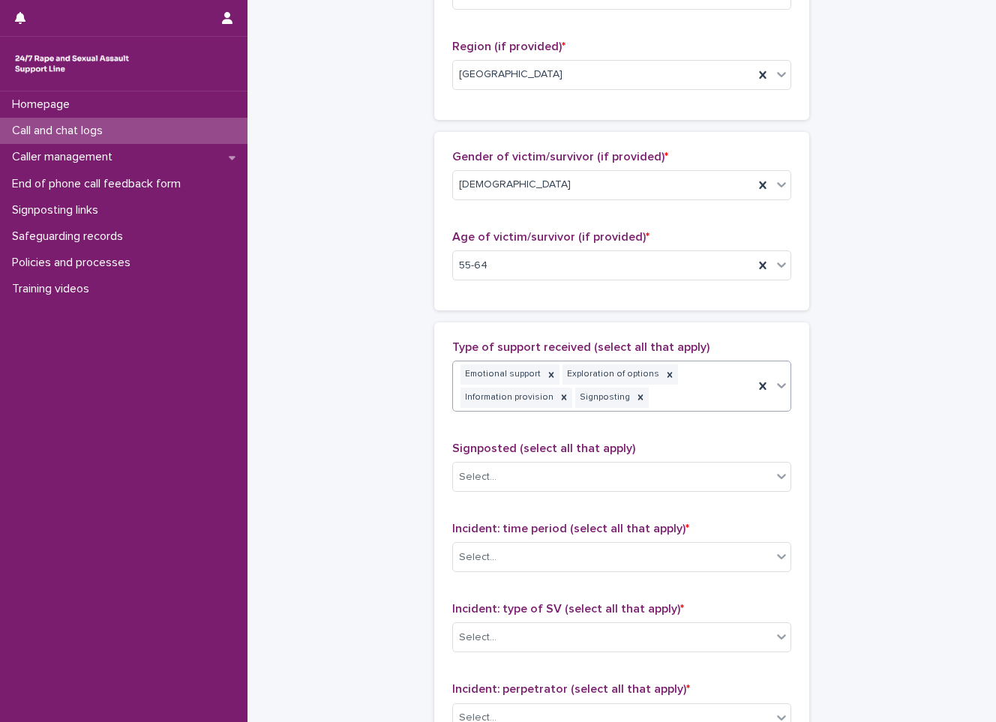
scroll to position [610, 0]
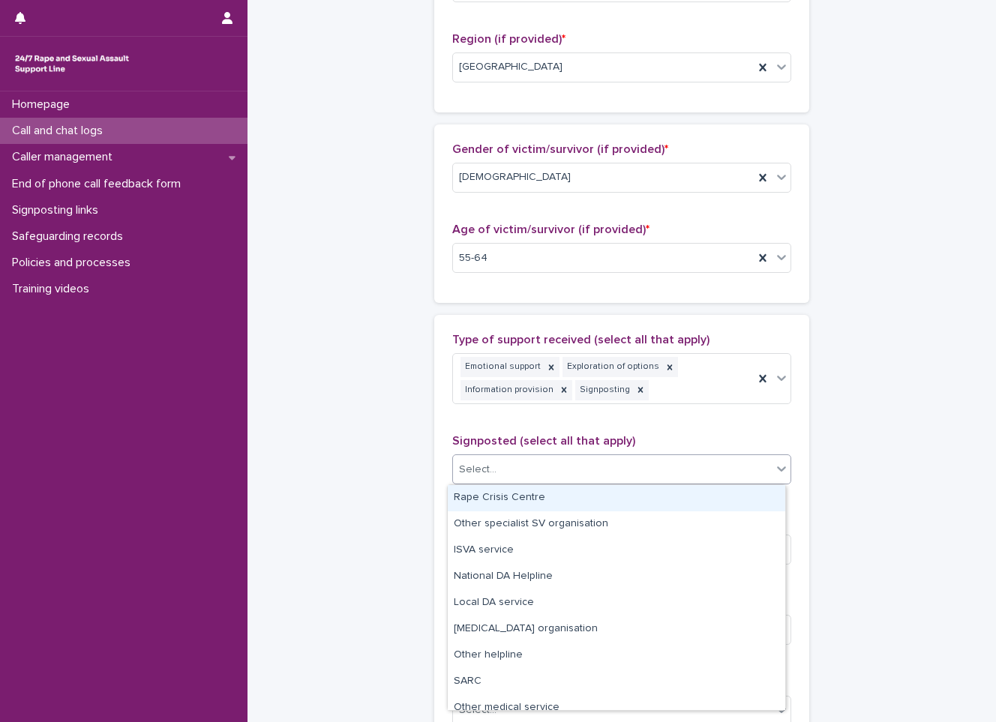
click at [675, 478] on div "Select..." at bounding box center [612, 469] width 319 height 25
click at [586, 499] on div "Rape Crisis Centre" at bounding box center [616, 498] width 337 height 26
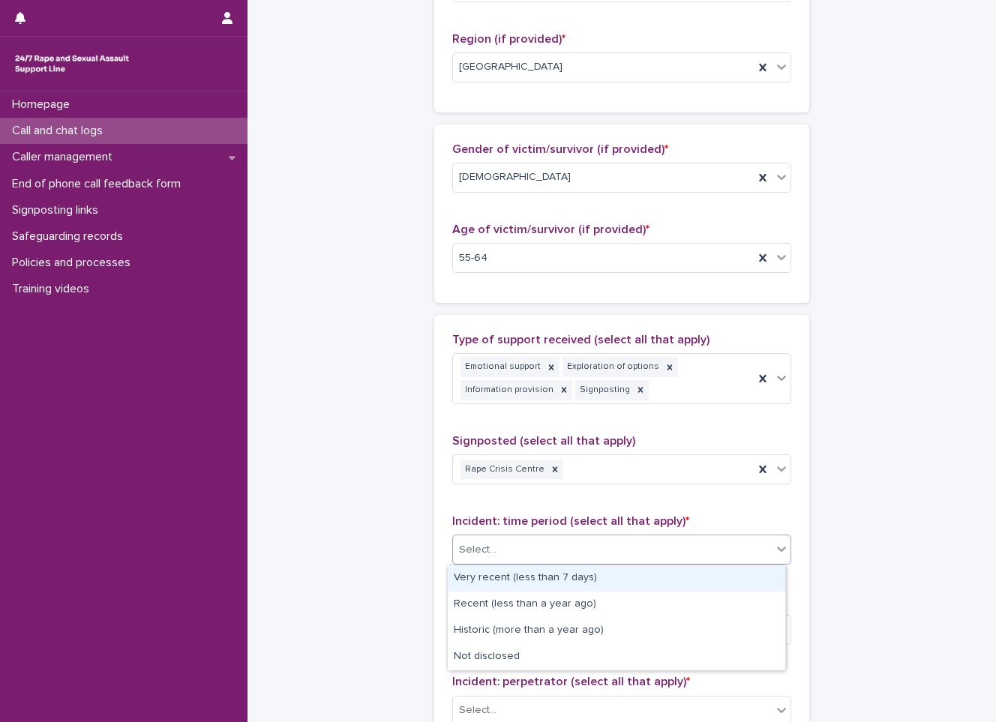
click at [565, 549] on div "Select..." at bounding box center [612, 550] width 319 height 25
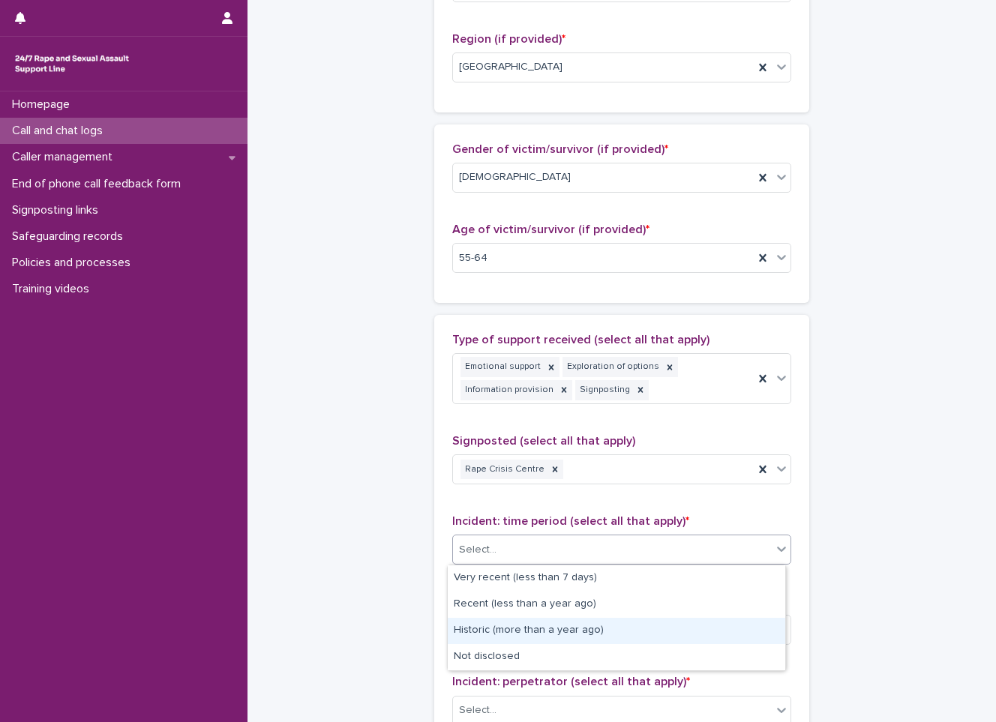
click at [476, 622] on div "Historic (more than a year ago)" at bounding box center [616, 631] width 337 height 26
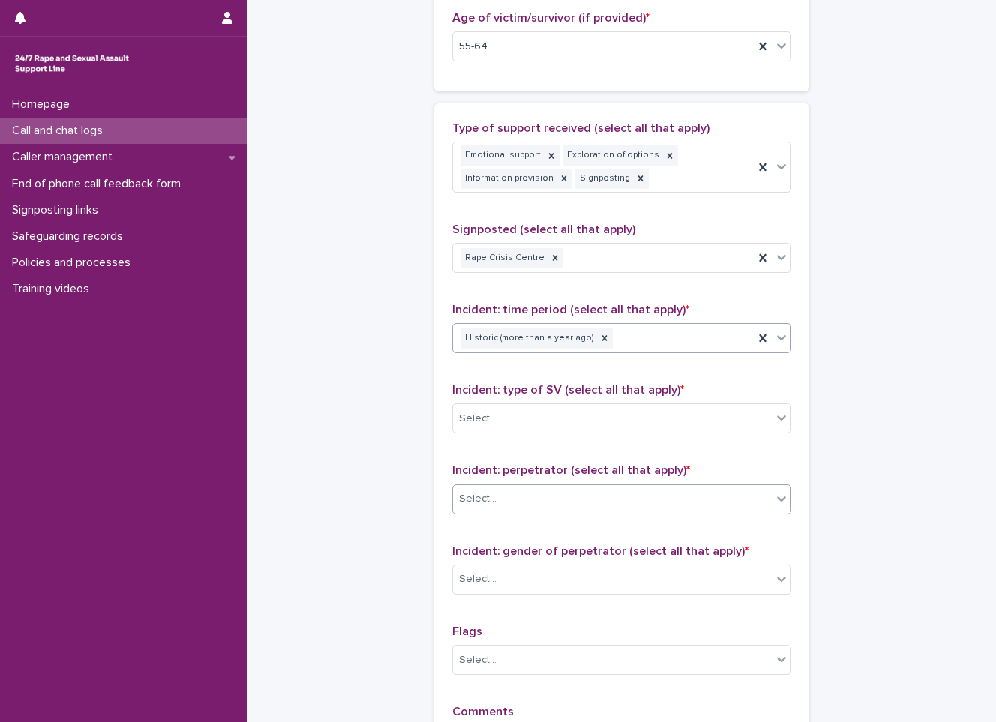
scroll to position [835, 0]
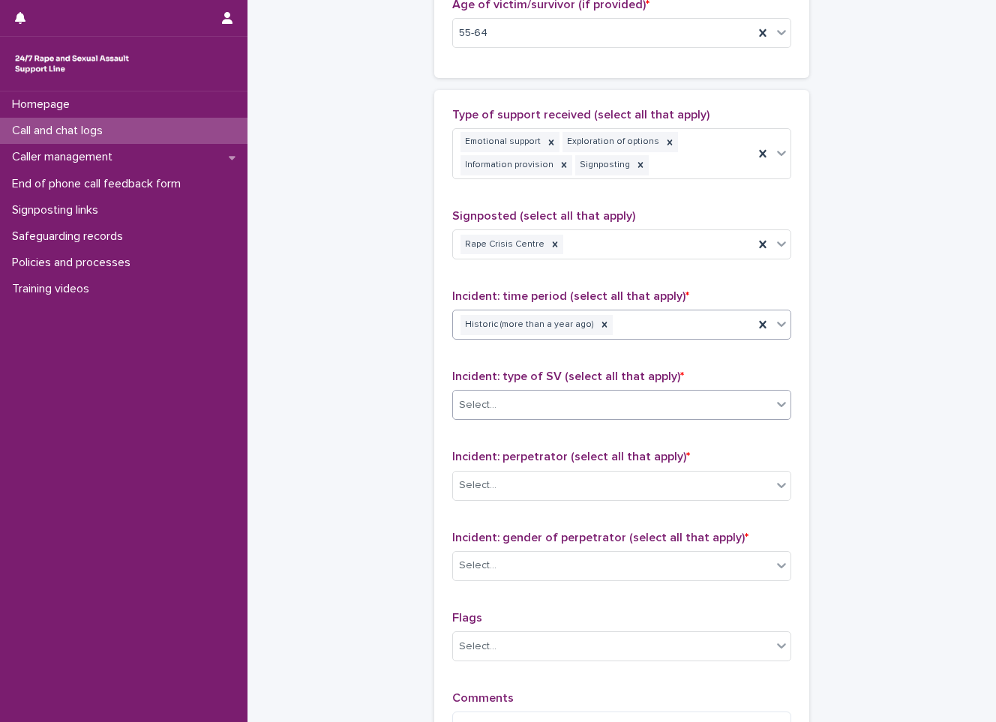
click at [539, 403] on div "Select..." at bounding box center [612, 405] width 319 height 25
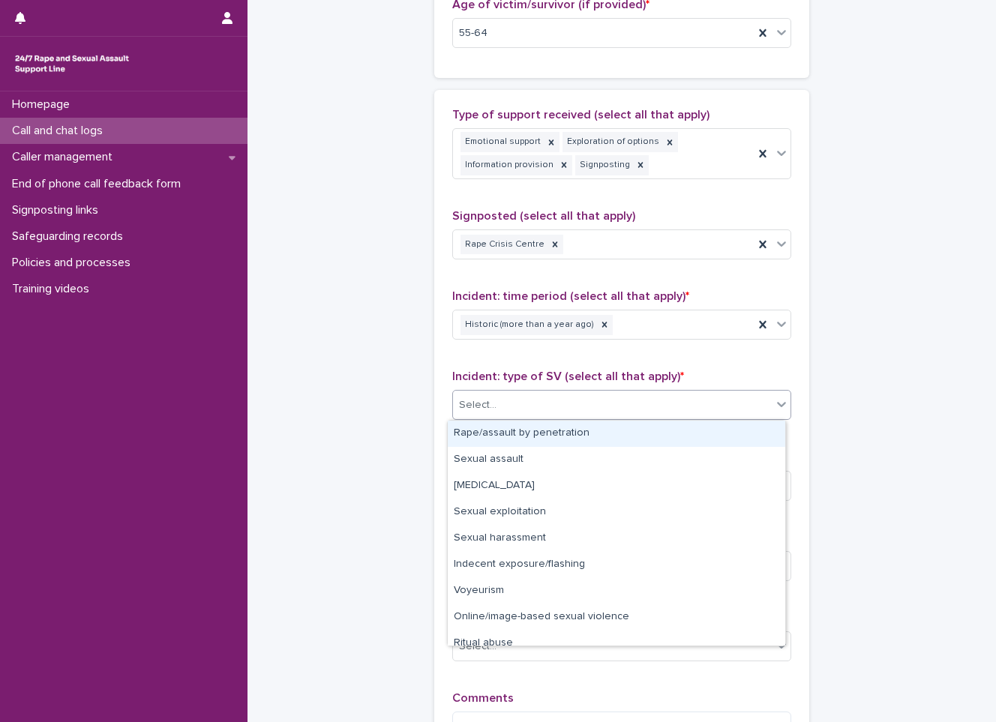
click at [500, 439] on div "Rape/assault by penetration" at bounding box center [616, 434] width 337 height 26
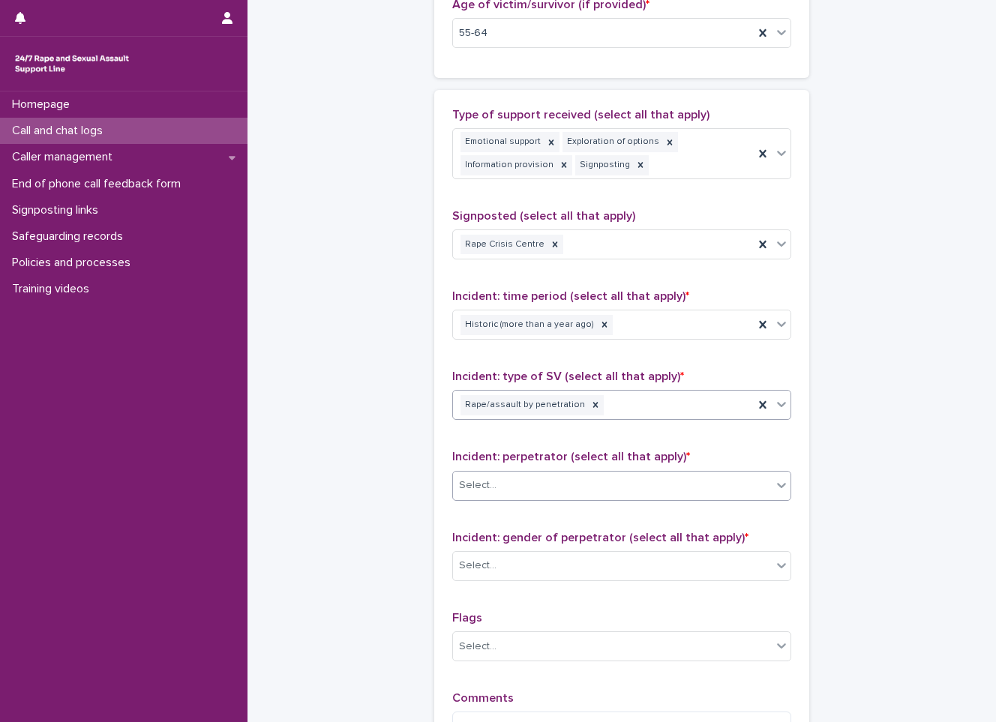
click at [513, 484] on div "Select..." at bounding box center [612, 485] width 319 height 25
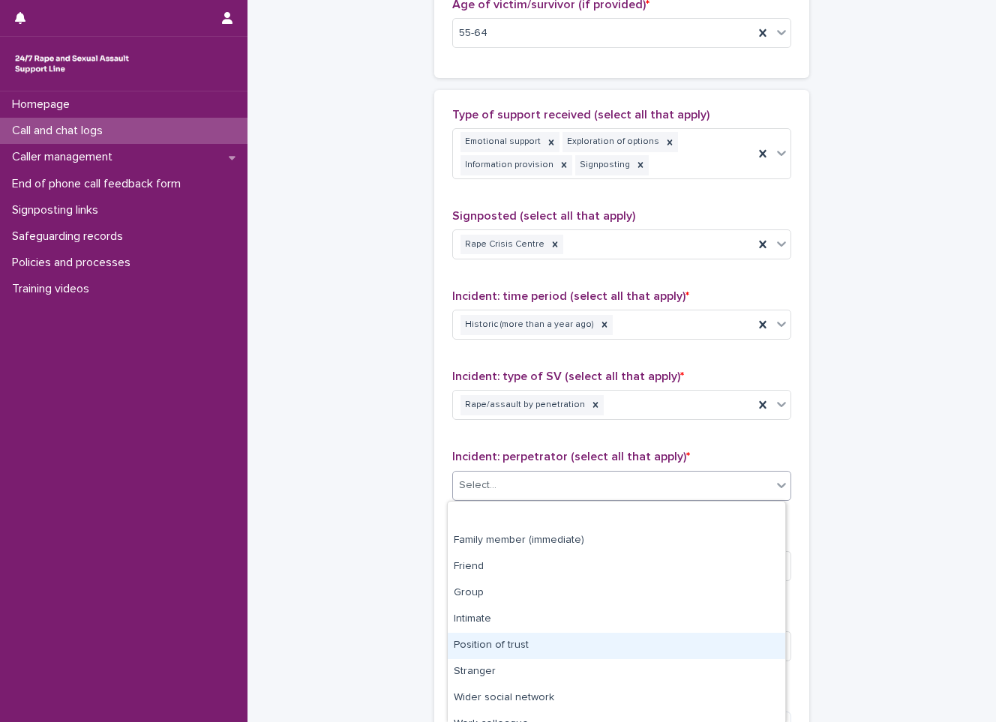
scroll to position [67, 0]
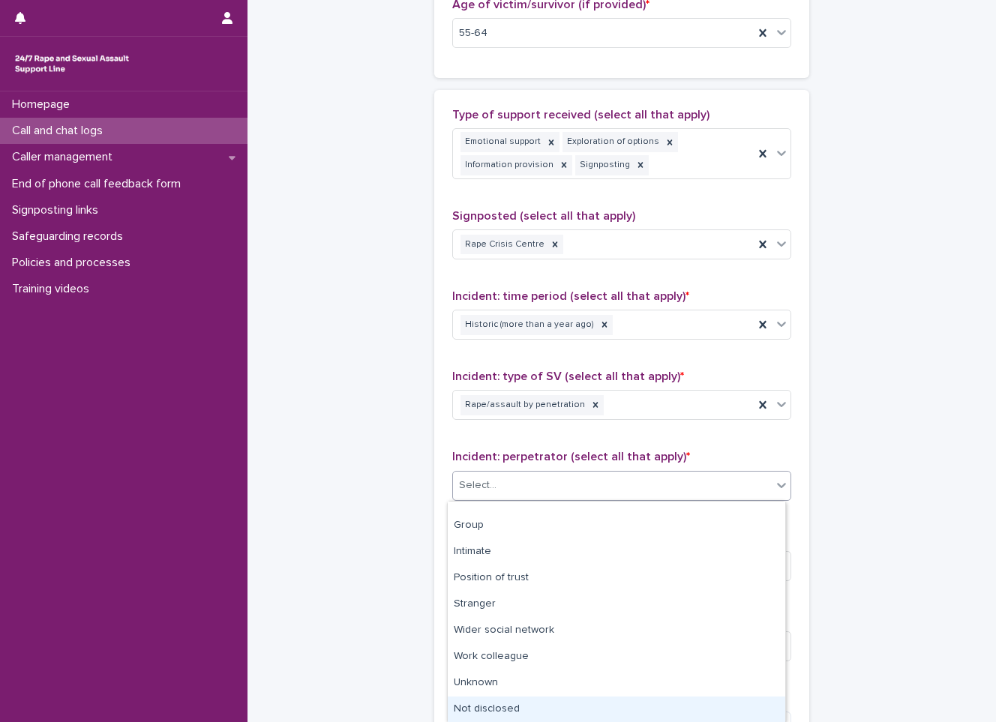
click at [484, 710] on div "Not disclosed" at bounding box center [616, 710] width 337 height 26
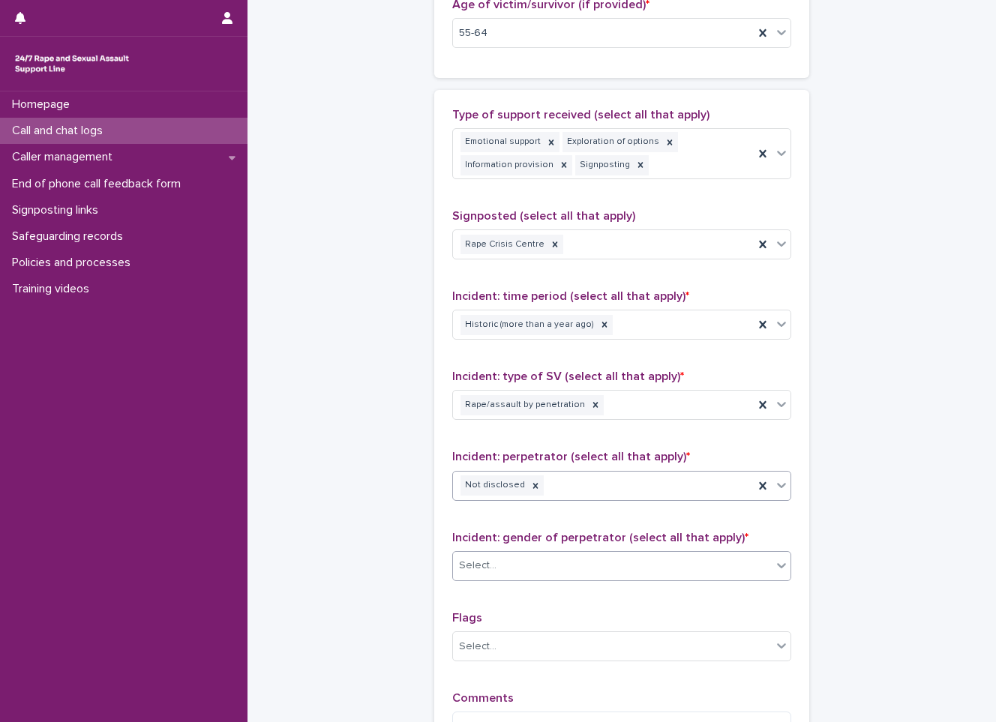
click at [510, 562] on div "Select..." at bounding box center [612, 565] width 319 height 25
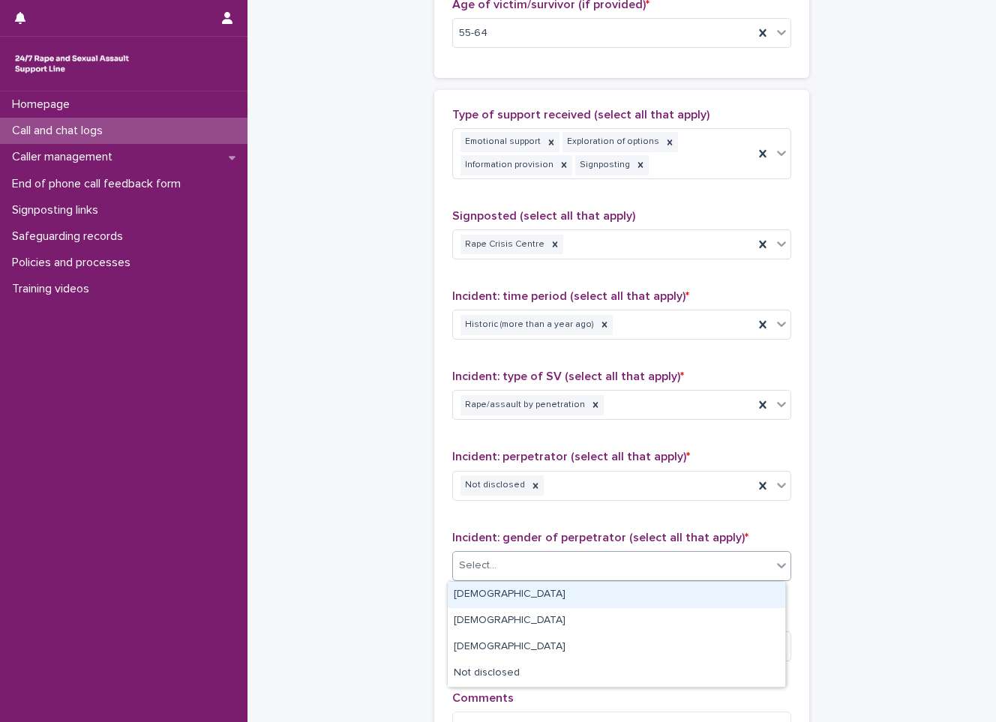
click at [483, 598] on div "[DEMOGRAPHIC_DATA]" at bounding box center [616, 595] width 337 height 26
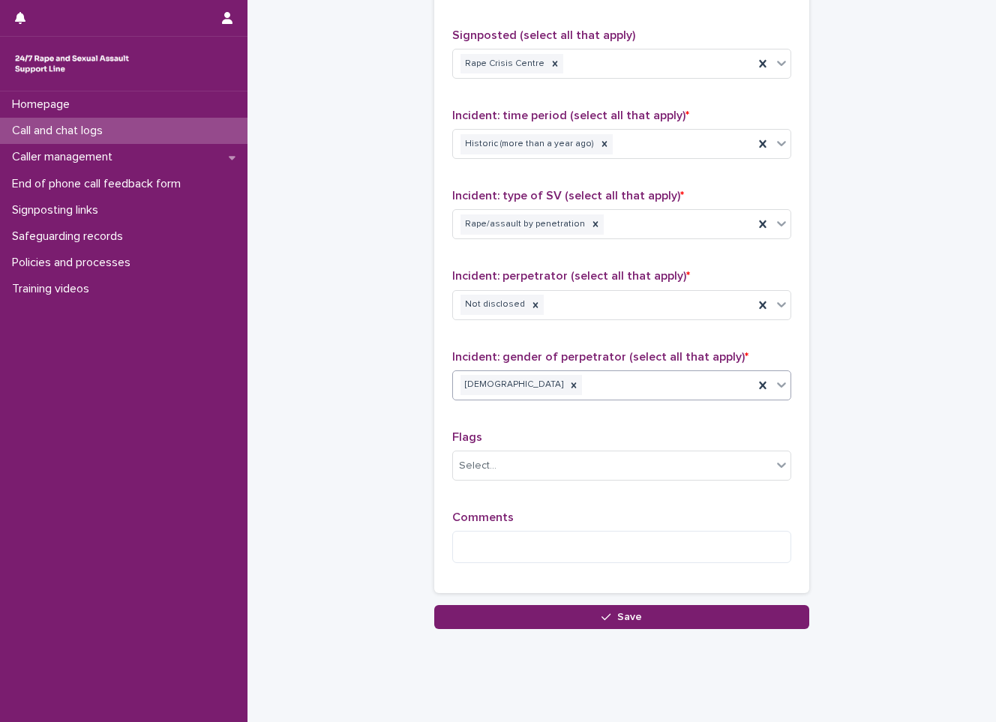
scroll to position [1041, 0]
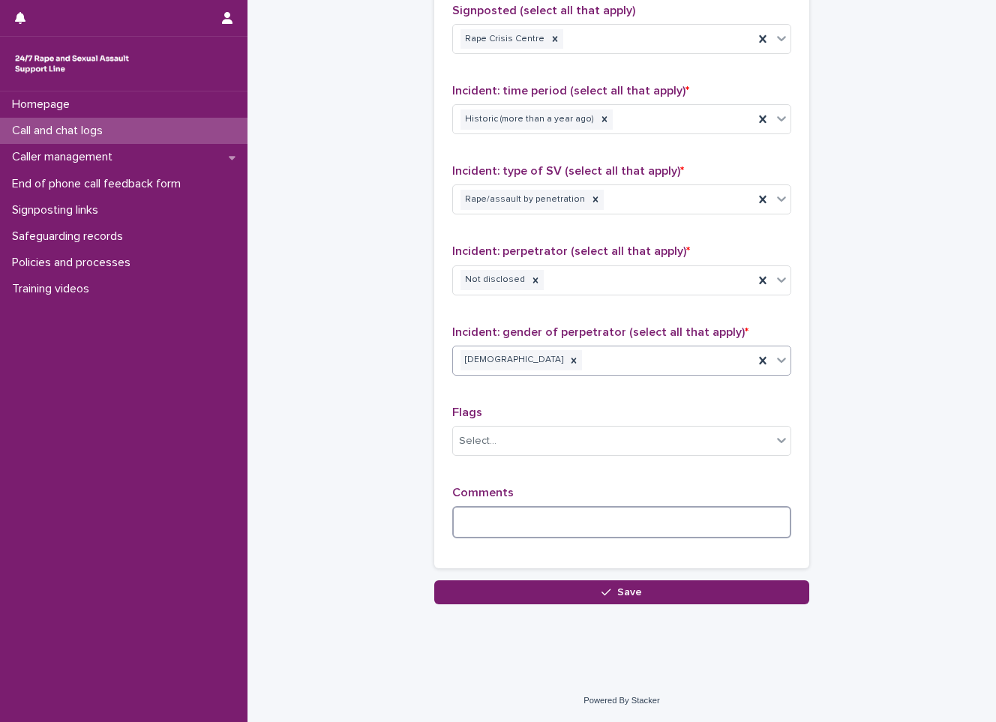
click at [532, 530] on textarea at bounding box center [621, 522] width 339 height 32
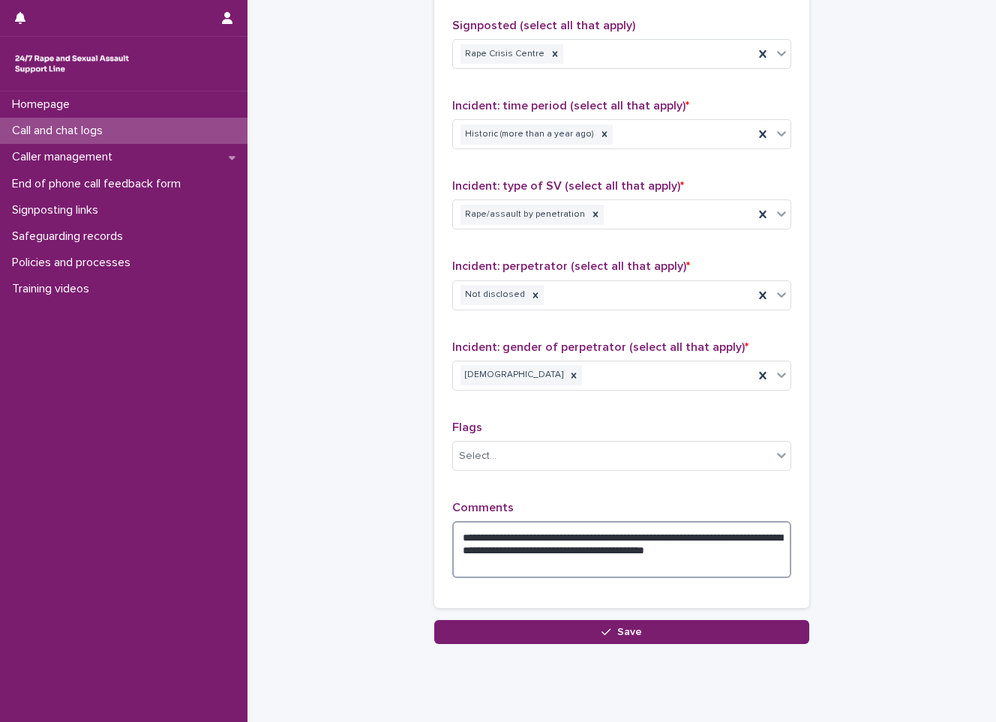
scroll to position [1066, 0]
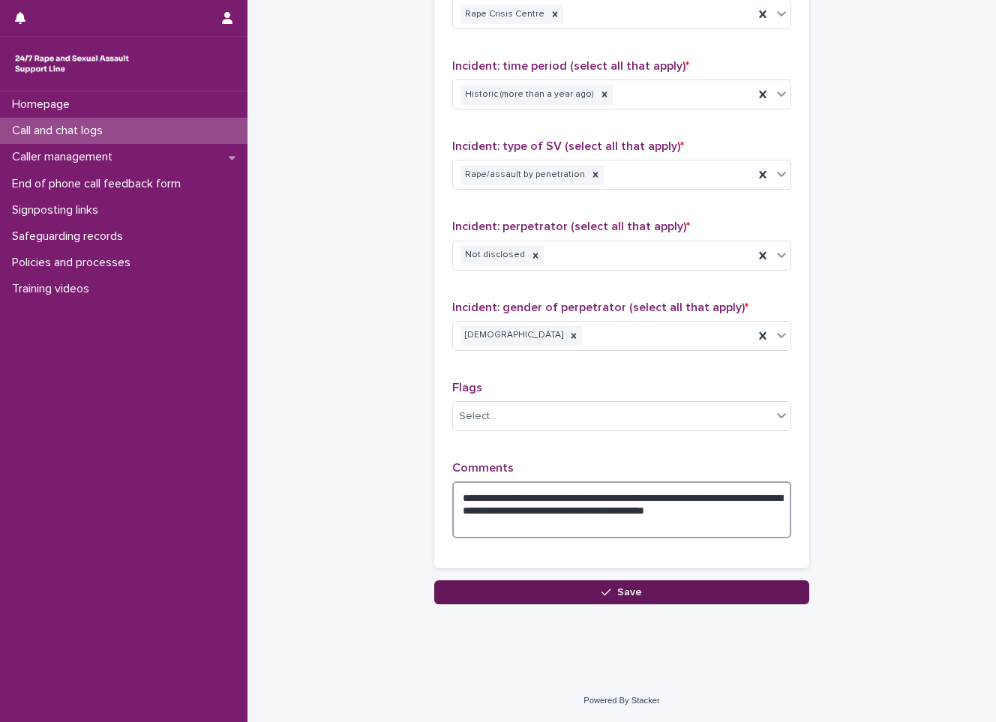
type textarea "**********"
click at [562, 588] on button "Save" at bounding box center [621, 592] width 375 height 24
